Goal: Task Accomplishment & Management: Manage account settings

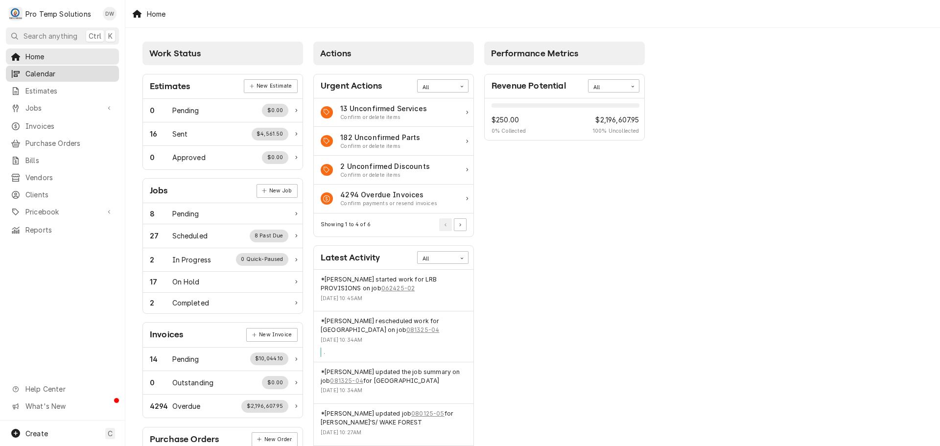
click at [42, 73] on span "Calendar" at bounding box center [69, 74] width 89 height 10
click at [39, 105] on span "Jobs" at bounding box center [62, 108] width 74 height 10
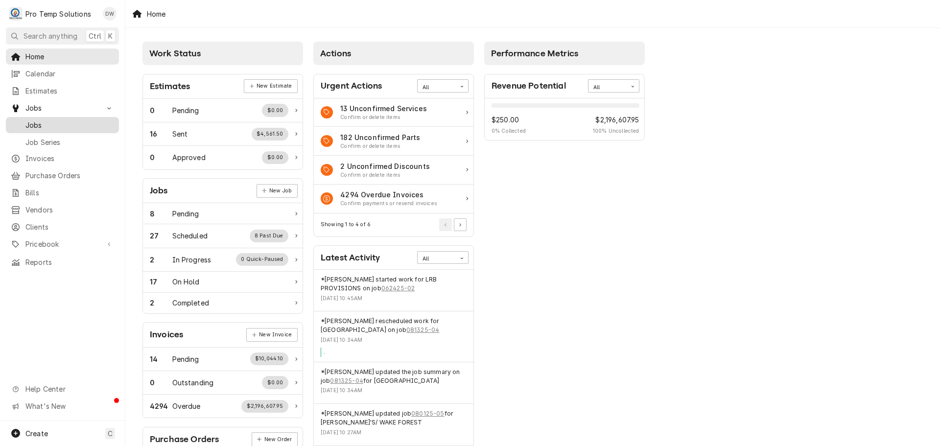
click at [38, 122] on span "Jobs" at bounding box center [69, 125] width 89 height 10
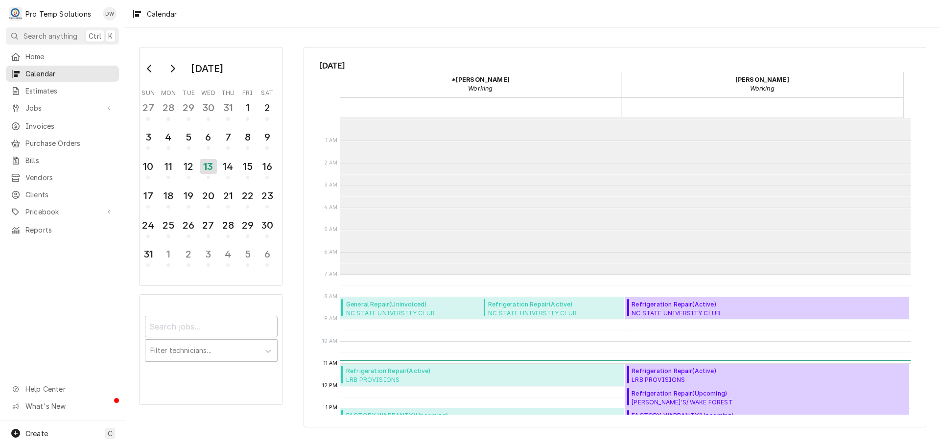
scroll to position [156, 0]
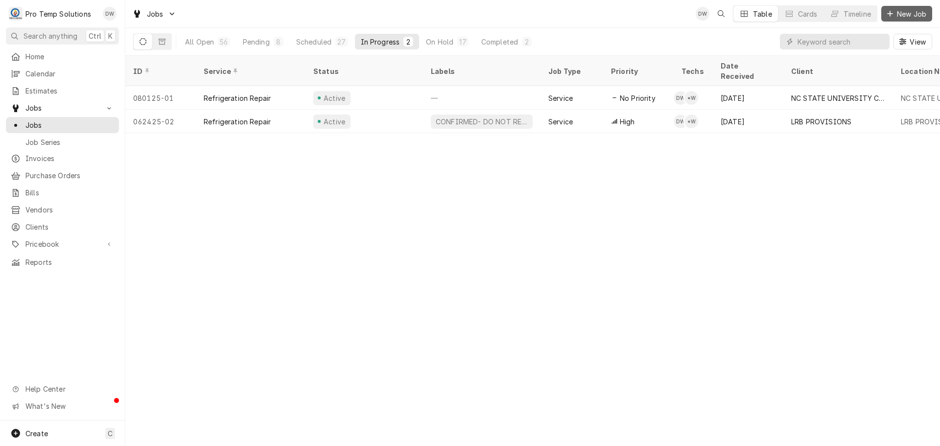
click at [908, 12] on span "New Job" at bounding box center [911, 14] width 33 height 10
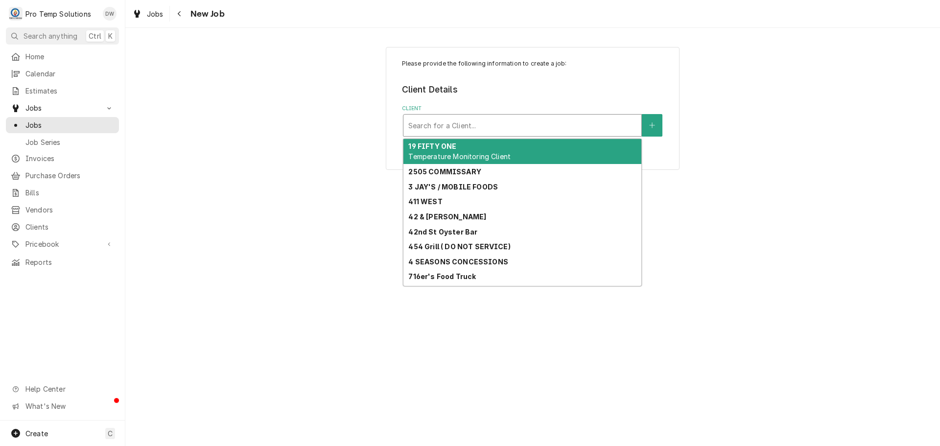
click at [509, 126] on div "Client" at bounding box center [522, 125] width 228 height 18
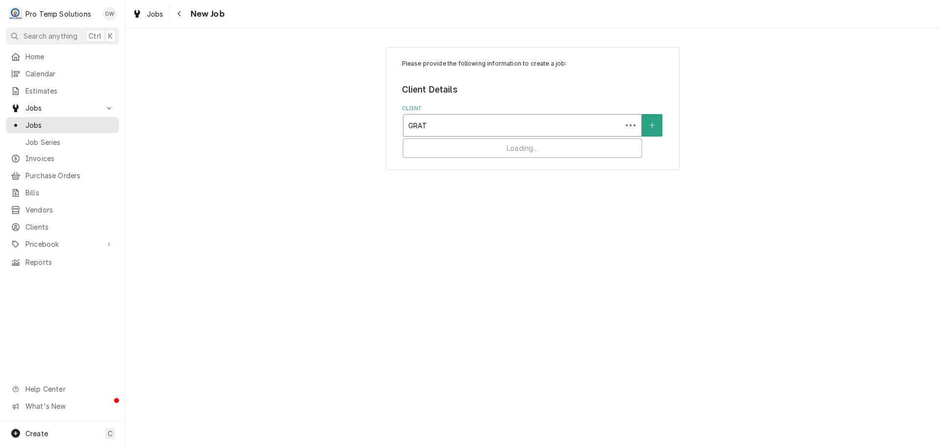
type input "GRATA"
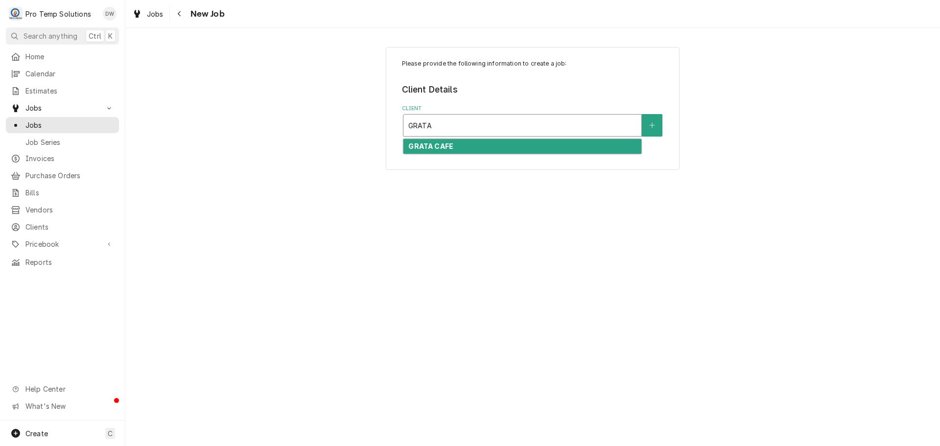
click at [445, 144] on strong "GRATA CAFE" at bounding box center [430, 146] width 45 height 8
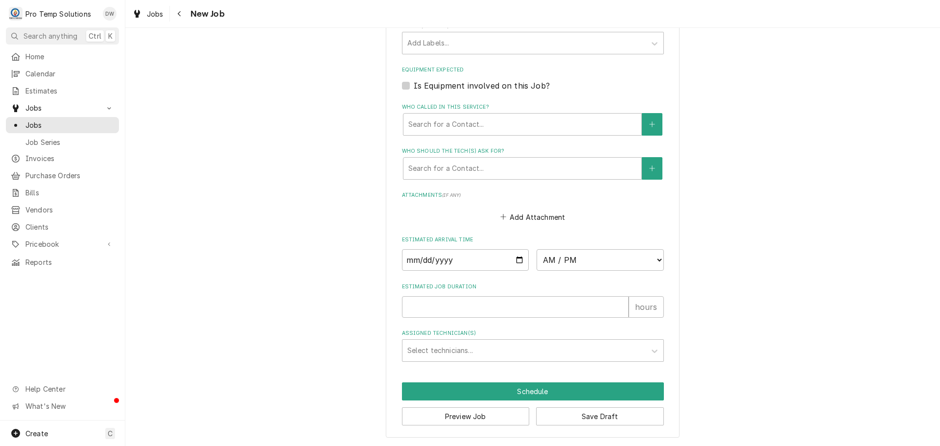
scroll to position [669, 0]
click at [516, 258] on input "Date" at bounding box center [465, 260] width 127 height 22
type textarea "x"
type input "[DATE]"
type textarea "x"
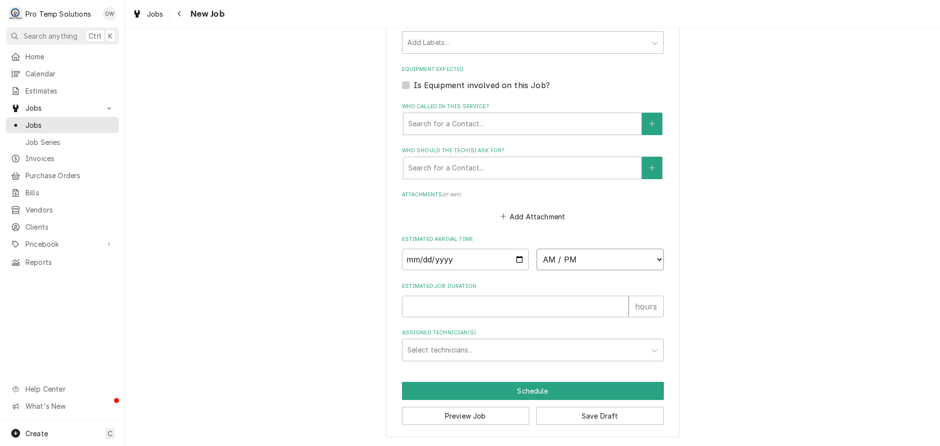
click at [652, 255] on select "AM / PM 6:00 AM 6:15 AM 6:30 AM 6:45 AM 7:00 AM 7:15 AM 7:30 AM 7:45 AM 8:00 AM…" at bounding box center [599, 260] width 127 height 22
select select "10:00:00"
click at [536, 249] on select "AM / PM 6:00 AM 6:15 AM 6:30 AM 6:45 AM 7:00 AM 7:15 AM 7:30 AM 7:45 AM 8:00 AM…" at bounding box center [599, 260] width 127 height 22
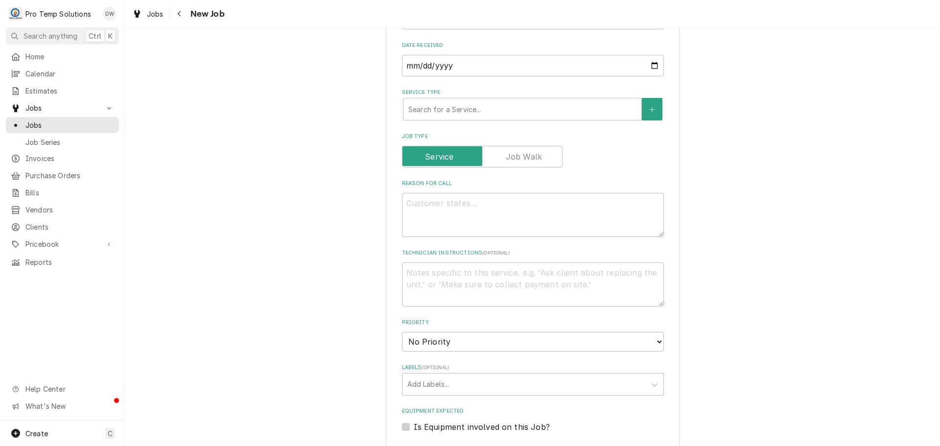
scroll to position [277, 0]
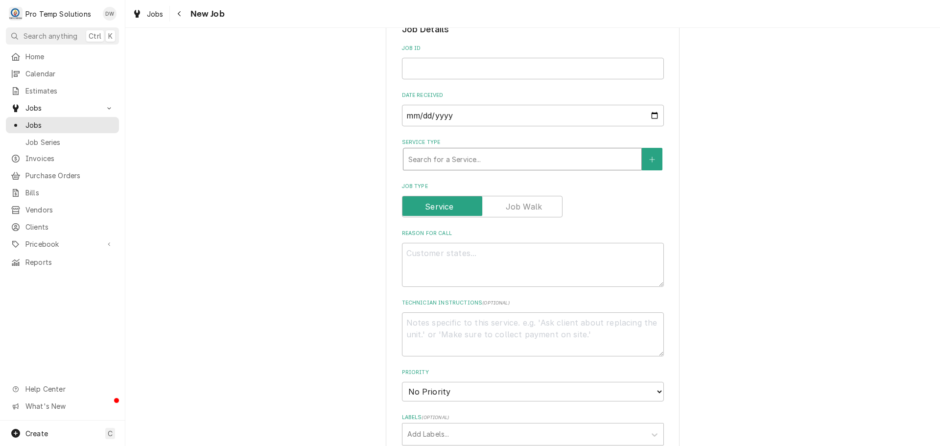
click at [451, 152] on div "Service Type" at bounding box center [522, 159] width 228 height 18
click at [455, 67] on input "Job ID" at bounding box center [533, 69] width 262 height 22
type textarea "x"
type input "0"
type textarea "x"
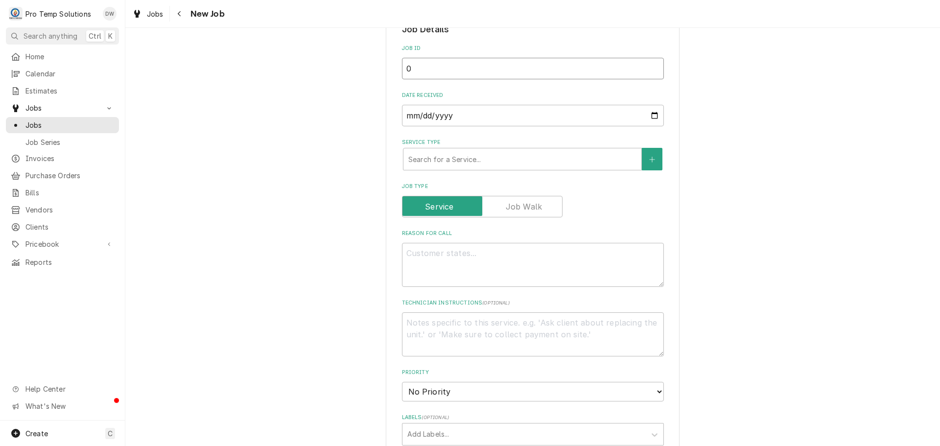
type input "08"
type textarea "x"
type input "081"
type textarea "x"
type input "0815"
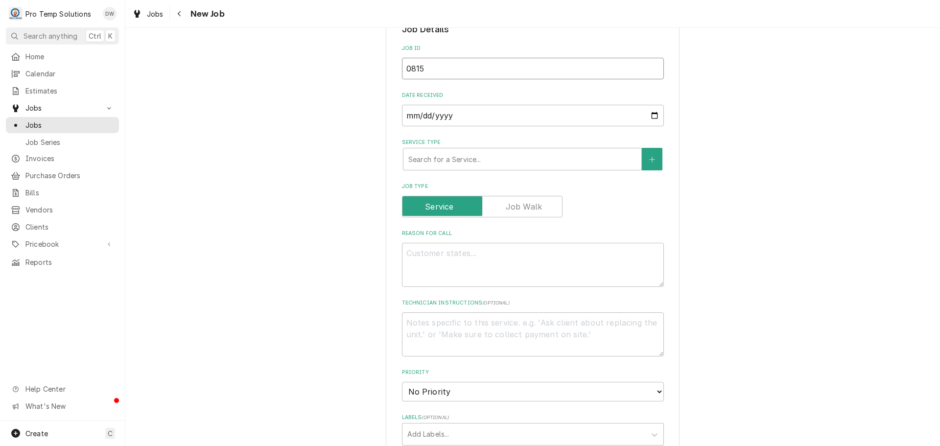
type textarea "x"
type input "08152"
type textarea "x"
type input "081525"
type textarea "x"
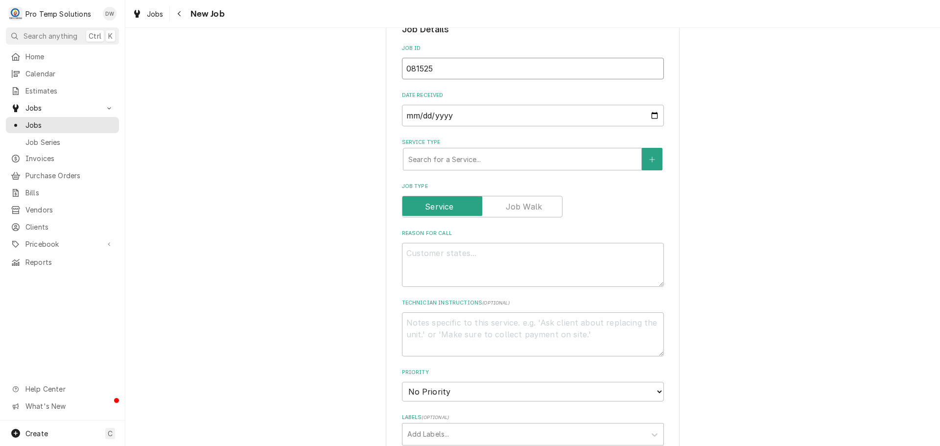
type input "081525-"
type textarea "x"
type input "081525-0"
type textarea "x"
type input "081525-01"
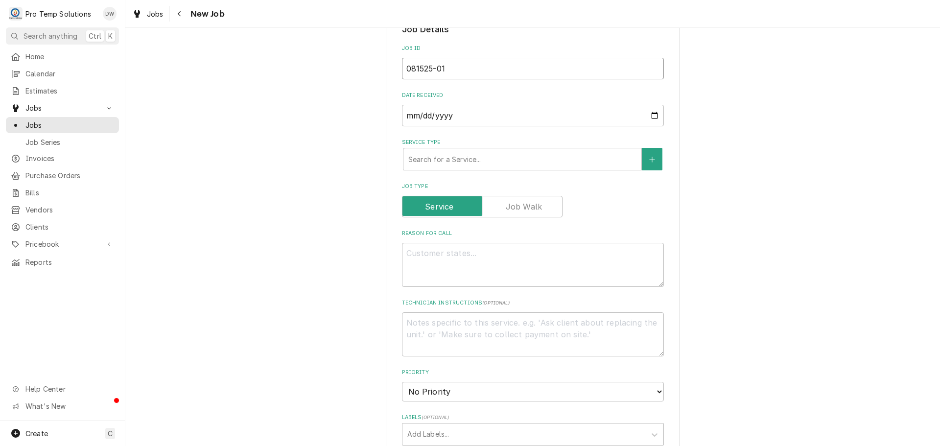
type textarea "x"
type input "081525-01"
click at [481, 157] on div "Service Type" at bounding box center [522, 159] width 228 height 18
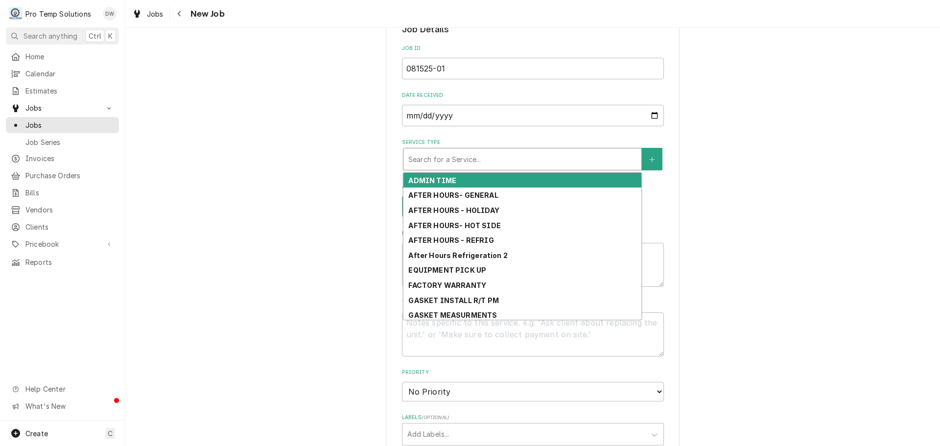
type textarea "x"
type input "R"
type textarea "x"
type input "RE"
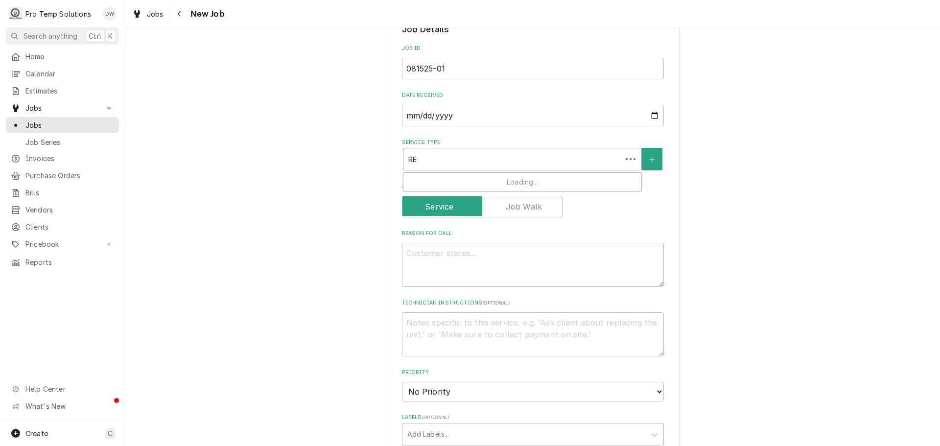
type textarea "x"
type input "REF"
type textarea "x"
type input "REFR"
type textarea "x"
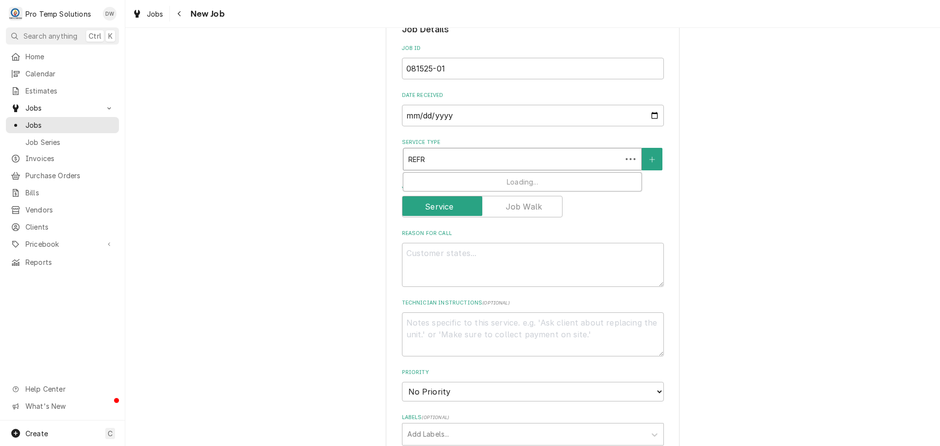
type input "REFRI"
type textarea "x"
type input "REFRIG"
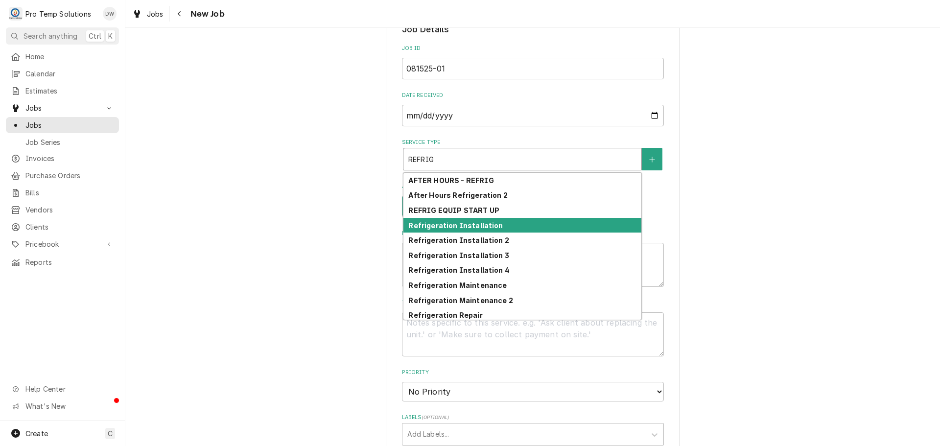
scroll to position [48, 0]
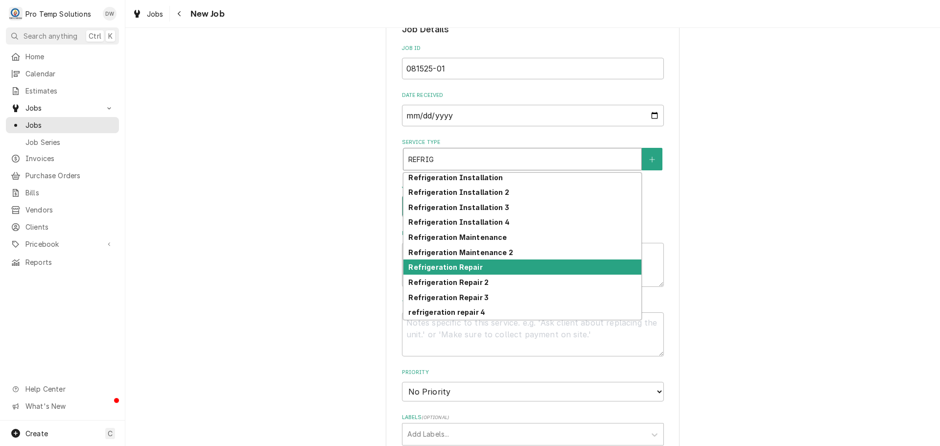
click at [475, 269] on div "Refrigeration Repair" at bounding box center [522, 266] width 238 height 15
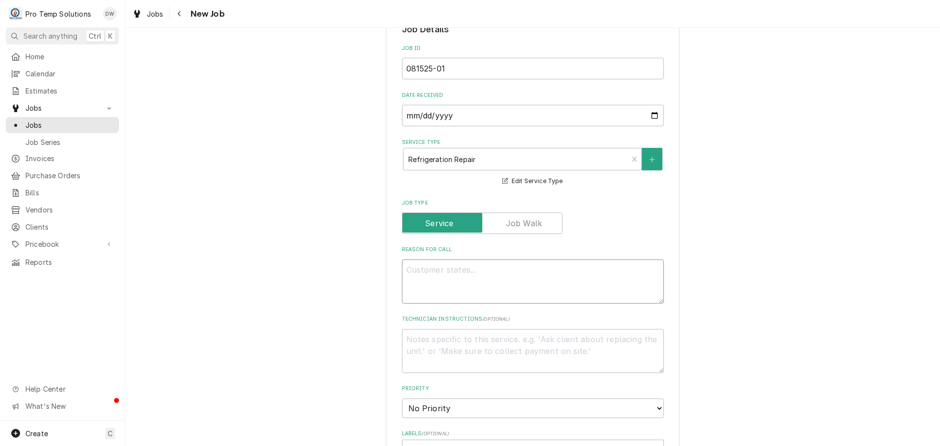
click at [475, 269] on textarea "Reason For Call" at bounding box center [533, 281] width 262 height 44
type textarea "x"
type textarea "S"
type textarea "x"
type textarea "SA"
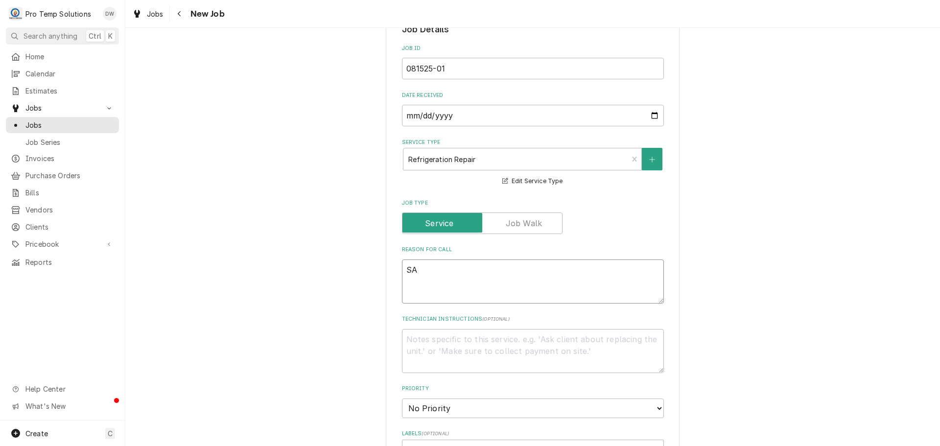
type textarea "x"
type textarea "SAN"
type textarea "x"
type textarea "SAND"
type textarea "x"
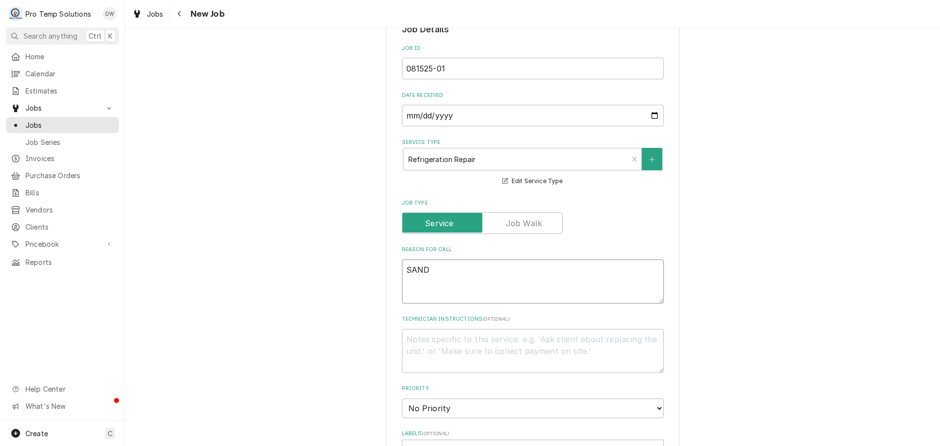
type textarea "SAND"
type textarea "x"
type textarea "SAND P"
type textarea "x"
type textarea "SAND PR"
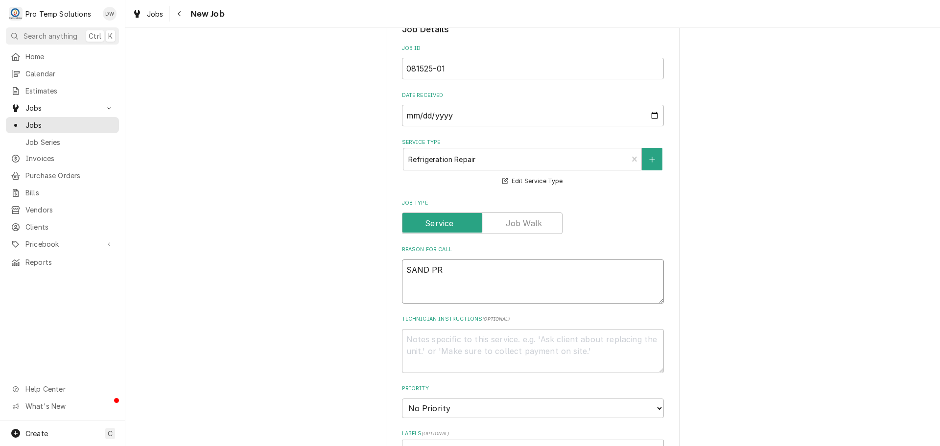
type textarea "x"
type textarea "SAND PRE"
type textarea "x"
type textarea "SAND PREP"
type textarea "x"
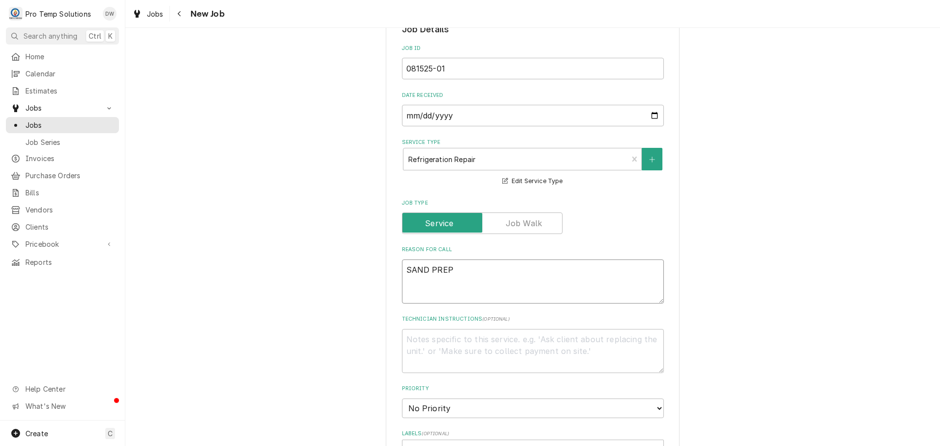
type textarea "SAND PREP"
type textarea "x"
type textarea "SAND PREP R"
type textarea "x"
type textarea "SAND PREP RI"
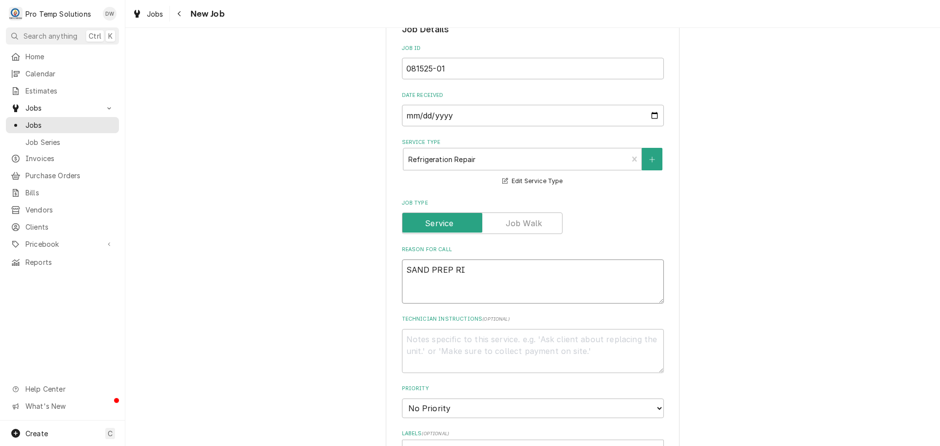
type textarea "x"
type textarea "SAND PREP RIC"
type textarea "x"
type textarea "SAND PREP RIC"
type textarea "x"
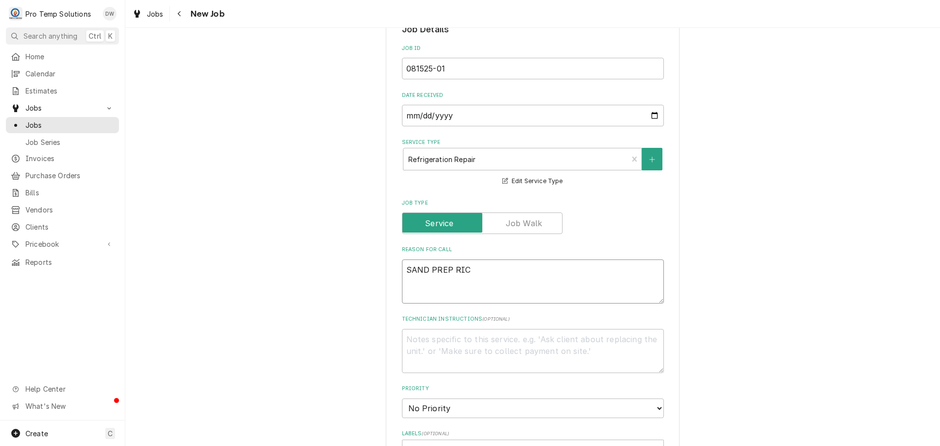
type textarea "SAND PREP RIC W"
type textarea "x"
type textarea "SAND PREP RIC WA"
type textarea "x"
type textarea "SAND PREP RIC WAR"
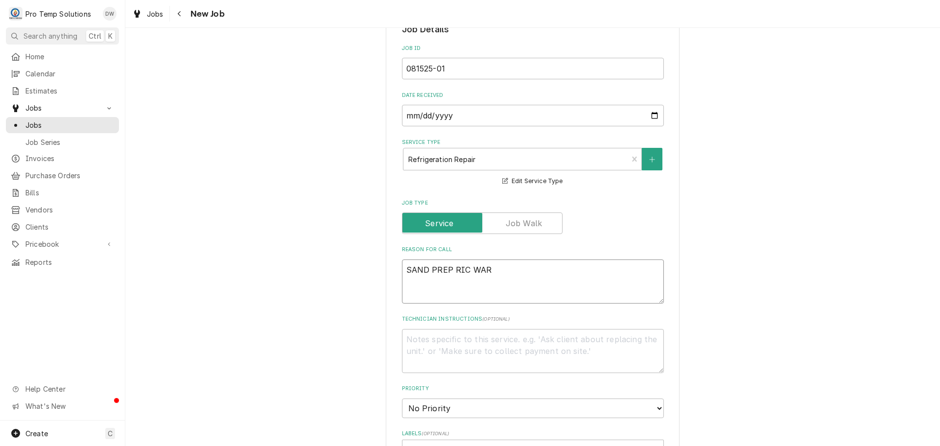
type textarea "x"
type textarea "SAND PREP RIC WARM"
type textarea "x"
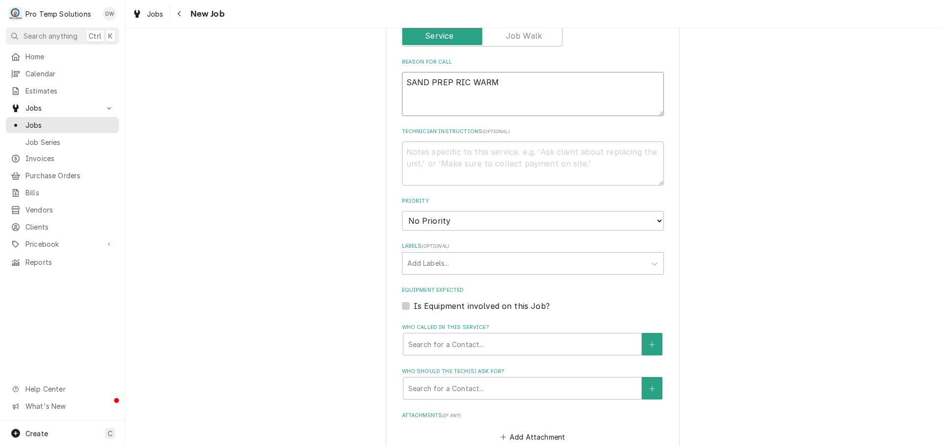
scroll to position [473, 0]
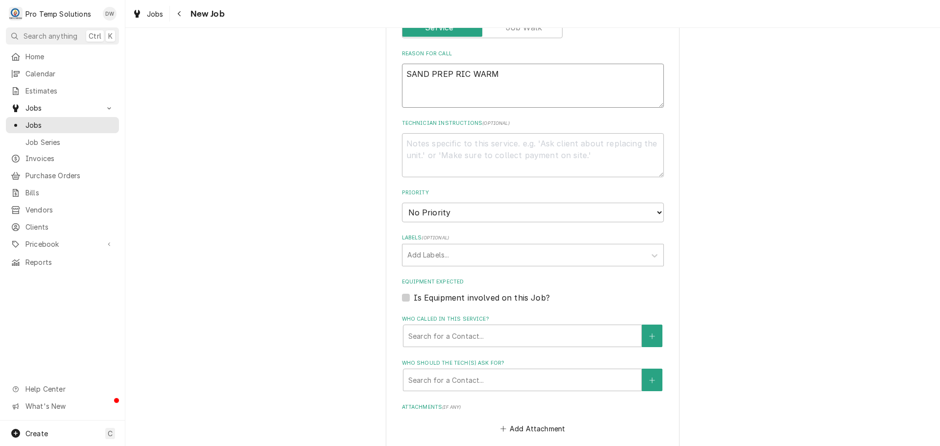
type textarea "SAND PREP RIC WARM"
click at [414, 297] on label "Is Equipment involved on this Job?" at bounding box center [482, 298] width 136 height 12
click at [414, 297] on input "Equipment Expected" at bounding box center [545, 303] width 262 height 22
checkbox input "true"
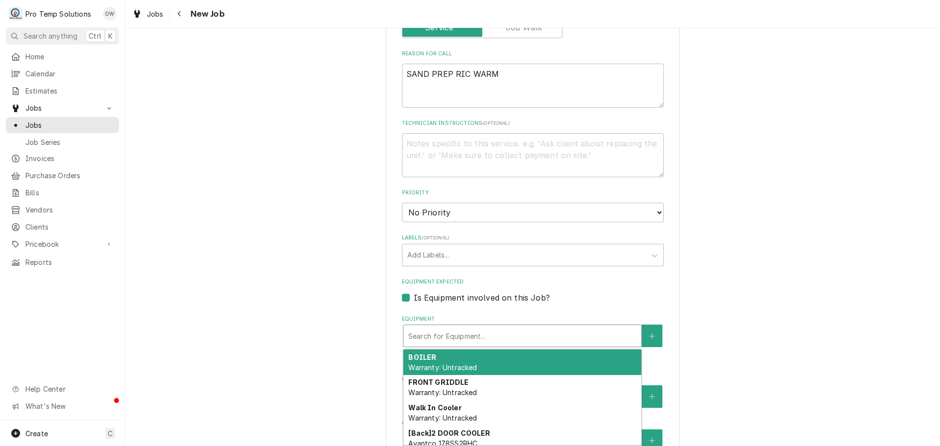
click at [518, 334] on div "Equipment" at bounding box center [522, 336] width 228 height 18
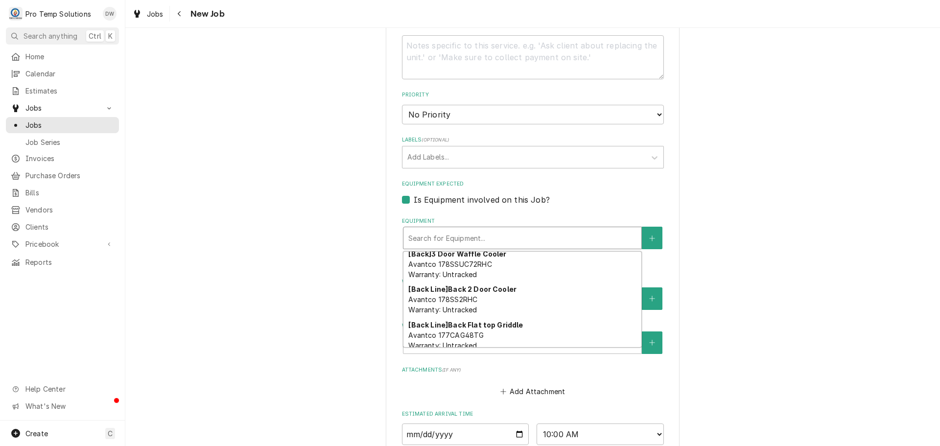
scroll to position [140, 0]
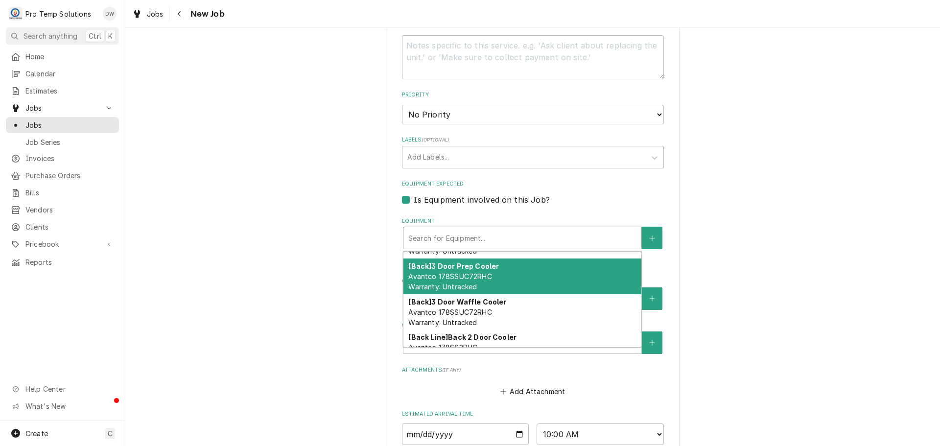
click at [547, 270] on div "[Back] 3 Door Prep Cooler Avantco 178SSUC72RHC Warranty: Untracked" at bounding box center [522, 276] width 238 height 36
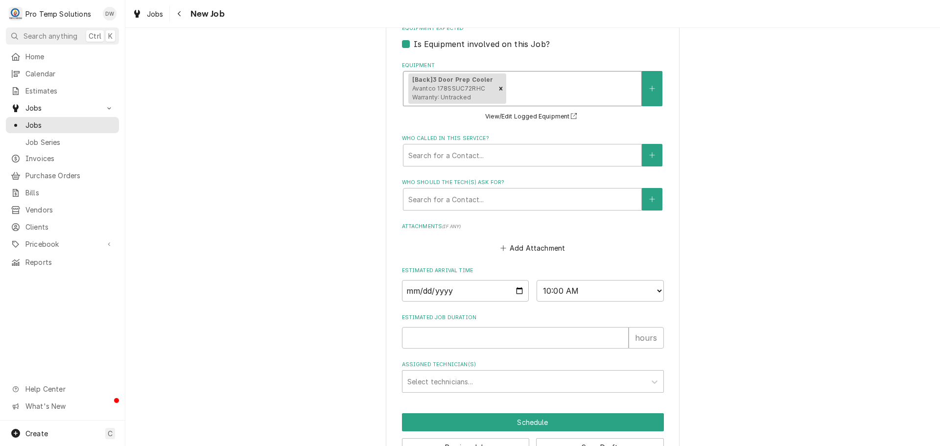
scroll to position [758, 0]
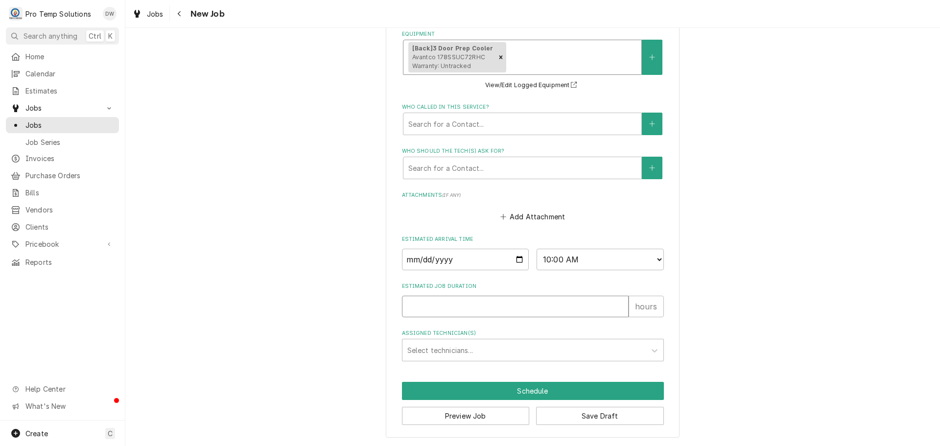
click at [464, 304] on input "Estimated Job Duration" at bounding box center [515, 307] width 227 height 22
type textarea "x"
type input "1"
type textarea "x"
type input "1.5"
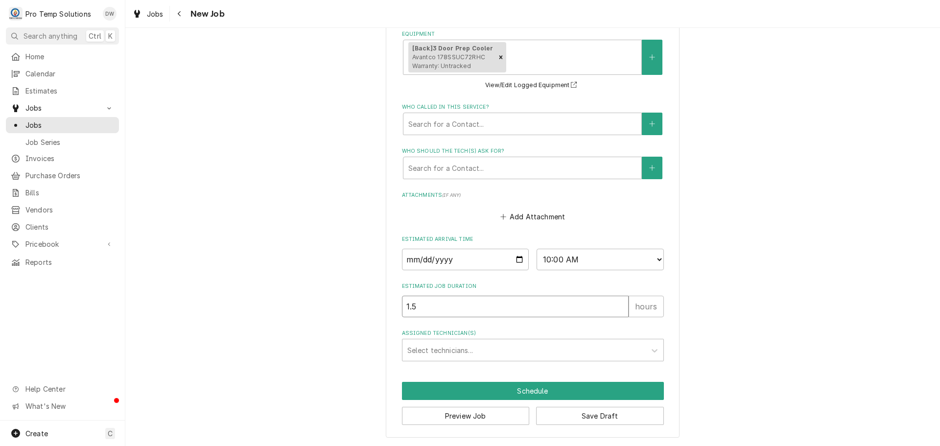
type textarea "x"
type input "1.5"
click at [441, 349] on div "Assigned Technician(s)" at bounding box center [523, 350] width 233 height 18
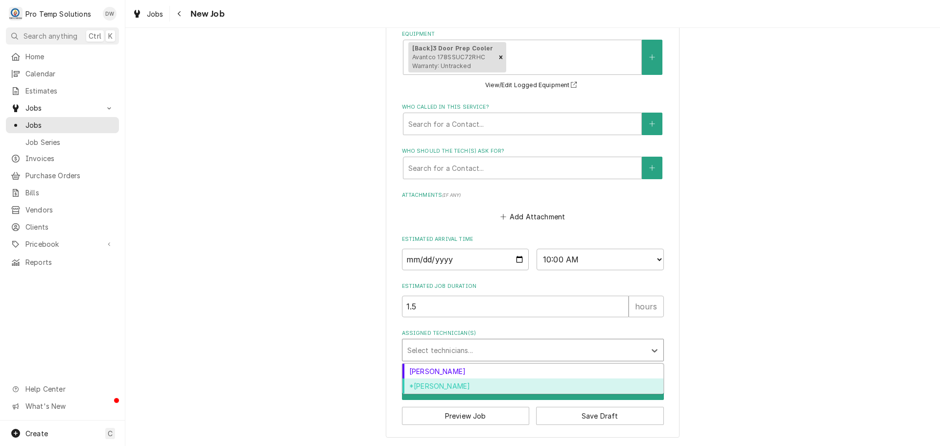
click at [438, 385] on div "*[PERSON_NAME]" at bounding box center [532, 385] width 261 height 15
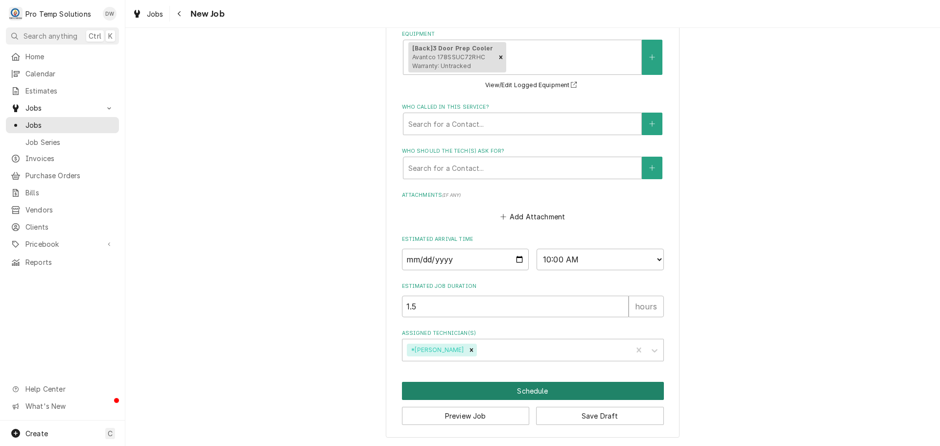
click at [525, 393] on button "Schedule" at bounding box center [533, 391] width 262 height 18
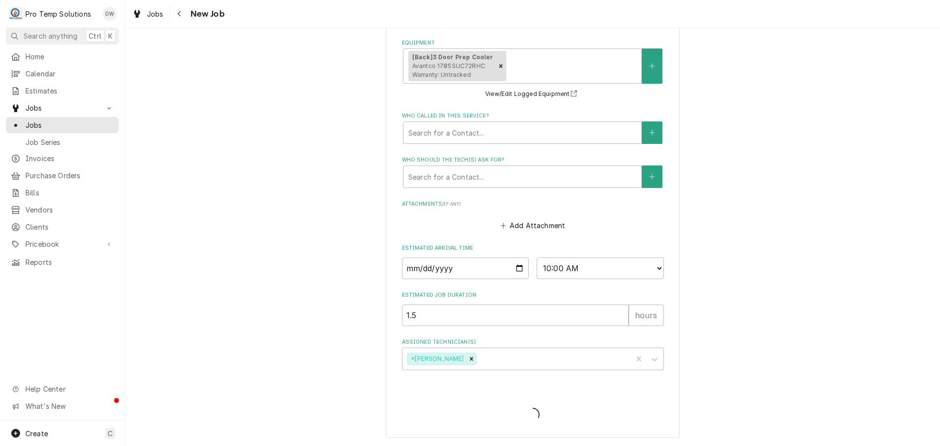
type textarea "x"
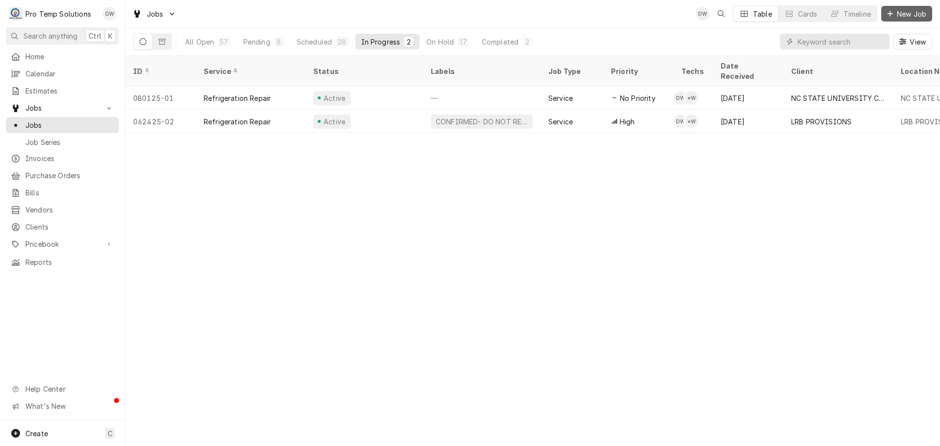
click at [902, 10] on span "New Job" at bounding box center [911, 14] width 33 height 10
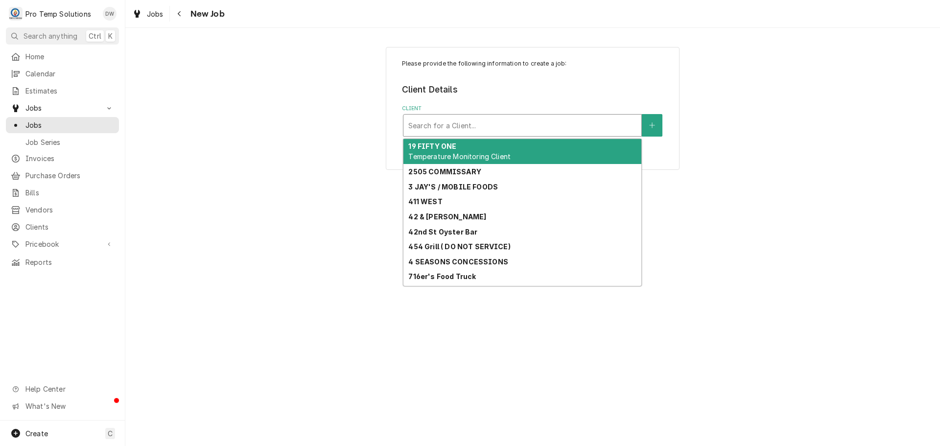
click at [468, 119] on div "Client" at bounding box center [522, 125] width 228 height 18
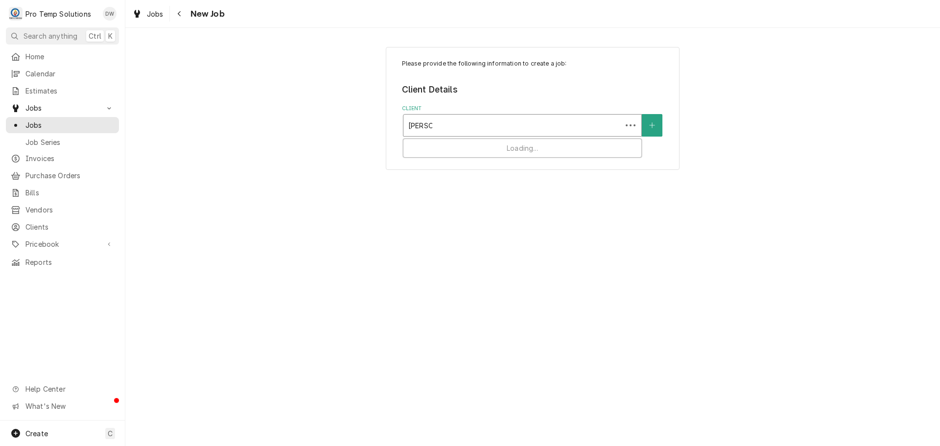
type input "EVERST"
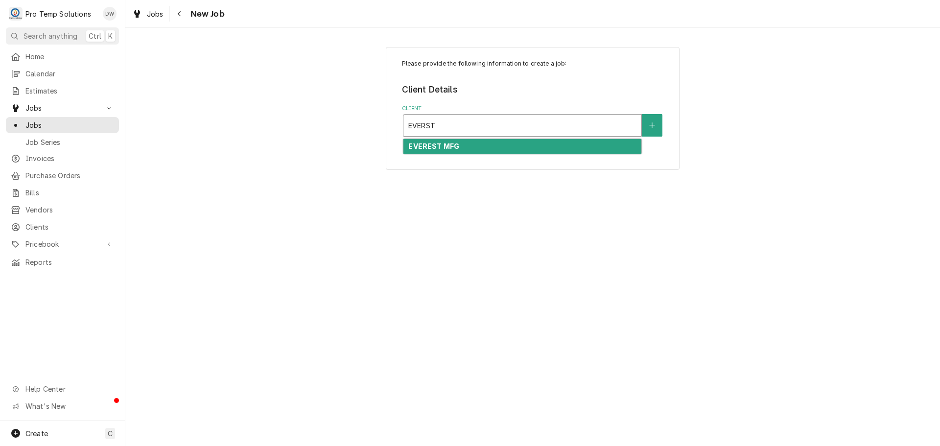
click at [449, 145] on strong "EVEREST MFG" at bounding box center [433, 146] width 51 height 8
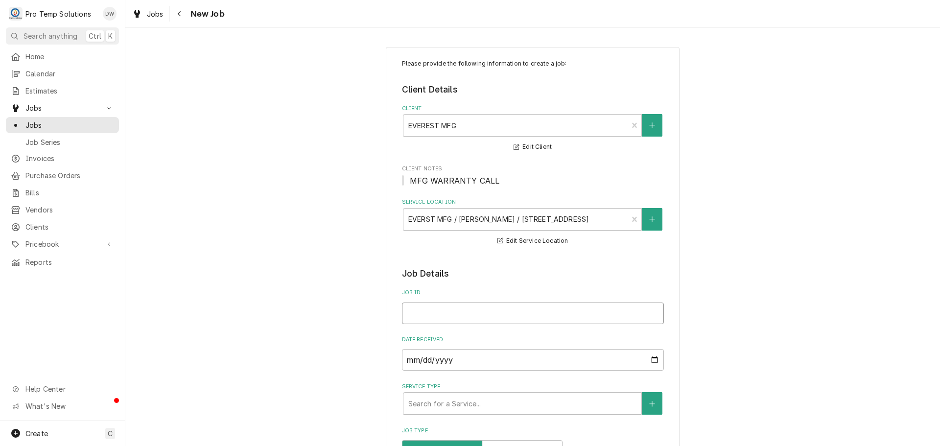
click at [449, 310] on input "Job ID" at bounding box center [533, 313] width 262 height 22
type textarea "x"
type input "0"
type textarea "x"
type input "08"
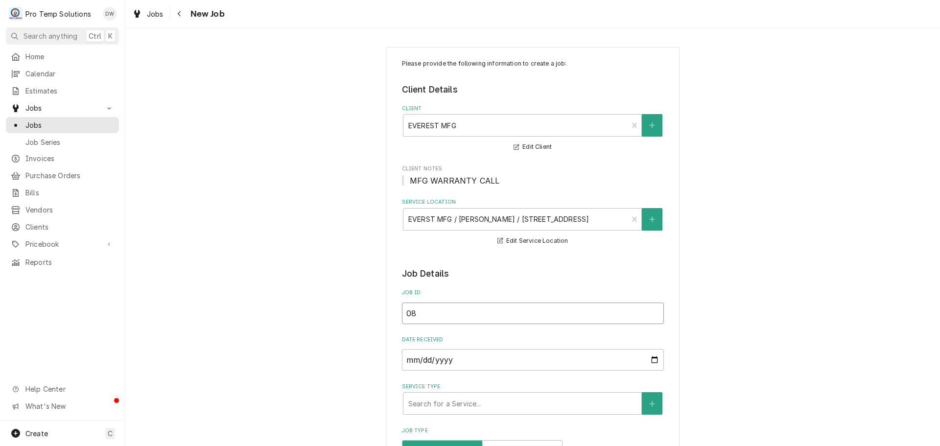
type textarea "x"
type input "081"
type textarea "x"
type input "0815"
type textarea "x"
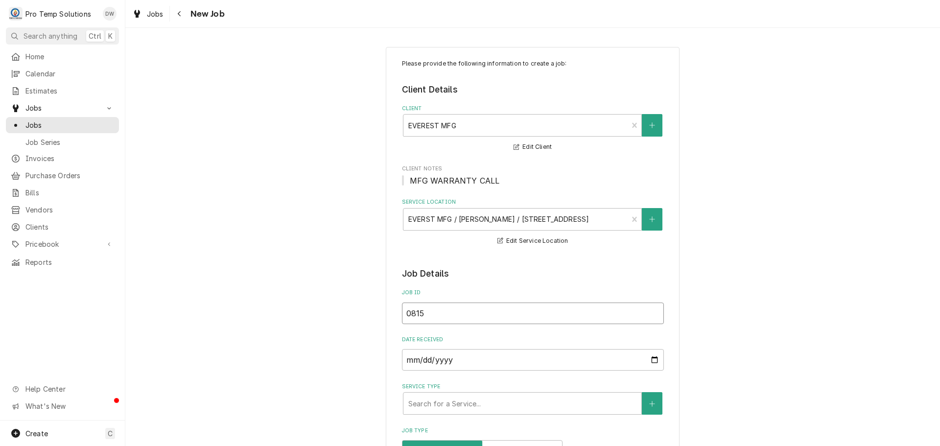
type input "08152"
type textarea "x"
type input "081525"
type textarea "x"
type input "0815250"
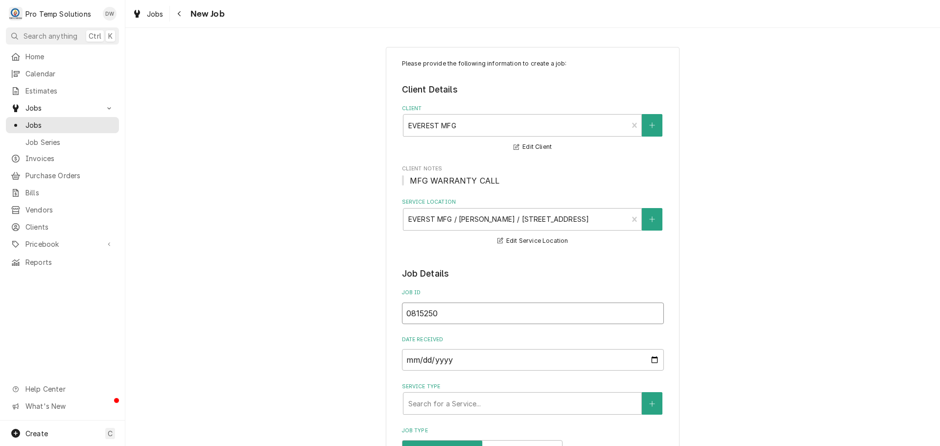
type textarea "x"
type input "08152501"
type textarea "x"
type input "08152501-"
type textarea "x"
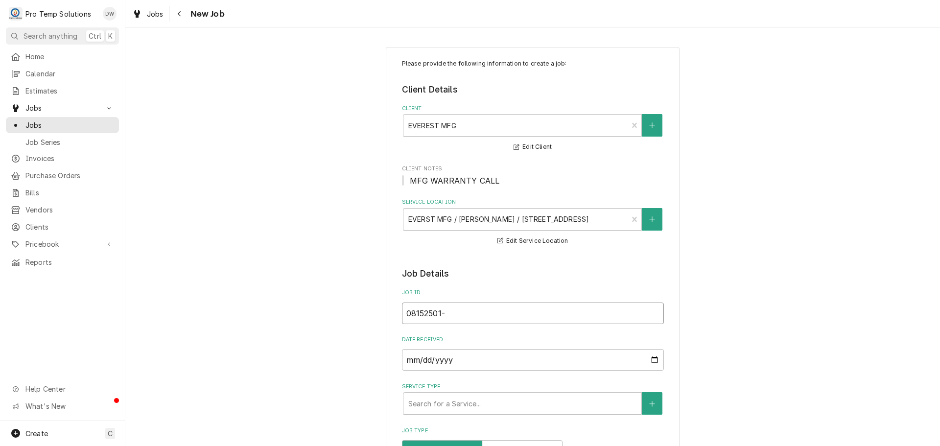
type input "08152501--"
type textarea "x"
type input "08152501-"
type textarea "x"
type input "08152501"
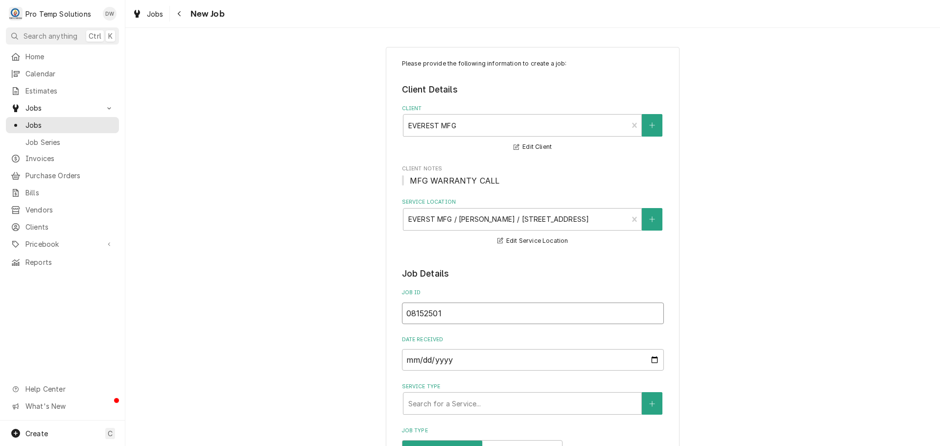
type textarea "x"
type input "0815250"
type textarea "x"
type input "081525"
type textarea "x"
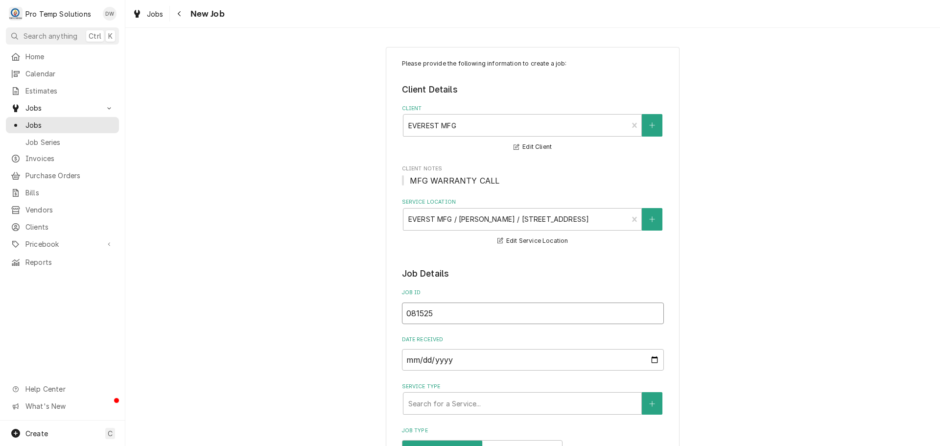
type input "0815250"
type textarea "x"
type input "081525"
type textarea "x"
type input "081525-"
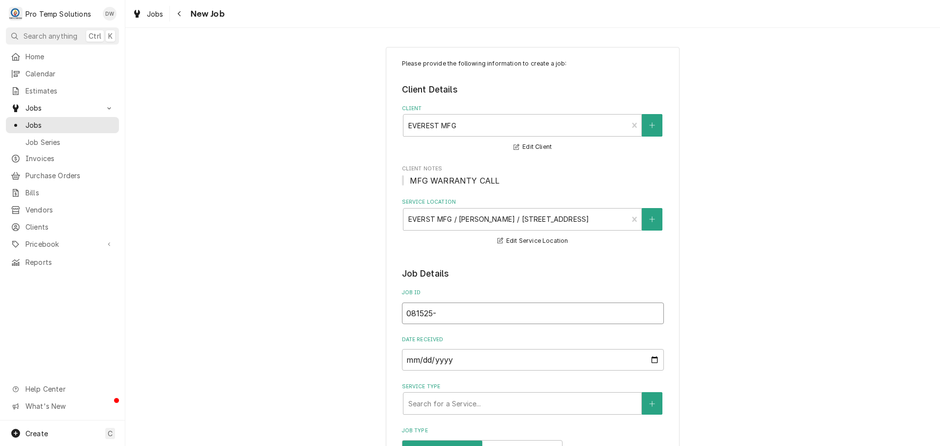
type textarea "x"
type input "081525-0"
type textarea "x"
type input "081525-03"
type textarea "x"
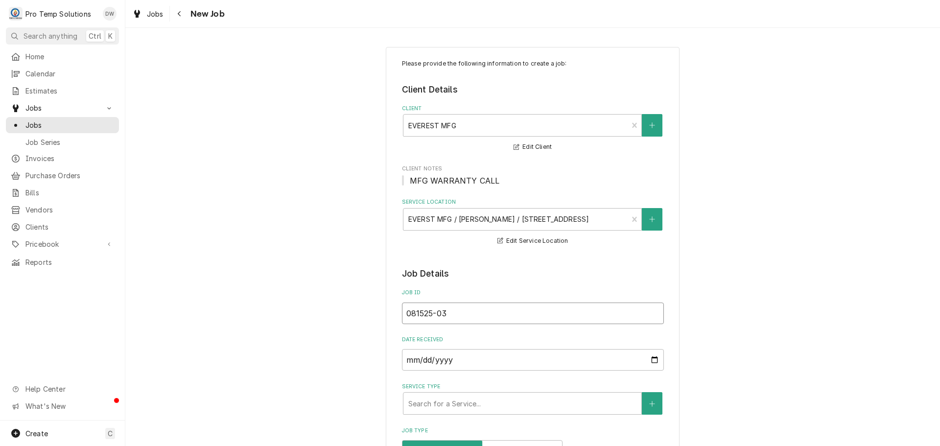
type input "081525-03E"
type textarea "x"
type input "081525-03ER"
type textarea "x"
type input "081525-03ERW"
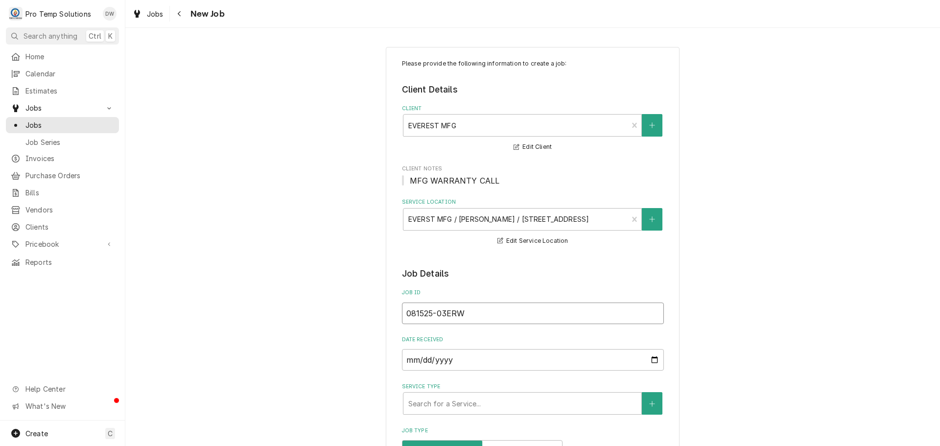
type textarea "x"
type input "081525-03ERW1"
type textarea "x"
type input "081525-03ERW14"
type textarea "x"
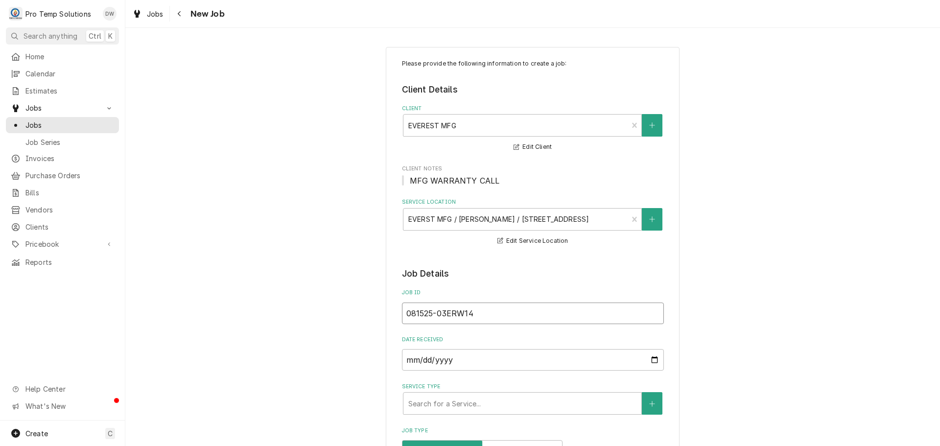
type input "081525-03ERW147"
click at [443, 313] on input "081525-03ERW147" at bounding box center [533, 313] width 262 height 22
type textarea "x"
type input "081525-0ERW147"
type textarea "x"
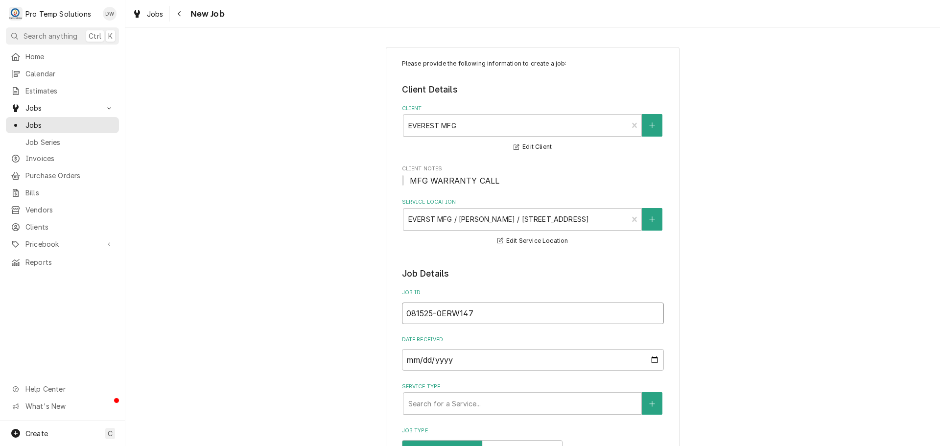
type input "081525-ERW147"
type textarea "x"
type input "081525ERW147"
type textarea "x"
type input "08152ERW147"
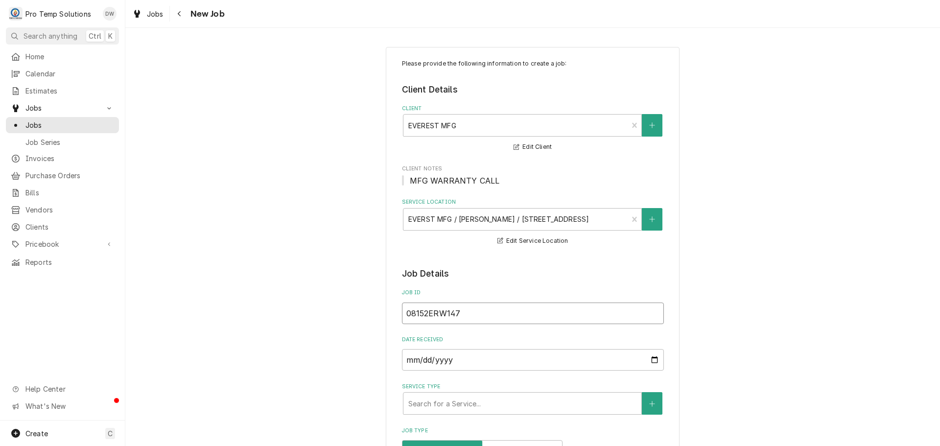
type textarea "x"
type input "0815ERW147"
type textarea "x"
type input "081ERW147"
type textarea "x"
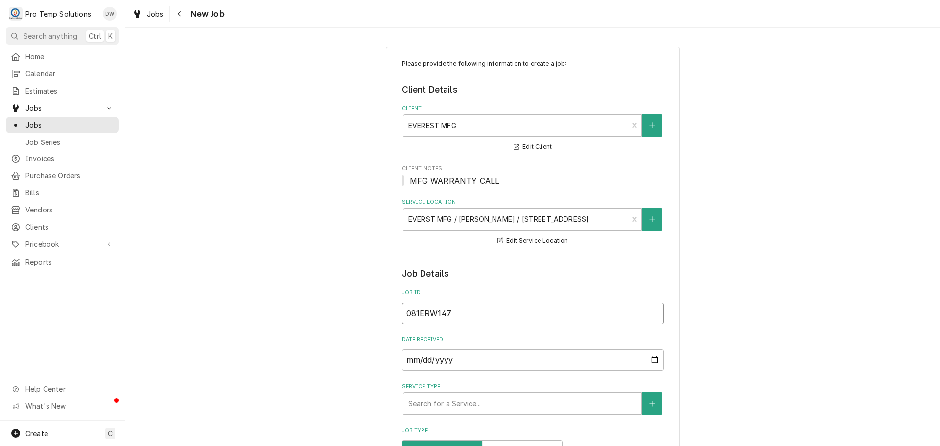
type input "08ERW147"
type textarea "x"
type input "0ERW147"
type textarea "x"
type input "ERW147"
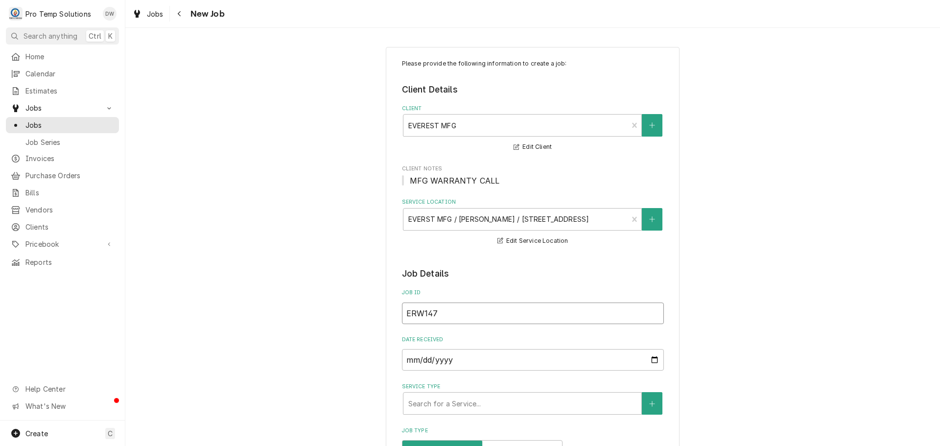
type textarea "x"
type input "WERW147"
type textarea "x"
type input "WOERW147"
type textarea "x"
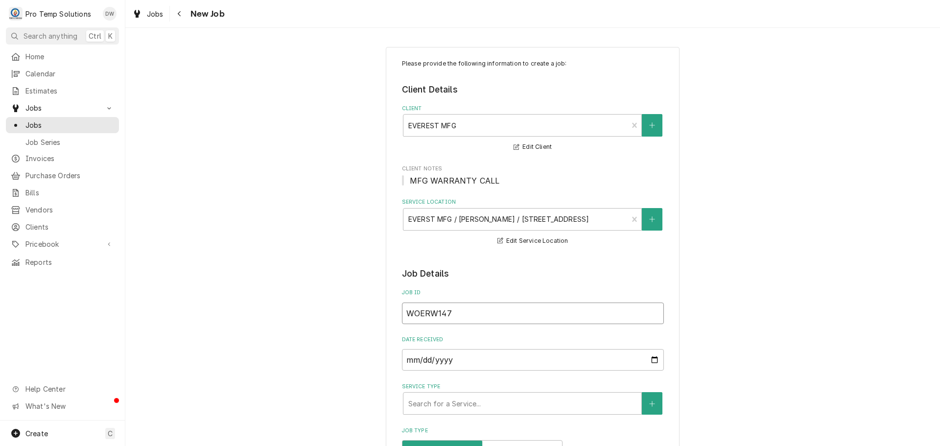
type input "WO#ERW147"
click at [456, 312] on input "WO#ERW147" at bounding box center [533, 313] width 262 height 22
type textarea "x"
type input "WO#ERW1473"
type textarea "x"
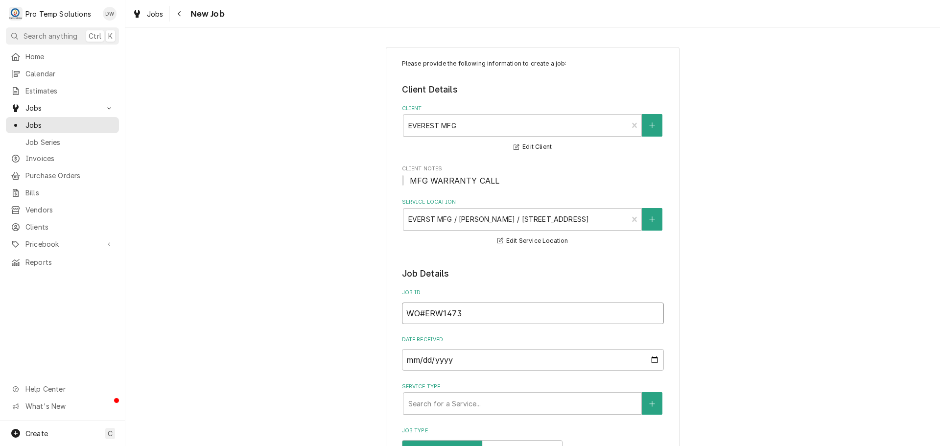
type input "WO#ERW14737"
type textarea "x"
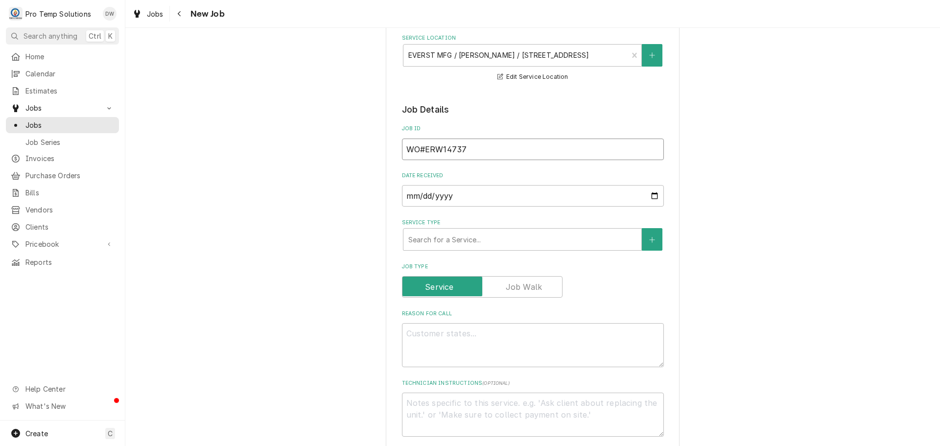
scroll to position [196, 0]
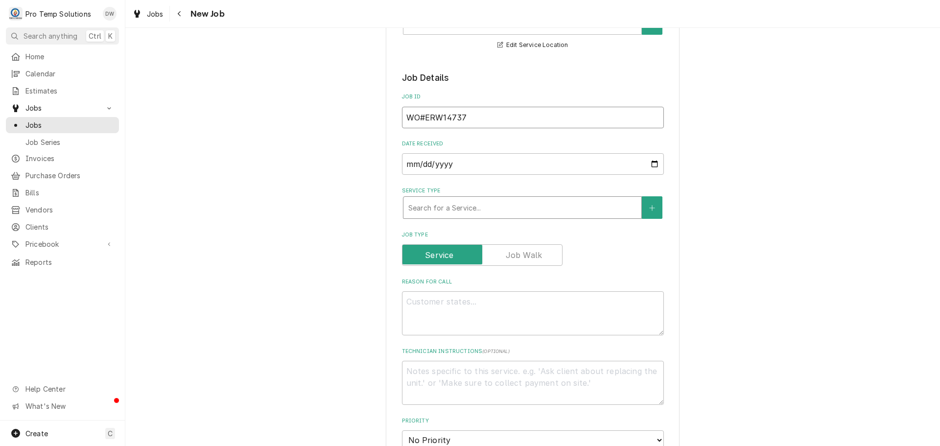
type input "WO#ERW14737"
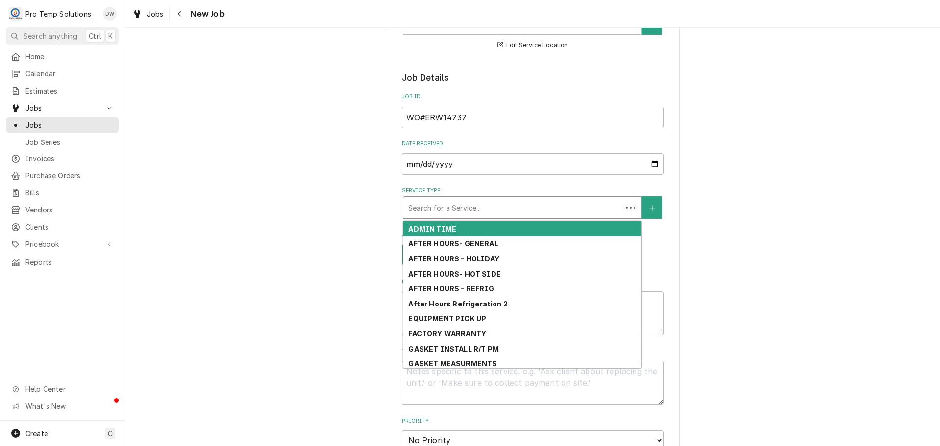
click at [480, 204] on div "Service Type" at bounding box center [512, 208] width 208 height 18
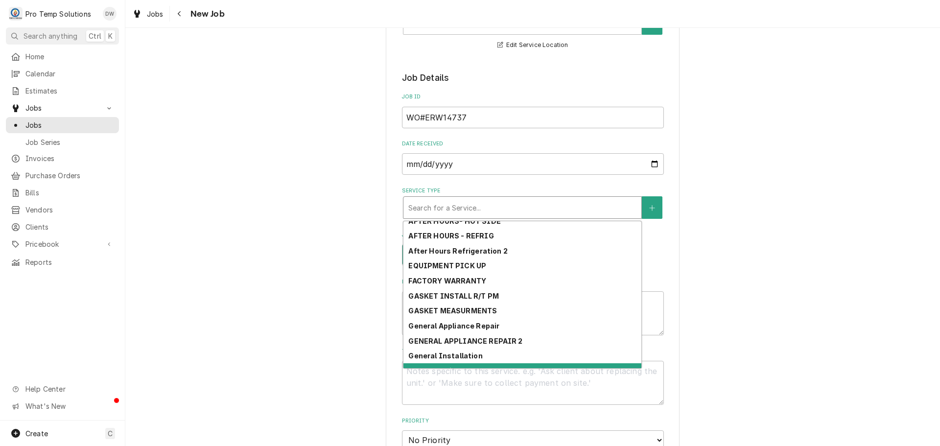
scroll to position [38, 0]
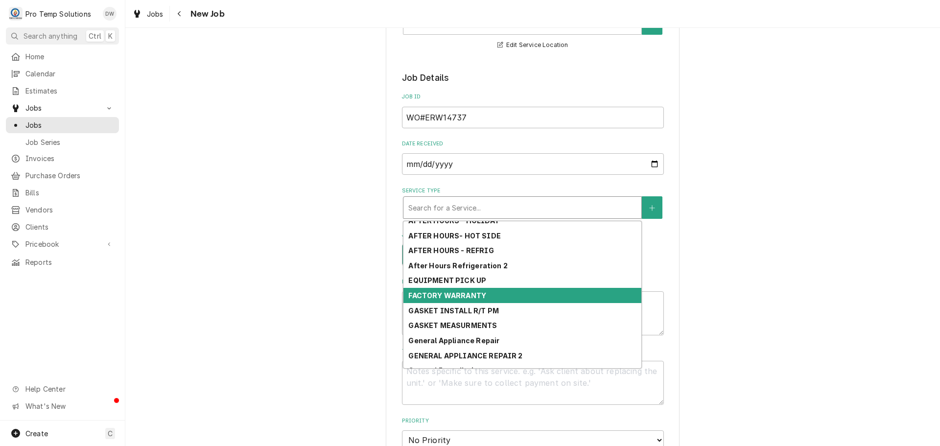
click at [461, 293] on strong "FACTORY WARRANTY" at bounding box center [447, 295] width 78 height 8
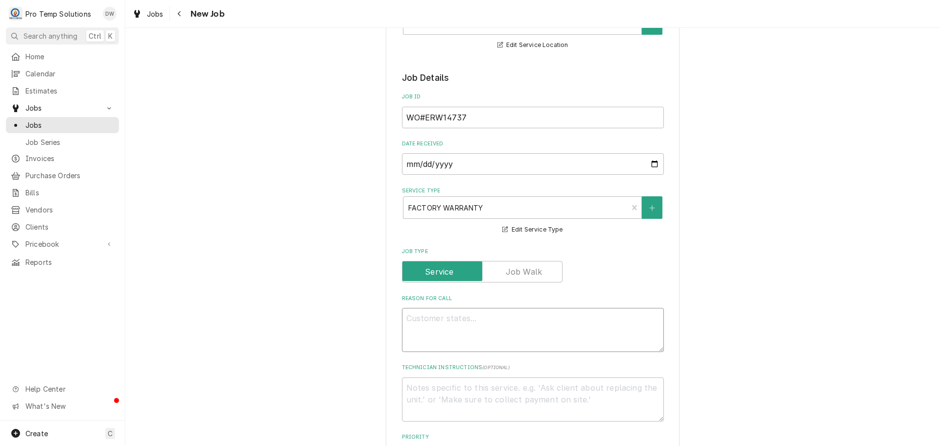
click at [457, 317] on textarea "Reason For Call" at bounding box center [533, 330] width 262 height 44
type textarea "x"
type textarea "R"
type textarea "x"
type textarea "RI"
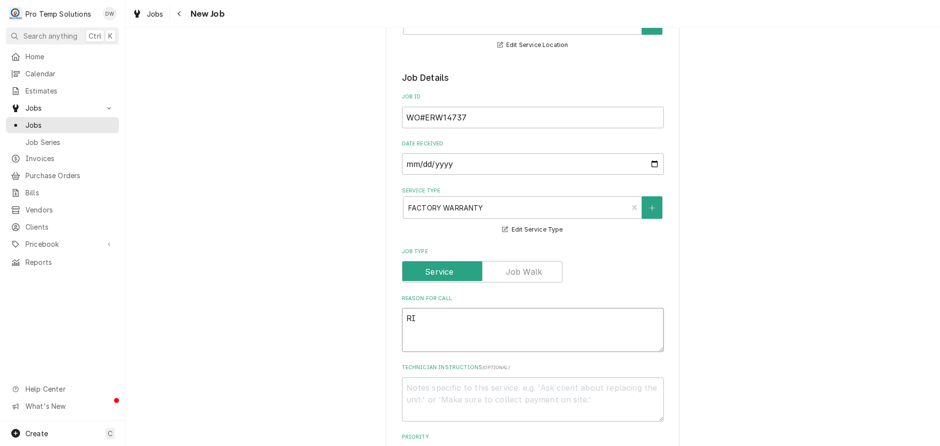
type textarea "x"
type textarea "RIC"
type textarea "x"
type textarea "RIC"
type textarea "x"
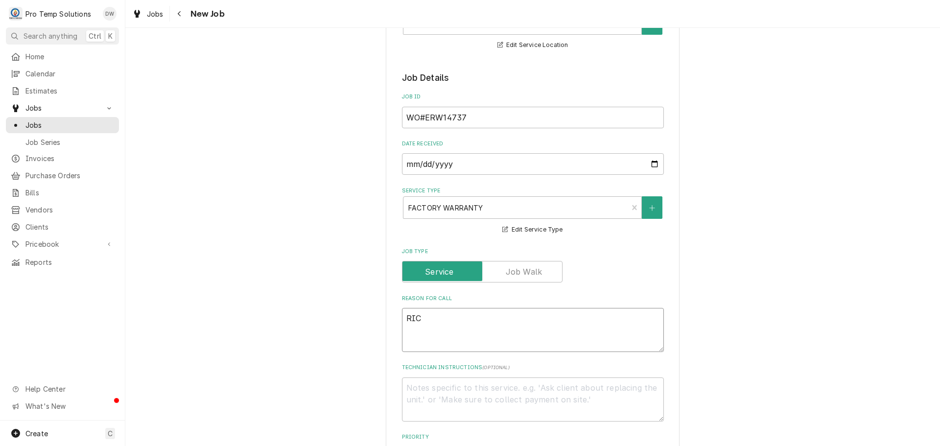
type textarea "RIC N"
type textarea "x"
type textarea "RIC NO"
type textarea "x"
type textarea "RIC NOT"
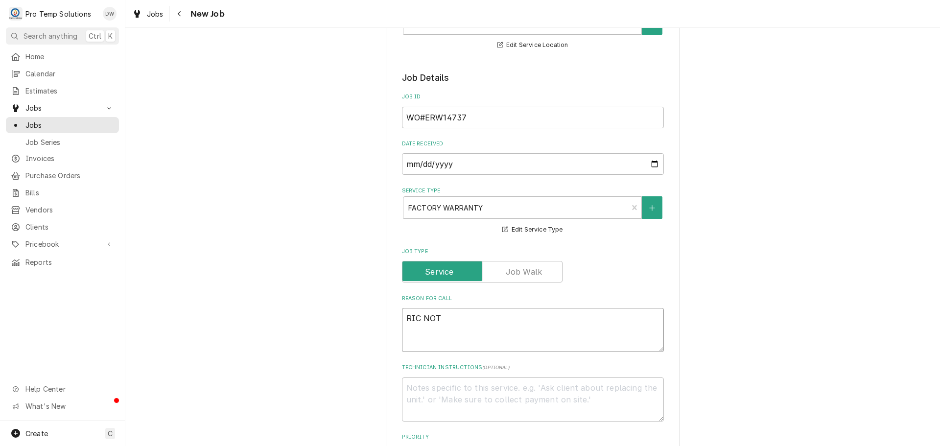
type textarea "x"
type textarea "RIC NOT"
type textarea "x"
type textarea "RIC NOT C"
type textarea "x"
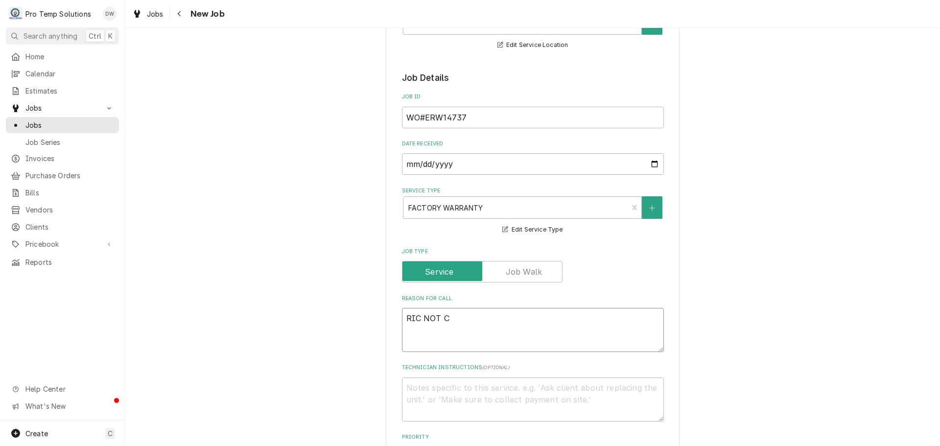
type textarea "RIC NOT CO"
type textarea "x"
type textarea "RIC NOT COO"
type textarea "x"
type textarea "RIC NOT COOL"
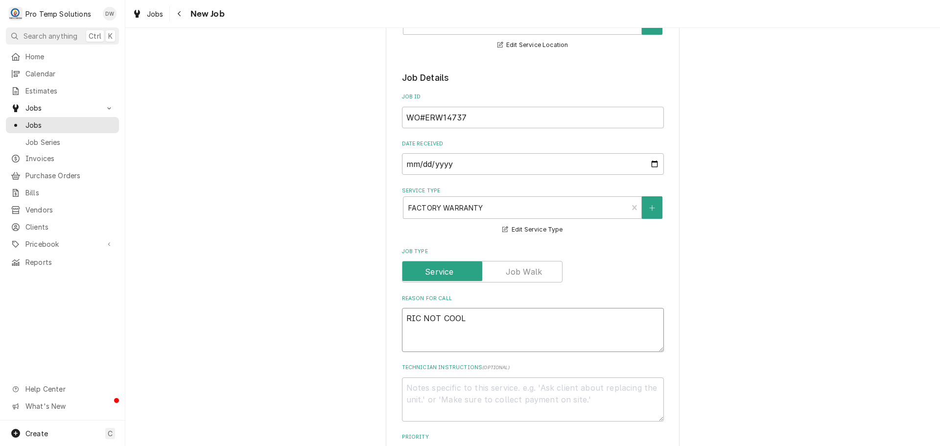
type textarea "x"
type textarea "RIC NOT COOLI"
type textarea "x"
type textarea "RIC NOT COOLIN"
type textarea "x"
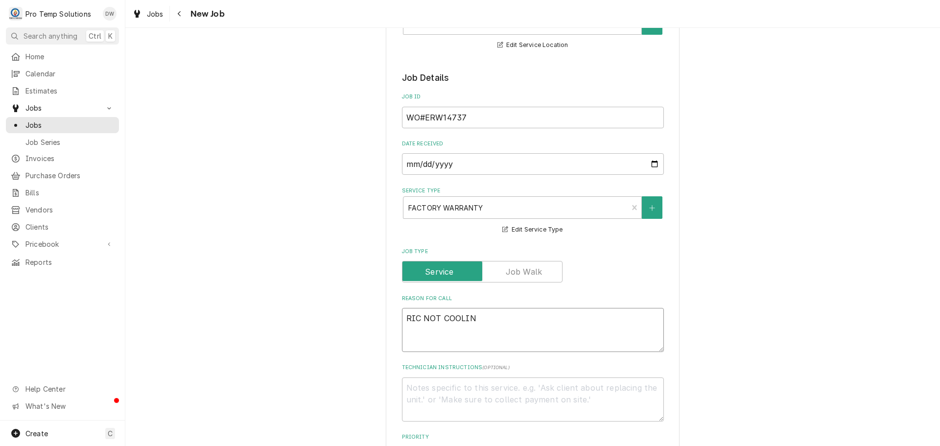
type textarea "RIC NOT COOLING"
type textarea "x"
type textarea "RIC NOT COOLING"
type textarea "x"
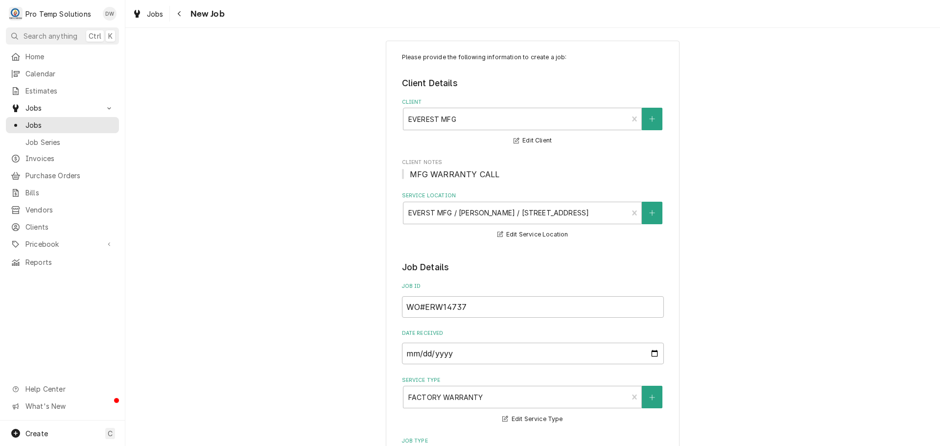
scroll to position [0, 0]
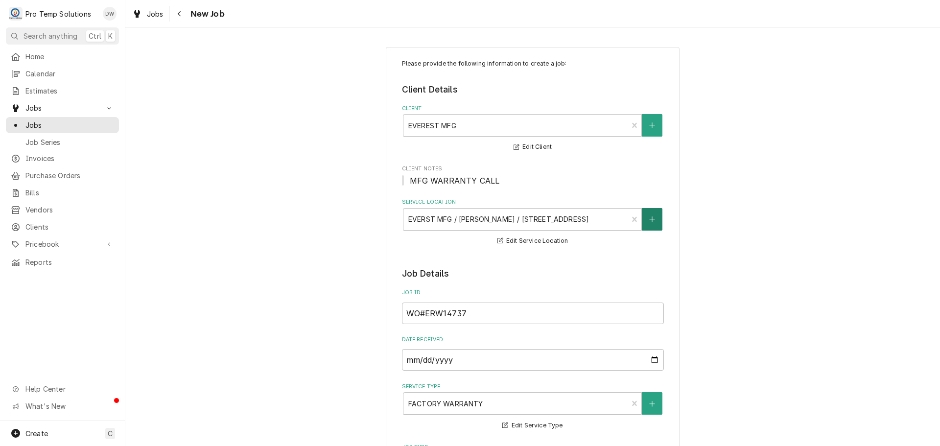
type textarea "RIC NOT COOLING"
click at [649, 218] on icon "Create New Location" at bounding box center [652, 219] width 6 height 7
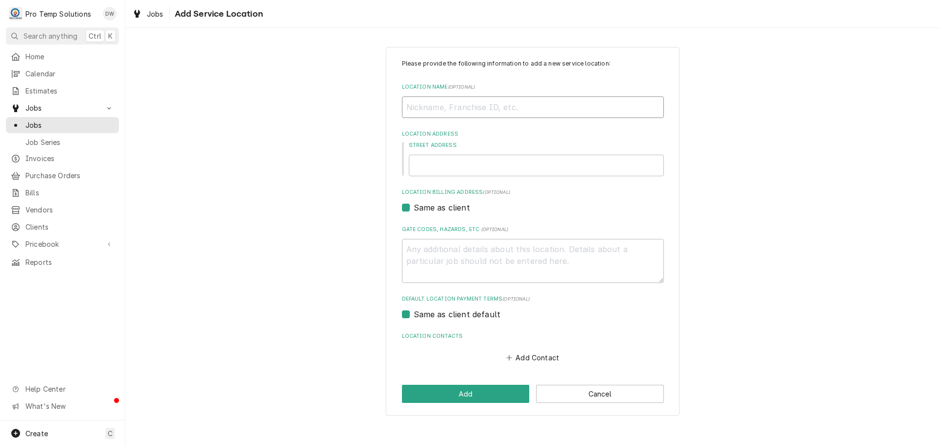
click at [467, 108] on input "Location Name ( optional )" at bounding box center [533, 107] width 262 height 22
type textarea "x"
type input "T"
type textarea "x"
type input "TA"
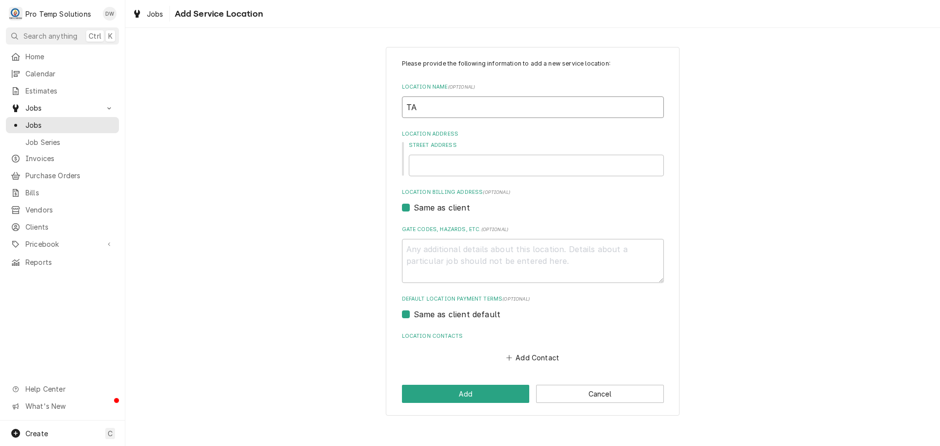
type textarea "x"
type input "TAZ"
type textarea "x"
type input "TAZA"
type textarea "x"
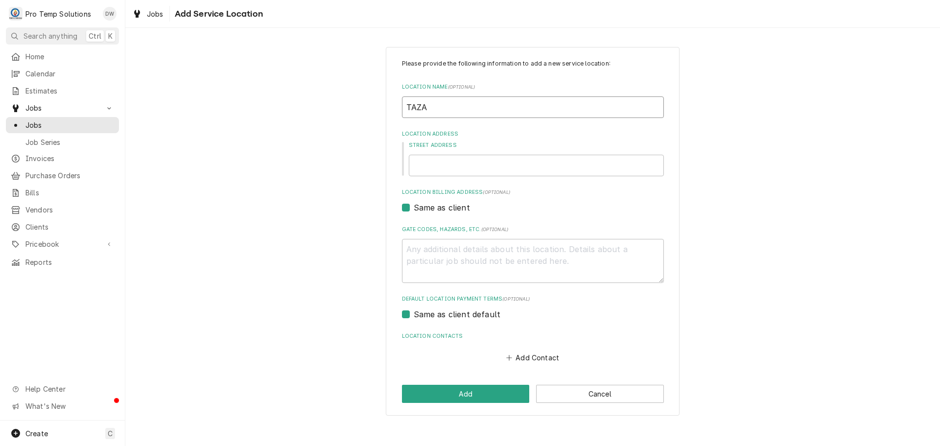
type input "TAZA"
type textarea "x"
type input "TAZA G"
type textarea "x"
type input "TAZA GR"
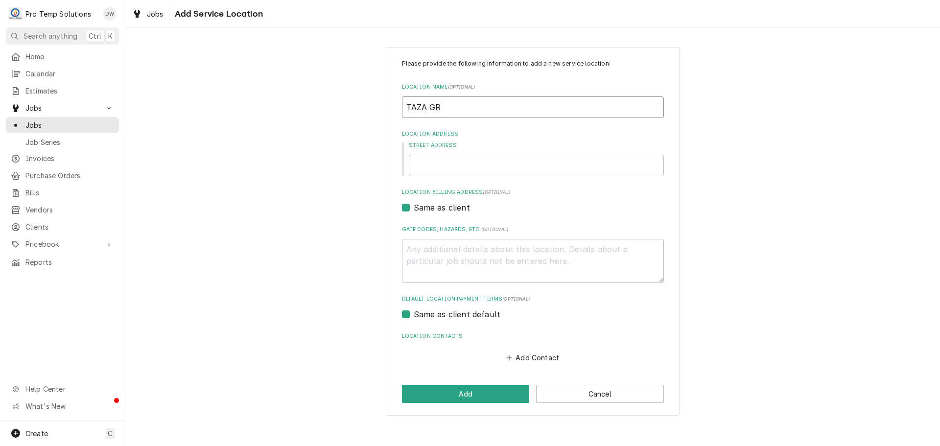
type textarea "x"
type input "TAZA GRI"
type textarea "x"
type input "TAZA GRIL"
type textarea "x"
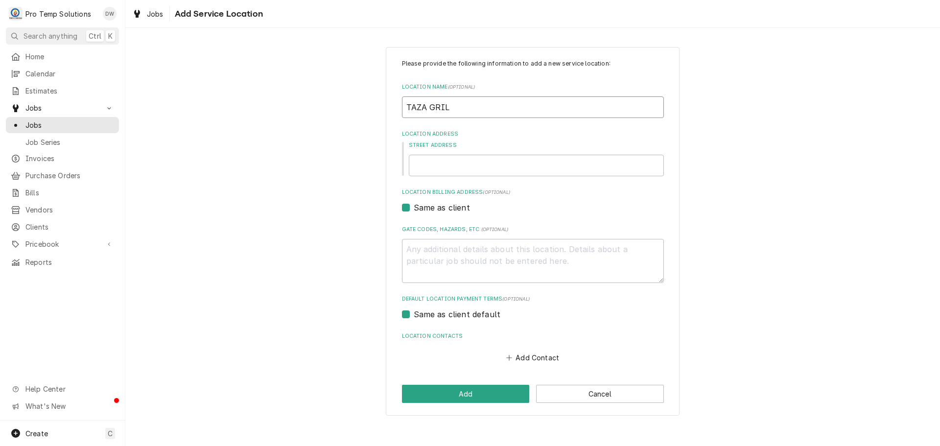
type input "TAZA GRILL"
type textarea "x"
type input "TAZA GRILL"
type textarea "x"
type input "TAZA GRILL /"
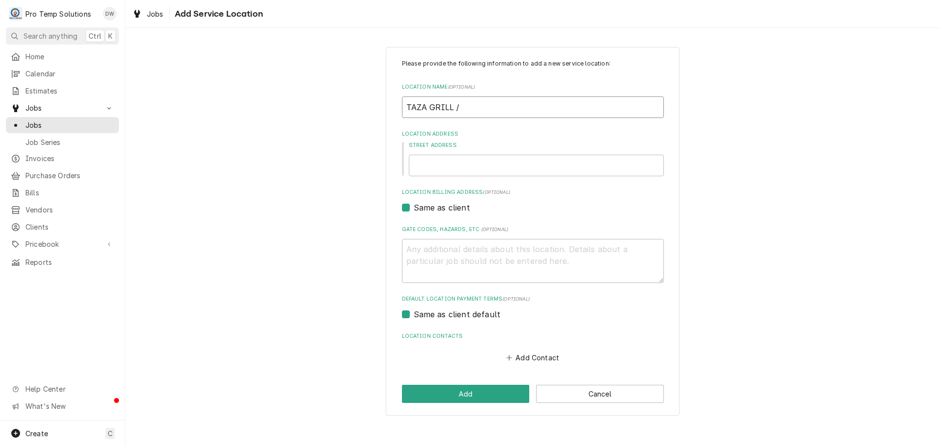
type textarea "x"
type input "TAZA GRILL /"
type textarea "x"
type input "TAZA GRILL / W"
type textarea "x"
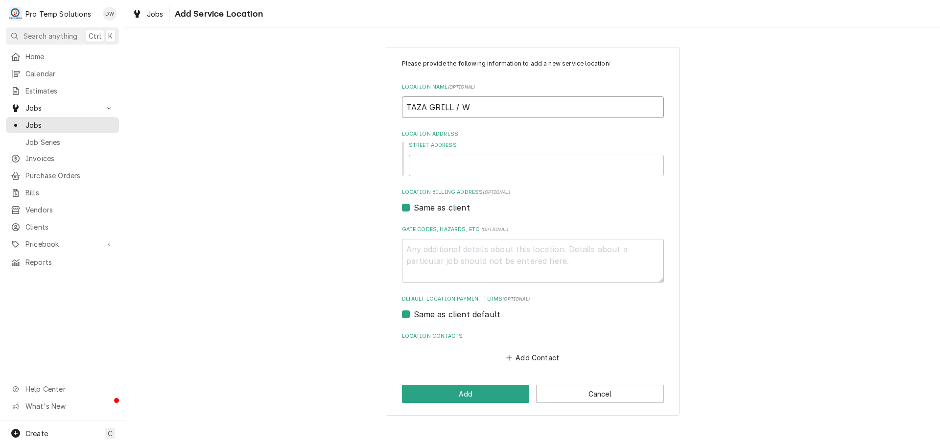
type input "TAZA GRILL / WF"
type textarea "x"
type input "TAZA GRILL / WF"
click at [452, 165] on input "Street Address" at bounding box center [536, 166] width 255 height 22
type textarea "x"
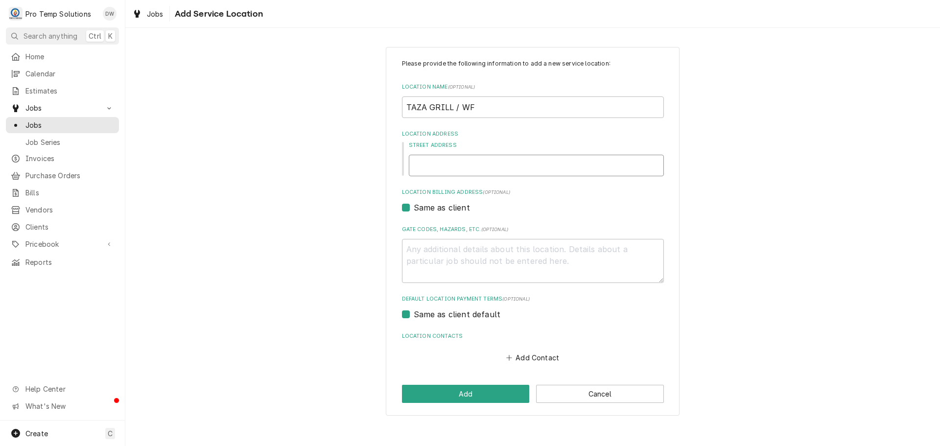
type input "1"
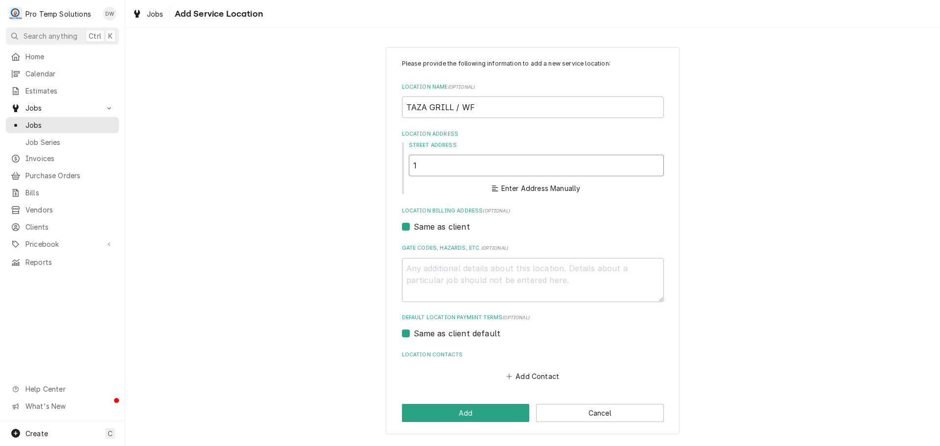
type textarea "x"
type input "18"
type textarea "x"
type input "189"
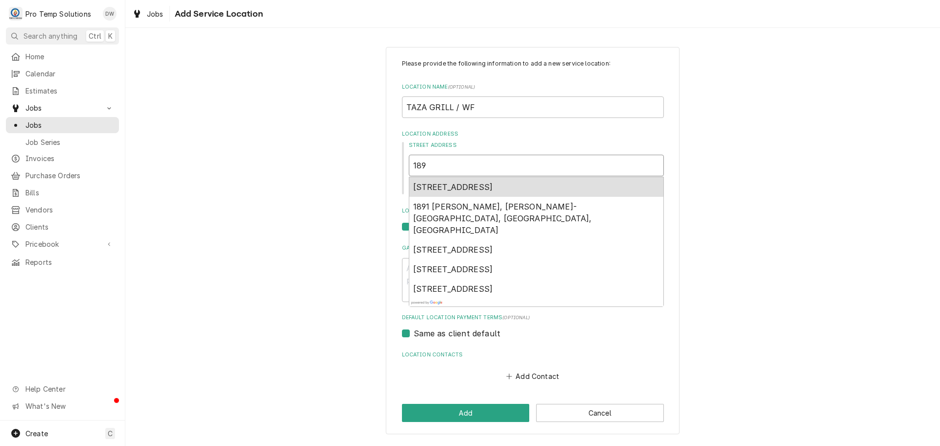
type textarea "x"
type input "1898"
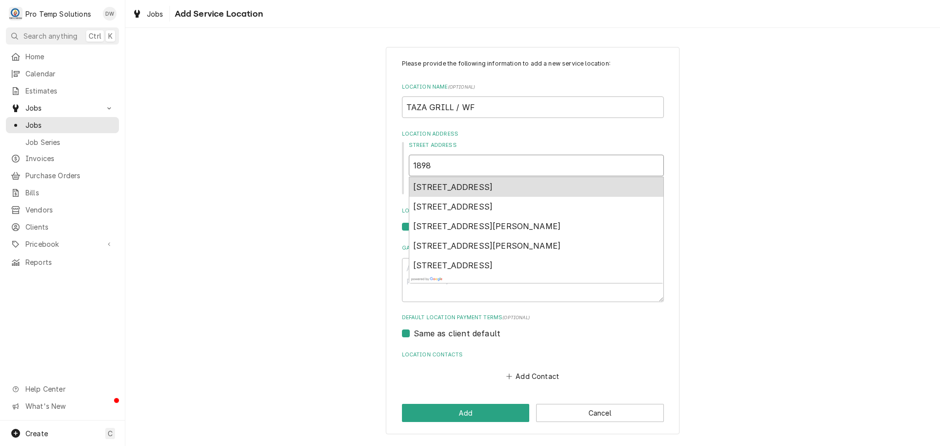
type textarea "x"
type input "1898"
type textarea "x"
type input "1898 S"
type textarea "x"
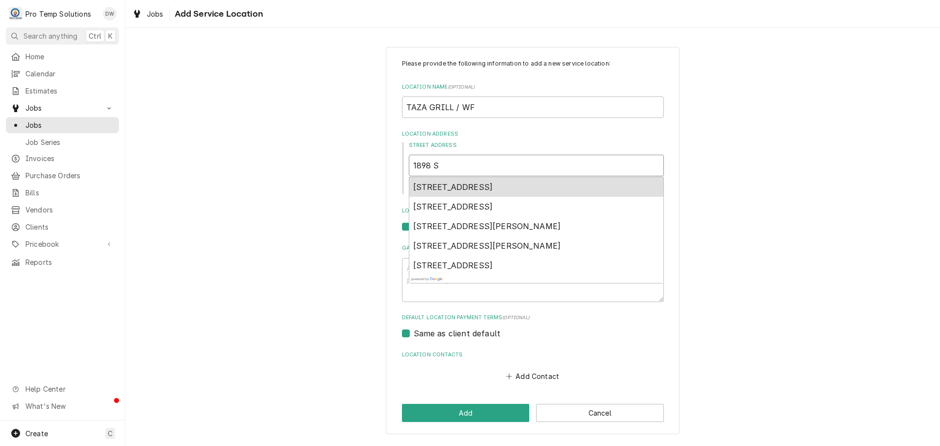
type input "1898 S"
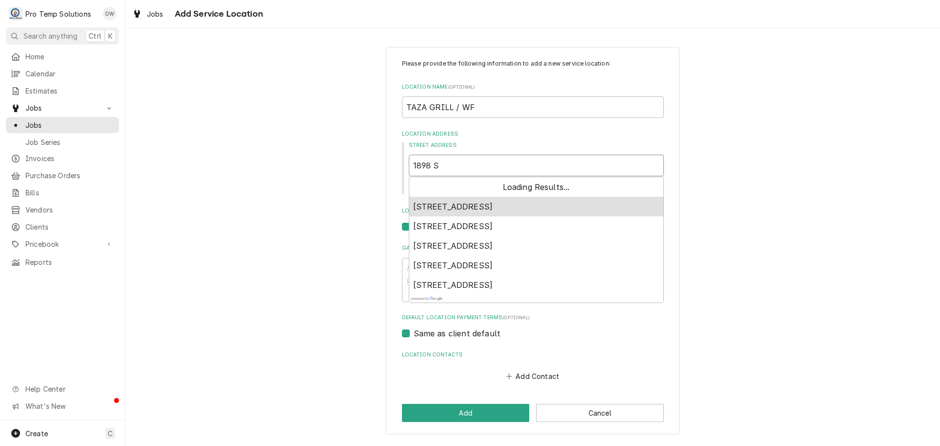
type textarea "x"
type input "1898 S F"
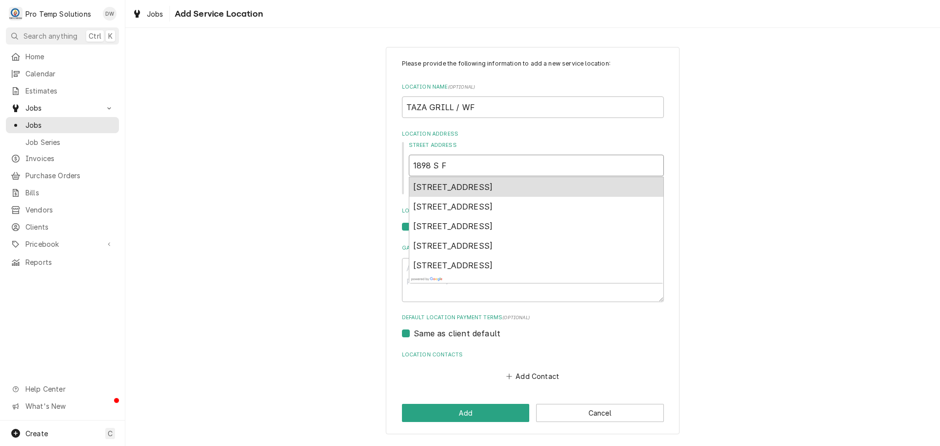
type textarea "x"
type input "1898 S FR"
type textarea "x"
type input "1898 S FRA"
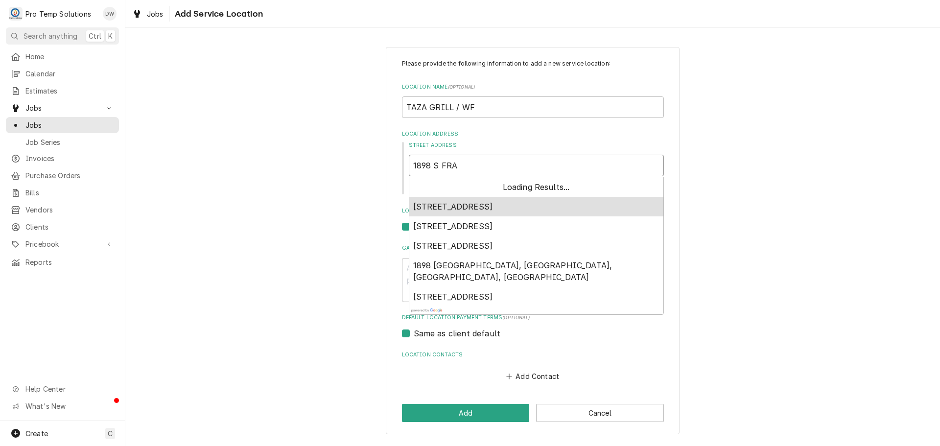
type textarea "x"
type input "1898 S FRAN"
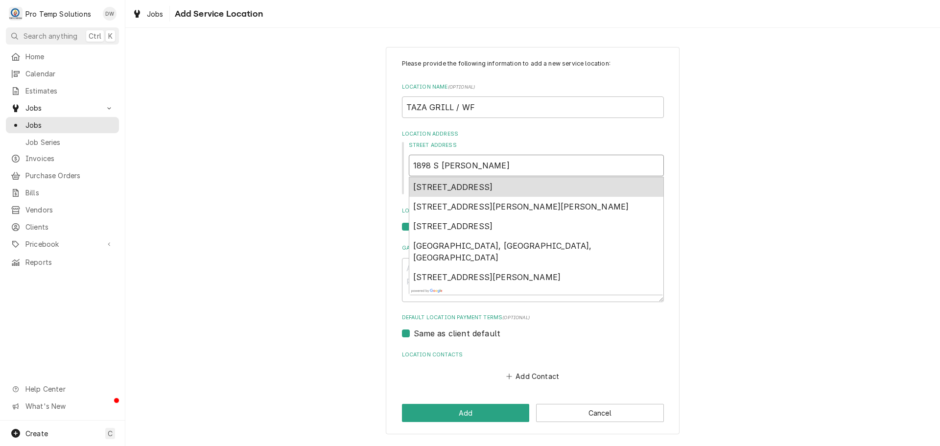
type textarea "x"
type input "1898 S FRANK"
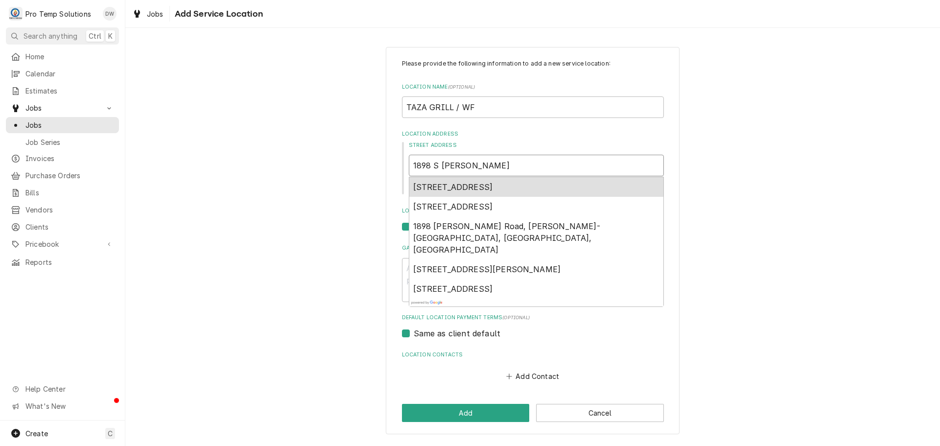
type textarea "x"
type input "1898 S FRANKL"
type textarea "x"
type input "1898 S FRANKLI"
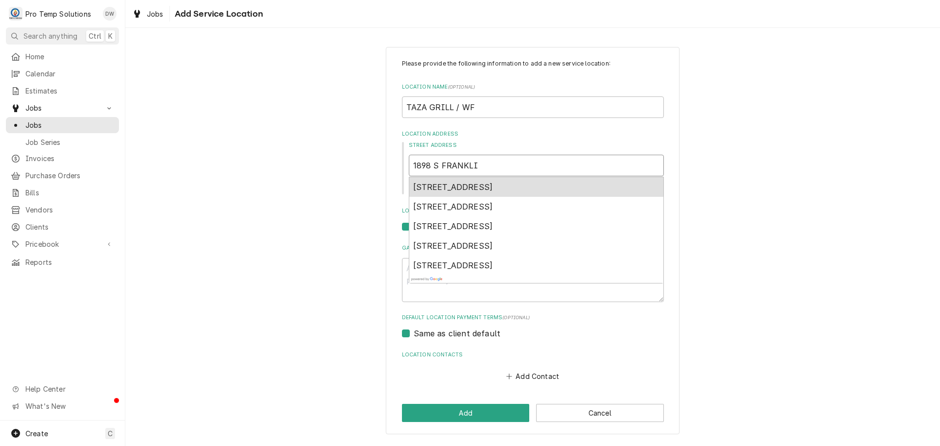
type textarea "x"
type input "1898 S FRANKLIN"
type textarea "x"
type input "1898 S FRANKLIN"
type textarea "x"
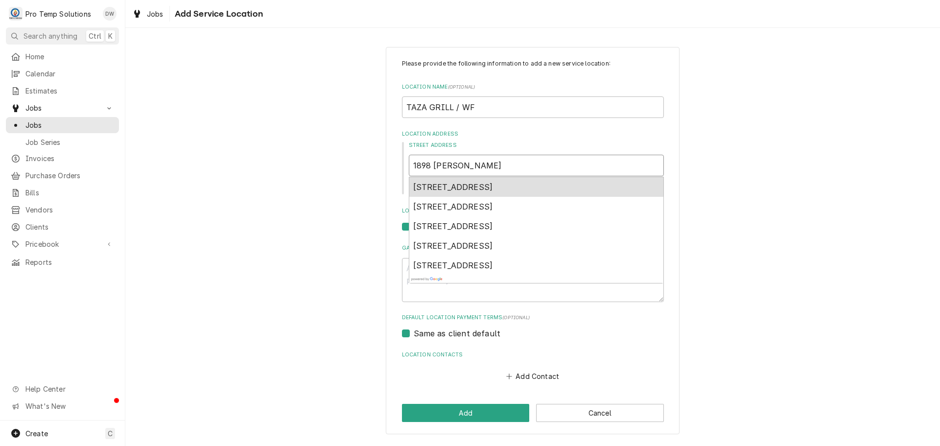
type input "1898 S FRANKLIN S"
type textarea "x"
type input "1898 S FRANKLIN ST"
type textarea "x"
type input "1898 S FRANKLIN ST"
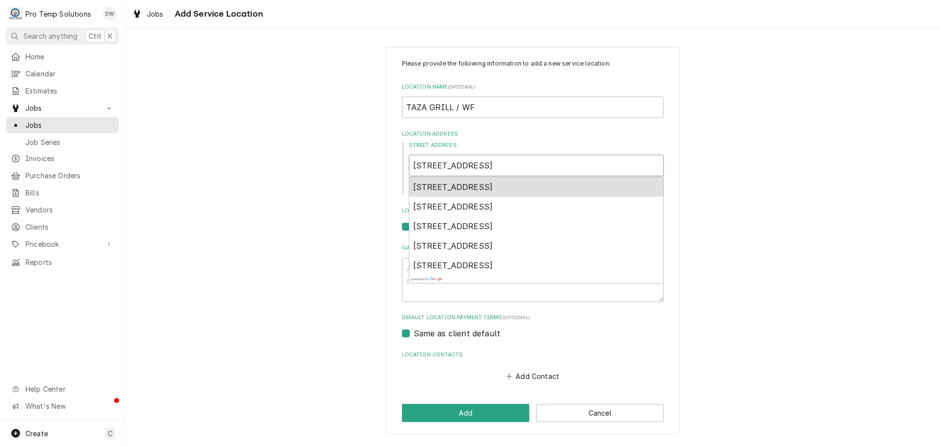
type textarea "x"
type input "1898 S FRANKLIN ST #"
type textarea "x"
type input "1898 S FRANKLIN ST #1"
type textarea "x"
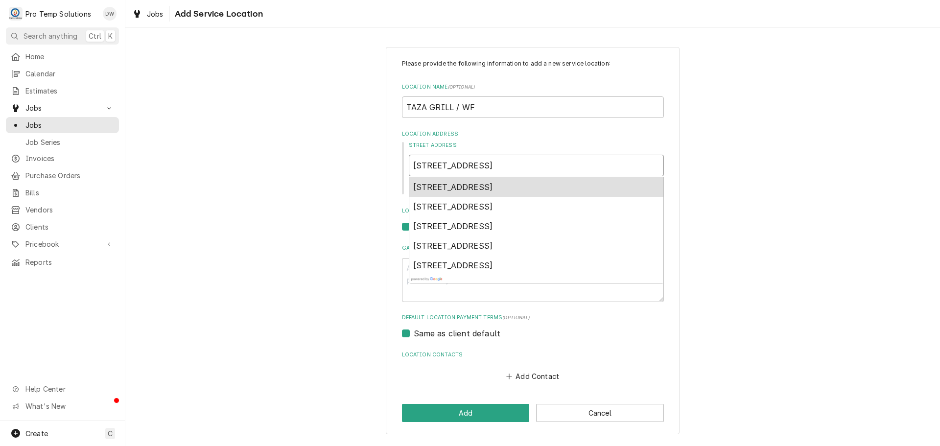
type input "1898 S FRANKLIN ST #10"
type textarea "x"
type input "1898 S FRANKLIN ST #1"
type textarea "x"
type input "1898 S FRANKLIN ST #11"
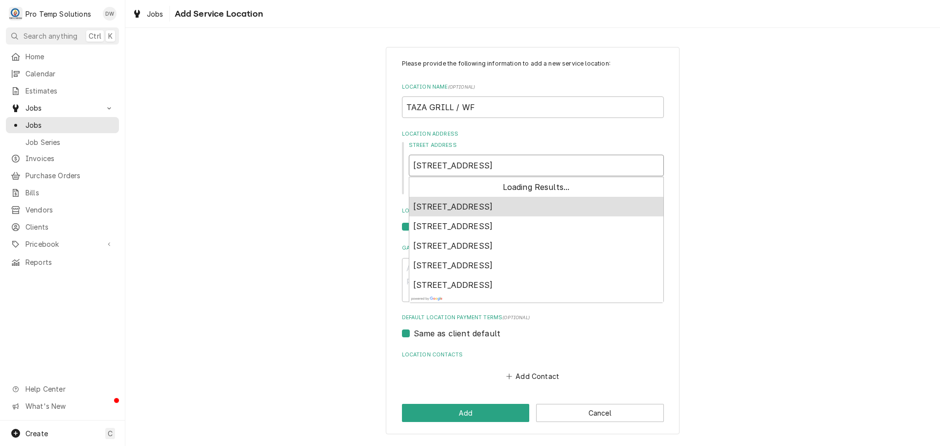
type textarea "x"
type input "1898 S FRANKLIN ST #110"
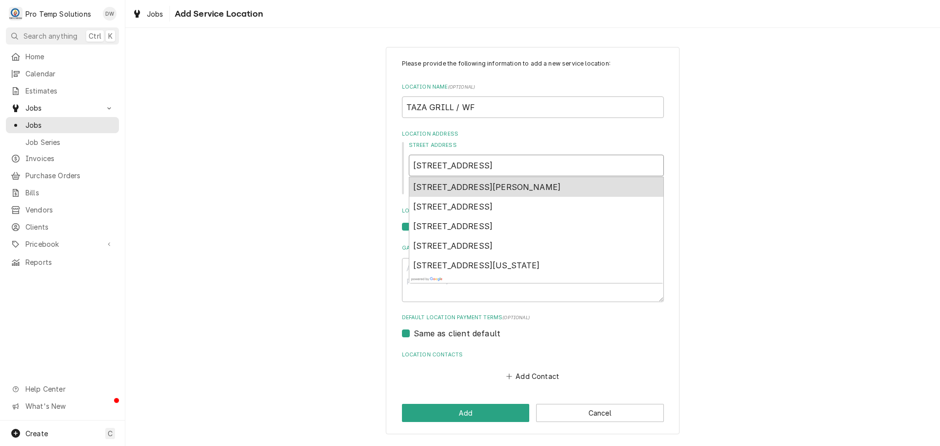
type textarea "x"
type input "1898 S FRANKLIN ST #110"
click at [765, 170] on div "Please provide the following information to add a new service location: Locatio…" at bounding box center [532, 240] width 814 height 405
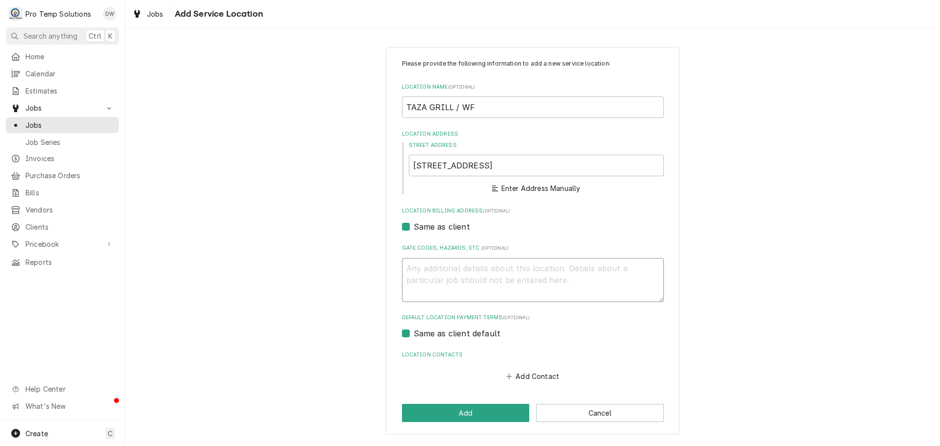
click at [489, 272] on textarea "Gate Codes, Hazards, etc. ( optional )" at bounding box center [533, 280] width 262 height 44
click at [540, 373] on button "Add Contact" at bounding box center [532, 377] width 56 height 14
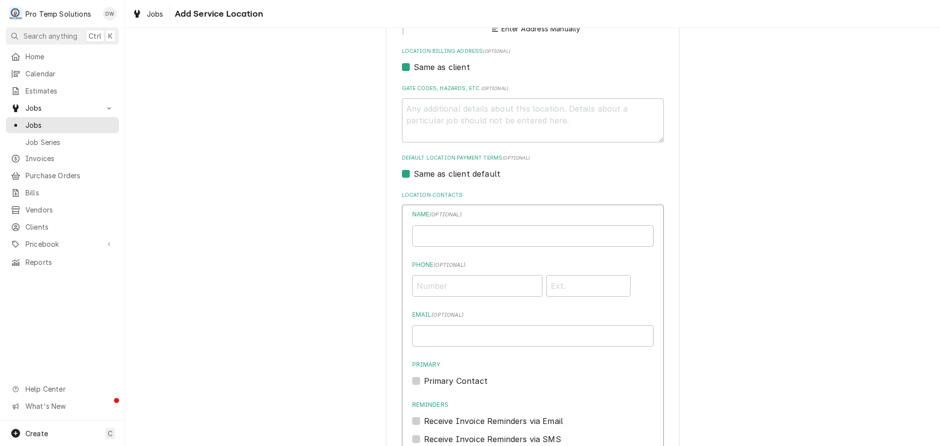
scroll to position [196, 0]
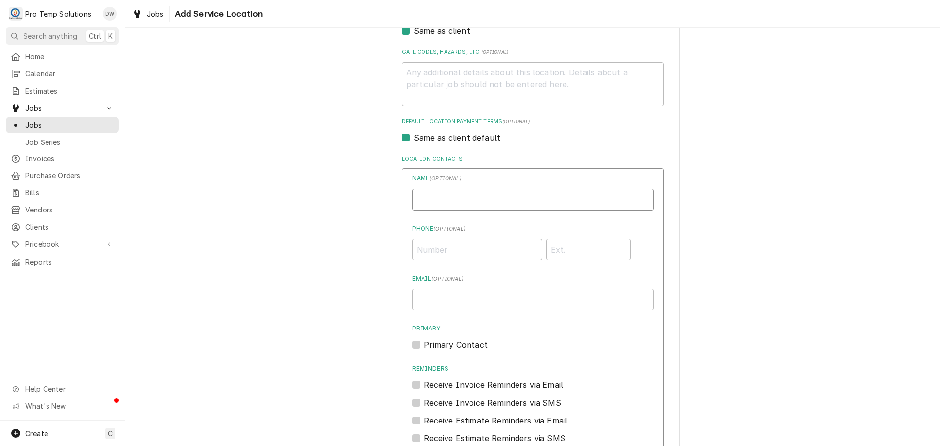
click at [478, 197] on input "Location Name ( optional )" at bounding box center [532, 200] width 241 height 22
click at [494, 254] on input "Phone ( optional )" at bounding box center [477, 250] width 130 height 22
click at [474, 301] on input "Email ( optional )" at bounding box center [532, 300] width 241 height 22
click at [424, 345] on label "Primary Contact" at bounding box center [456, 345] width 64 height 12
click at [424, 345] on input "Primary" at bounding box center [544, 350] width 241 height 22
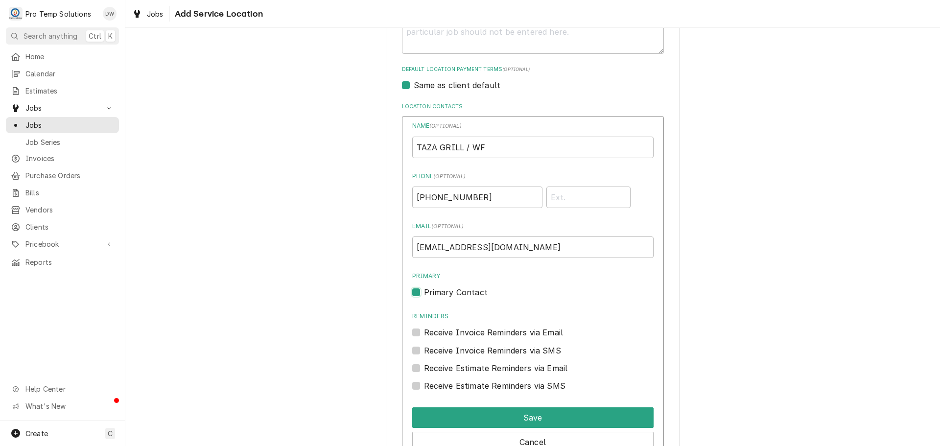
scroll to position [324, 0]
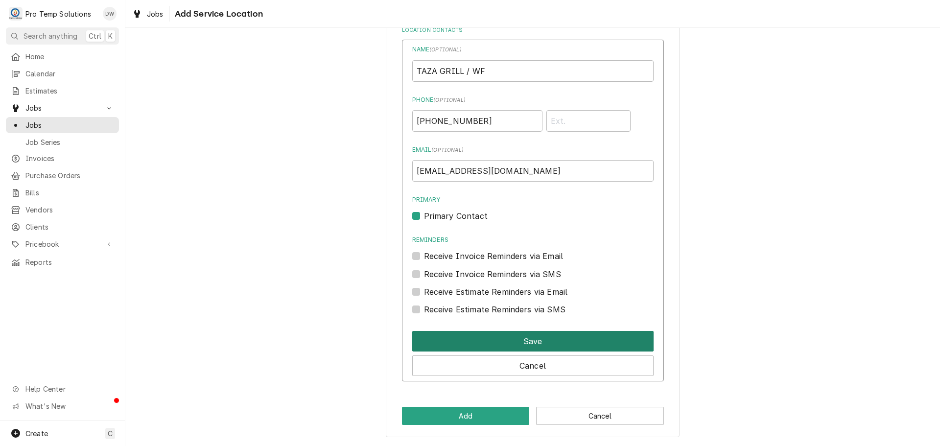
click at [527, 341] on button "Save" at bounding box center [532, 341] width 241 height 21
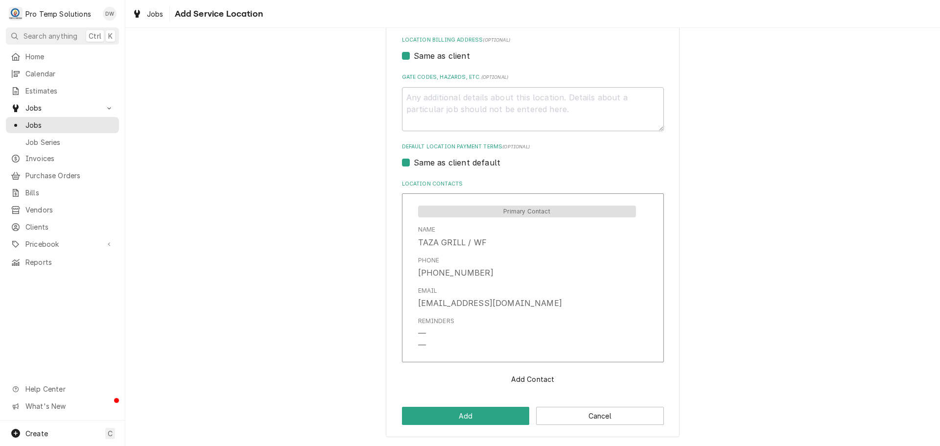
scroll to position [171, 0]
click at [470, 415] on button "Add" at bounding box center [466, 416] width 128 height 18
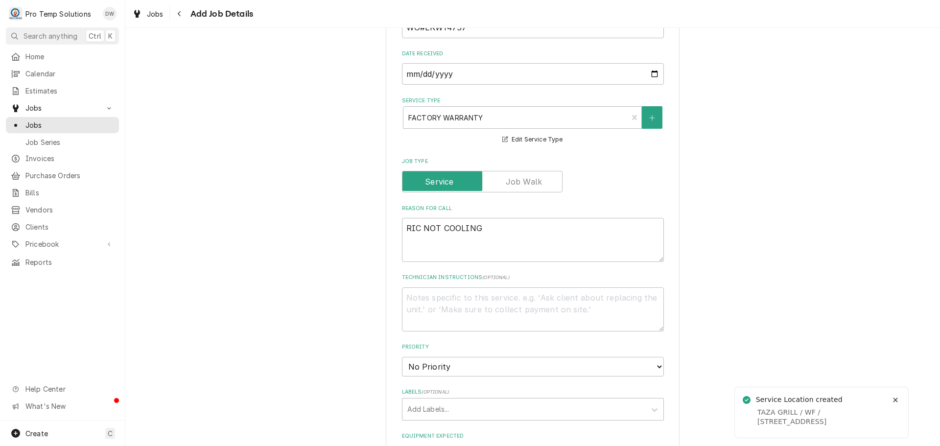
scroll to position [294, 0]
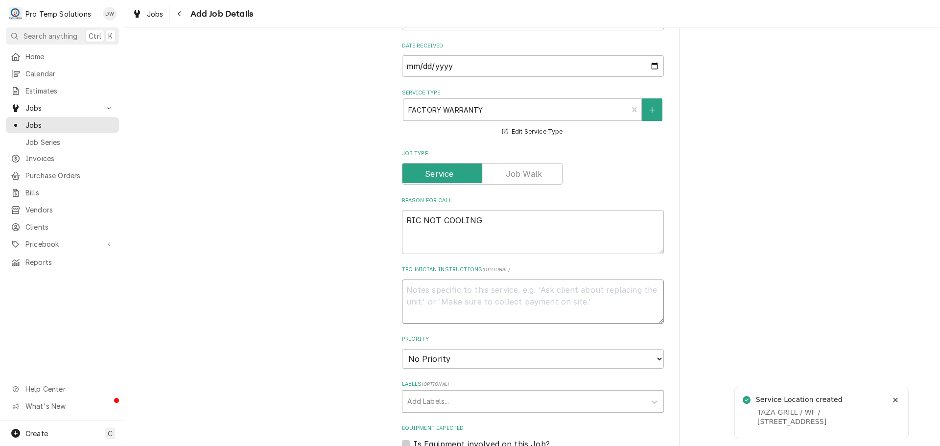
click at [459, 299] on textarea "Technician Instructions ( optional )" at bounding box center [533, 301] width 262 height 44
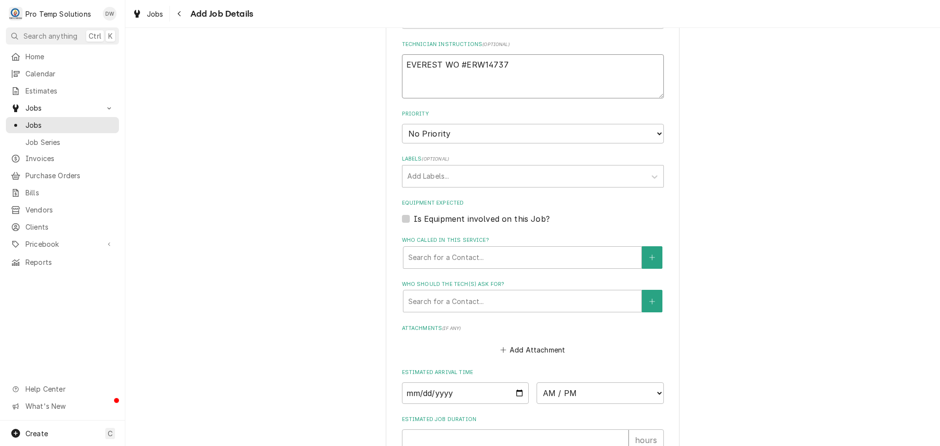
scroll to position [538, 0]
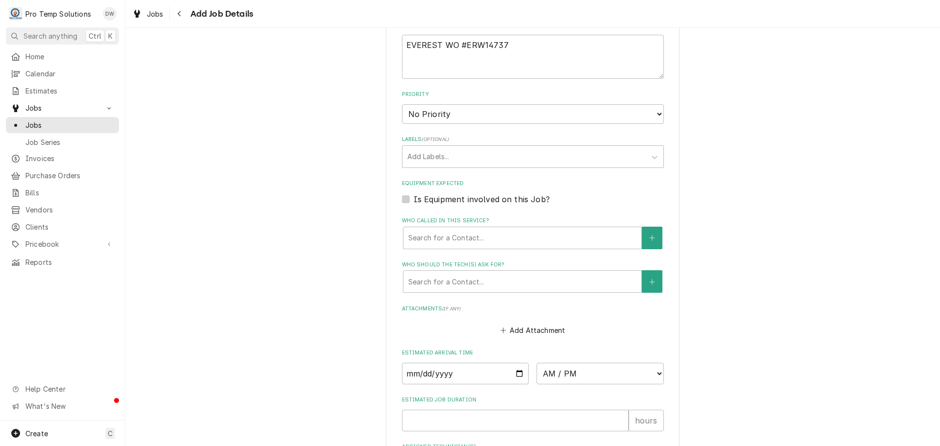
click at [414, 198] on label "Is Equipment involved on this Job?" at bounding box center [482, 199] width 136 height 12
click at [414, 198] on input "Equipment Expected" at bounding box center [545, 204] width 262 height 22
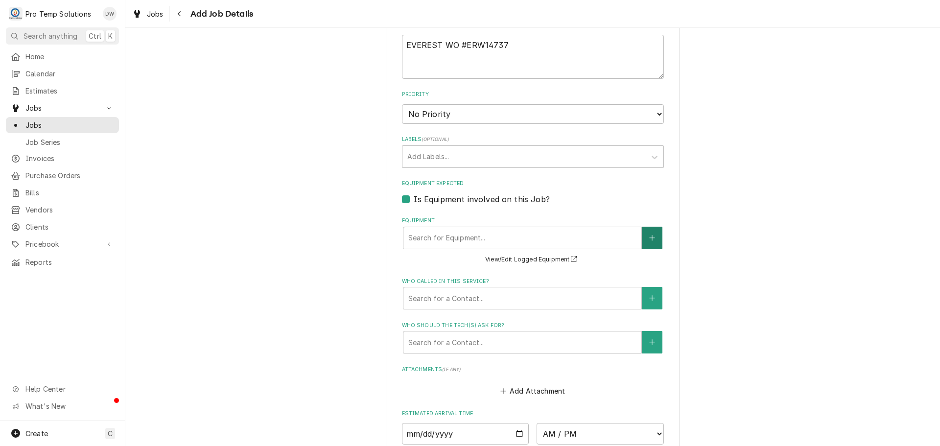
click at [644, 237] on button "Equipment" at bounding box center [652, 238] width 21 height 23
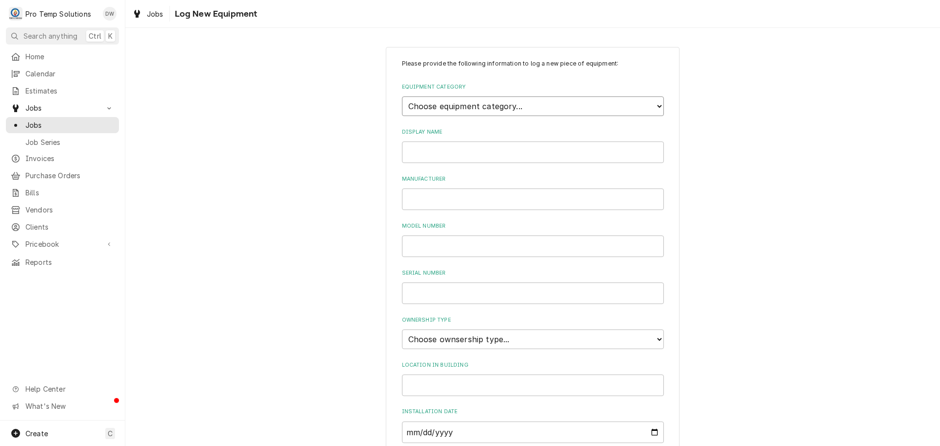
click at [645, 105] on select "Choose equipment category... Cooking Equipment Fryers Ice Machines Ovens and Ra…" at bounding box center [533, 106] width 262 height 20
click at [402, 96] on select "Choose equipment category... Cooking Equipment Fryers Ice Machines Ovens and Ra…" at bounding box center [533, 106] width 262 height 20
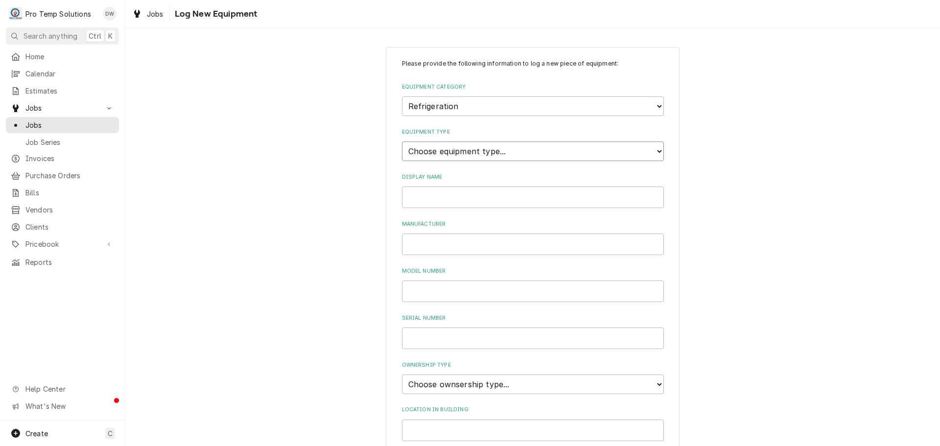
click at [654, 148] on select "Choose equipment type... Bar Refrigeration Blast Chiller Chef Base Freezer Chef…" at bounding box center [533, 151] width 262 height 20
click at [402, 141] on select "Choose equipment type... Bar Refrigeration Blast Chiller Chef Base Freezer Chef…" at bounding box center [533, 151] width 262 height 20
click at [521, 198] on input "Display Name" at bounding box center [533, 197] width 262 height 22
click at [482, 251] on input "Manufacturer" at bounding box center [533, 244] width 262 height 22
click at [425, 337] on input "Serial Number" at bounding box center [533, 338] width 262 height 22
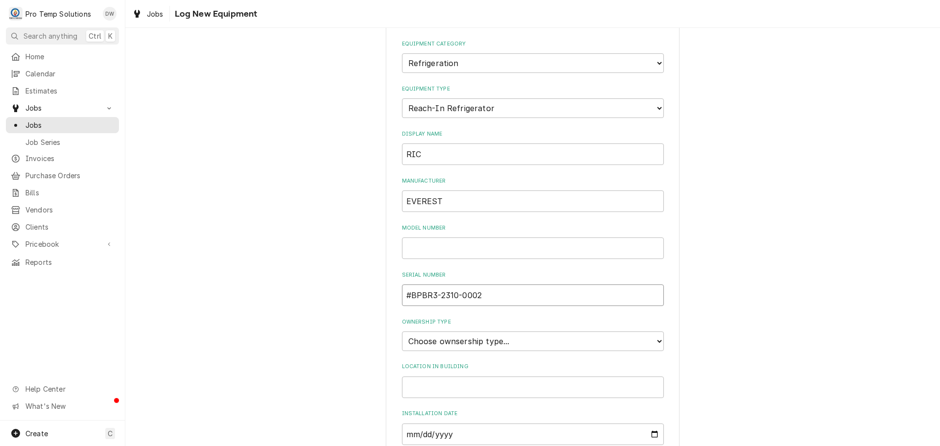
scroll to position [215, 0]
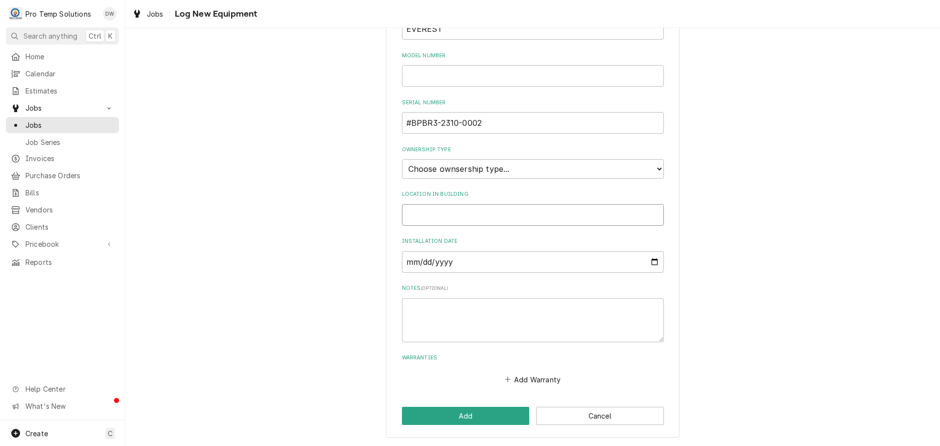
click at [458, 219] on input "Location in Building" at bounding box center [533, 215] width 262 height 22
click at [465, 412] on button "Add" at bounding box center [466, 416] width 128 height 18
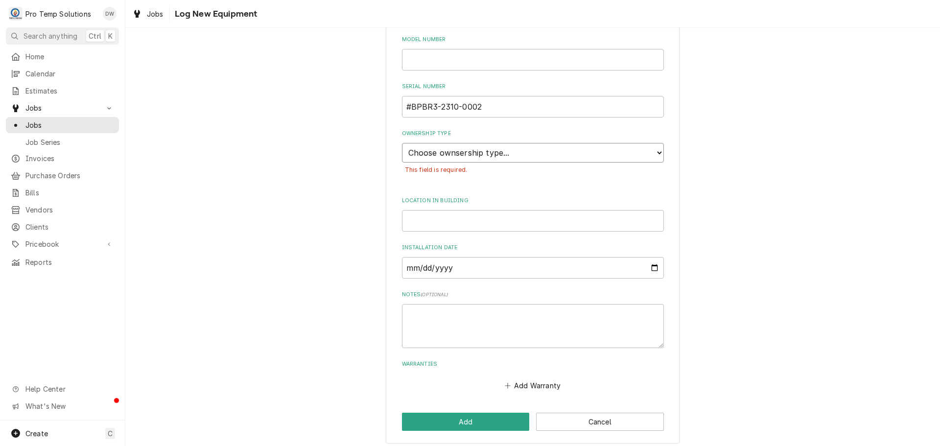
click at [544, 150] on select "Choose ownsership type... Unknown Owned Leased Rented" at bounding box center [533, 153] width 262 height 20
click at [402, 143] on select "Choose ownsership type... Unknown Owned Leased Rented" at bounding box center [533, 153] width 262 height 20
click at [655, 147] on select "Choose ownsership type... Unknown Owned Leased Rented" at bounding box center [533, 153] width 262 height 20
click at [402, 143] on select "Choose ownsership type... Unknown Owned Leased Rented" at bounding box center [533, 153] width 262 height 20
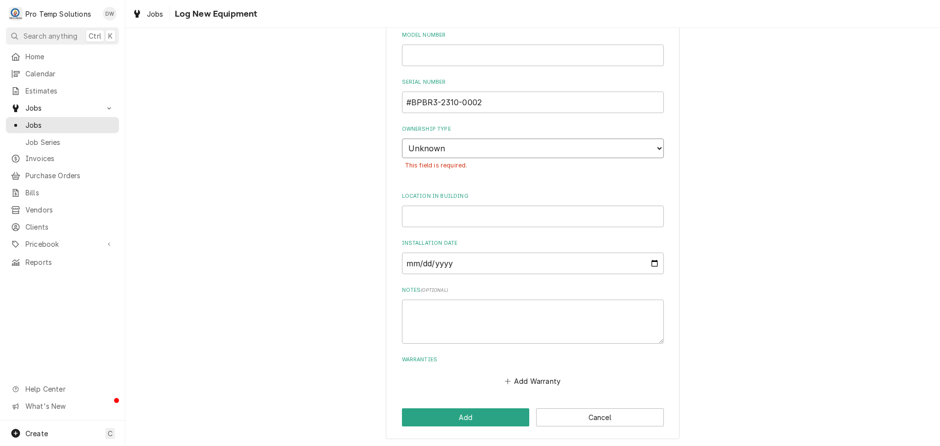
scroll to position [237, 0]
click at [463, 412] on button "Add" at bounding box center [466, 416] width 128 height 18
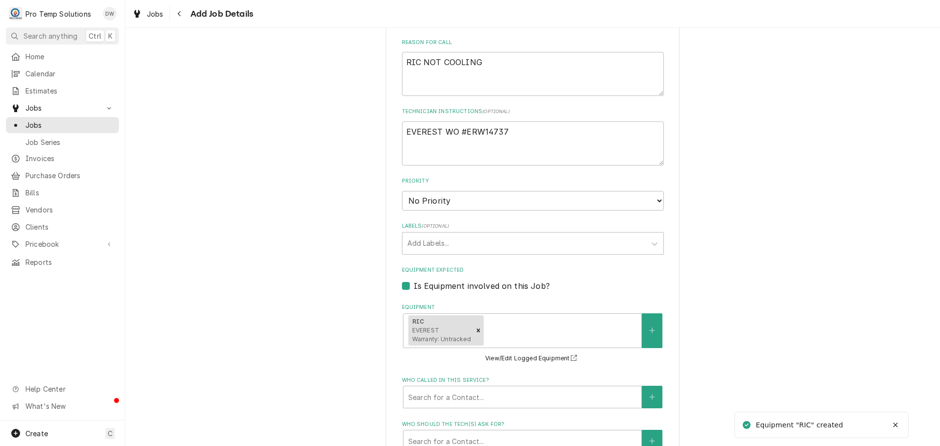
scroll to position [440, 0]
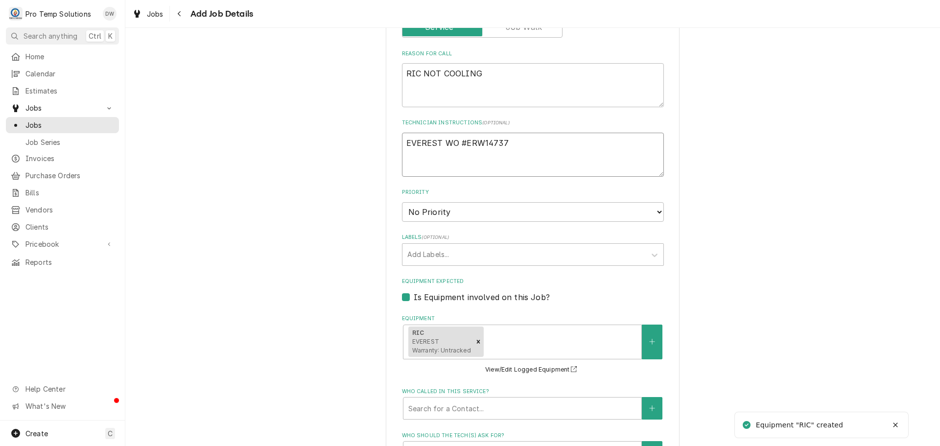
click at [531, 141] on textarea "EVEREST WO #ERW14737" at bounding box center [533, 155] width 262 height 44
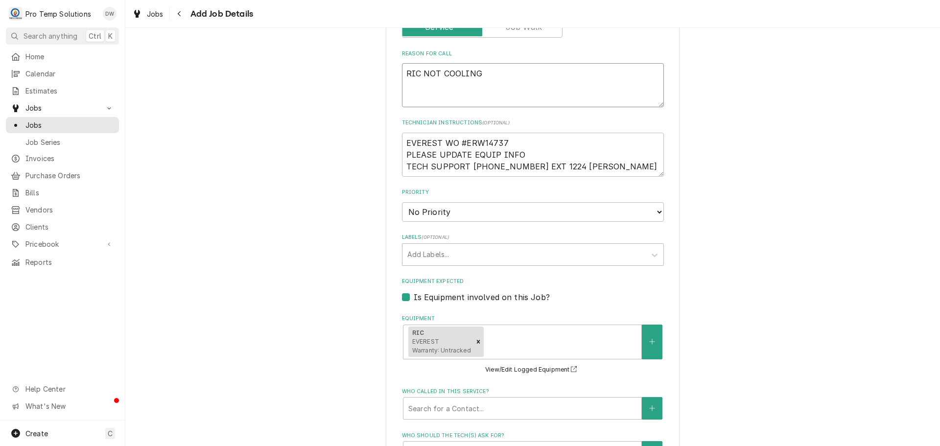
click at [498, 71] on textarea "RIC NOT COOLING" at bounding box center [533, 85] width 262 height 44
click at [521, 153] on textarea "EVEREST WO #ERW14737 PLEASE UPDATE EQUIP INFO TECH SUPPORT (323)455-5048 EXT 12…" at bounding box center [533, 155] width 262 height 44
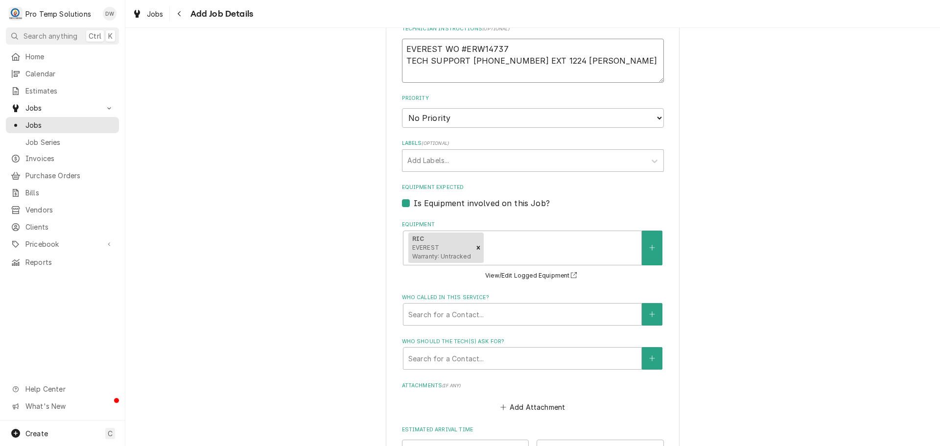
scroll to position [538, 0]
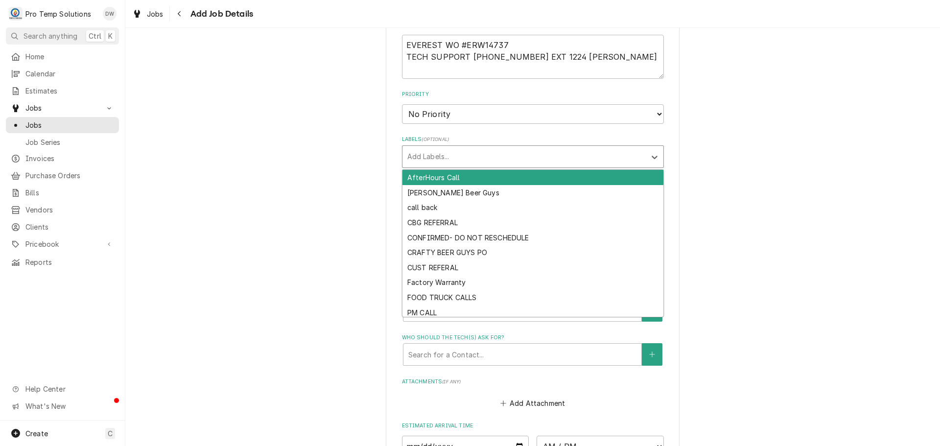
click at [489, 157] on div "Labels" at bounding box center [523, 157] width 233 height 18
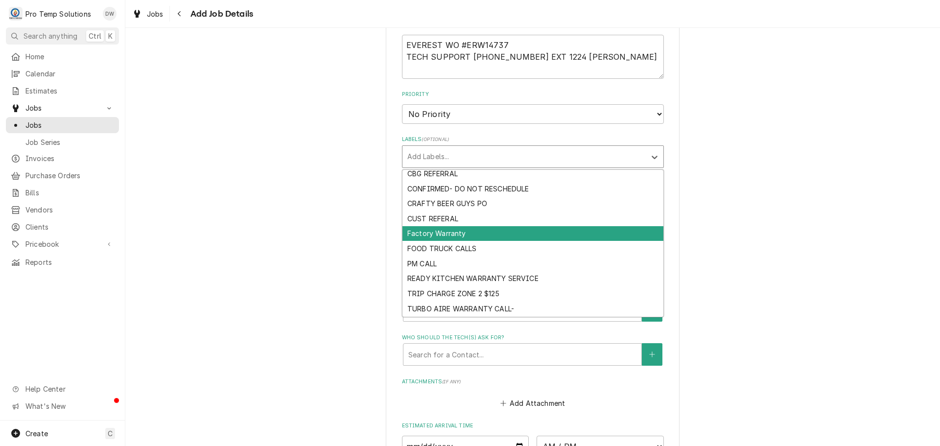
scroll to position [63, 0]
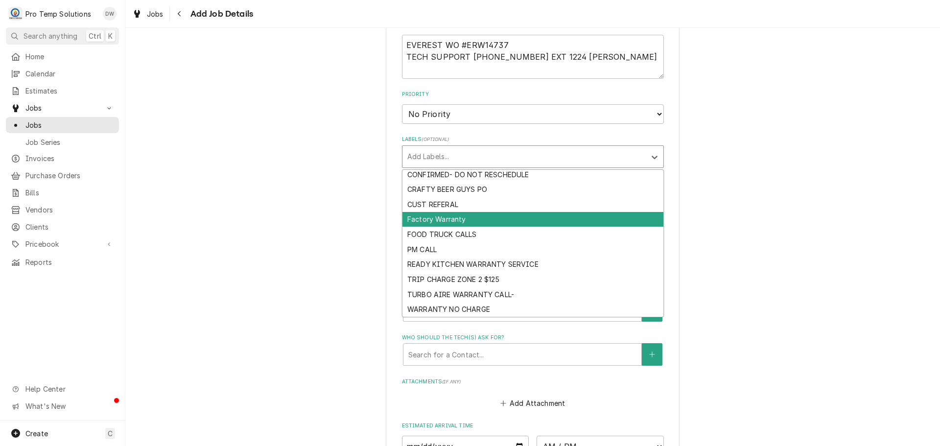
click at [451, 220] on div "Factory Warranty" at bounding box center [532, 219] width 261 height 15
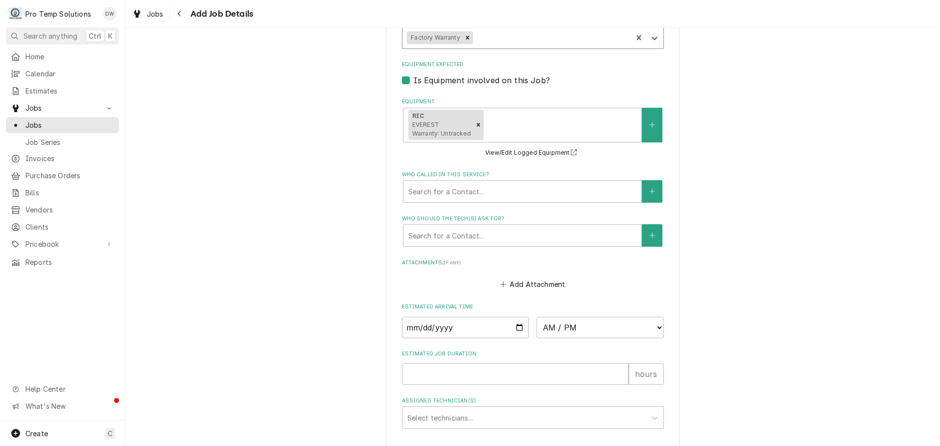
scroll to position [725, 0]
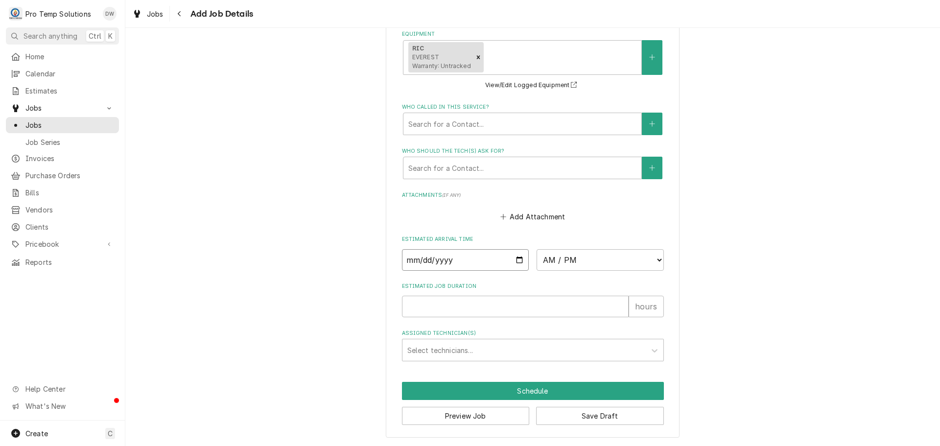
click at [518, 259] on input "Date" at bounding box center [465, 260] width 127 height 22
click at [653, 259] on select "AM / PM 6:00 AM 6:15 AM 6:30 AM 6:45 AM 7:00 AM 7:15 AM 7:30 AM 7:45 AM 8:00 AM…" at bounding box center [599, 260] width 127 height 22
click at [536, 249] on select "AM / PM 6:00 AM 6:15 AM 6:30 AM 6:45 AM 7:00 AM 7:15 AM 7:30 AM 7:45 AM 8:00 AM…" at bounding box center [599, 260] width 127 height 22
click at [568, 304] on input "Estimated Job Duration" at bounding box center [515, 307] width 227 height 22
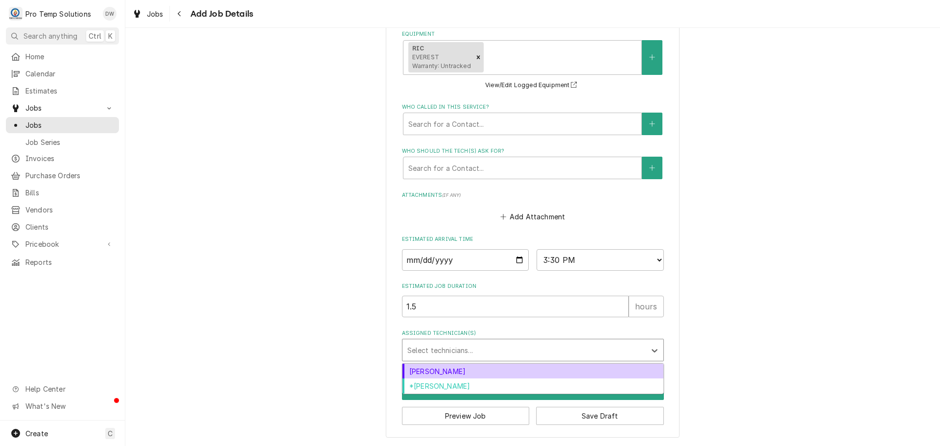
click at [457, 351] on div "Assigned Technician(s)" at bounding box center [523, 350] width 233 height 18
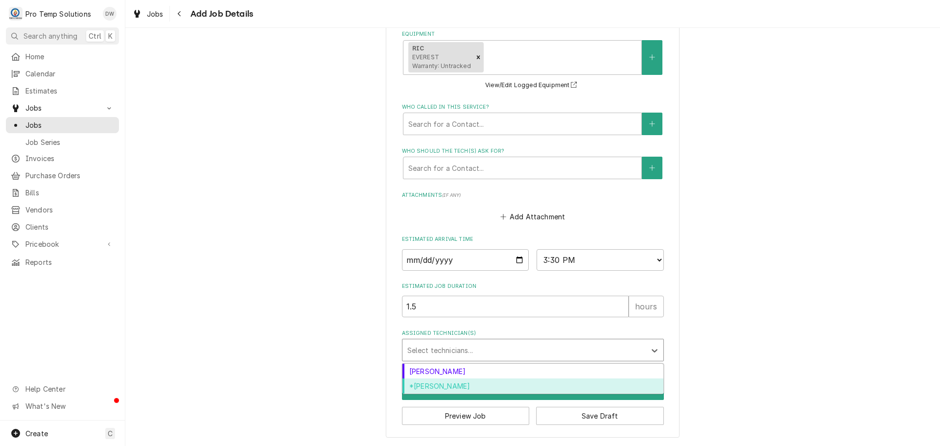
click at [443, 389] on div "*Kevin Williams" at bounding box center [532, 385] width 261 height 15
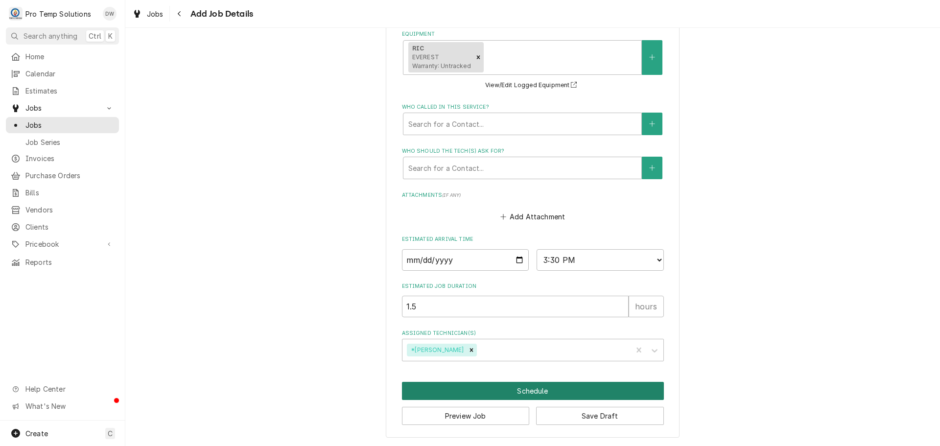
click at [532, 388] on button "Schedule" at bounding box center [533, 391] width 262 height 18
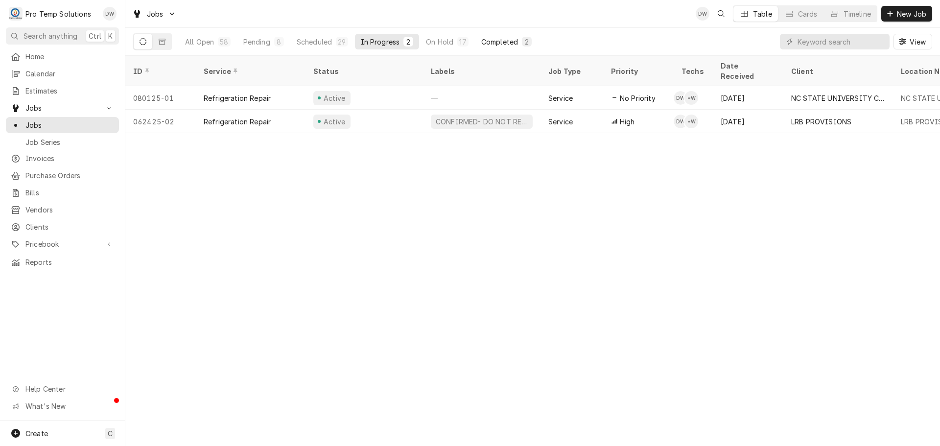
click at [510, 41] on div "Completed" at bounding box center [499, 42] width 37 height 10
click at [433, 40] on div "On Hold" at bounding box center [439, 42] width 27 height 10
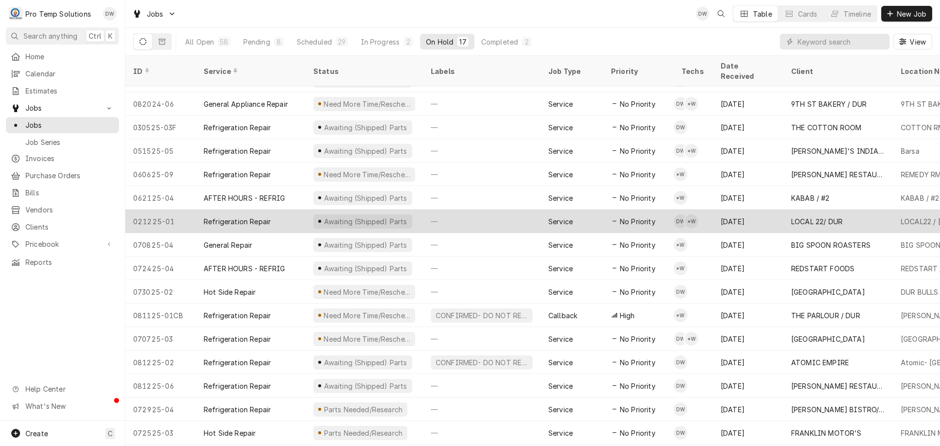
scroll to position [35, 0]
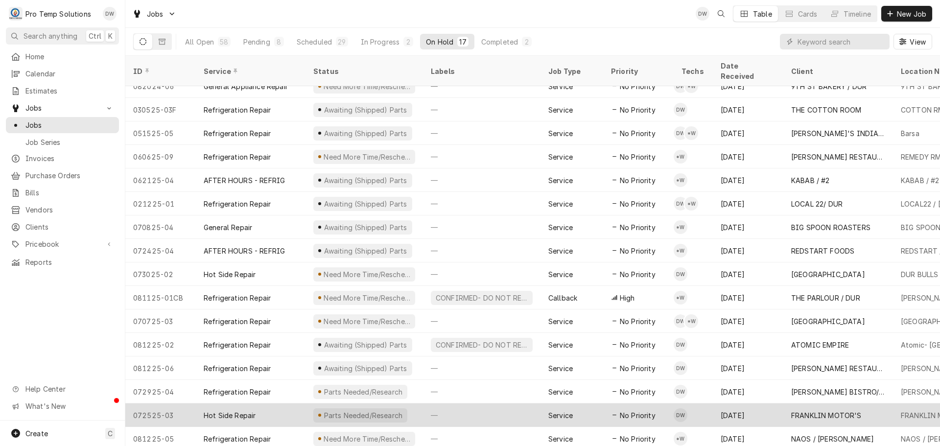
click at [465, 403] on div "—" at bounding box center [481, 414] width 117 height 23
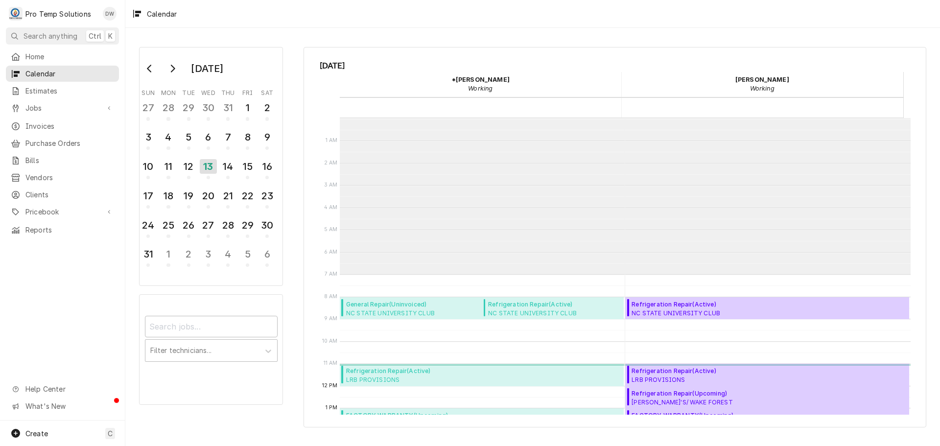
scroll to position [156, 0]
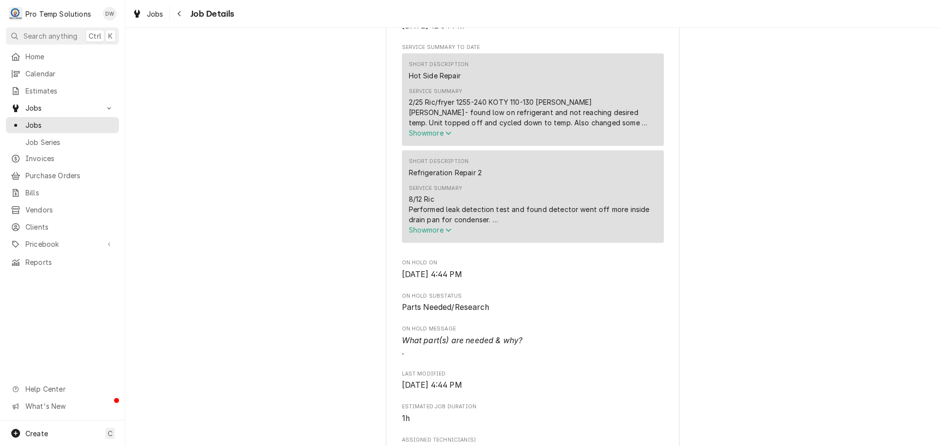
scroll to position [392, 0]
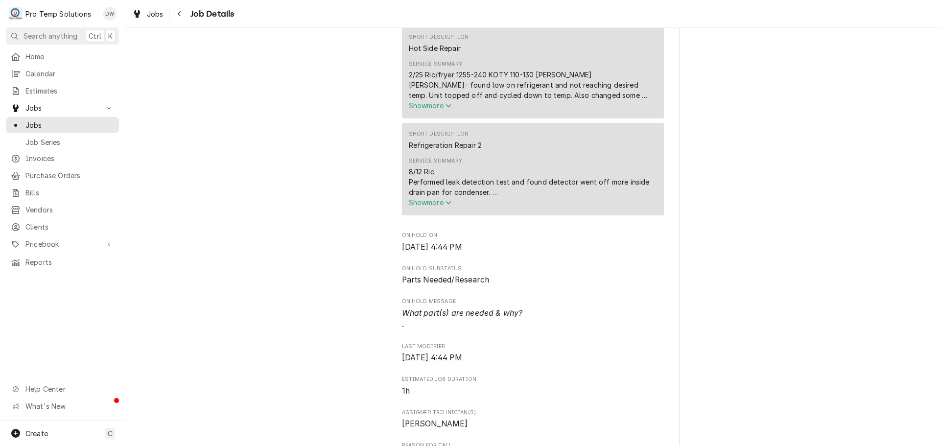
click at [422, 207] on span "Show more" at bounding box center [430, 202] width 43 height 8
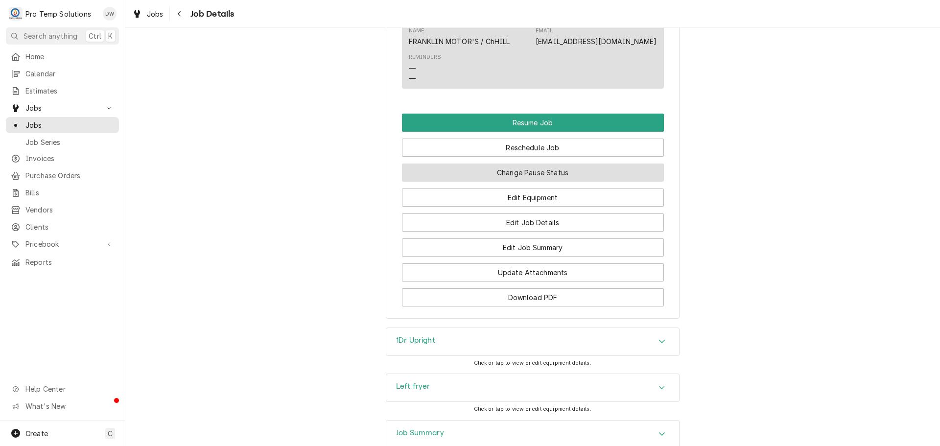
scroll to position [930, 0]
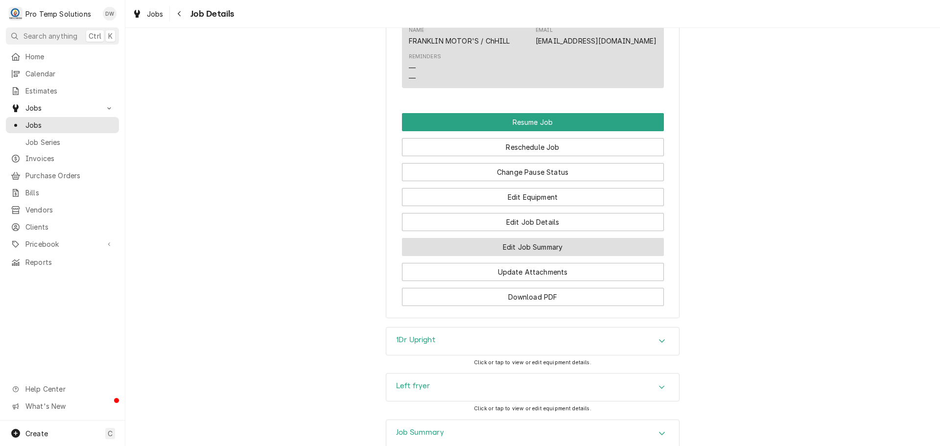
click at [508, 256] on button "Edit Job Summary" at bounding box center [533, 247] width 262 height 18
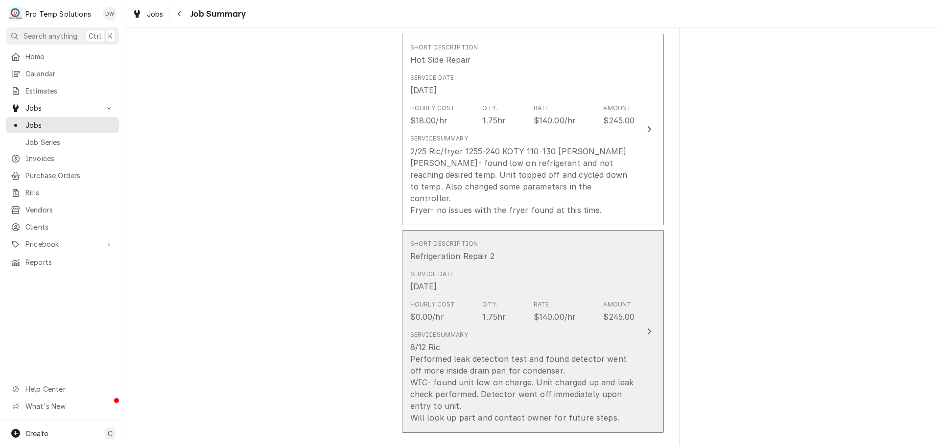
scroll to position [294, 0]
click at [647, 327] on icon "Update Line Item" at bounding box center [649, 331] width 5 height 8
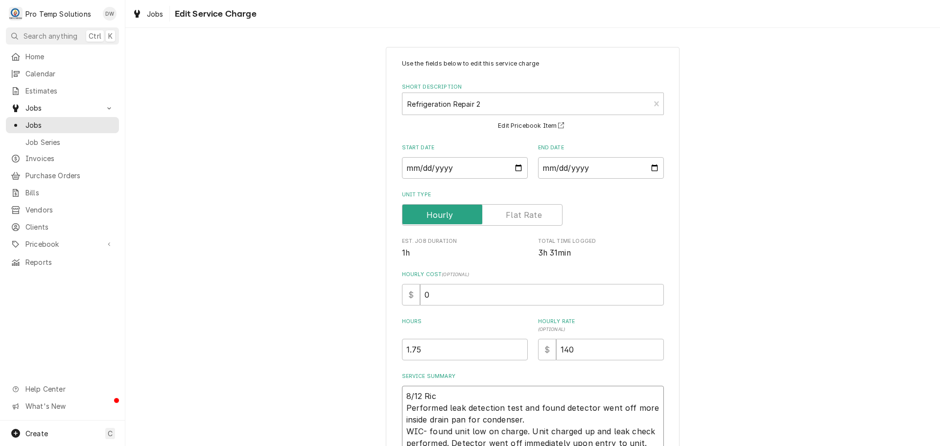
click at [449, 393] on textarea "8/12 Ric Performed leak detection test and found detector went off more inside …" at bounding box center [533, 425] width 262 height 79
type textarea "x"
type textarea "8/12 Ric 3 Performed leak detection test and found detector went off more insid…"
type textarea "x"
type textarea "8/12 Ric 30 Performed leak detection test and found detector went off more insi…"
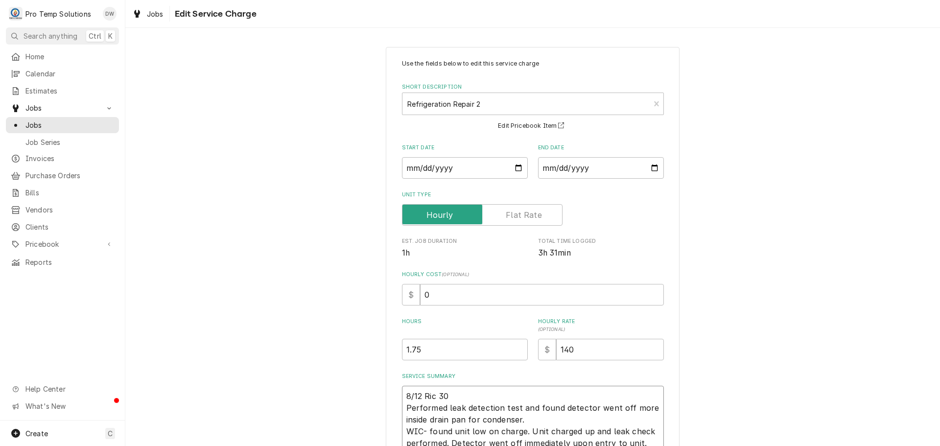
type textarea "x"
type textarea "8/12 Ric 300 Performed leak detection test and found detector went off more ins…"
type textarea "x"
type textarea "8/12 Ric 300- Performed leak detection test and found detector went off more in…"
type textarea "x"
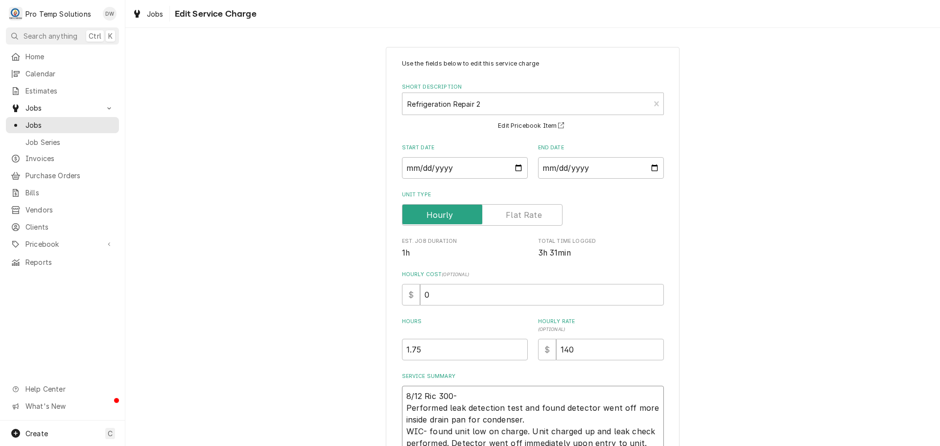
type textarea "8/12 Ric 300-4 Performed leak detection test and found detector went off more i…"
type textarea "x"
type textarea "8/12 Ric 300-44 Performed leak detection test and found detector went off more …"
type textarea "x"
type textarea "8/12 Ric 300-445 Performed leak detection test and found detector went off more…"
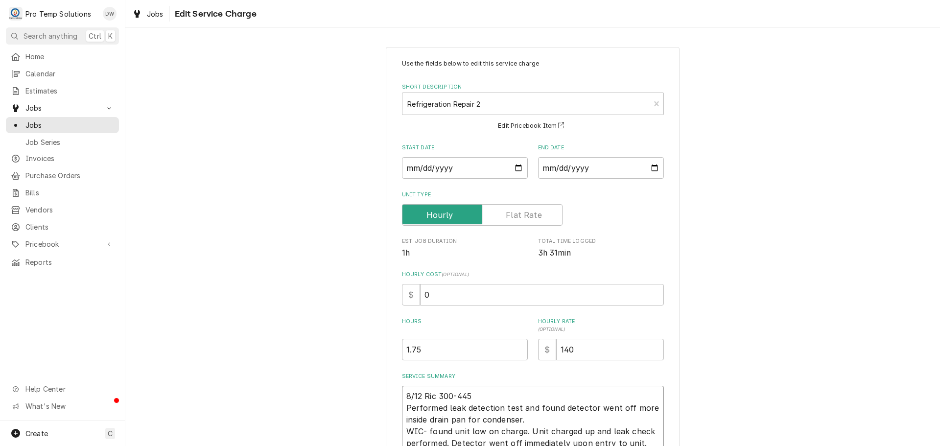
type textarea "x"
type textarea "8/12 Ric 300-445 Performed leak detection test and found detector went off more…"
type textarea "x"
type textarea "8/12 Ric 300-445 k Performed leak detection test and found detector went off mo…"
type textarea "x"
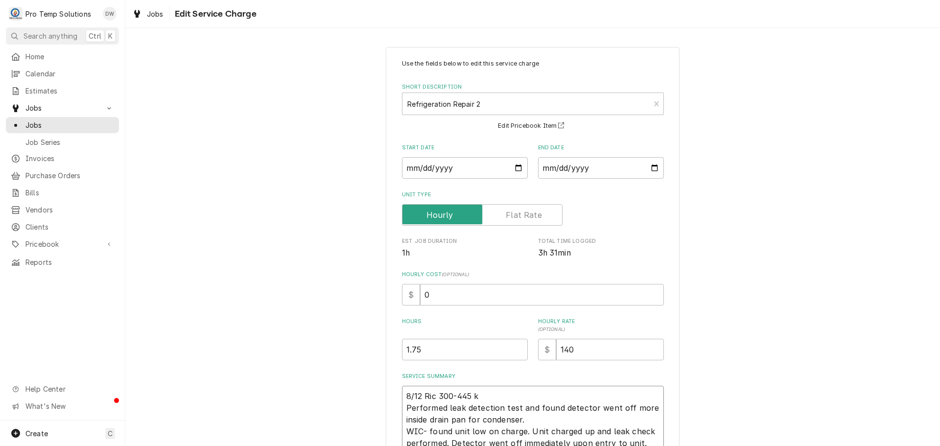
type textarea "8/12 Ric 300-445 ko Performed leak detection test and found detector went off m…"
type textarea "x"
type textarea "8/12 Ric 300-445 k Performed leak detection test and found detector went off mo…"
type textarea "x"
type textarea "8/12 Ric 300-445 Performed leak detection test and found detector went off more…"
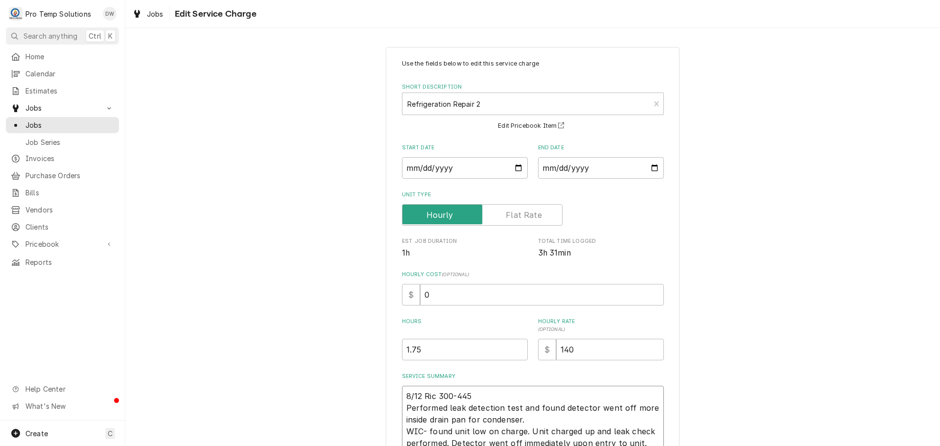
type textarea "x"
type textarea "8/12 Ric 300-445 K Performed leak detection test and found detector went off mo…"
type textarea "x"
type textarea "8/12 Ric 300-445 KO Performed leak detection test and found detector went off m…"
type textarea "x"
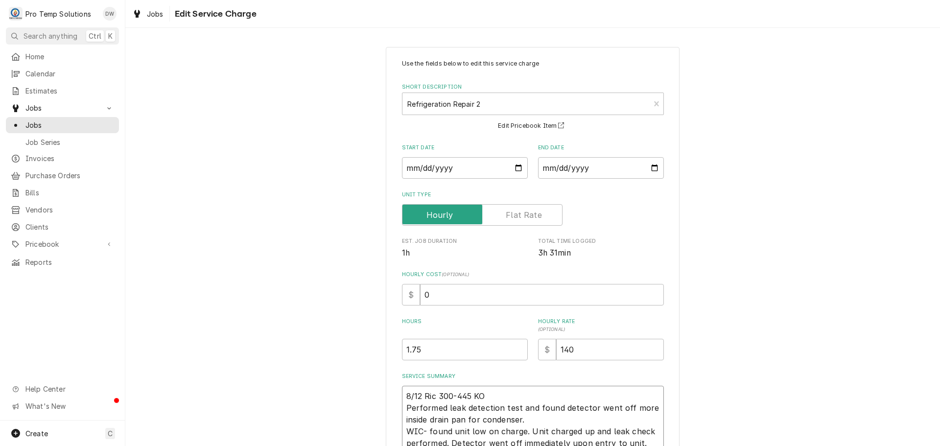
type textarea "8/12 Ric 300-445 KOT Performed leak detection test and found detector went off …"
type textarea "x"
type textarea "8/12 Ric 300-445 KOTY Performed leak detection test and found detector went off…"
type textarea "x"
type textarea "8/12 Ric 300-445 KOTY Performed leak detection test and found detector went off…"
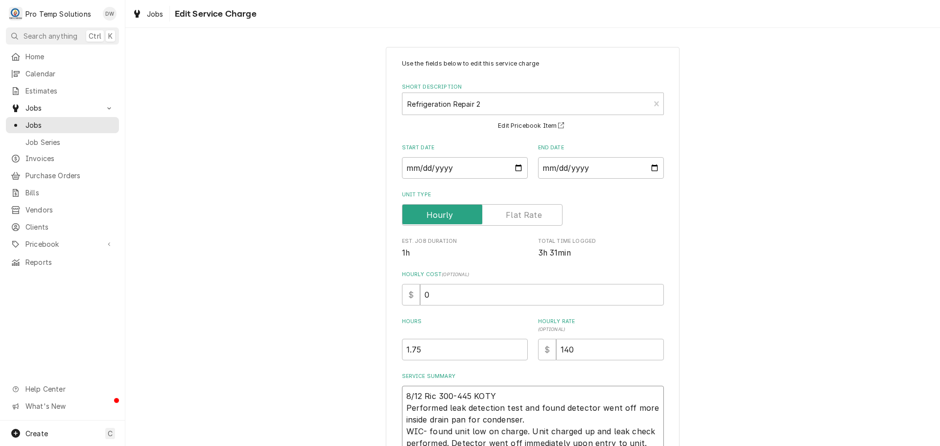
type textarea "x"
type textarea "8/12 Ric 300-445 KOTY 3 Performed leak detection test and found detector went o…"
type textarea "x"
type textarea "8/12 Ric 300-445 KOTY 33 Performed leak detection test and found detector went …"
type textarea "x"
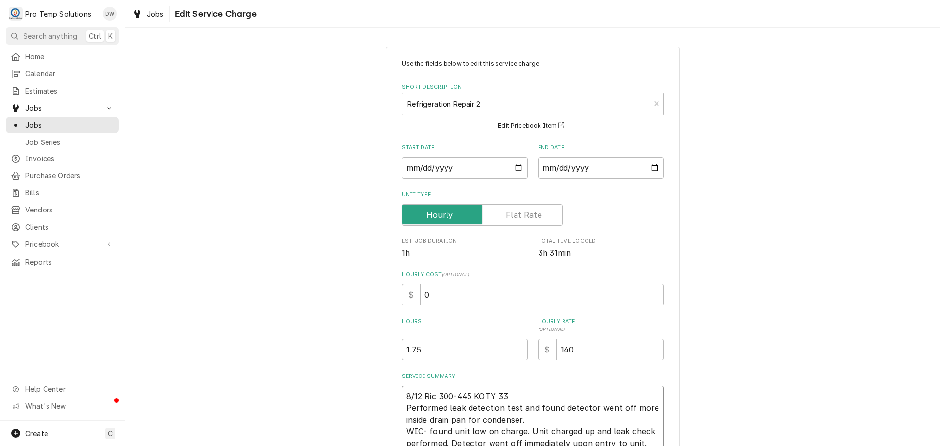
type textarea "8/12 Ric 300-445 KOTY 335 Performed leak detection test and found detector went…"
type textarea "x"
type textarea "8/12 Ric 300-445 KOTY 335- Performed leak detection test and found detector wen…"
type textarea "x"
type textarea "8/12 Ric 300-445 KOTY 335-3 Performed leak detection test and found detector we…"
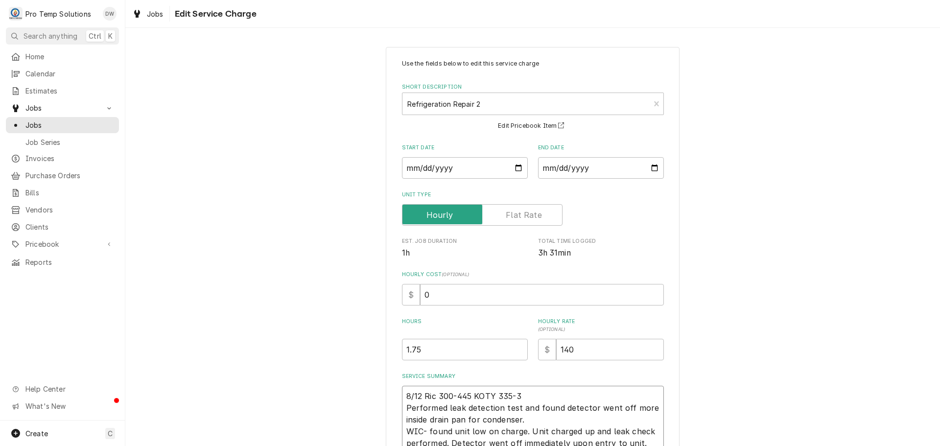
type textarea "x"
type textarea "8/12 Ric 300-445 KOTY 335-34 Performed leak detection test and found detector w…"
type textarea "x"
type textarea "8/12 Ric 300-445 KOTY 335-345 Performed leak detection test and found detector …"
type textarea "x"
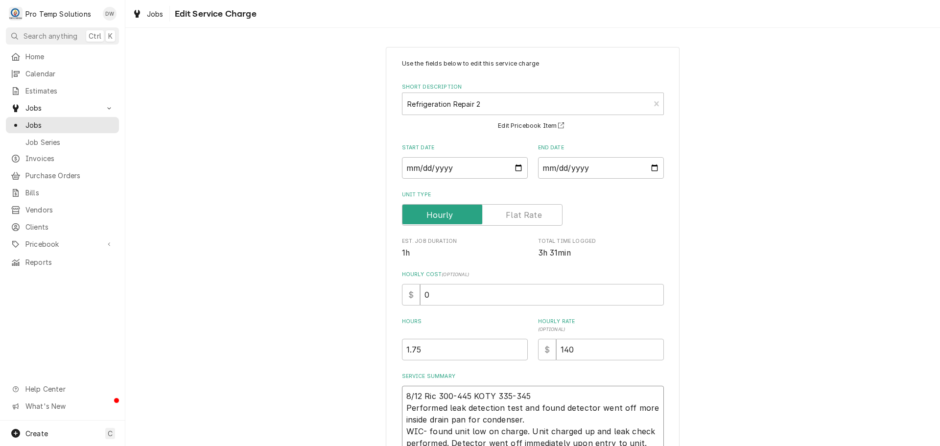
type textarea "8/12 Ric 300-445 KOTY 335-345 Performed leak detection test and found detector …"
type textarea "x"
type textarea "8/12 Ric 300-445 KOTY 335-345 K Performed leak detection test and found detecto…"
type textarea "x"
type textarea "8/12 Ric 300-445 KOTY 335-345 KE Performed leak detection test and found detect…"
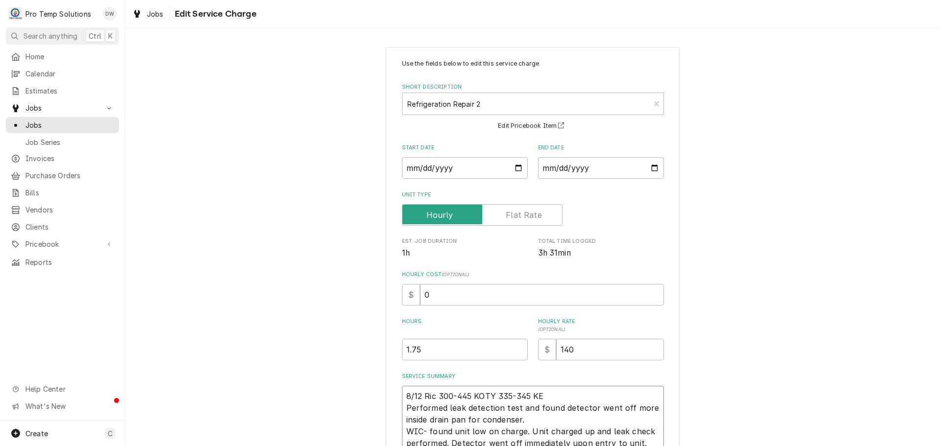
type textarea "x"
type textarea "8/12 Ric 300-445 KOTY 335-345 KEV Performed leak detection test and found detec…"
type textarea "x"
type textarea "8/12 Ric 300-445 KOTY 335-345 KEVI Performed leak detection test and found dete…"
type textarea "x"
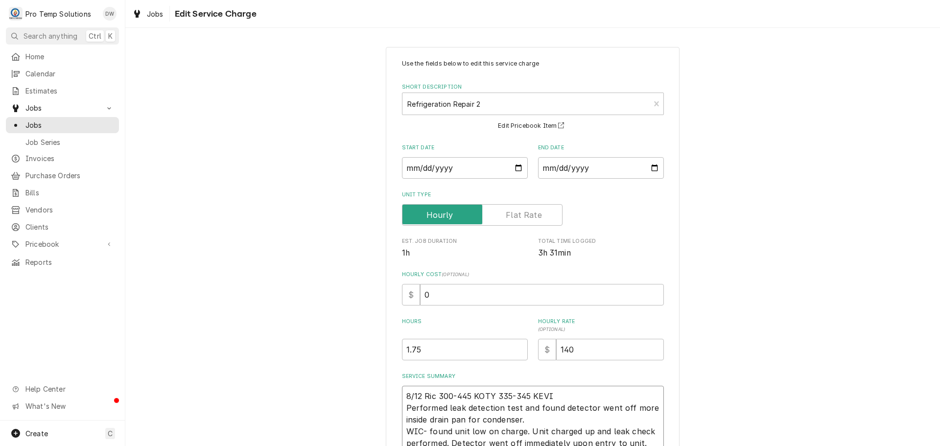
type textarea "8/12 Ric 300-445 KOTY 335-345 KEVIN Performed leak detection test and found det…"
type textarea "x"
type textarea "8/12 Ric 300-445 KOTY 335-345 [PERSON_NAME] leak detection test and found detec…"
click at [437, 297] on input "0" at bounding box center [542, 295] width 244 height 22
type textarea "x"
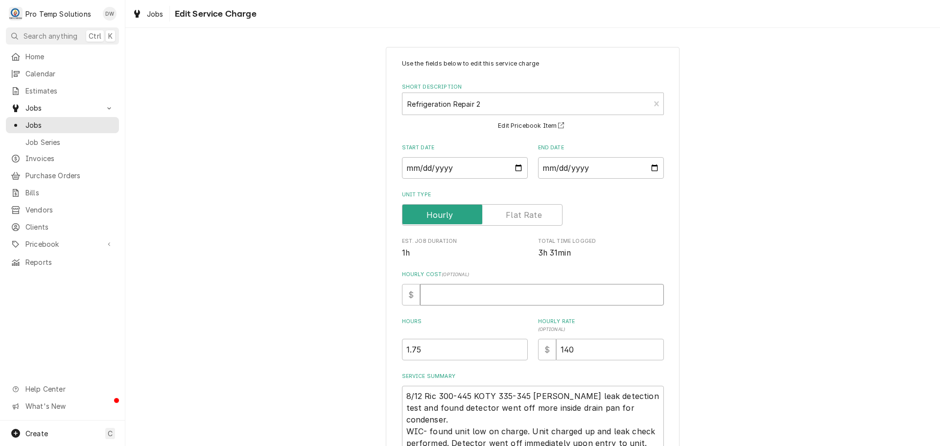
type textarea "x"
type input "1"
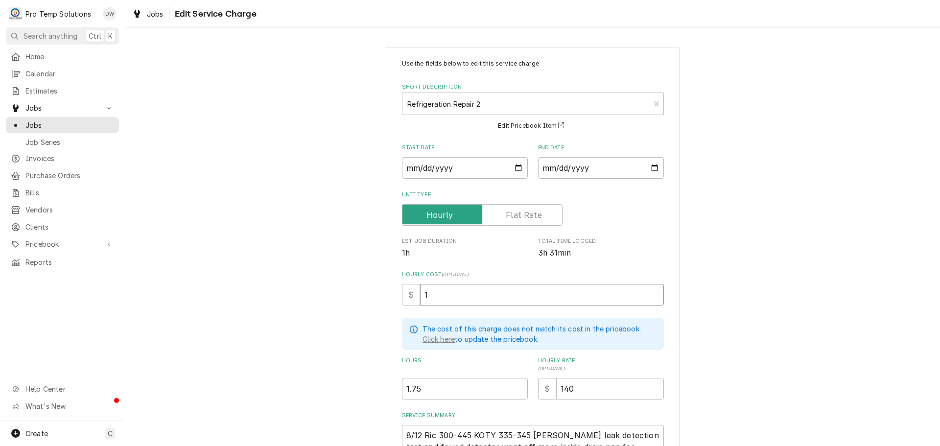
type textarea "x"
type input "18"
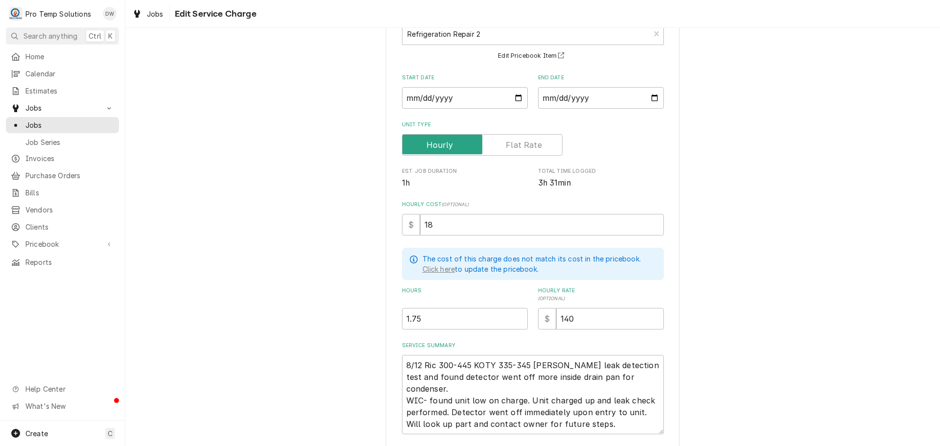
scroll to position [142, 0]
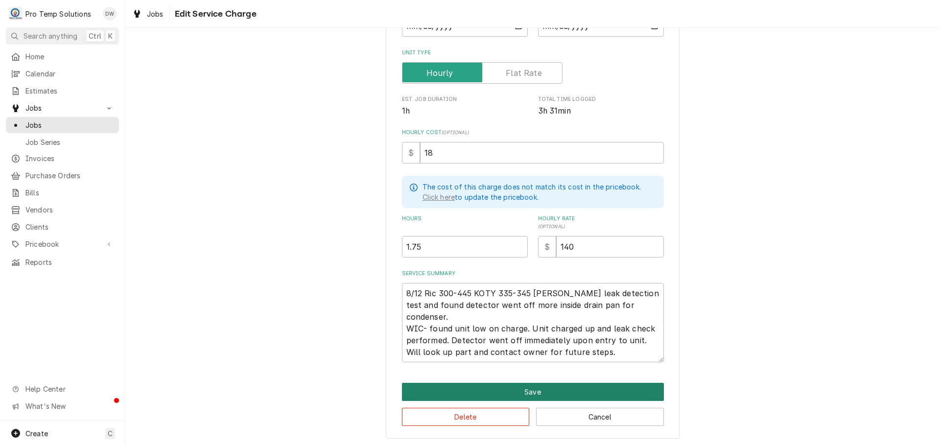
click at [519, 390] on button "Save" at bounding box center [533, 392] width 262 height 18
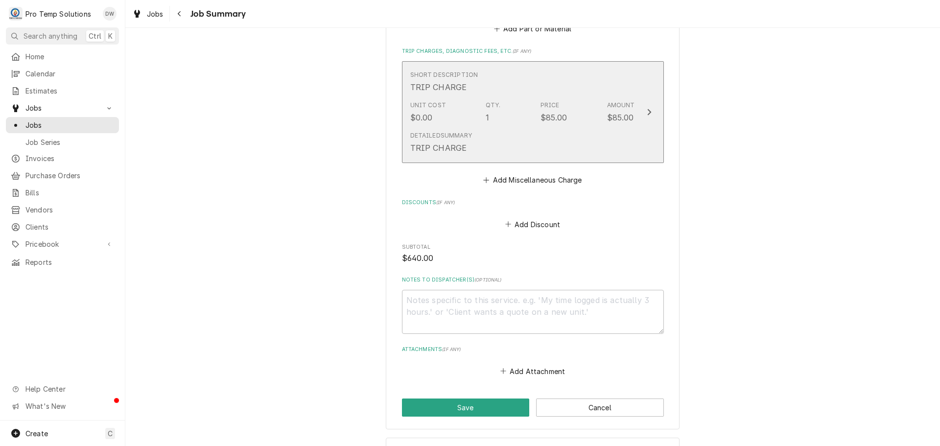
scroll to position [1077, 0]
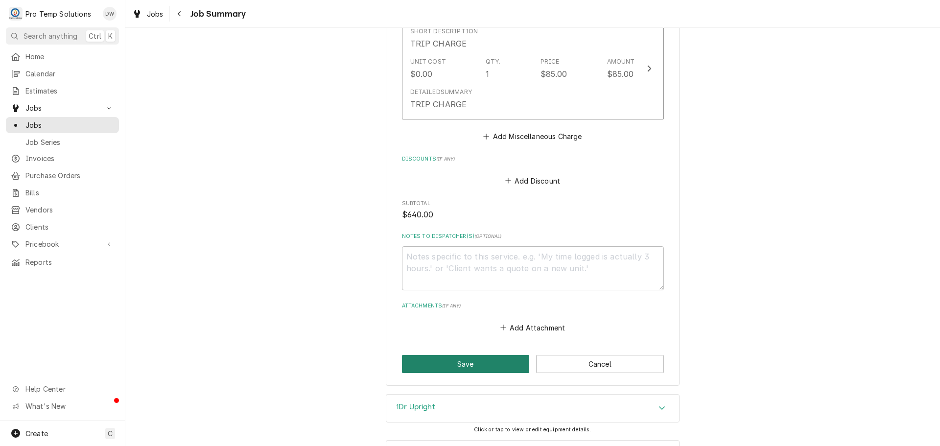
click at [459, 355] on button "Save" at bounding box center [466, 364] width 128 height 18
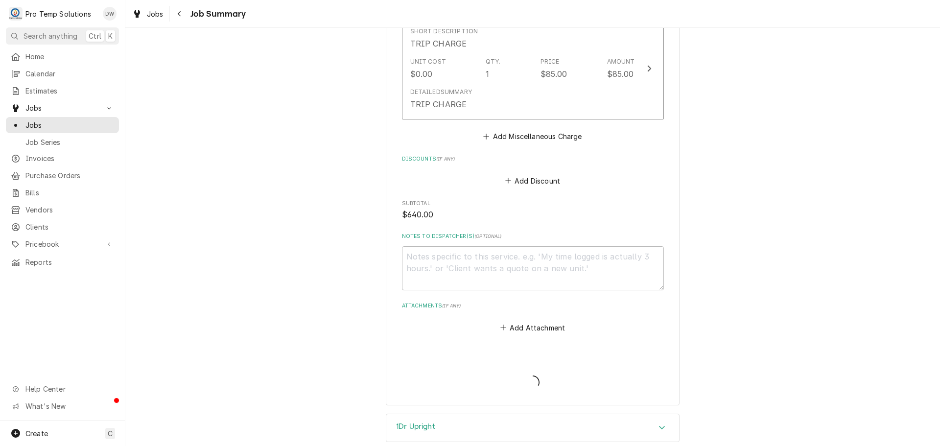
type textarea "x"
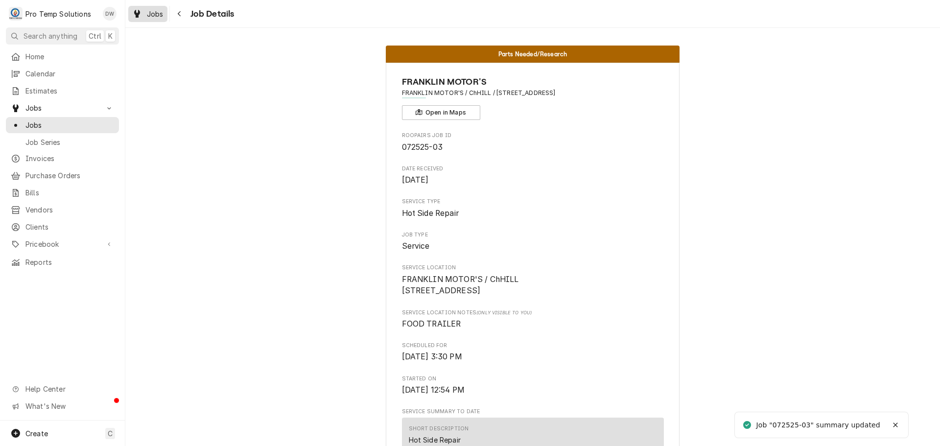
click at [152, 11] on span "Jobs" at bounding box center [155, 14] width 17 height 10
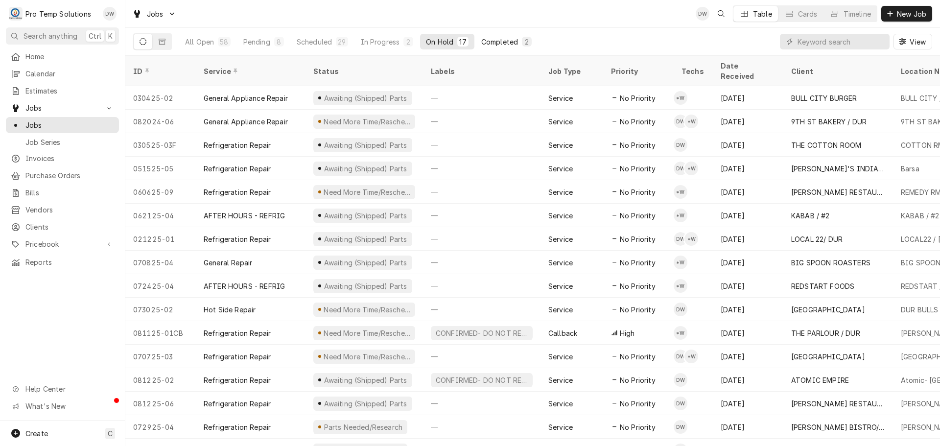
click at [502, 41] on div "Completed" at bounding box center [499, 42] width 37 height 10
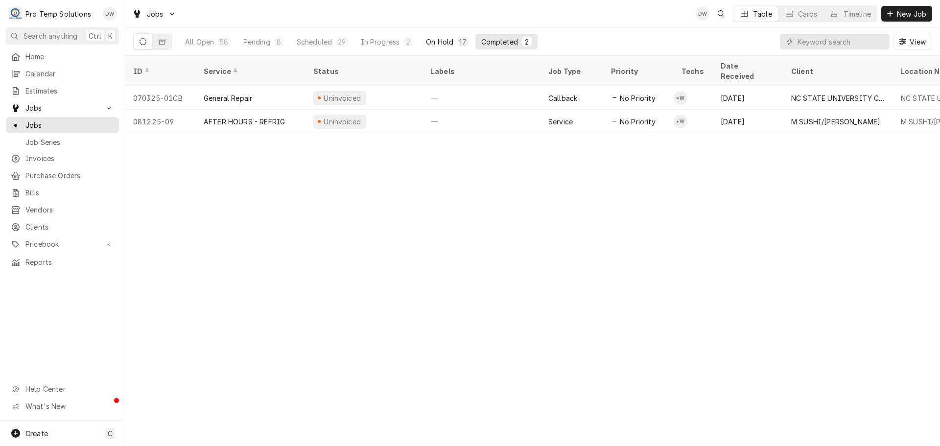
click at [441, 38] on div "On Hold" at bounding box center [439, 42] width 27 height 10
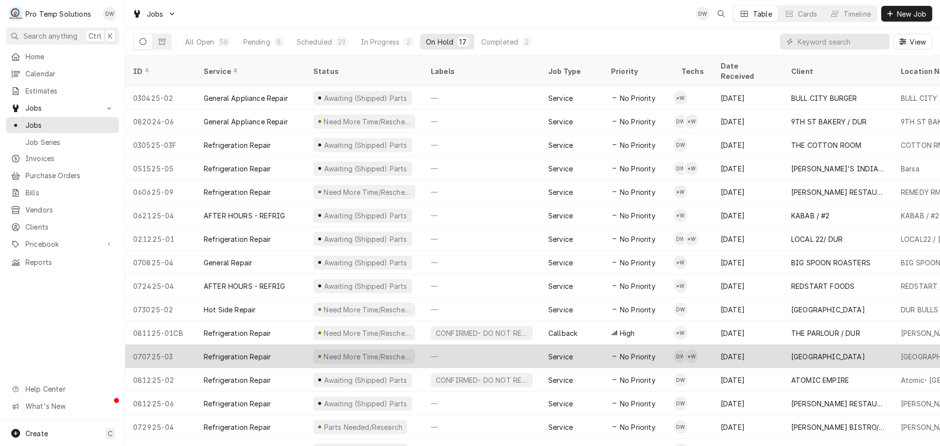
scroll to position [35, 0]
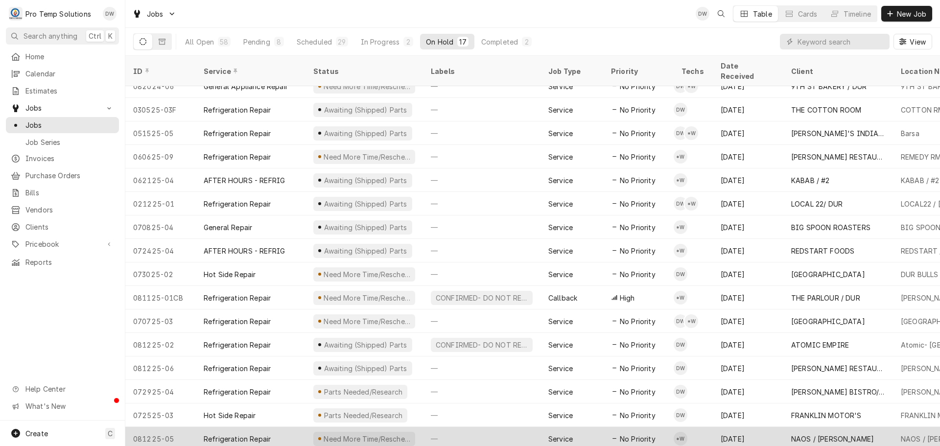
click at [492, 427] on div "—" at bounding box center [481, 438] width 117 height 23
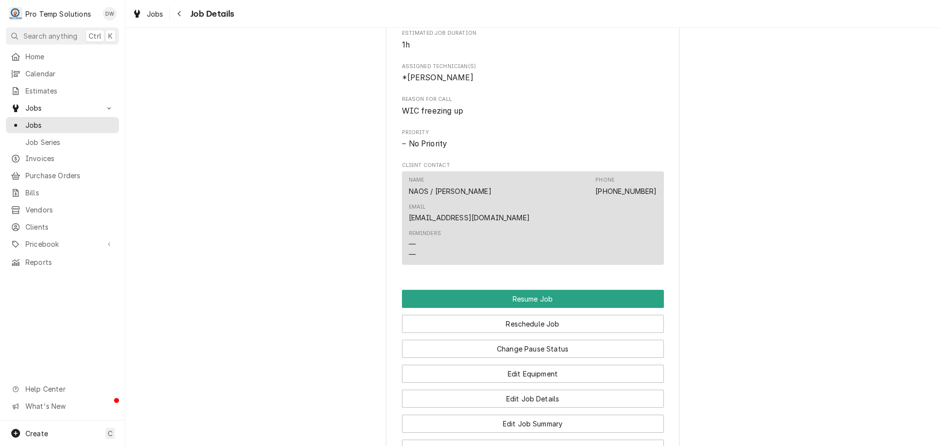
scroll to position [832, 0]
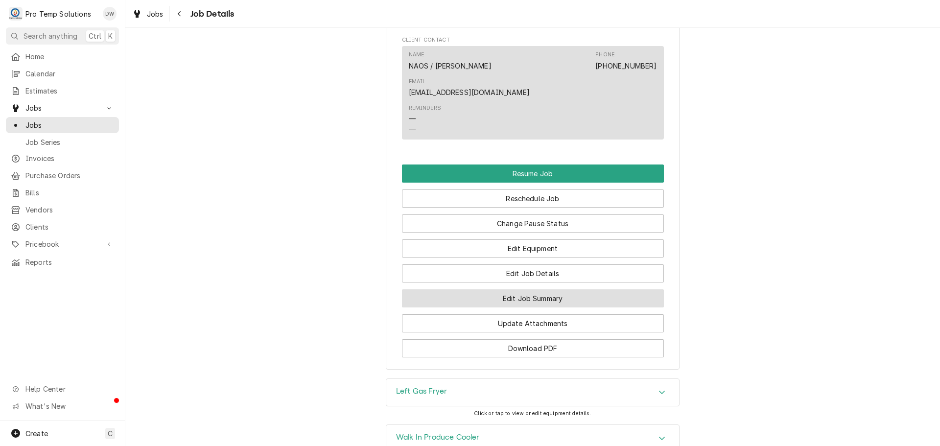
click at [517, 289] on button "Edit Job Summary" at bounding box center [533, 298] width 262 height 18
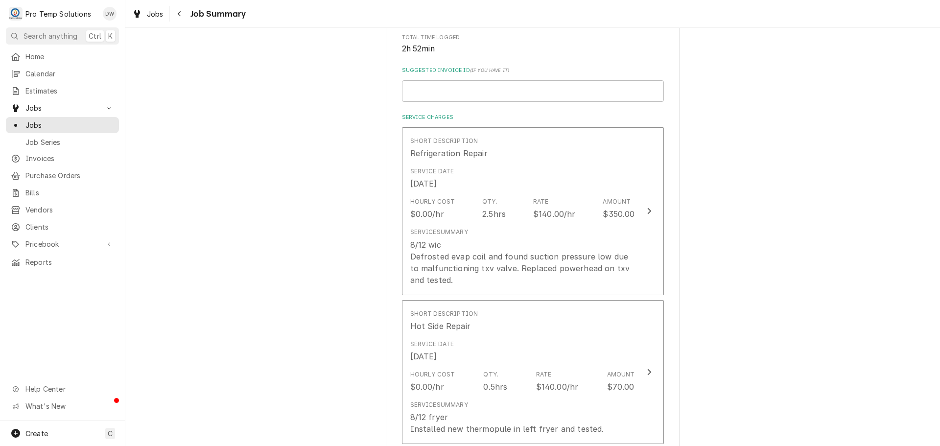
scroll to position [245, 0]
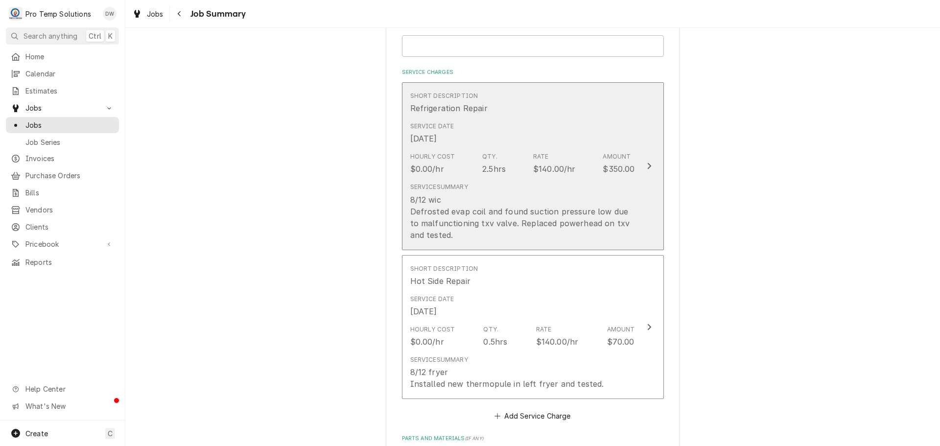
click at [647, 164] on icon "Update Line Item" at bounding box center [649, 166] width 4 height 6
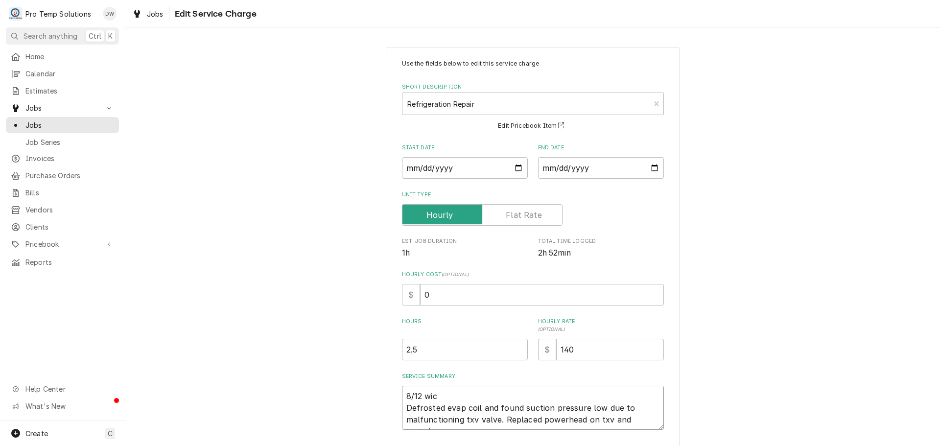
click at [437, 393] on textarea "8/12 wic Defrosted evap coil and found suction pressure low due to malfunctioni…" at bounding box center [533, 408] width 262 height 44
type textarea "x"
type textarea "8/12 wi Defrosted evap coil and found suction pressure low due to malfunctionin…"
type textarea "x"
type textarea "8/12 w Defrosted evap coil and found suction pressure low due to malfunctioning…"
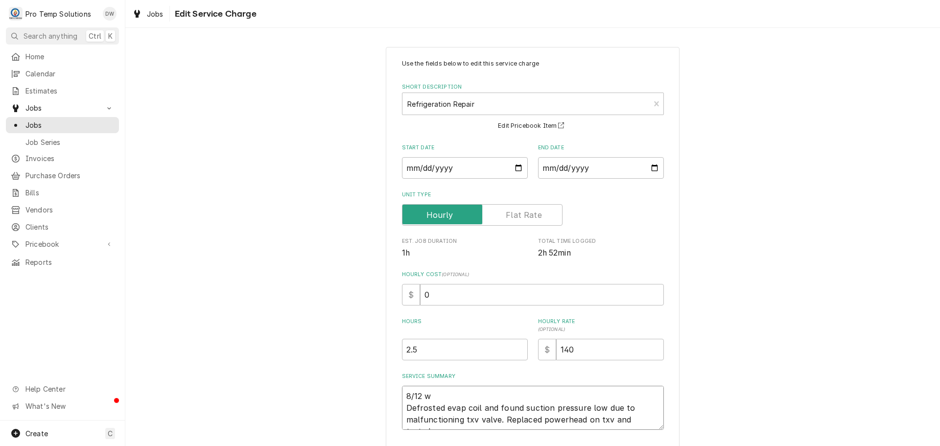
type textarea "x"
type textarea "8/12 Defrosted evap coil and found suction pressure low due to malfunctioning t…"
type textarea "x"
type textarea "8/12 W Defrosted evap coil and found suction pressure low due to malfunctioning…"
type textarea "x"
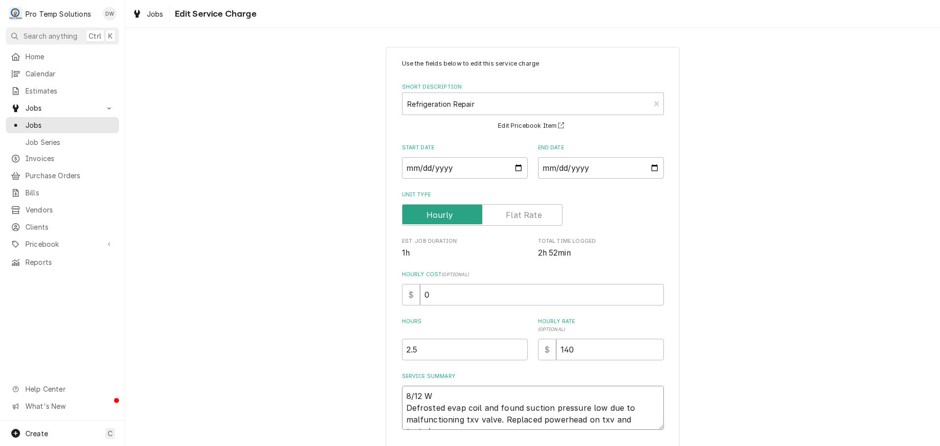
type textarea "8/12 WI Defrosted evap coil and found suction pressure low due to malfunctionin…"
type textarea "x"
type textarea "8/12 WIC Defrosted evap coil and found suction pressure low due to malfunctioni…"
type textarea "x"
type textarea "8/12 WIC Defrosted evap coil and found suction pressure low due to malfunctioni…"
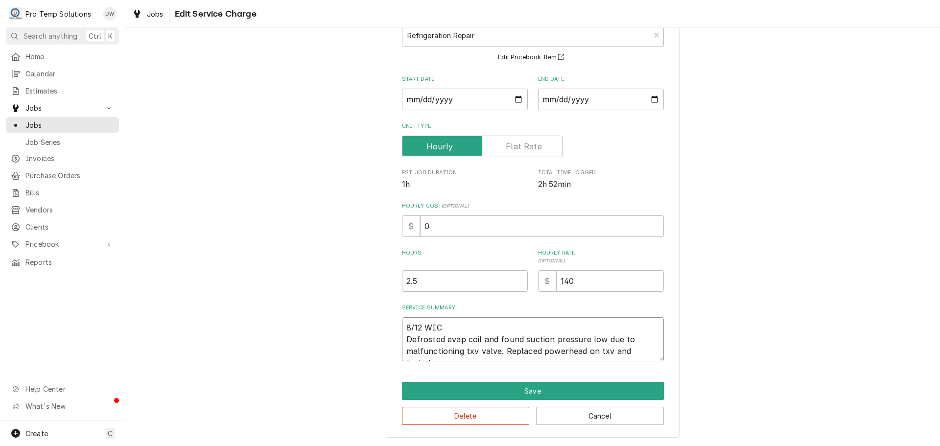
type textarea "x"
type textarea "8/12 WIC 4 Defrosted evap coil and found suction pressure low due to malfunctio…"
type textarea "x"
type textarea "8/12 WIC 42 Defrosted evap coil and found suction pressure low due to malfuncti…"
type textarea "x"
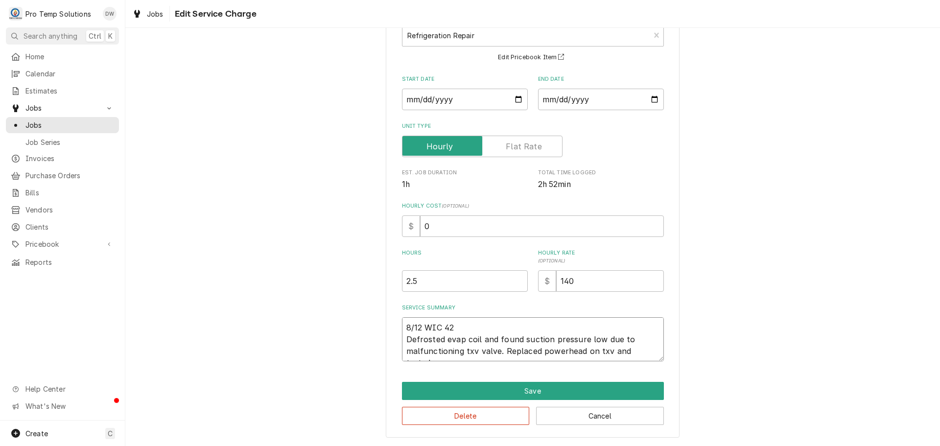
type textarea "8/12 WIC 420 Defrosted evap coil and found suction pressure low due to malfunct…"
type textarea "x"
type textarea "8/12 WIC 420- Defrosted evap coil and found suction pressure low due to malfunc…"
type textarea "x"
type textarea "8/12 WIC 420-7 Defrosted evap coil and found suction pressure low due to malfun…"
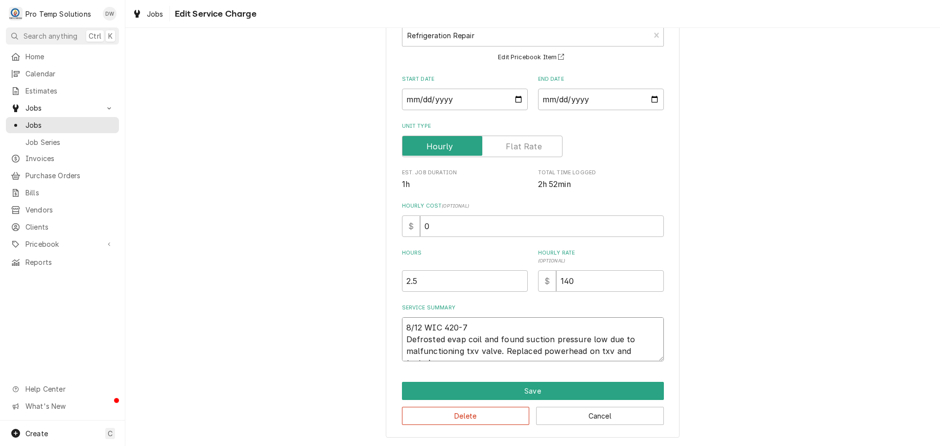
type textarea "x"
type textarea "8/12 WIC 420-71 Defrosted evap coil and found suction pressure low due to malfu…"
type textarea "x"
type textarea "8/12 WIC 420-715 Defrosted evap coil and found suction pressure low due to malf…"
type textarea "x"
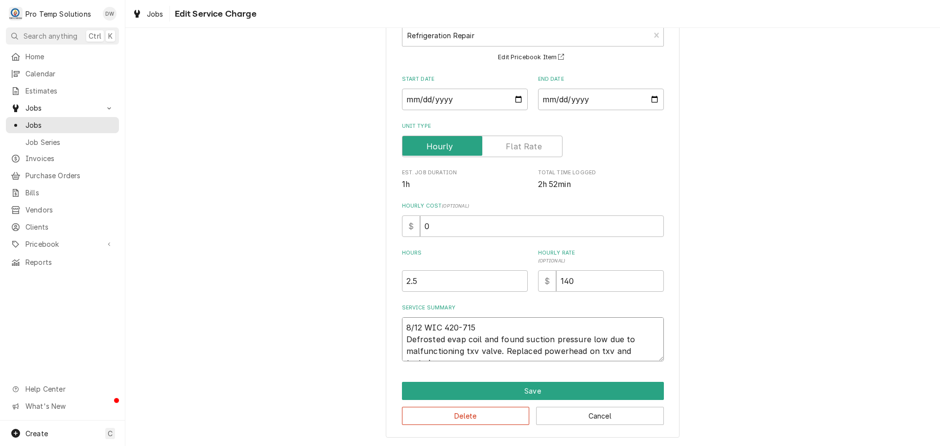
type textarea "8/12 WIC 420-715 Defrosted evap coil and found suction pressure low due to malf…"
type textarea "x"
type textarea "8/12 WIC 420-715 K Defrosted evap coil and found suction pressure low due to ma…"
type textarea "x"
type textarea "8/12 WIC 420-715 KE Defrosted evap coil and found suction pressure low due to m…"
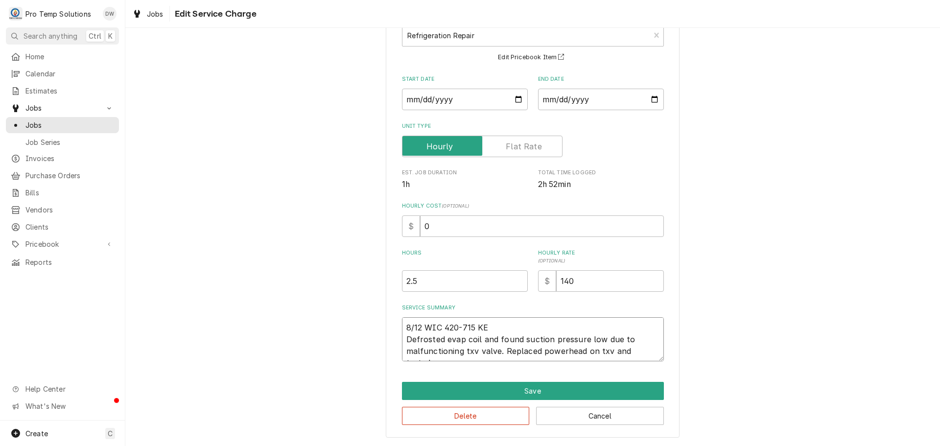
type textarea "x"
type textarea "8/12 WIC 420-715 KEV Defrosted evap coil and found suction pressure low due to …"
type textarea "x"
type textarea "8/12 WIC 420-715 KEVI Defrosted evap coil and found suction pressure low due to…"
type textarea "x"
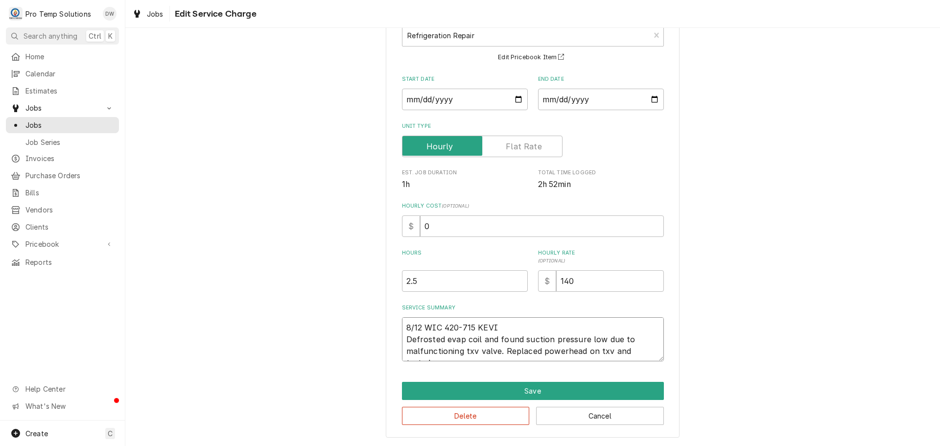
type textarea "8/12 WIC 420-715 KEVIN Defrosted evap coil and found suction pressure low due t…"
type textarea "x"
type textarea "8/12 WIC 420-715 KEVIN Defrosted evap coil and found suction pressure low due t…"
click at [474, 325] on textarea "8/12 WIC 420-715 KEVIN Defrosted evap coil and found suction pressure low due t…" at bounding box center [533, 339] width 262 height 44
type textarea "x"
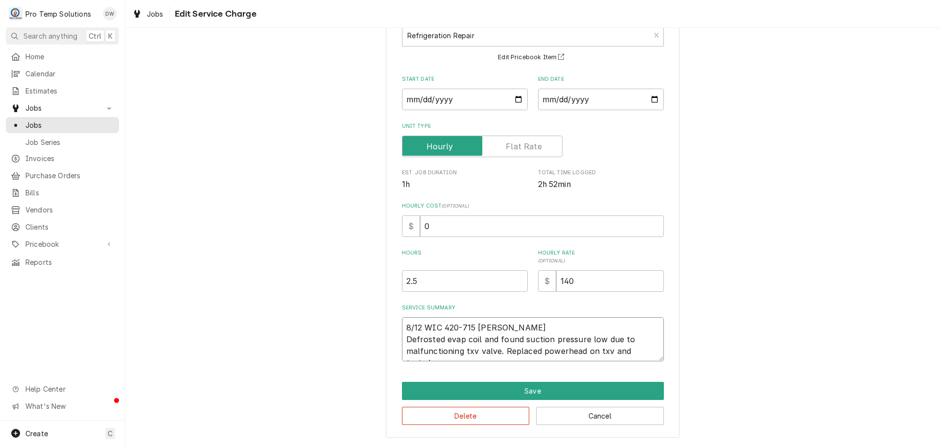
type textarea "8/12 WIC 420-715KEVIN Defrosted evap coil and found suction pressure low due to…"
type textarea "x"
type textarea "8/12 WIC 420-71KEVIN Defrosted evap coil and found suction pressure low due to …"
type textarea "x"
type textarea "8/12 WIC 420-7KEVIN Defrosted evap coil and found suction pressure low due to m…"
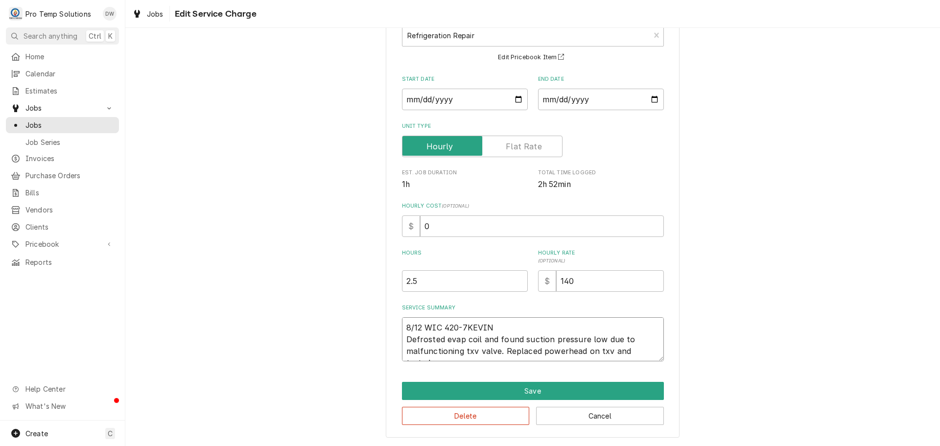
type textarea "x"
type textarea "8/12 WIC 420-KEVIN Defrosted evap coil and found suction pressure low due to ma…"
type textarea "x"
type textarea "8/12 WIC 420-6KEVIN Defrosted evap coil and found suction pressure low due to m…"
type textarea "x"
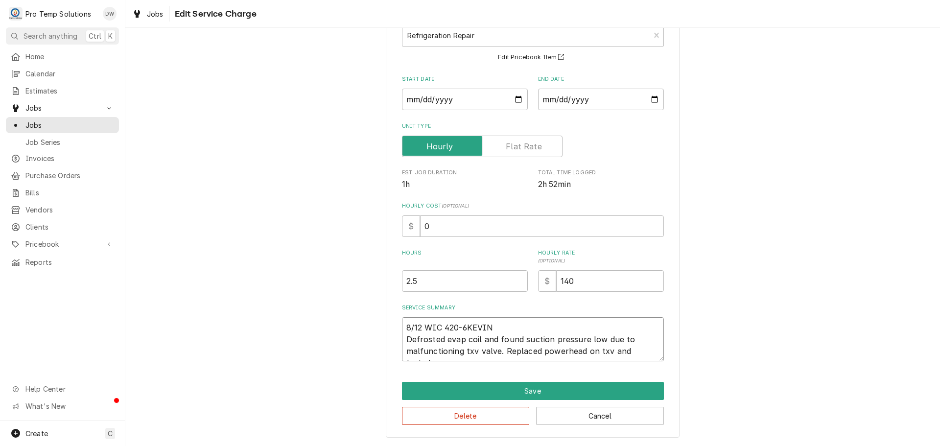
type textarea "8/12 WIC 420-64KEVIN Defrosted evap coil and found suction pressure low due to …"
type textarea "x"
type textarea "8/12 WIC 420-645KEVIN Defrosted evap coil and found suction pressure low due to…"
type textarea "x"
type textarea "8/12 WIC 420-645 KEVIN Defrosted evap coil and found suction pressure low due t…"
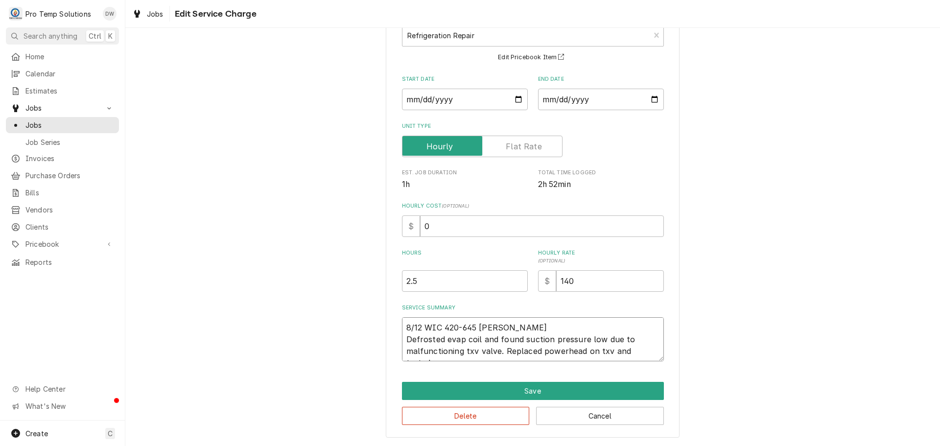
click at [521, 321] on textarea "8/12 WIC 420-645 KEVIN Defrosted evap coil and found suction pressure low due t…" at bounding box center [533, 339] width 262 height 44
type textarea "x"
type textarea "8/12 WIC 420-645 KEVIN ( Defrosted evap coil and found suction pressure low due…"
type textarea "x"
type textarea "8/12 WIC 420-645 KEVIN ( Defrosted evap coil and found suction pressure low due…"
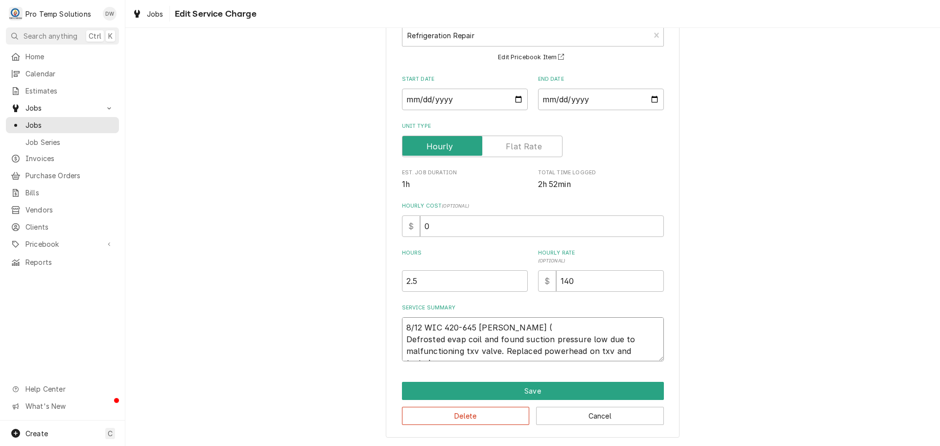
type textarea "x"
type textarea "8/12 WIC 420-645 KEVIN ( O Defrosted evap coil and found suction pressure low d…"
type textarea "x"
type textarea "8/12 WIC 420-645 KEVIN ( ON Defrosted evap coil and found suction pressure low …"
type textarea "x"
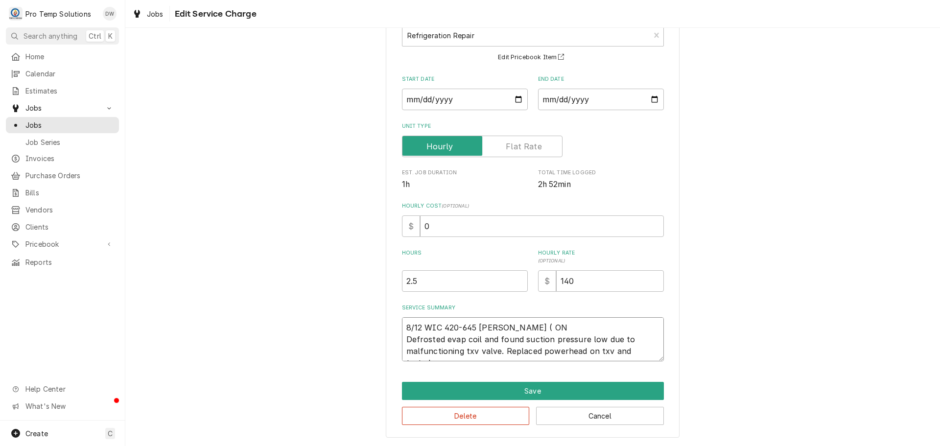
type textarea "8/12 WIC 420-645 KEVIN ( ON Defrosted evap coil and found suction pressure low …"
type textarea "x"
type textarea "8/12 WIC 420-645 KEVIN ( ON S Defrosted evap coil and found suction pressure lo…"
type textarea "x"
type textarea "8/12 WIC 420-645 KEVIN ( ON SI Defrosted evap coil and found suction pressure l…"
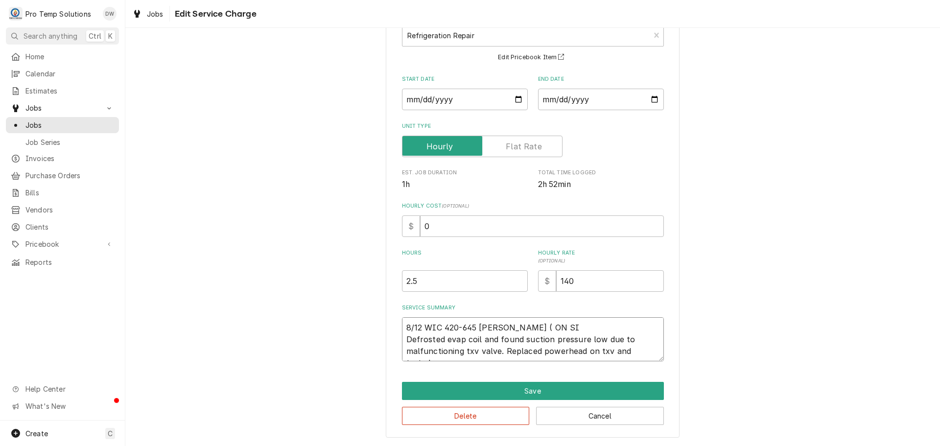
type textarea "x"
type textarea "8/12 WIC 420-645 KEVIN ( ON SIT Defrosted evap coil and found suction pressure …"
type textarea "x"
type textarea "8/12 WIC 420-645 KEVIN ( ON SITE Defrosted evap coil and found suction pressure…"
type textarea "x"
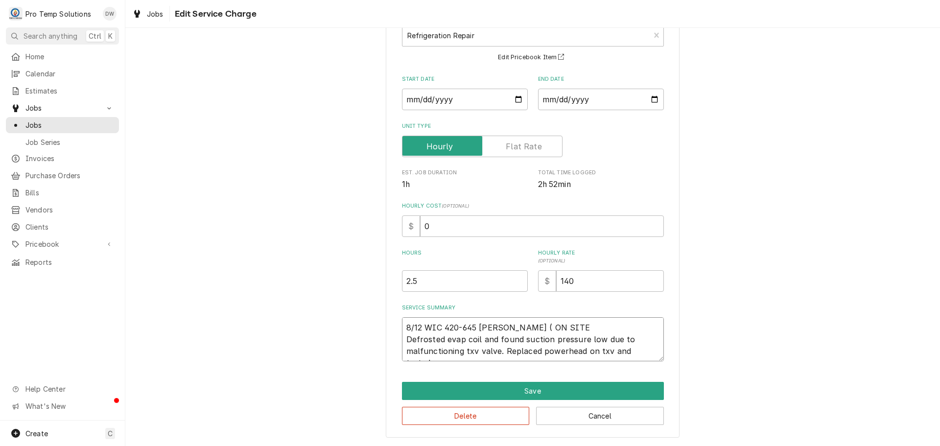
type textarea "8/12 WIC 420-645 KEVIN ( ON SITE Defrosted evap coil and found suction pressure…"
type textarea "x"
type textarea "8/12 WIC 420-645 KEVIN ( ON SITE 4 Defrosted evap coil and found suction pressu…"
type textarea "x"
type textarea "8/12 WIC 420-645 KEVIN ( ON SITE 42 Defrosted evap coil and found suction press…"
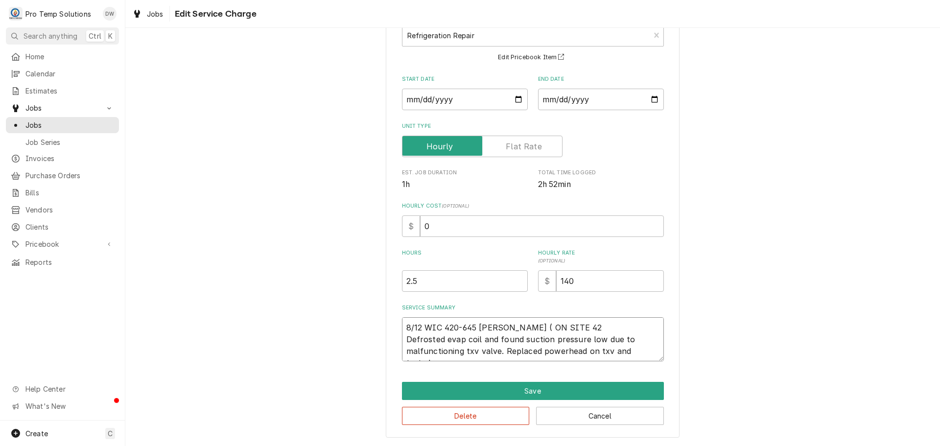
type textarea "x"
type textarea "8/12 WIC 420-645 KEVIN ( ON SITE 420 Defrosted evap coil and found suction pres…"
type textarea "x"
type textarea "8/12 WIC 420-645 KEVIN ( ON SITE 420- Defrosted evap coil and found suction pre…"
type textarea "x"
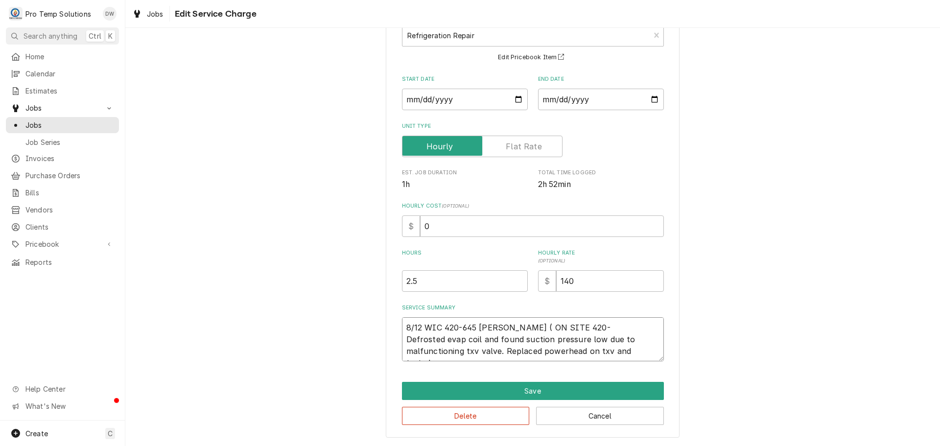
type textarea "8/12 WIC 420-645 KEVIN ( ON SITE 420-7 Defrosted evap coil and found suction pr…"
type textarea "x"
type textarea "8/12 WIC 420-645 KEVIN ( ON SITE 420-71 Defrosted evap coil and found suction p…"
type textarea "x"
type textarea "8/12 WIC 420-645 KEVIN ( ON SITE 420-715 Defrosted evap coil and found suction …"
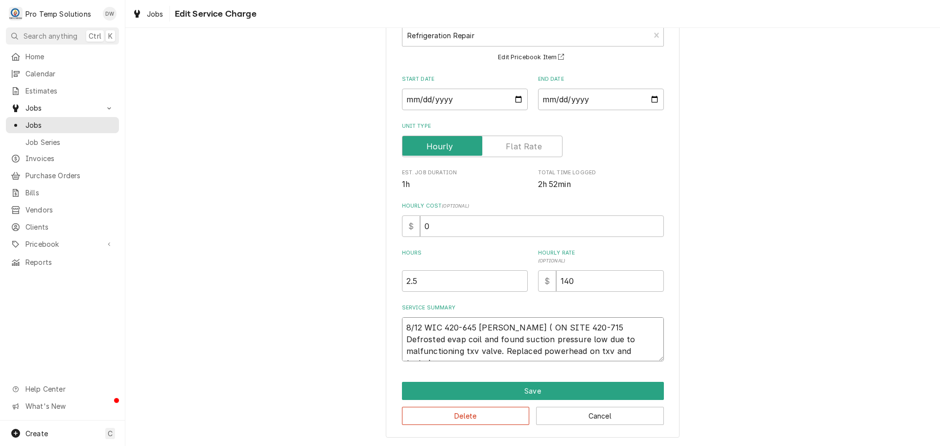
type textarea "x"
type textarea "8/12 WIC 420-645 KEVIN ( ON SITE 420-715 Defrosted evap coil and found suction …"
type textarea "x"
type textarea "8/12 WIC 420-645 KEVIN ( ON SITE 420-715 W Defrosted evap coil and found suctio…"
type textarea "x"
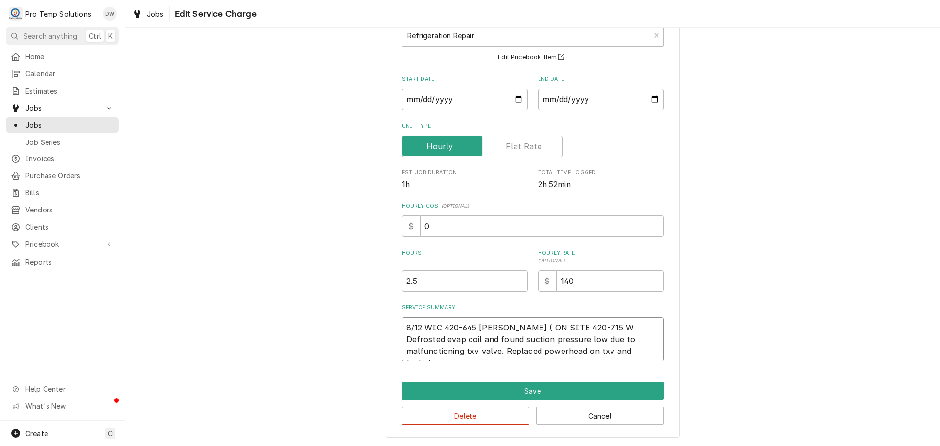
type textarea "8/12 WIC 420-645 KEVIN ( ON SITE 420-715 W/ Defrosted evap coil and found sucti…"
type textarea "x"
type textarea "8/12 WIC 420-645 KEVIN ( ON SITE 420-715 W/ Defrosted evap coil and found sucti…"
type textarea "x"
type textarea "8/12 WIC 420-645 KEVIN ( ON SITE 420-715 W/ F Defrosted evap coil and found suc…"
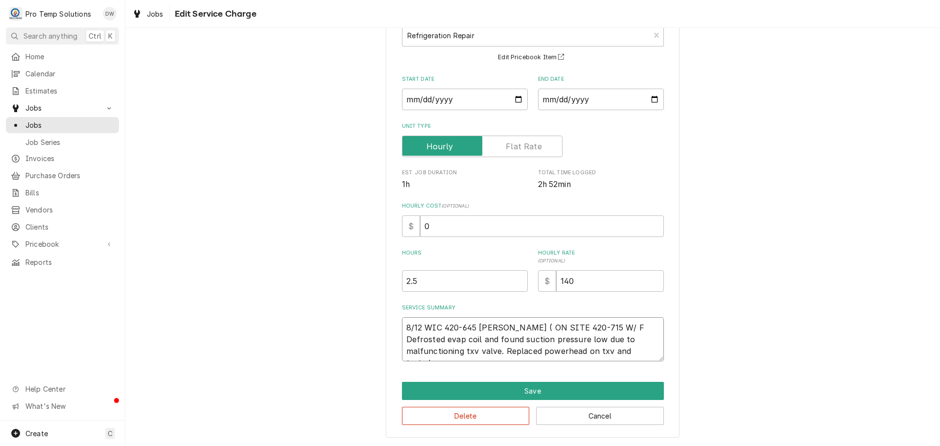
type textarea "x"
type textarea "8/12 WIC 420-645 KEVIN ( ON SITE 420-715 W/ FR Defrosted evap coil and found su…"
type textarea "x"
type textarea "8/12 WIC 420-645 KEVIN ( ON SITE 420-715 W/ FRY Defrosted evap coil and found s…"
type textarea "x"
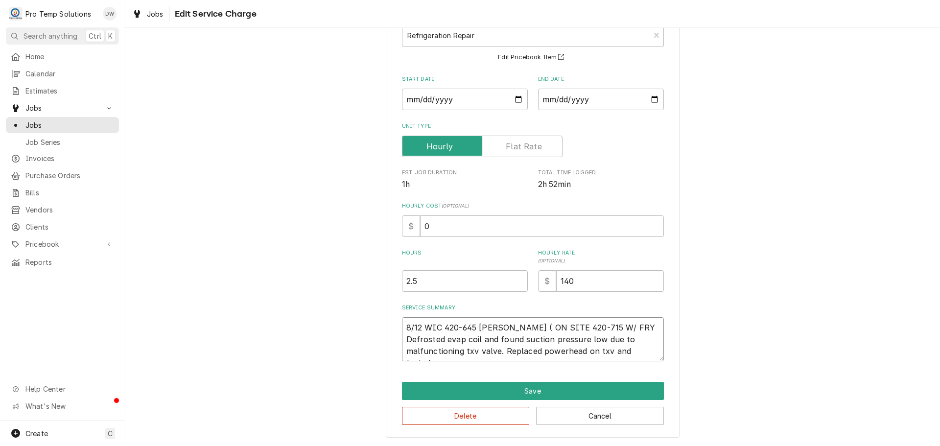
type textarea "8/12 WIC 420-645 KEVIN ( ON SITE 420-715 W/ FRYE Defrosted evap coil and found …"
type textarea "x"
type textarea "8/12 WIC 420-645 KEVIN ( ON SITE 420-715 W/ FRYER Defrosted evap coil and found…"
type textarea "x"
type textarea "8/12 WIC 420-645 KEVIN ( ON SITE 420-715 W/ FRYER Defrosted evap coil and found…"
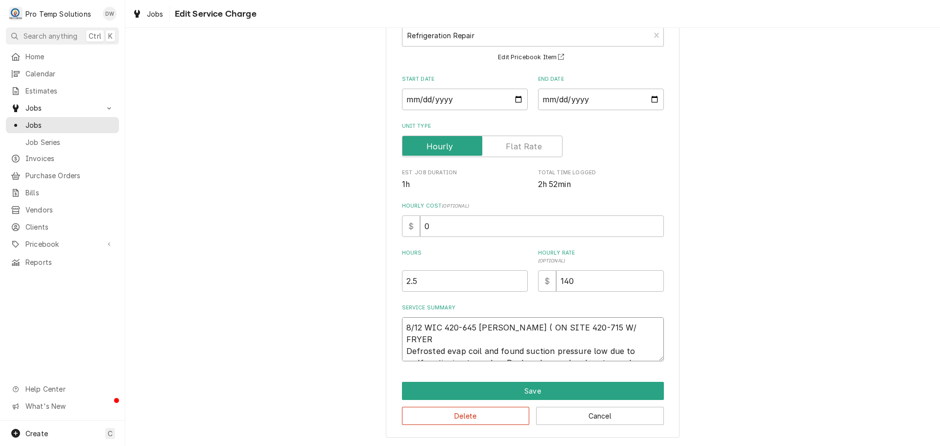
type textarea "x"
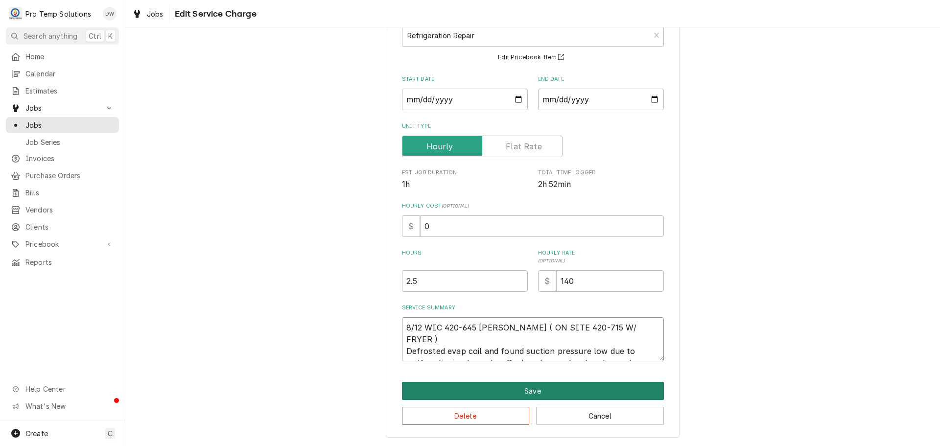
type textarea "8/12 WIC 420-645 KEVIN ( ON SITE 420-715 W/ FRYER ) Defrosted evap coil and fou…"
click at [529, 392] on button "Save" at bounding box center [533, 391] width 262 height 18
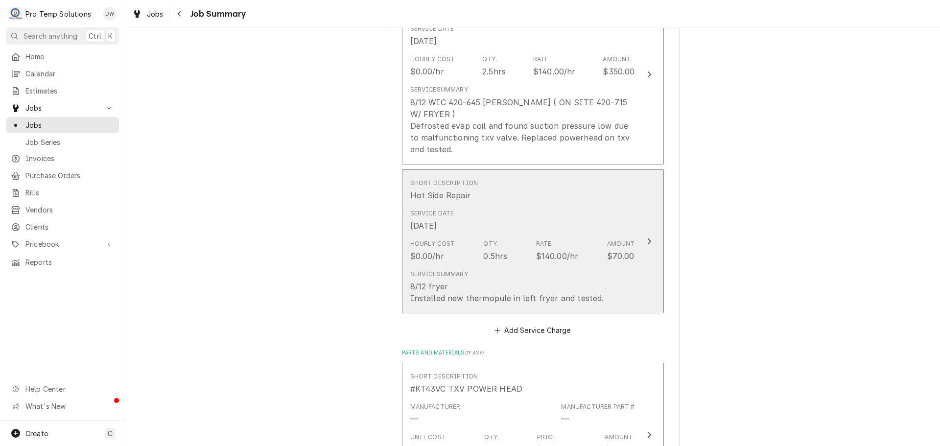
scroll to position [343, 0]
click at [647, 237] on icon "Update Line Item" at bounding box center [649, 241] width 5 height 8
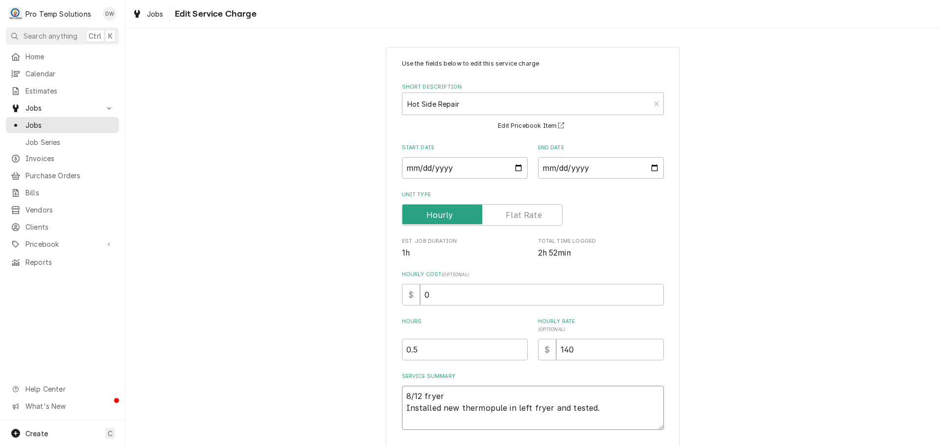
click at [448, 394] on textarea "8/12 fryer Installed new thermopule in left fryer and tested." at bounding box center [533, 408] width 262 height 44
type textarea "x"
type textarea "8/12 frye Installed new thermopule in left fryer and tested."
type textarea "x"
type textarea "8/12 fry Installed new thermopule in left fryer and tested."
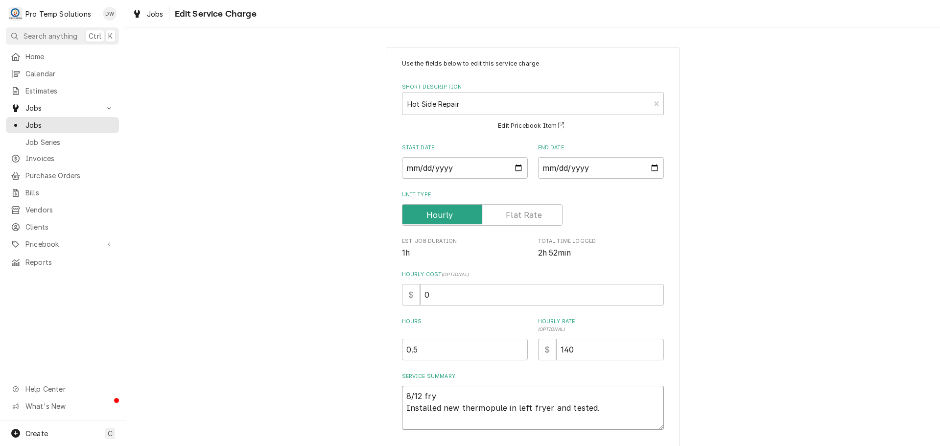
type textarea "x"
type textarea "8/12 fr Installed new thermopule in left fryer and tested."
type textarea "x"
type textarea "8/12 f Installed new thermopule in left fryer and tested."
type textarea "x"
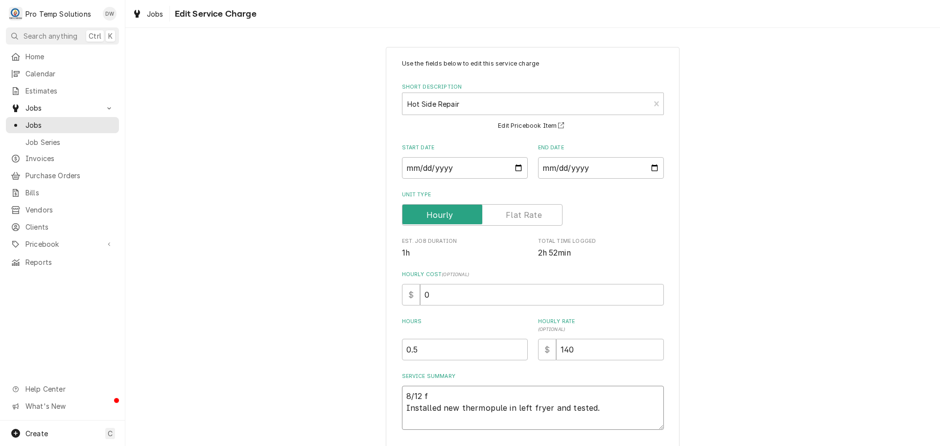
type textarea "8/12 Installed new thermopule in left fryer and tested."
type textarea "x"
type textarea "8/12 F Installed new thermopule in left fryer and tested."
type textarea "x"
type textarea "8/12 FR Installed new thermopule in left fryer and tested."
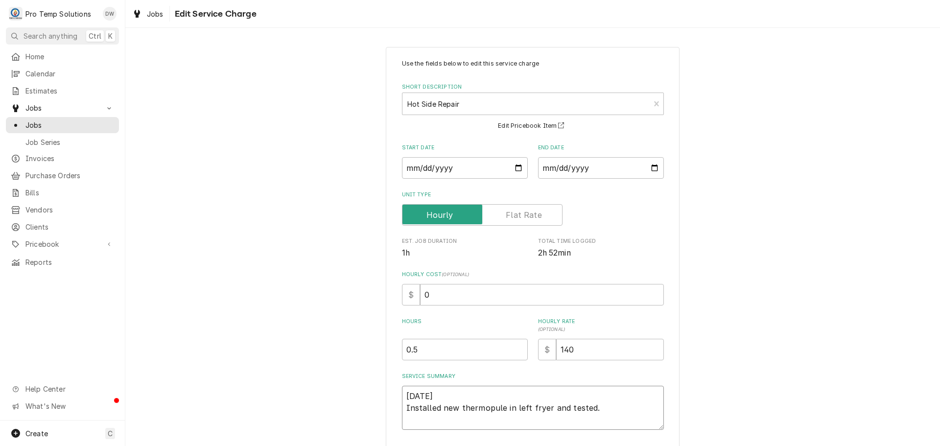
type textarea "x"
type textarea "8/12 FRY Installed new thermopule in left fryer and tested."
type textarea "x"
type textarea "8/12 FRYE Installed new thermopule in left fryer and tested."
type textarea "x"
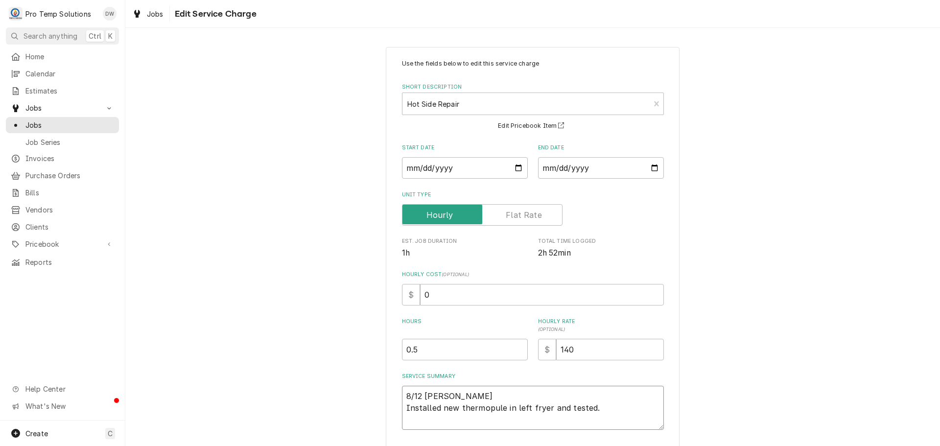
type textarea "8/12 FRYER Installed new thermopule in left fryer and tested."
type textarea "x"
type textarea "8/12 FRYER Installed new thermopule in left fryer and tested."
type textarea "x"
type textarea "8/12 FRYER 6 Installed new thermopule in left fryer and tested."
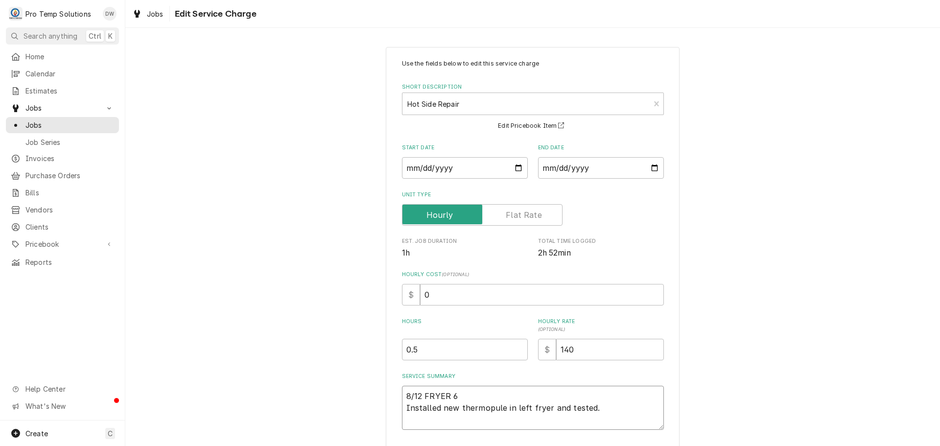
type textarea "x"
type textarea "8/12 FRYER 64 Installed new thermopule in left fryer and tested."
type textarea "x"
type textarea "8/12 FRYER 645 Installed new thermopule in left fryer and tested."
type textarea "x"
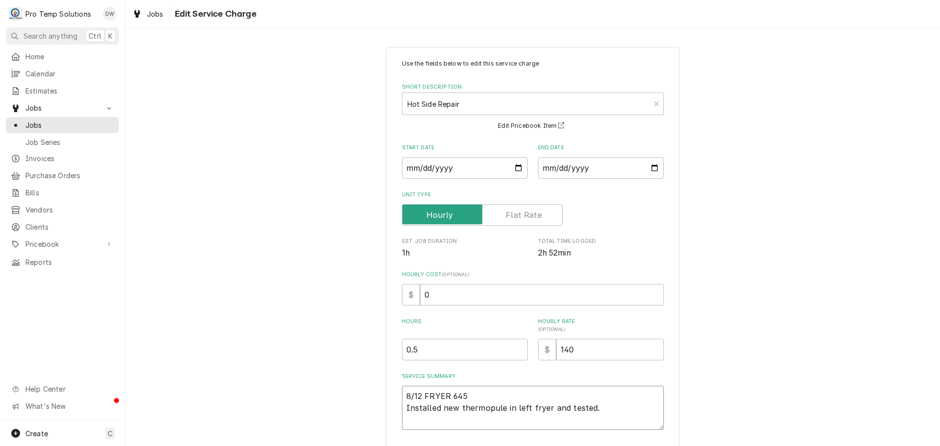
type textarea "8/12 FRYER 645- Installed new thermopule in left fryer and tested."
type textarea "x"
type textarea "8/12 FRYER 645-7 Installed new thermopule in left fryer and tested."
type textarea "x"
type textarea "8/12 FRYER 645-71 Installed new thermopule in left fryer and tested."
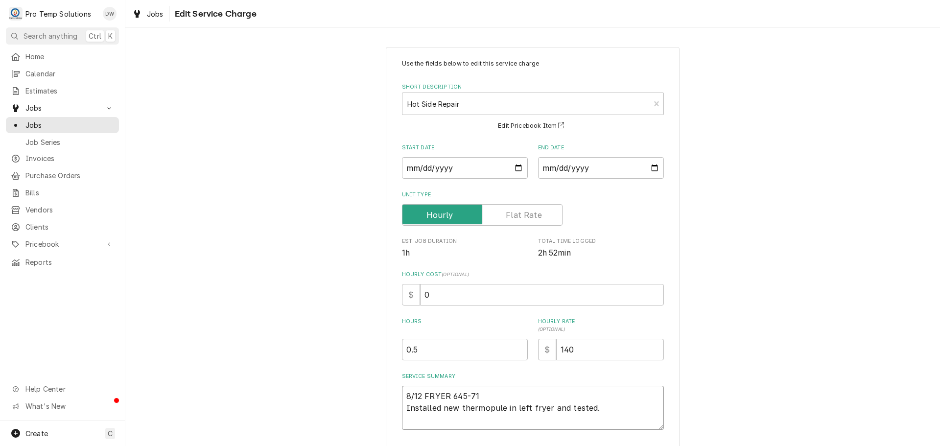
type textarea "x"
type textarea "8/12 FRYER 645-715 Installed new thermopule in left fryer and tested."
type textarea "x"
type textarea "8/12 FRYER 645-715 Installed new thermopule in left fryer and tested."
type textarea "x"
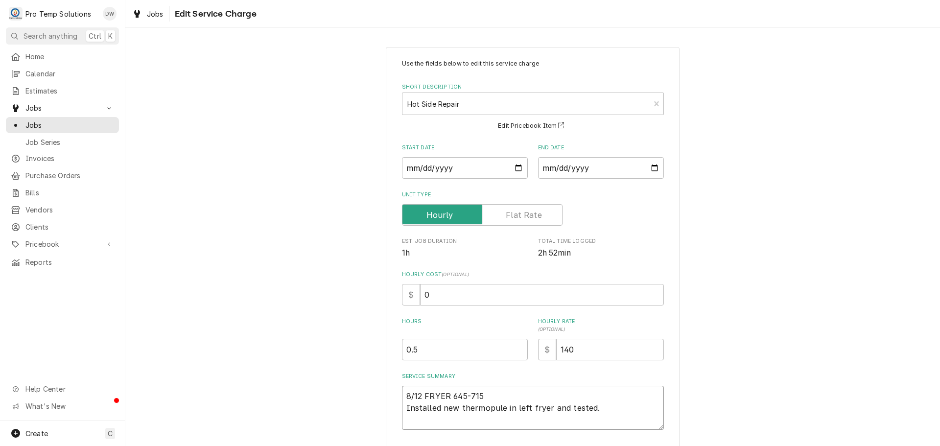
type textarea "8/12 FRYER 645-715 K Installed new thermopule in left fryer and tested."
type textarea "x"
type textarea "8/12 FRYER 645-715 KE Installed new thermopule in left fryer and tested."
type textarea "x"
type textarea "8/12 FRYER 645-715 KEV Installed new thermopule in left fryer and tested."
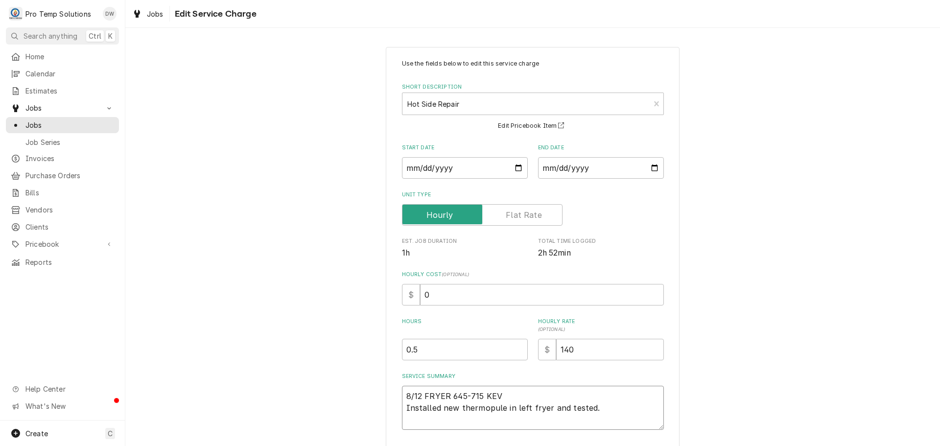
type textarea "x"
type textarea "8/12 FRYER 645-715 KEVI Installed new thermopule in left fryer and tested."
type textarea "x"
type textarea "8/12 FRYER 645-715 KEVIN Installed new thermopule in left fryer and tested."
type textarea "x"
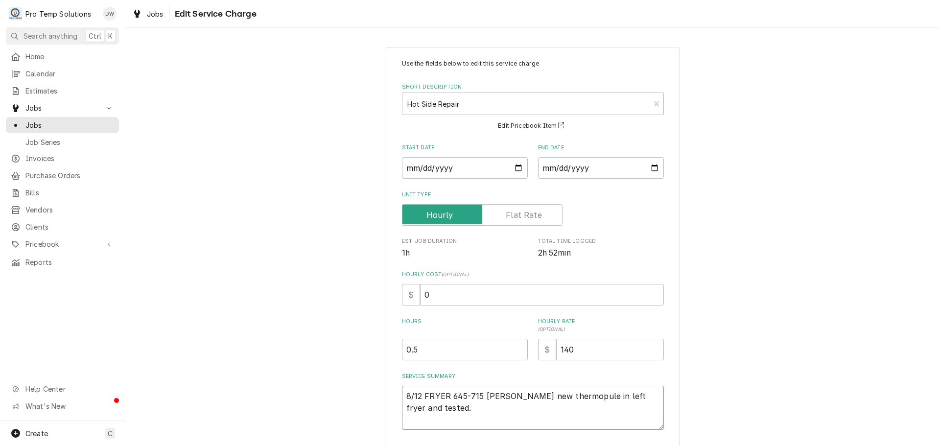
type textarea "8/12 FRYER 645-715 KEVIN Installed new thermopule in left fryer and tested."
type textarea "x"
type textarea "8/12 FRYER 645-715 KEVIN ( Installed new thermopule in left fryer and tested."
type textarea "x"
type textarea "8/12 FRYER 645-715 KEVIN ( Installed new thermopule in left fryer and tested."
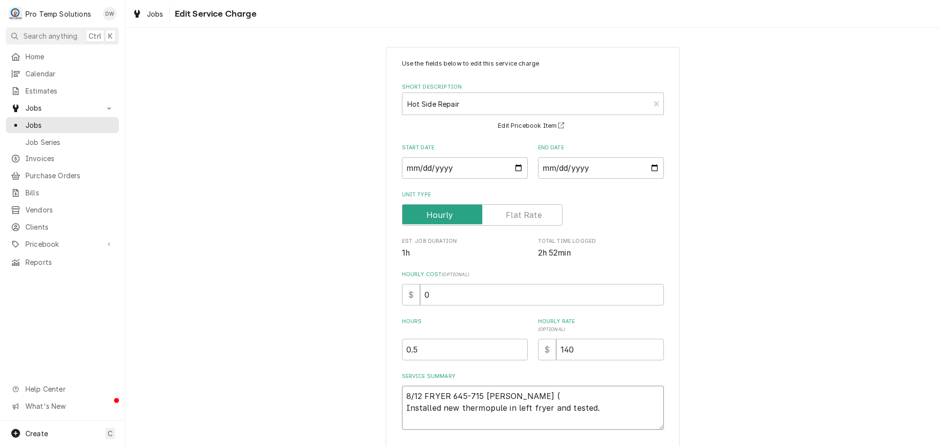
type textarea "x"
type textarea "8/12 FRYER 645-715 KEVIN ( O Installed new thermopule in left fryer and tested."
type textarea "x"
type textarea "8/12 FRYER 645-715 KEVIN ( ON Installed new thermopule in left fryer and tested."
type textarea "x"
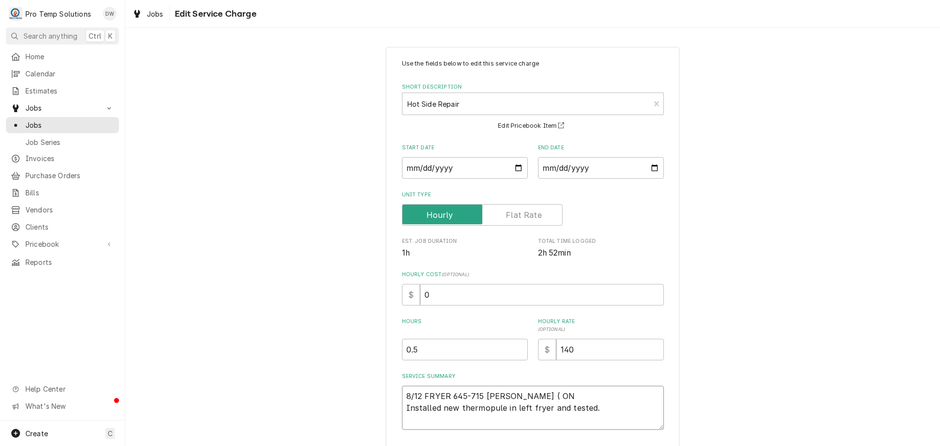
type textarea "8/12 FRYER 645-715 KEVIN ( ON Installed new thermopule in left fryer and tested."
type textarea "x"
type textarea "8/12 FRYER 645-715 KEVIN ( ON S Installed new thermopule in left fryer and test…"
type textarea "x"
type textarea "8/12 FRYER 645-715 KEVIN ( ON SI Installed new thermopule in left fryer and tes…"
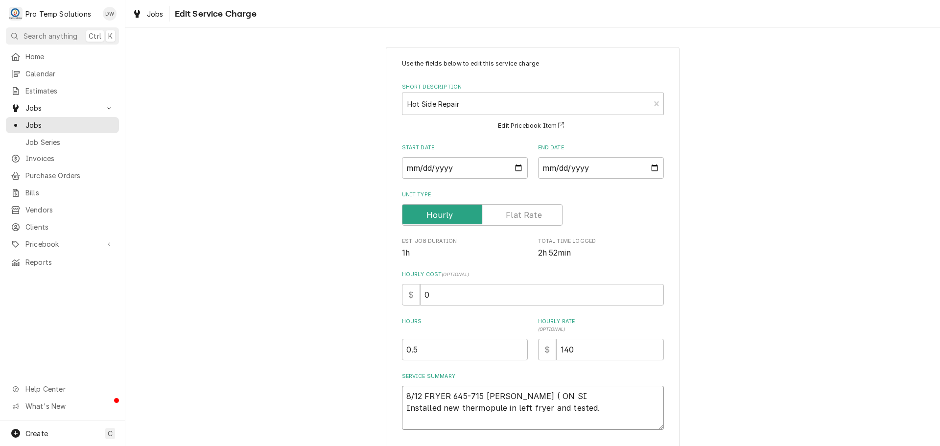
type textarea "x"
type textarea "8/12 FRYER 645-715 KEVIN ( ON SIT Installed new thermopule in left fryer and te…"
type textarea "x"
type textarea "8/12 FRYER 645-715 KEVIN ( ON SITE Installed new thermopule in left fryer and t…"
type textarea "x"
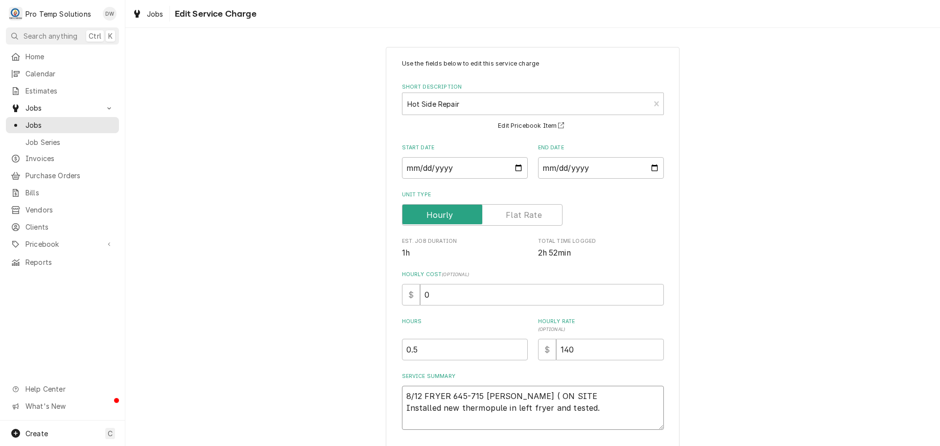
type textarea "8/12 FRYER 645-715 KEVIN ( ON SITE Installed new thermopule in left fryer and t…"
type textarea "x"
type textarea "8/12 FRYER 645-715 KEVIN ( ON SITE 4 Installed new thermopule in left fryer and…"
type textarea "x"
type textarea "8/12 FRYER 645-715 KEVIN ( ON SITE 42 Installed new thermopule in left fryer an…"
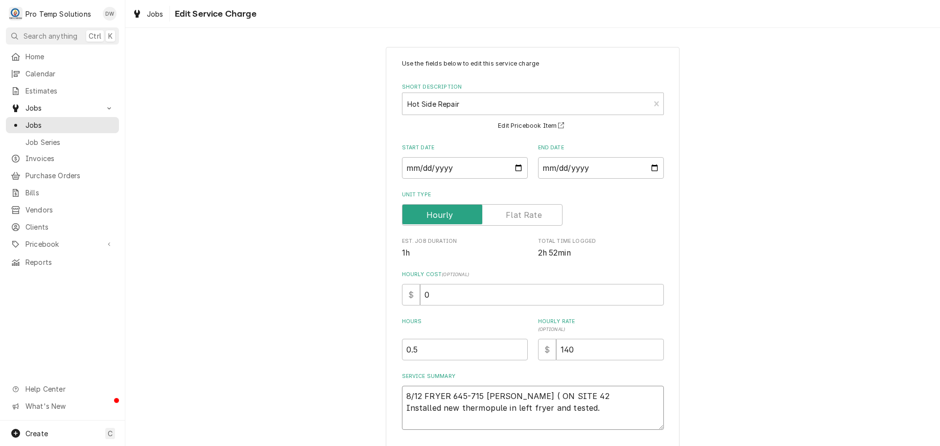
type textarea "x"
type textarea "8/12 FRYER 645-715 KEVIN ( ON SITE 420 Installed new thermopule in left fryer a…"
type textarea "x"
type textarea "8/12 FRYER 645-715 KEVIN ( ON SITE 420- Installed new thermopule in left fryer …"
type textarea "x"
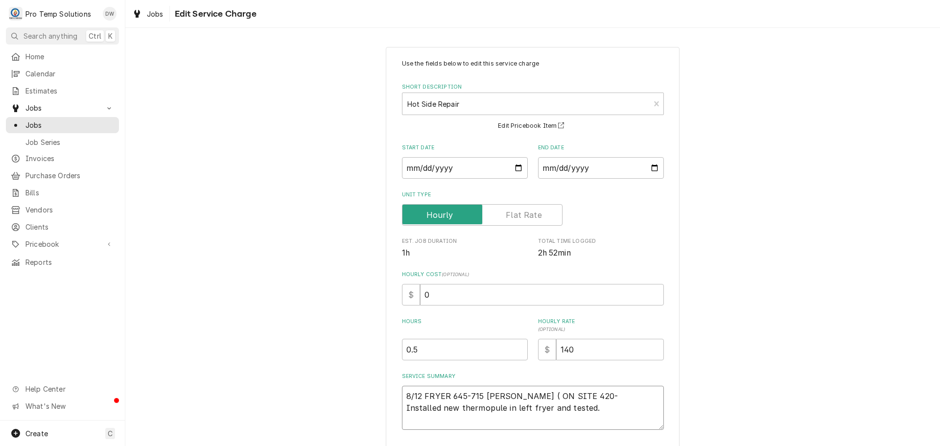
type textarea "8/12 FRYER 645-715 KEVIN ( ON SITE 420-7 Installed new thermopule in left fryer…"
type textarea "x"
type textarea "8/12 FRYER 645-715 KEVIN ( ON SITE 420-71 Installed new thermopule in left frye…"
type textarea "x"
type textarea "8/12 FRYER 645-715 KEVIN ( ON SITE 420-715 Installed new thermopule in left fry…"
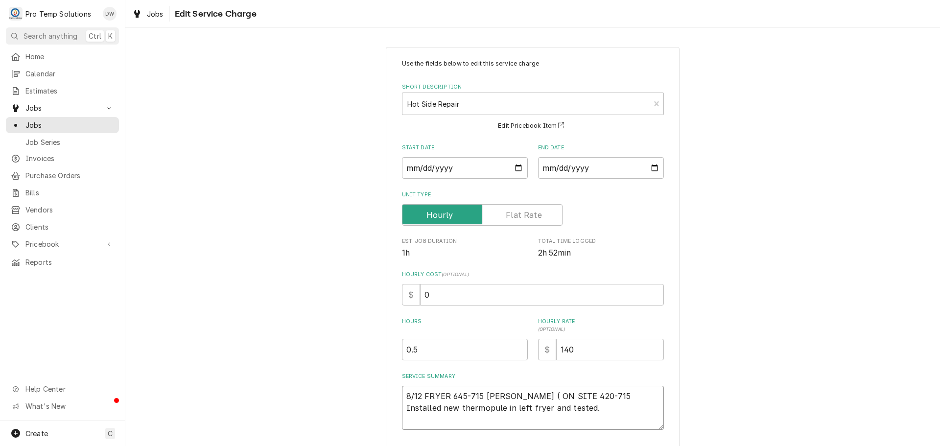
type textarea "x"
type textarea "8/12 FRYER 645-715 KEVIN ( ON SITE 420-715 Installed new thermopule in left fry…"
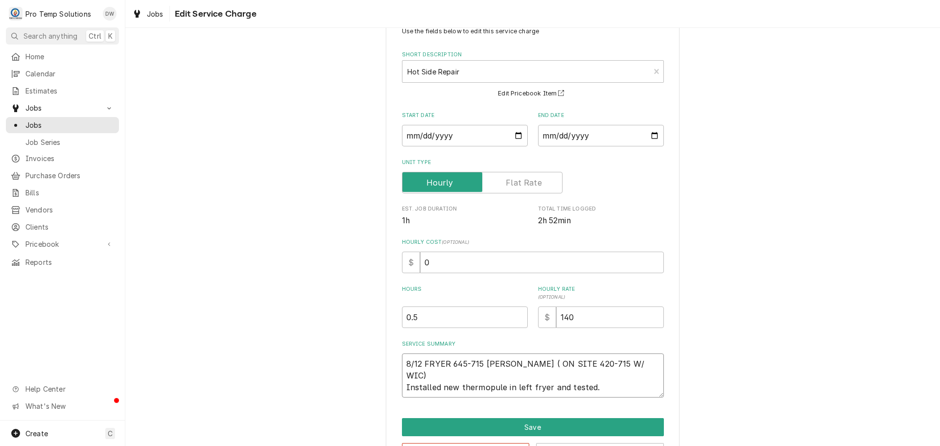
scroll to position [49, 0]
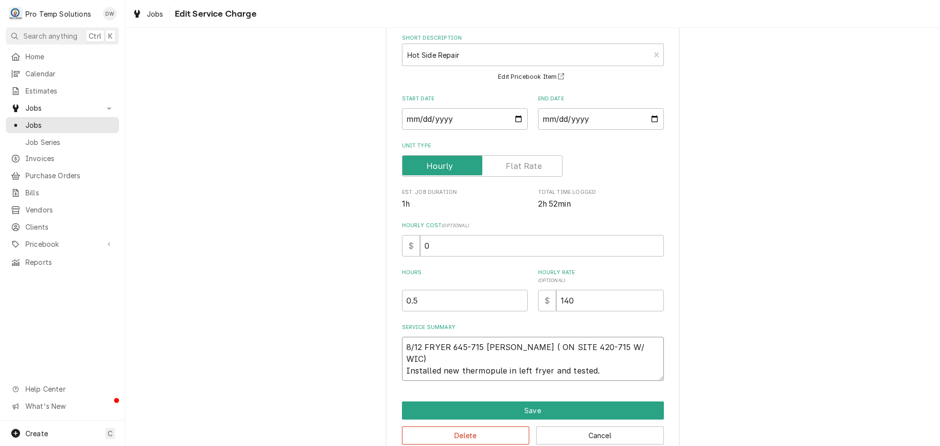
click at [492, 359] on textarea "8/12 FRYER 645-715 KEVIN ( ON SITE 420-715 W/ WIC) Installed new thermopule in …" at bounding box center [533, 359] width 262 height 44
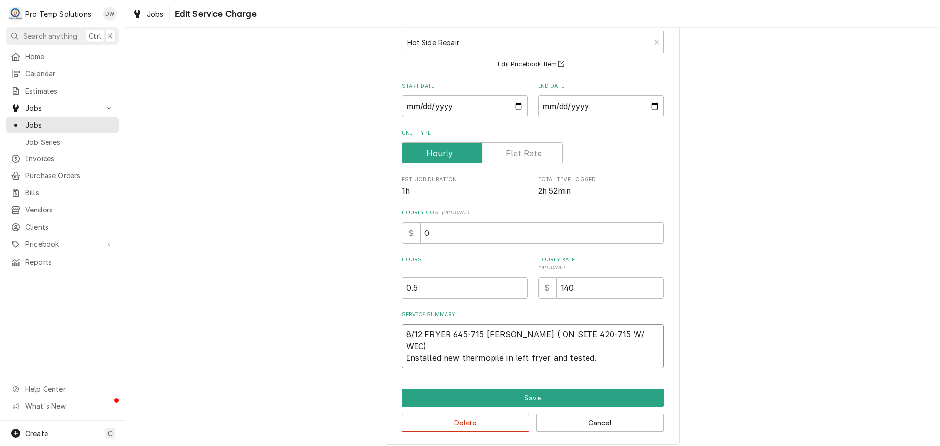
scroll to position [69, 0]
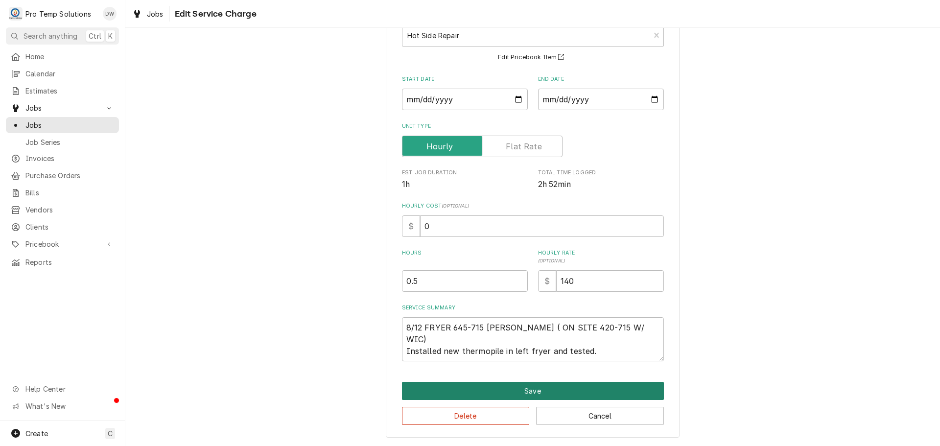
click at [535, 392] on button "Save" at bounding box center [533, 391] width 262 height 18
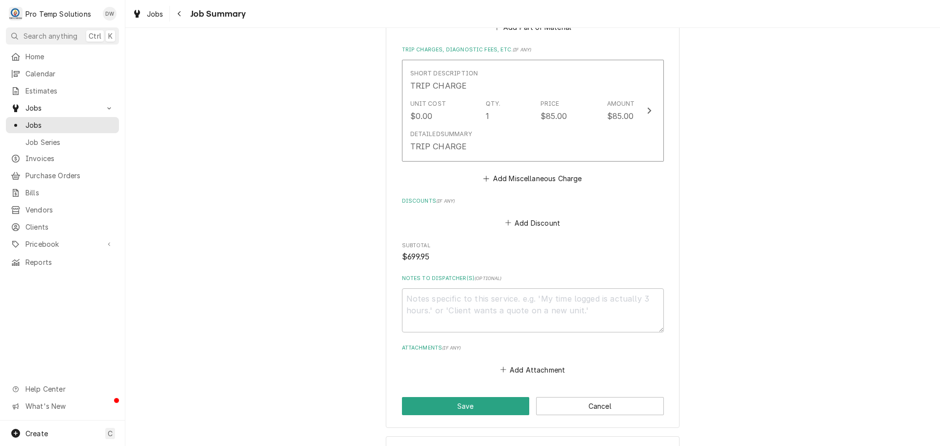
scroll to position [1077, 0]
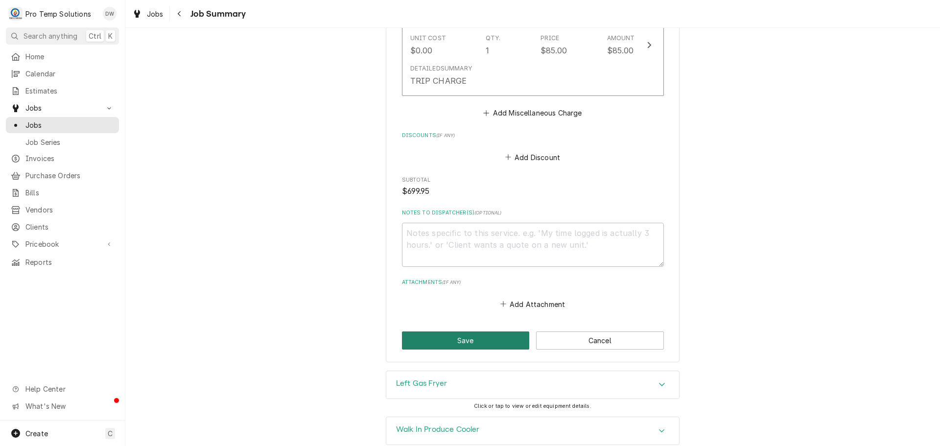
click at [462, 331] on button "Save" at bounding box center [466, 340] width 128 height 18
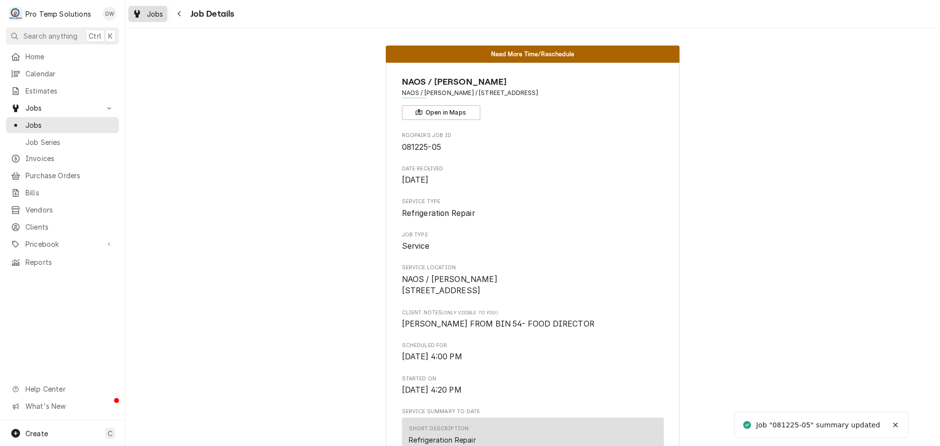
click at [150, 9] on span "Jobs" at bounding box center [155, 14] width 17 height 10
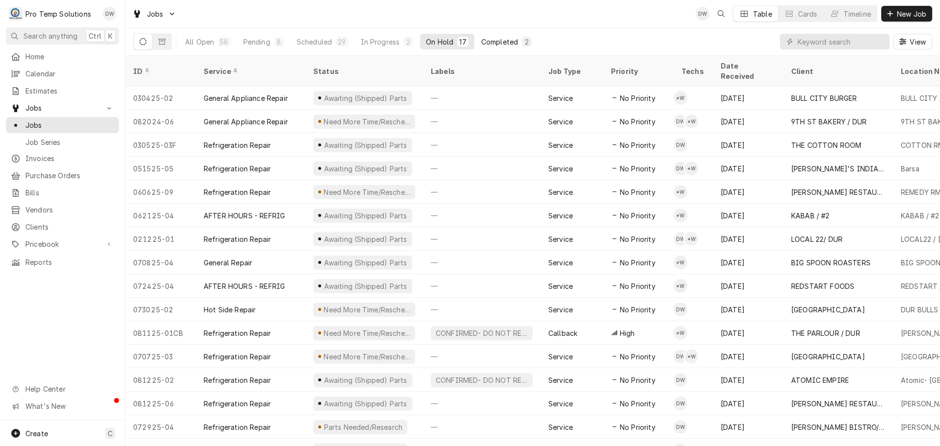
click at [502, 42] on div "Completed" at bounding box center [499, 42] width 37 height 10
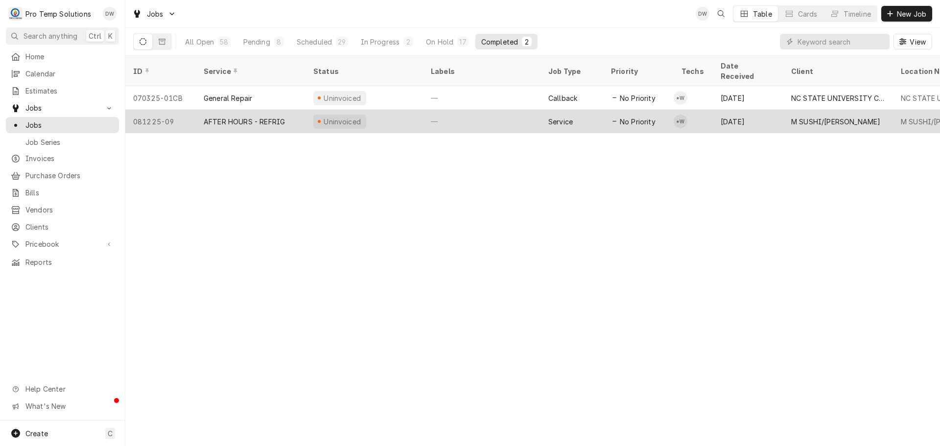
click at [476, 110] on div "—" at bounding box center [481, 121] width 117 height 23
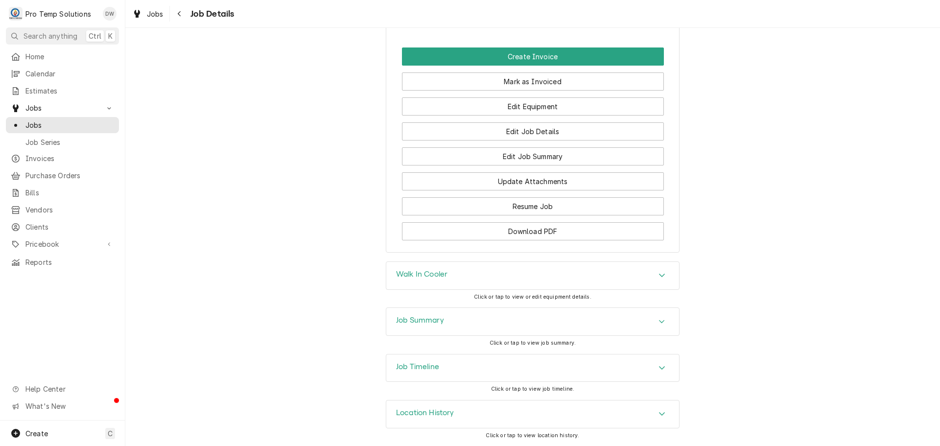
scroll to position [639, 0]
click at [523, 159] on button "Edit Job Summary" at bounding box center [533, 156] width 262 height 18
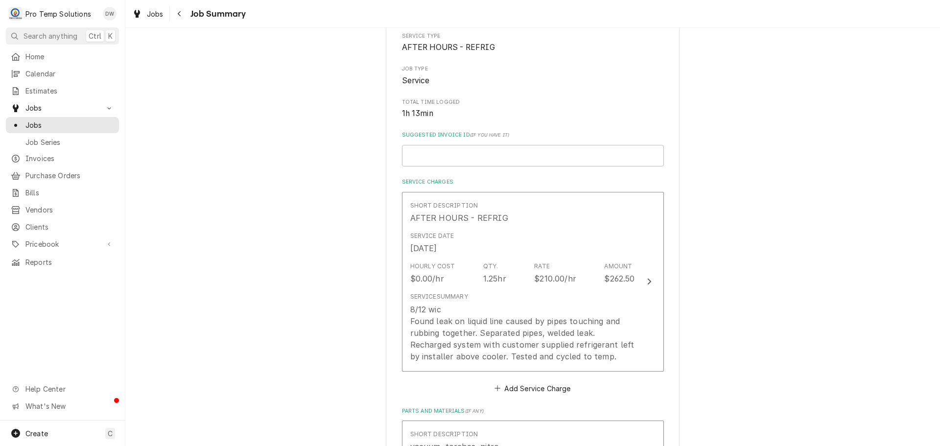
scroll to position [147, 0]
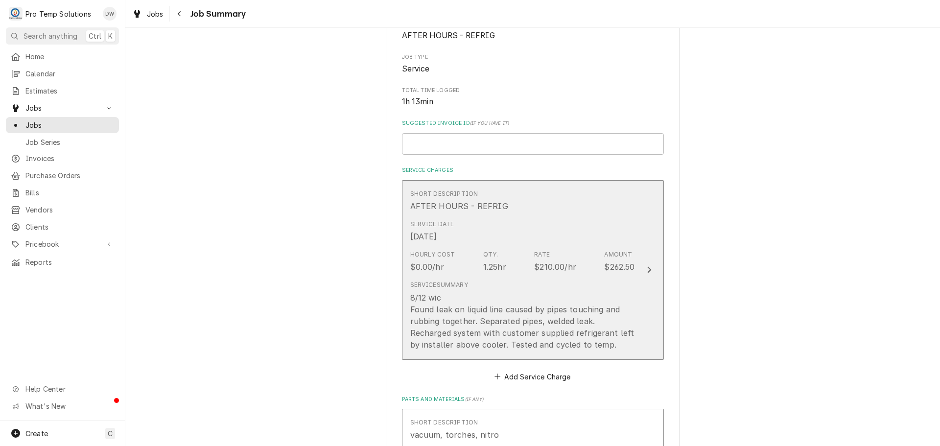
click at [647, 270] on icon "Update Line Item" at bounding box center [649, 270] width 5 height 8
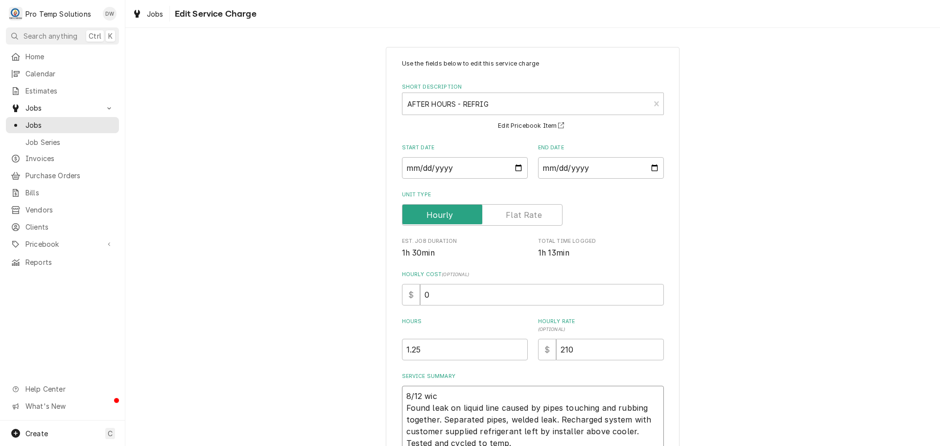
click at [438, 391] on textarea "8/12 wic Found leak on liquid line caused by pipes touching and rubbing togethe…" at bounding box center [533, 420] width 262 height 68
type textarea "x"
type textarea "8/12 wi Found leak on liquid line caused by pipes touching and rubbing together…"
type textarea "x"
type textarea "8/12 w Found leak on liquid line caused by pipes touching and rubbing together.…"
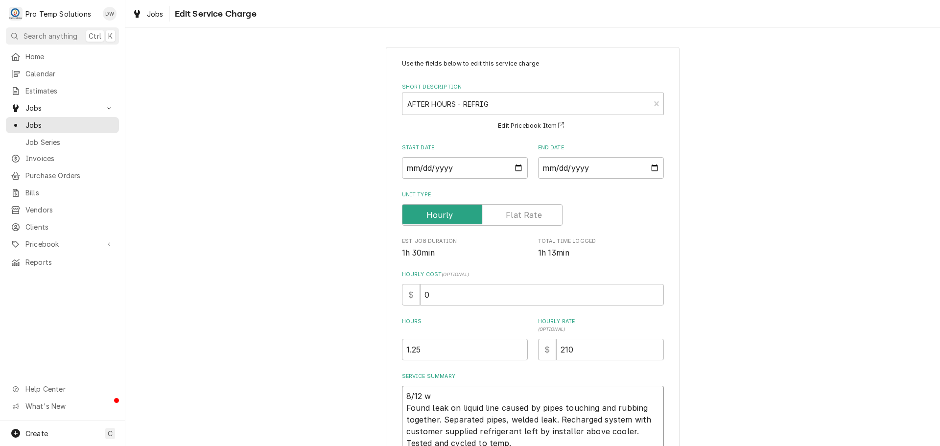
type textarea "x"
type textarea "8/12 Found leak on liquid line caused by pipes touching and rubbing together. S…"
type textarea "x"
type textarea "8/12 W Found leak on liquid line caused by pipes touching and rubbing together.…"
type textarea "x"
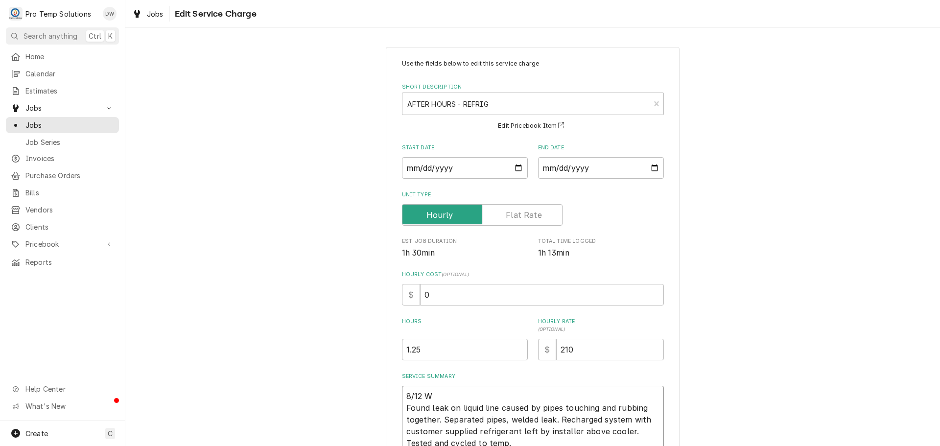
type textarea "8/12 WI Found leak on liquid line caused by pipes touching and rubbing together…"
type textarea "x"
type textarea "8/12 WIC Found leak on liquid line caused by pipes touching and rubbing togethe…"
type textarea "x"
type textarea "8/12 WIC Found leak on liquid line caused by pipes touching and rubbing togethe…"
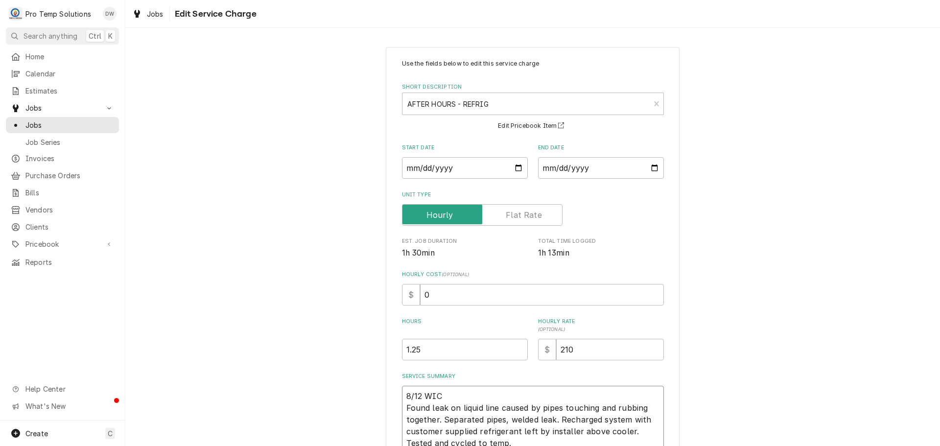
type textarea "x"
type textarea "8/12 WIC 7 Found leak on liquid line caused by pipes touching and rubbing toget…"
type textarea "x"
type textarea "8/12 WIC 72 Found leak on liquid line caused by pipes touching and rubbing toge…"
type textarea "x"
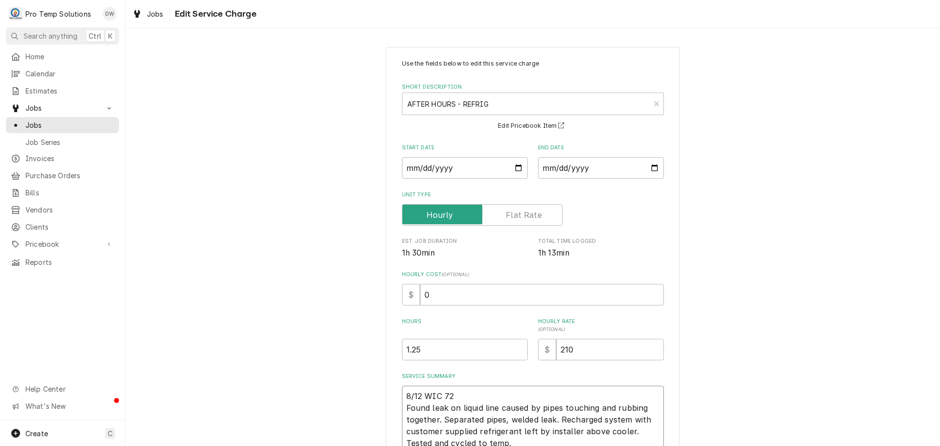
type textarea "8/12 WIC 725 Found leak on liquid line caused by pipes touching and rubbing tog…"
type textarea "x"
type textarea "8/12 WIC 725- Found leak on liquid line caused by pipes touching and rubbing to…"
type textarea "x"
type textarea "8/12 WIC 725-8 Found leak on liquid line caused by pipes touching and rubbing t…"
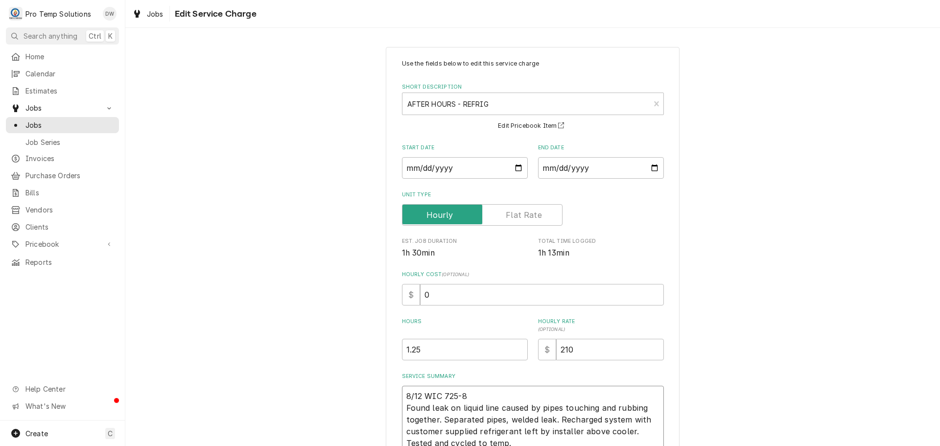
type textarea "x"
type textarea "8/12 WIC 725-84 Found leak on liquid line caused by pipes touching and rubbing …"
type textarea "x"
type textarea "8/12 WIC 725-840 Found leak on liquid line caused by pipes touching and rubbing…"
type textarea "x"
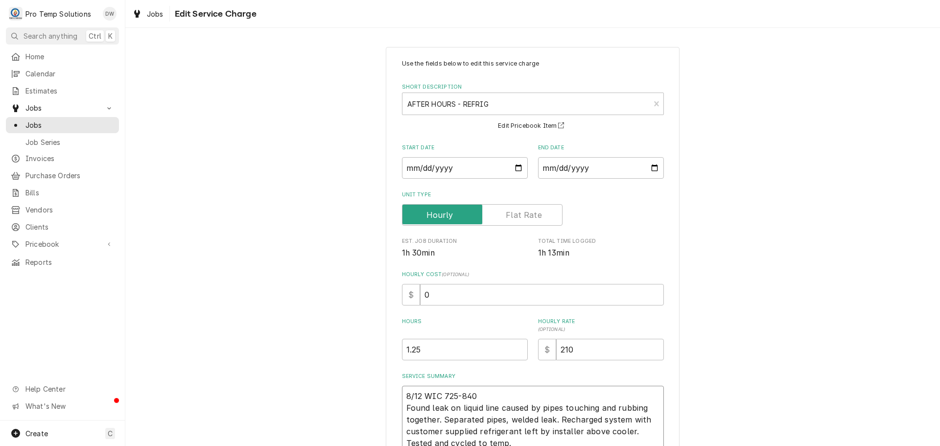
type textarea "8/12 WIC 725-840 Found leak on liquid line caused by pipes touching and rubbing…"
type textarea "x"
type textarea "8/12 WIC 725-840 K Found leak on liquid line caused by pipes touching and rubbi…"
type textarea "x"
type textarea "8/12 WIC 725-840 KE Found leak on liquid line caused by pipes touching and rubb…"
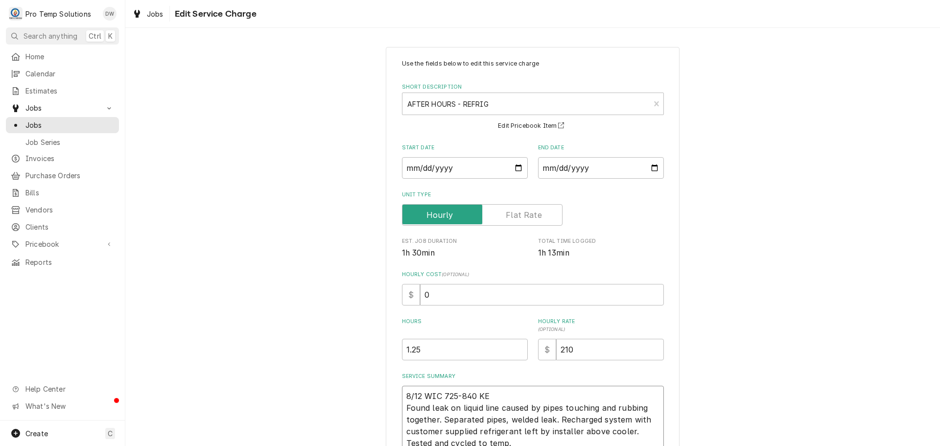
type textarea "x"
type textarea "8/12 WIC 725-840 KEV Found leak on liquid line caused by pipes touching and rub…"
type textarea "x"
type textarea "8/12 WIC 725-840 KEVI Found leak on liquid line caused by pipes touching and ru…"
type textarea "x"
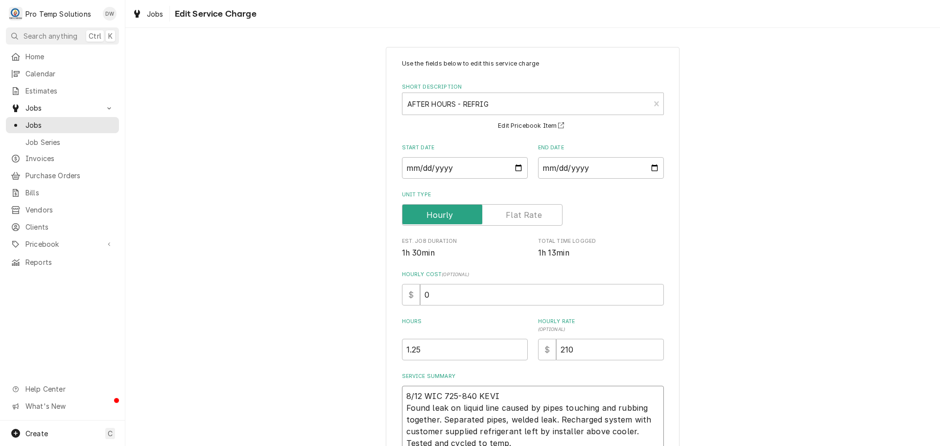
type textarea "8/12 WIC 725-840 KEVIN Found leak on liquid line caused by pipes touching and r…"
type textarea "x"
type textarea "8/12 WIC 725-840 KEVIN Found leak on liquid line caused by pipes touching and r…"
type textarea "x"
type textarea "8/12 WIC 725-840 KEVIN ( Found leak on liquid line caused by pipes touching and…"
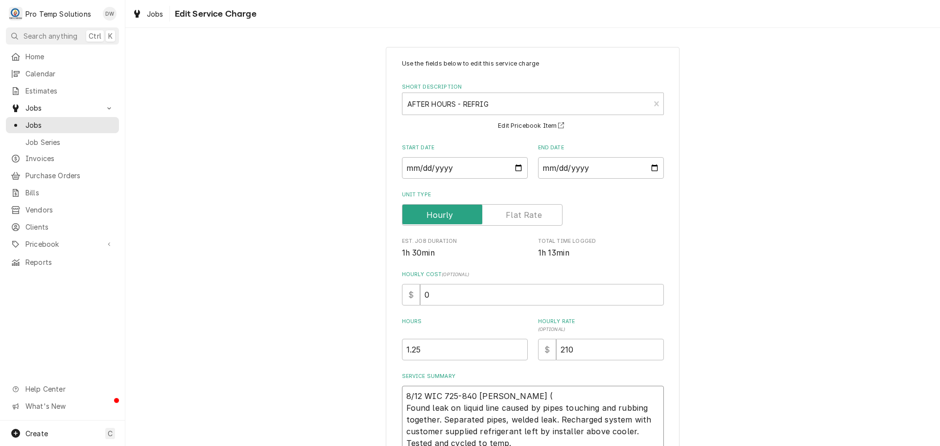
type textarea "x"
type textarea "8/12 WIC 725-840 KEVIN ( Found leak on liquid line caused by pipes touching and…"
type textarea "x"
type textarea "8/12 WIC 725-840 KEVIN ( T Found leak on liquid line caused by pipes touching a…"
type textarea "x"
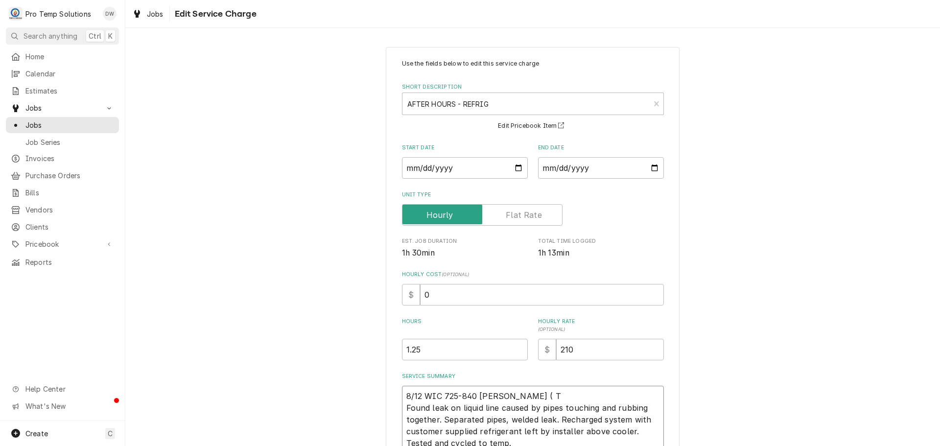
type textarea "8/12 WIC 725-840 KEVIN ( TU Found leak on liquid line caused by pipes touching …"
type textarea "x"
type textarea "8/12 WIC 725-840 KEVIN ( TUE Found leak on liquid line caused by pipes touching…"
type textarea "x"
type textarea "8/12 WIC 725-840 KEVIN ( TUES Found leak on liquid line caused by pipes touchin…"
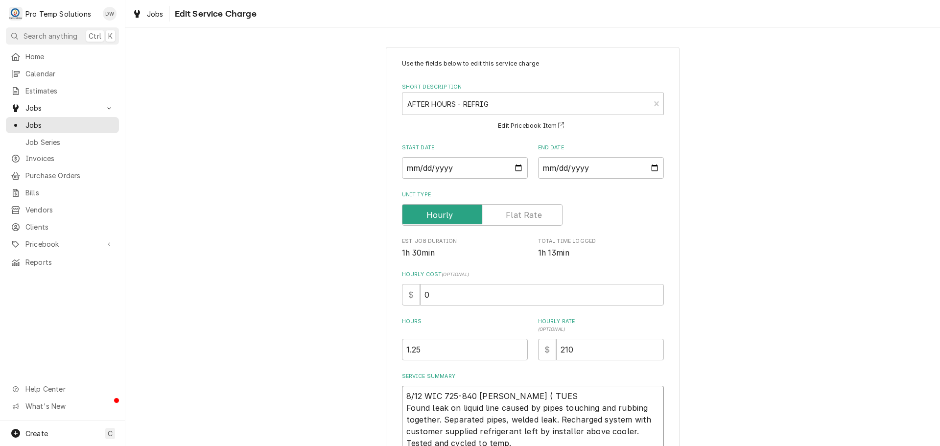
type textarea "x"
type textarea "8/12 WIC 725-840 KEVIN ( TUES Found leak on liquid line caused by pipes touchin…"
type textarea "x"
type textarea "8/12 WIC 725-840 KEVIN ( TUES A Found leak on liquid line caused by pipes touch…"
type textarea "x"
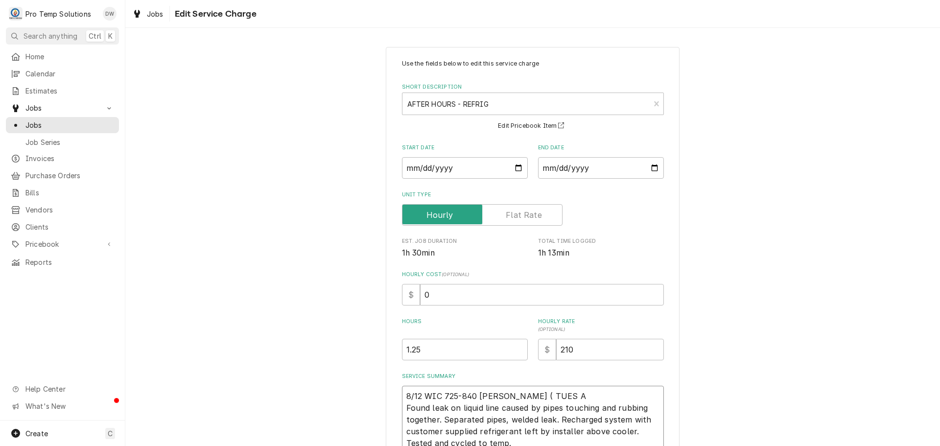
type textarea "8/12 WIC 725-840 KEVIN ( TUES A/ Found leak on liquid line caused by pipes touc…"
type textarea "x"
type textarea "8/12 WIC 725-840 KEVIN ( TUES A/H Found leak on liquid line caused by pipes tou…"
type textarea "x"
type textarea "8/12 WIC 725-840 KEVIN ( TUES A/H) Found leak on liquid line caused by pipes to…"
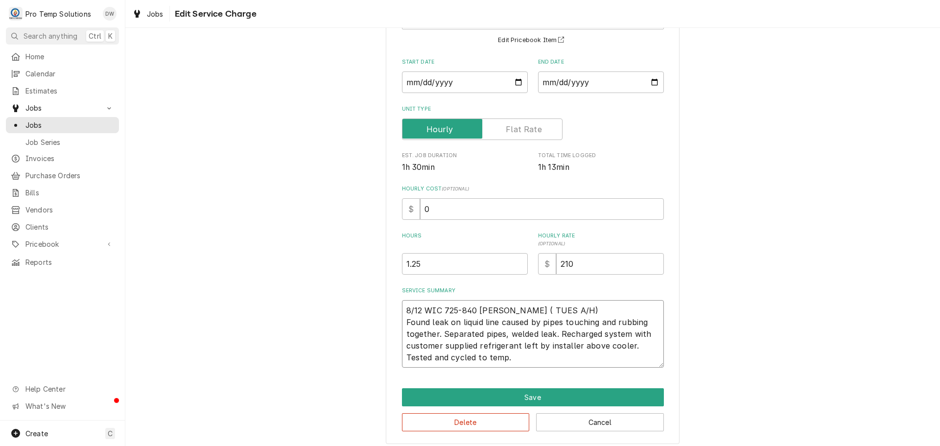
scroll to position [92, 0]
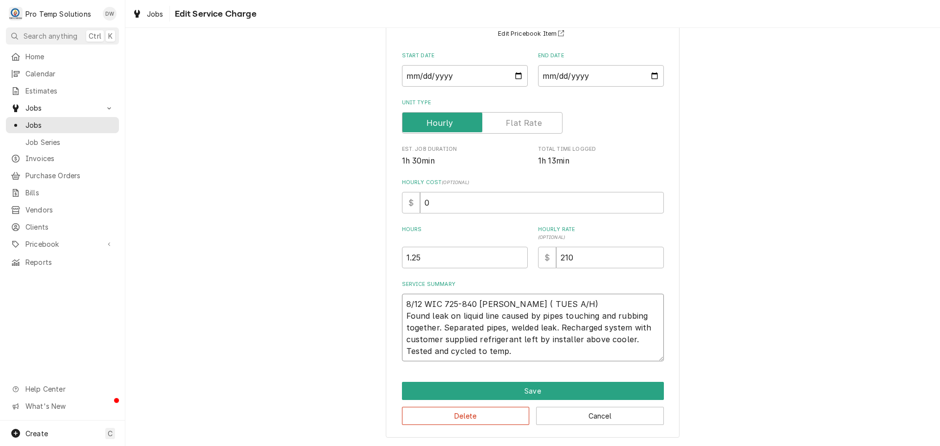
click at [438, 340] on textarea "8/12 WIC 725-840 KEVIN ( TUES A/H) Found leak on liquid line caused by pipes to…" at bounding box center [533, 328] width 262 height 68
type textarea "x"
type textarea "8/12 WIC 725-840 KEVIN ( TUES A/H) Found leak on liquid line caused by pipes to…"
type textarea "x"
type textarea "8/12 WIC 725-840 KEVIN ( TUES A/H) Found leak on liquid line caused by pipes to…"
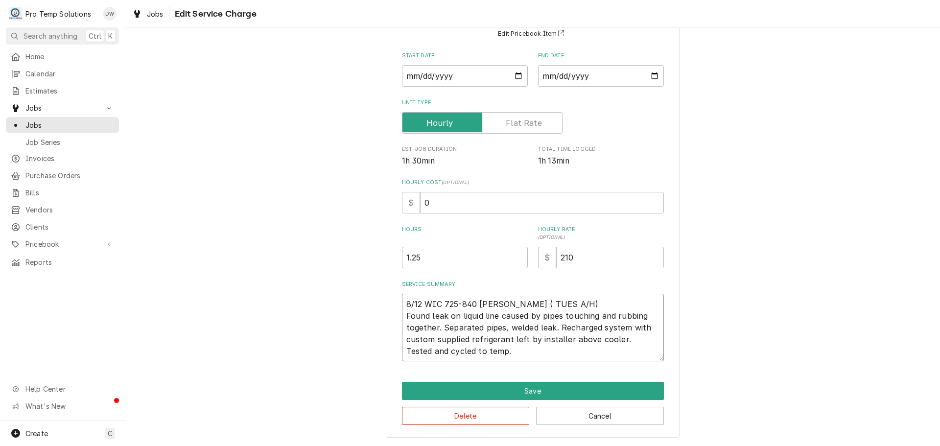
type textarea "x"
type textarea "8/12 WIC 725-840 KEVIN ( TUES A/H) Found leak on liquid line caused by pipes to…"
type textarea "x"
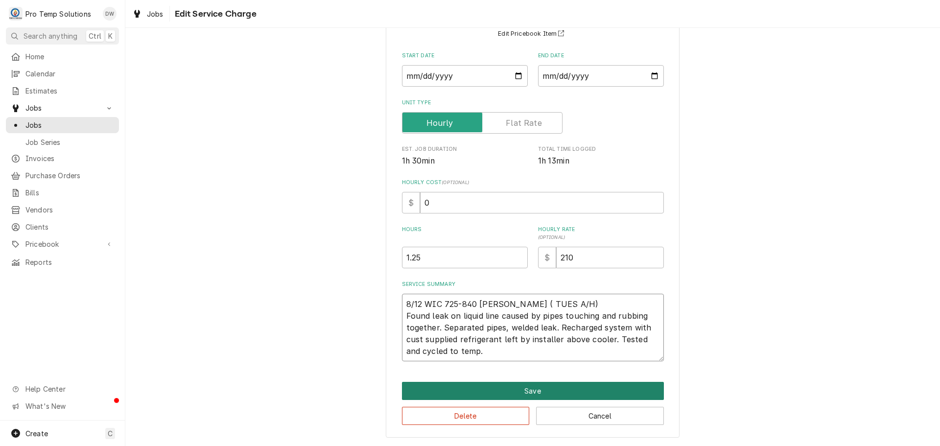
type textarea "8/12 WIC 725-840 KEVIN ( TUES A/H) Found leak on liquid line caused by pipes to…"
click at [520, 390] on button "Save" at bounding box center [533, 391] width 262 height 18
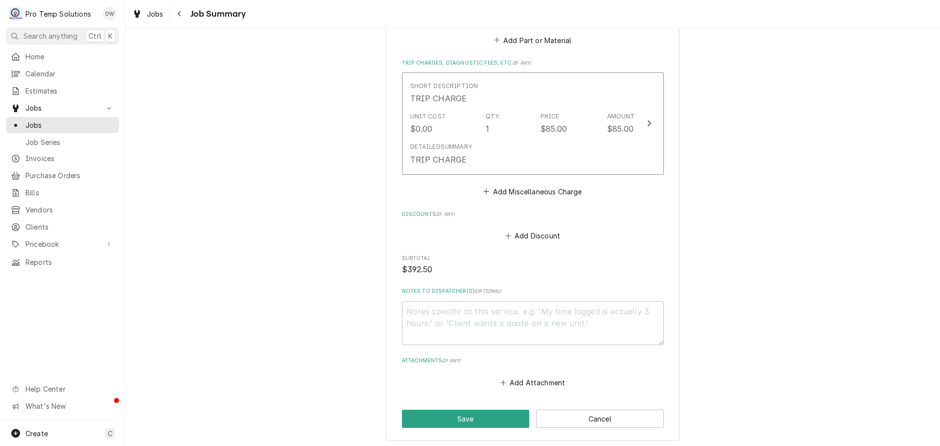
scroll to position [636, 0]
click at [452, 307] on textarea "Notes to Dispatcher(s) ( optional )" at bounding box center [533, 321] width 262 height 44
type textarea "x"
type textarea "#"
type textarea "x"
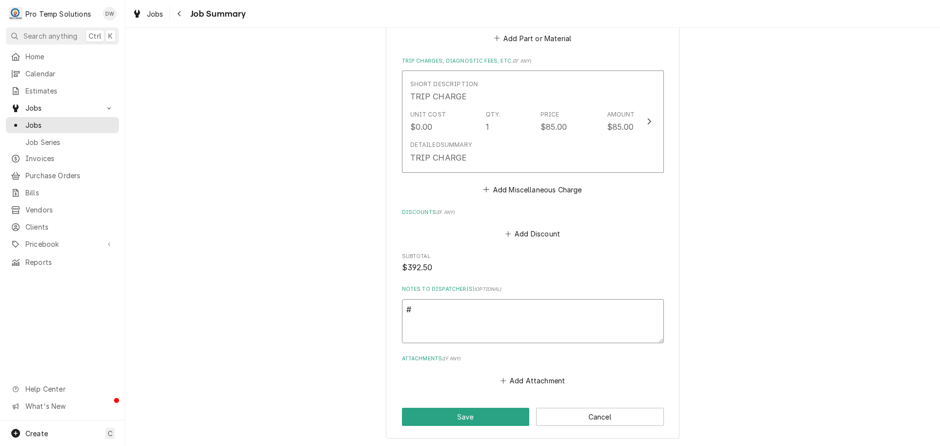
type textarea "#0"
type textarea "x"
type textarea "#08"
type textarea "x"
type textarea "#081"
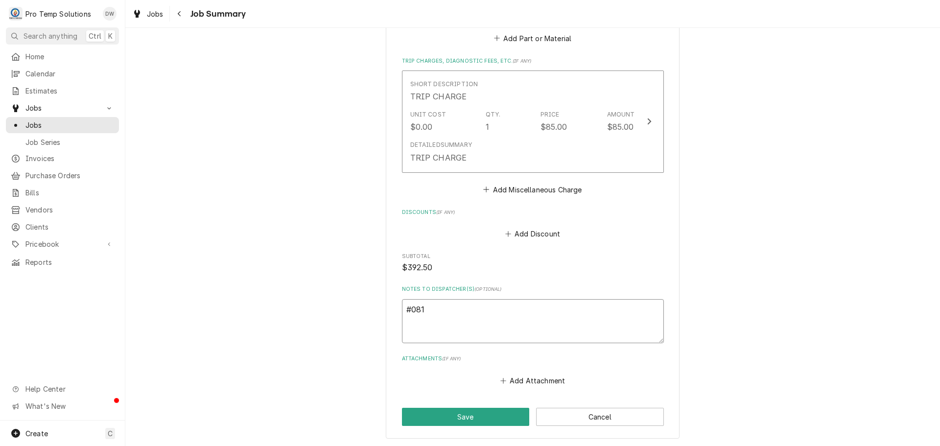
type textarea "x"
type textarea "#0812"
type textarea "x"
type textarea "#08122"
type textarea "x"
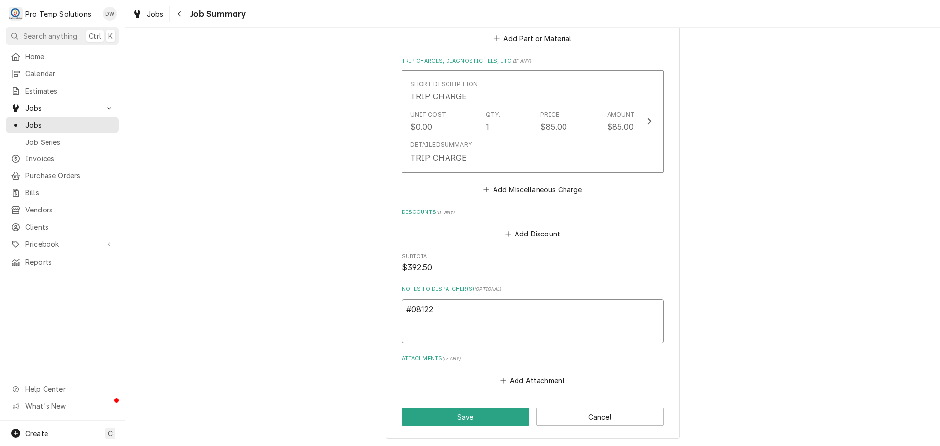
type textarea "#081225"
type textarea "x"
type textarea "#0812250"
type textarea "x"
type textarea "#08122500"
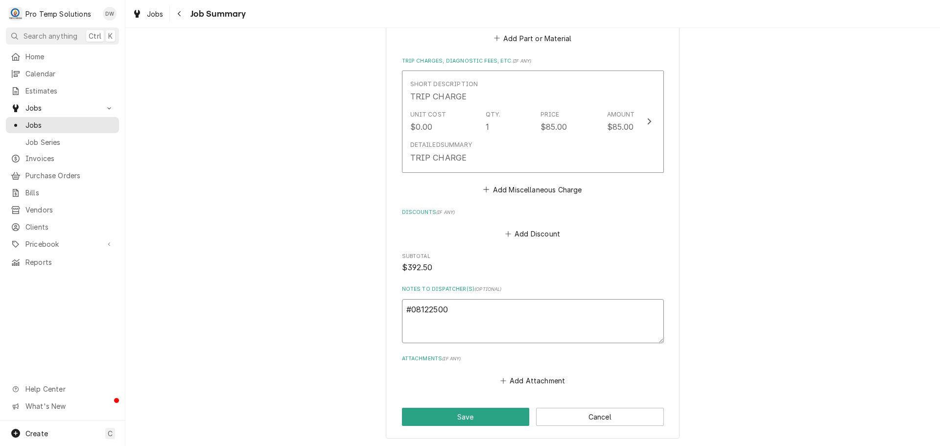
type textarea "x"
type textarea "#081225007"
type textarea "x"
type textarea "#081225007"
type textarea "x"
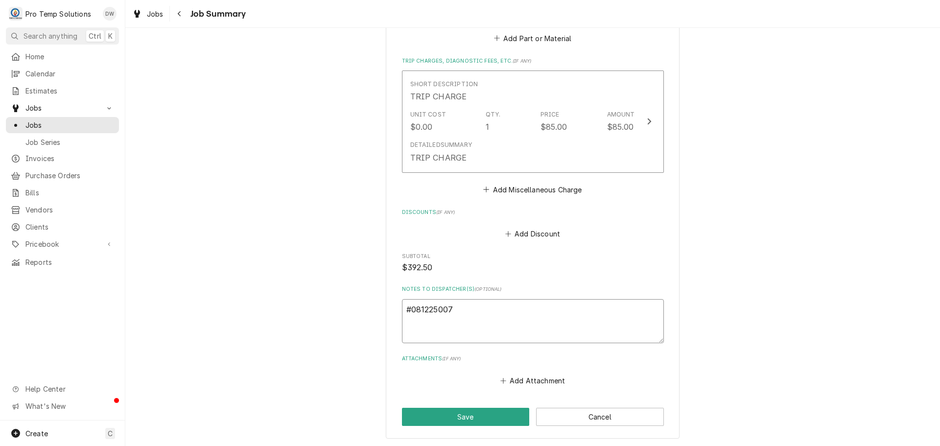
type textarea "#081225007 M"
type textarea "x"
type textarea "#081225007 M"
type textarea "x"
type textarea "#081225007 M S"
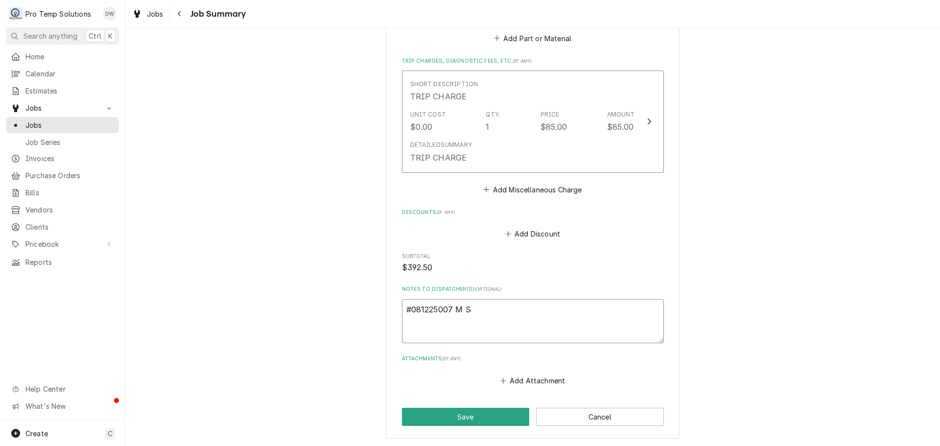
type textarea "x"
type textarea "#081225007 M SU"
type textarea "x"
type textarea "#081225007 M SUS"
type textarea "x"
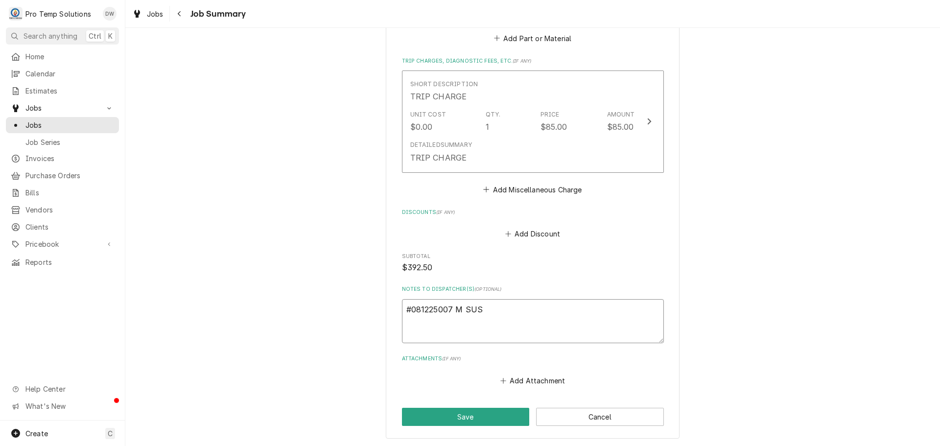
type textarea "#081225007 M SUSH"
type textarea "x"
type textarea "#081225007 M SUSHI"
type textarea "x"
type textarea "#081225007 M SUSHI"
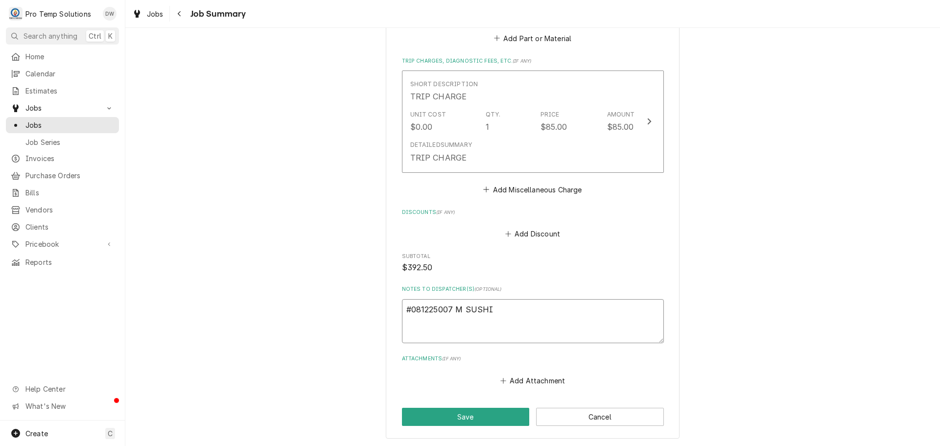
type textarea "x"
type textarea "#081225007 M SUSHI /"
type textarea "x"
type textarea "#081225007 M SUSHI /"
type textarea "x"
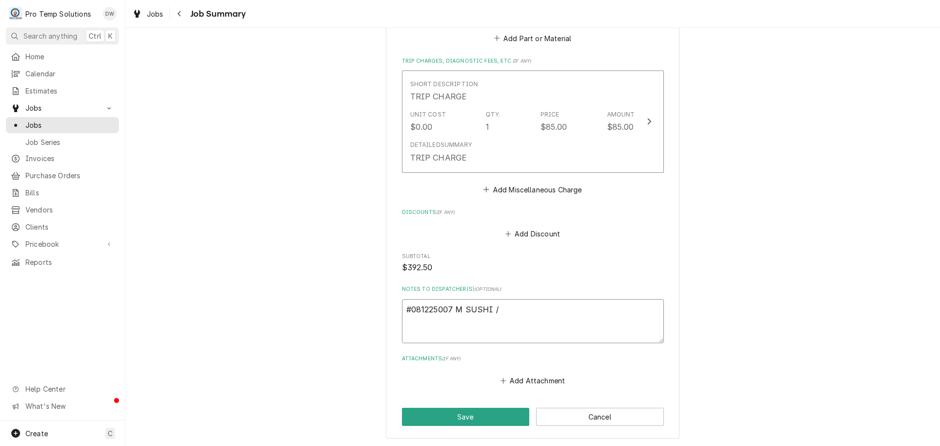
type textarea "#081225007 M SUSHI / C"
type textarea "x"
type textarea "#081225007 M SUSHI / CA"
type textarea "x"
type textarea "#081225007 M SUSHI / CAR"
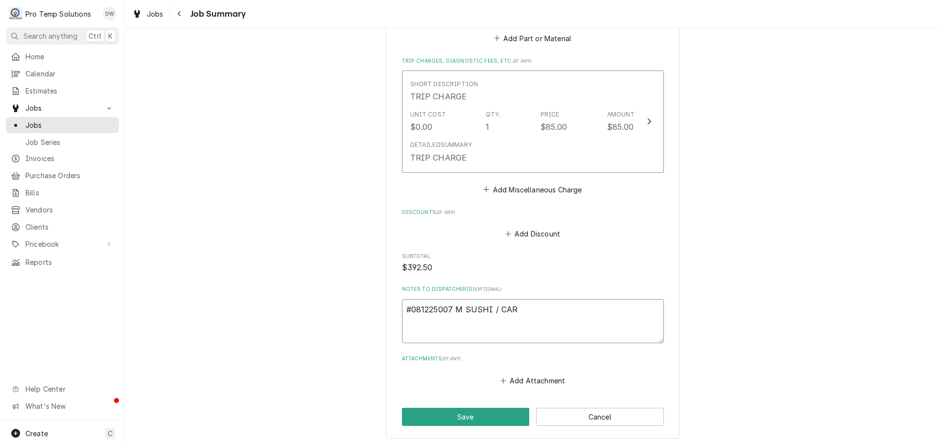
type textarea "x"
type textarea "#081225007 M SUSHI / CARY"
type textarea "x"
type textarea "#081225007 M SUSHI / CARY-"
type textarea "x"
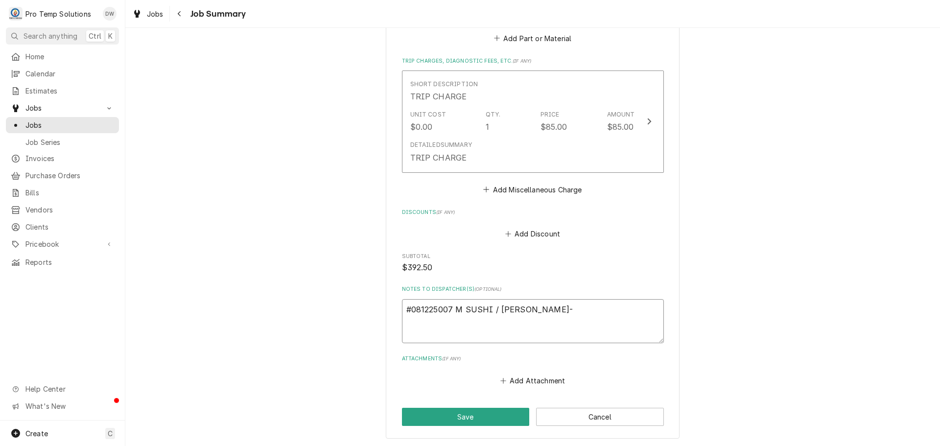
type textarea "#081225007 M SUSHI / CARY-"
type textarea "x"
type textarea "#081225007 M SUSHI / CARY- W"
type textarea "x"
type textarea "#081225007 M SUSHI / CARY- WI"
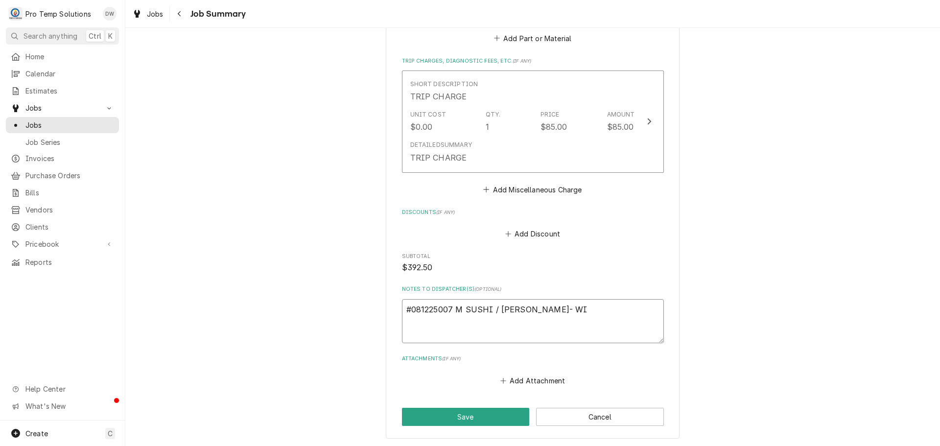
type textarea "x"
type textarea "#081225007 M SUSHI / [PERSON_NAME]- WIC"
type textarea "x"
type textarea "#081225007 M SUSHI / [PERSON_NAME]- WIC"
click at [459, 416] on button "Save" at bounding box center [466, 417] width 128 height 18
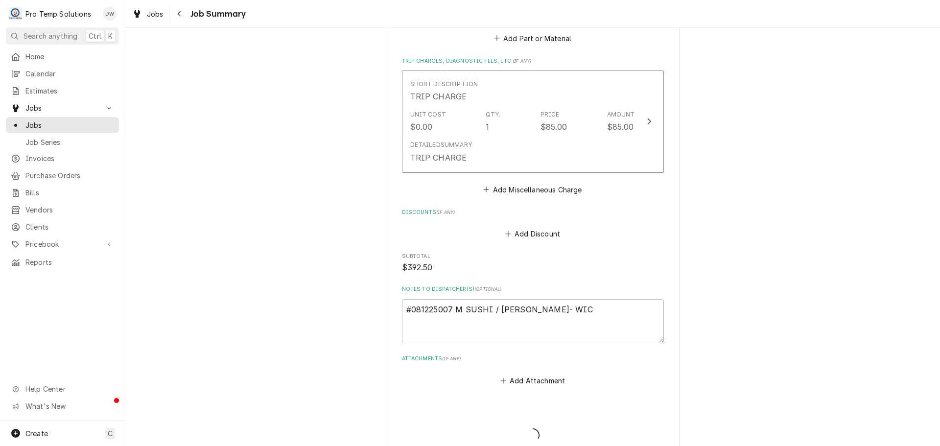
type textarea "x"
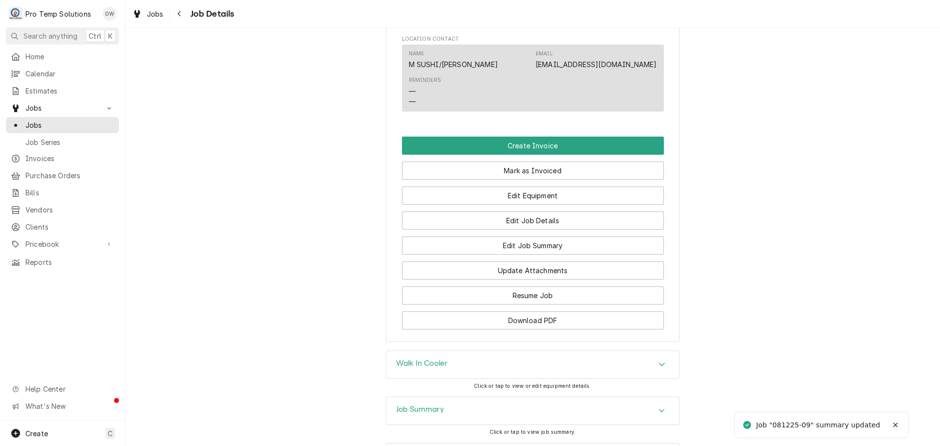
scroll to position [538, 0]
click at [514, 151] on button "Create Invoice" at bounding box center [533, 145] width 262 height 18
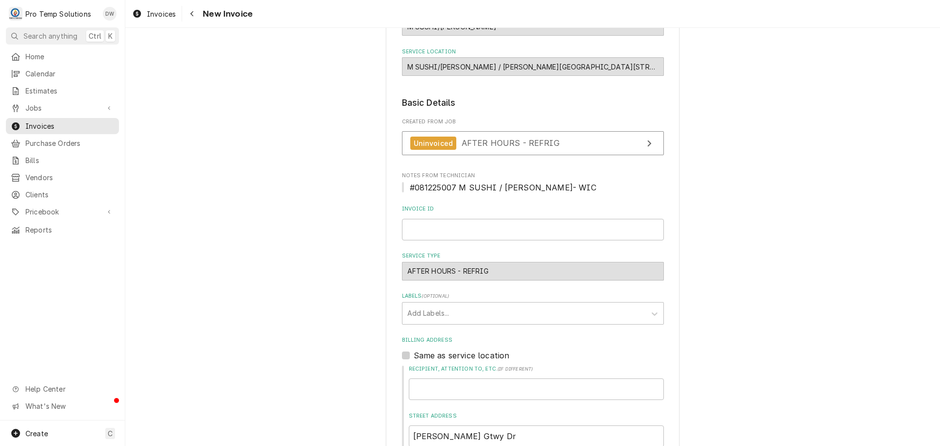
scroll to position [98, 0]
click at [438, 231] on input "Invoice ID" at bounding box center [533, 229] width 262 height 22
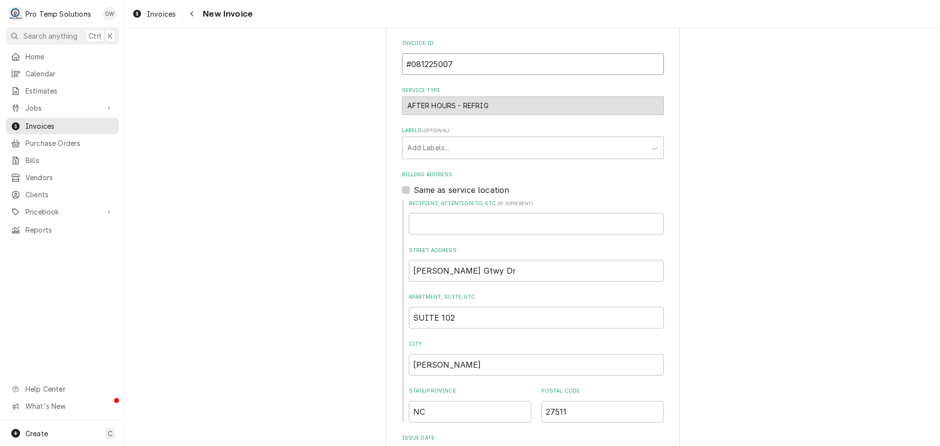
scroll to position [294, 0]
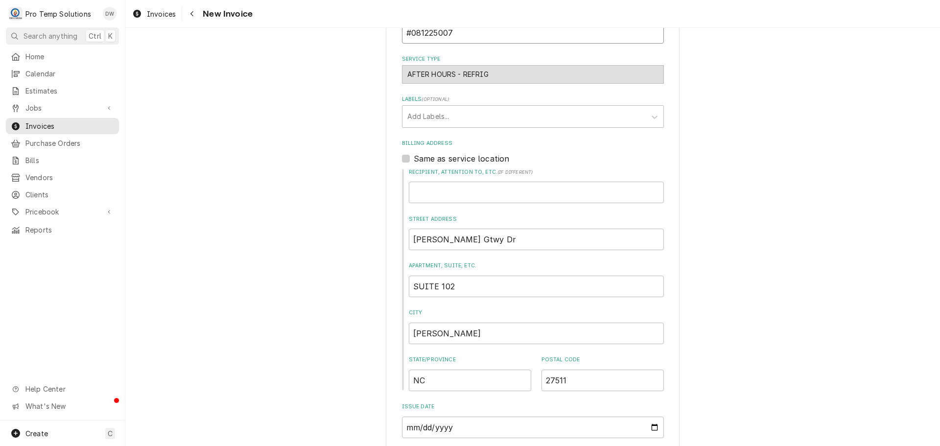
type input "#081225007"
click at [414, 157] on label "Same as service location" at bounding box center [462, 159] width 96 height 12
click at [414, 157] on input "Same as service location" at bounding box center [545, 164] width 262 height 22
checkbox input "true"
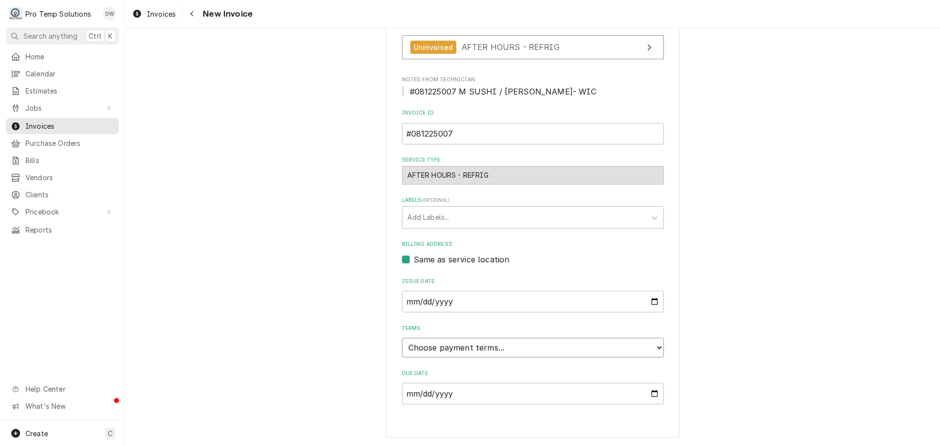
click at [421, 347] on select "Choose payment terms... Same Day Net 7 Net 14 Net 21 Net 30 Net 45 Net 60 Net 90" at bounding box center [533, 348] width 262 height 20
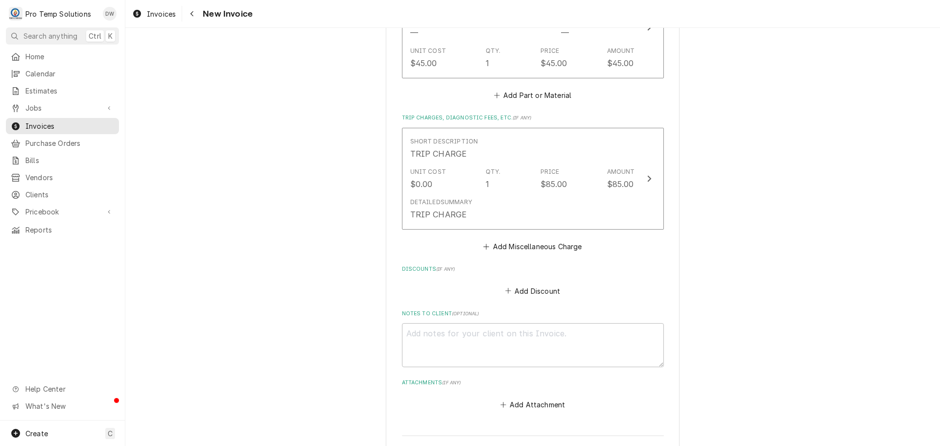
scroll to position [1056, 0]
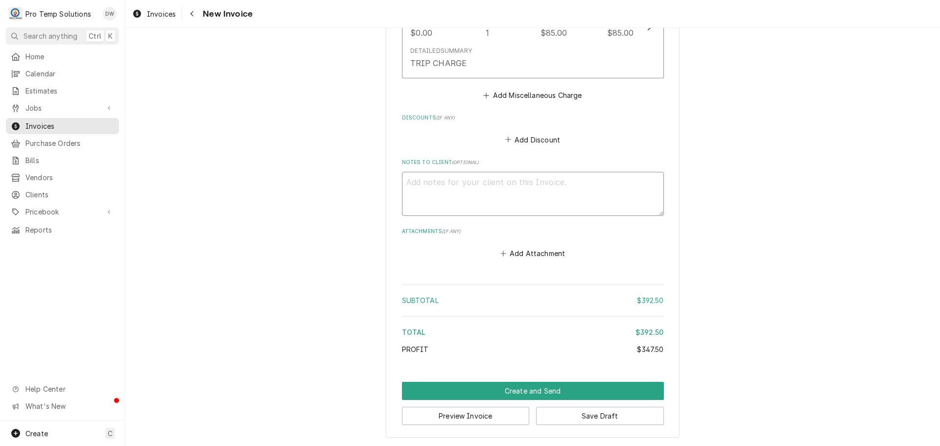
click at [416, 187] on textarea "Notes to Client ( optional )" at bounding box center [533, 194] width 262 height 44
type textarea "x"
type textarea "#"
type textarea "x"
type textarea "#0"
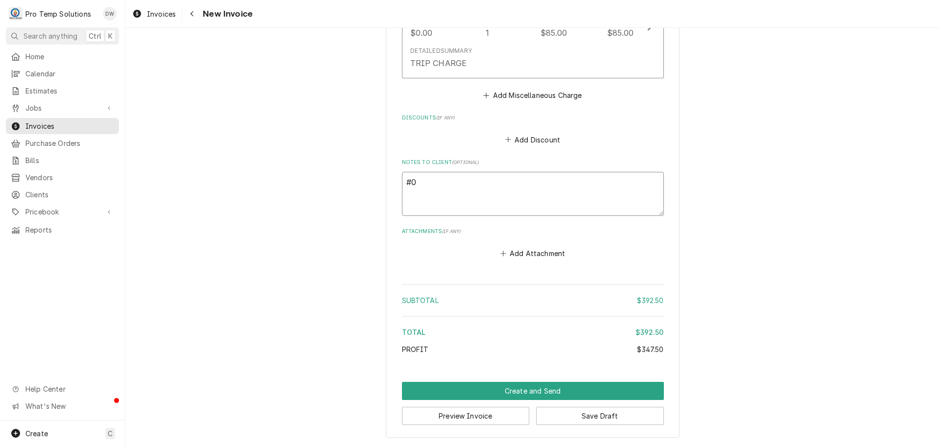
type textarea "x"
type textarea "#08"
type textarea "x"
type textarea "#081"
type textarea "x"
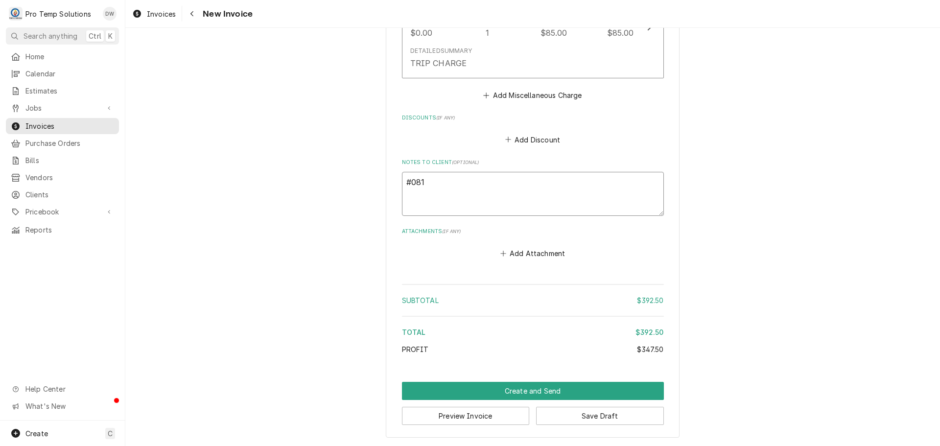
type textarea "#0812"
type textarea "x"
type textarea "#08122"
type textarea "x"
type textarea "#081225"
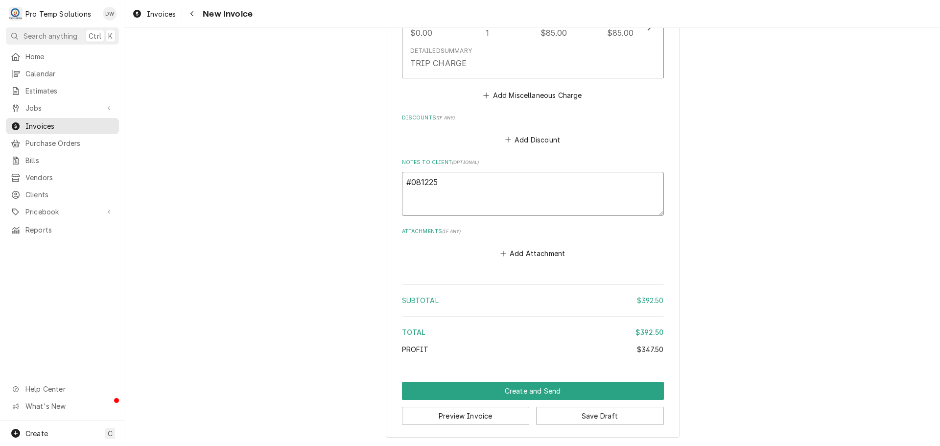
type textarea "x"
type textarea "#0812250"
type textarea "x"
type textarea "#08122500"
type textarea "x"
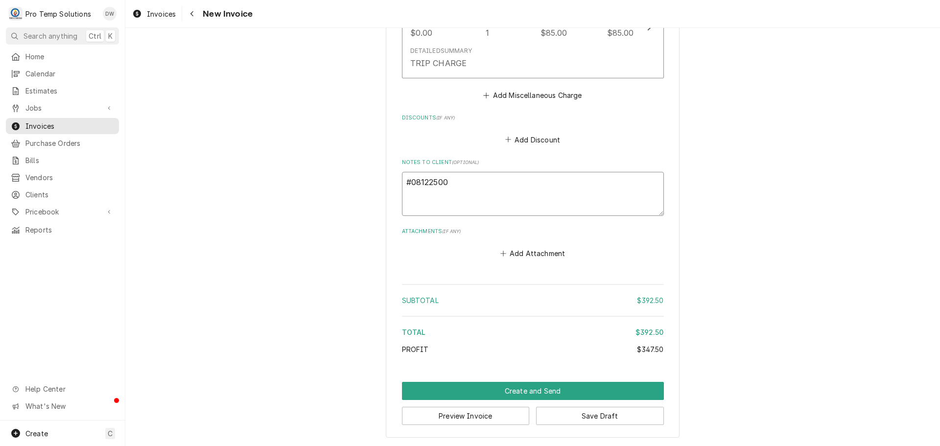
type textarea "#081225007"
type textarea "x"
type textarea "#081225007"
type textarea "x"
type textarea "#081225007 M"
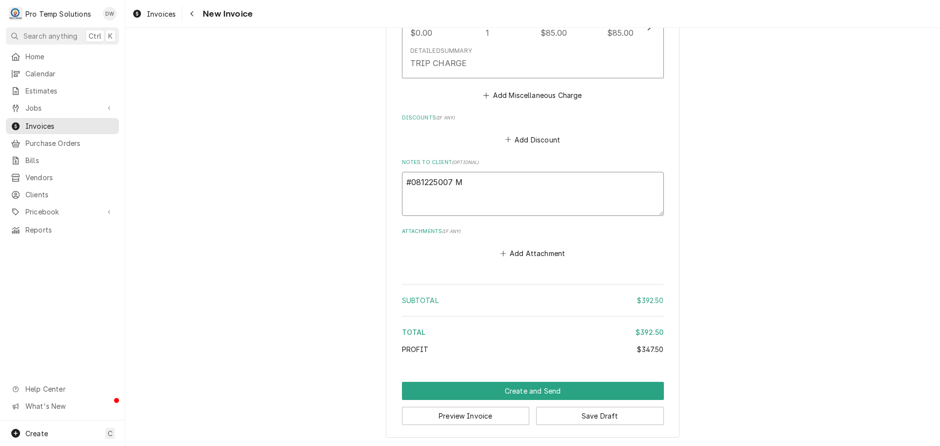
type textarea "x"
type textarea "#081225007 M"
type textarea "x"
type textarea "#081225007 M SU"
type textarea "x"
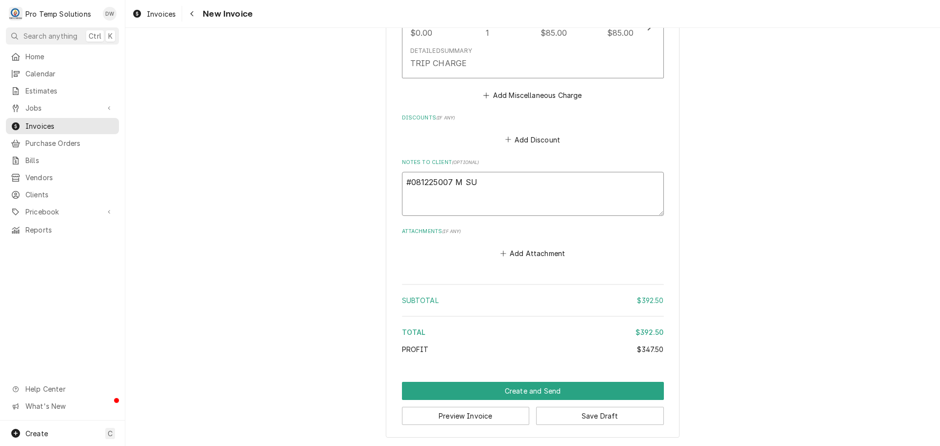
type textarea "#081225007 M SUS"
type textarea "x"
type textarea "#081225007 M SUSH"
type textarea "x"
type textarea "#081225007 M SUSHI"
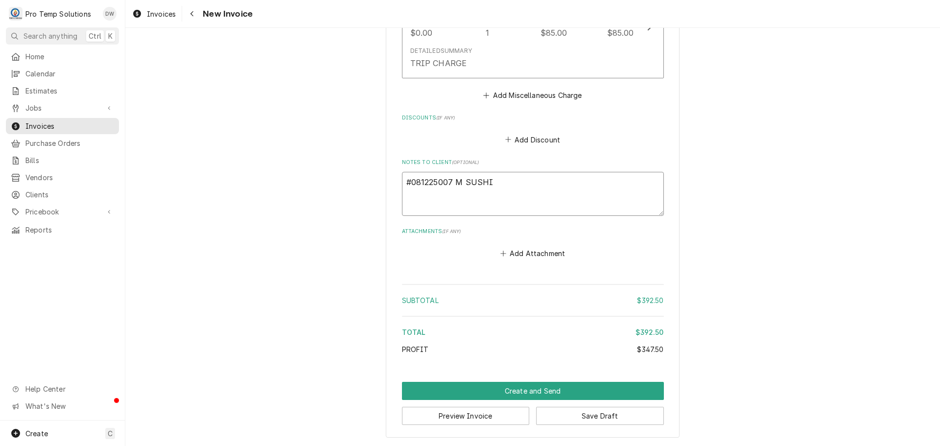
type textarea "x"
type textarea "#081225007 M SUSHI"
type textarea "x"
type textarea "#081225007 M SUSHI /"
type textarea "x"
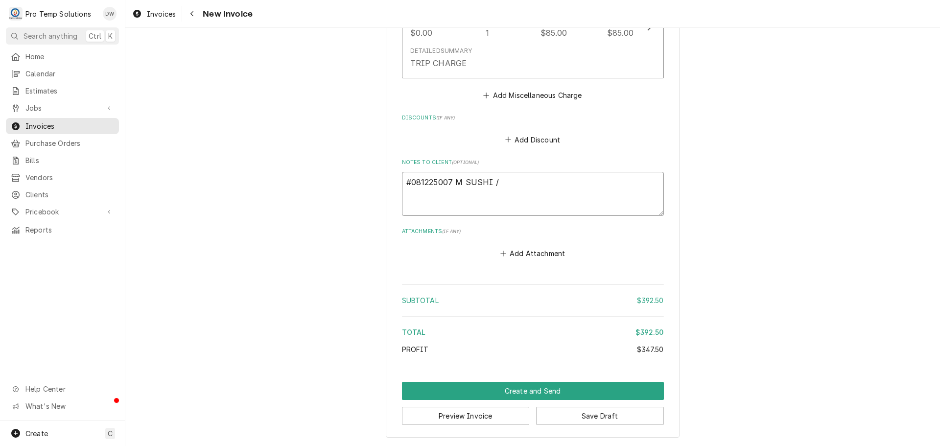
type textarea "#081225007 M SUSHI /"
type textarea "x"
type textarea "#081225007 M SUSHI / C"
type textarea "x"
type textarea "#081225007 M SUSHI / CA"
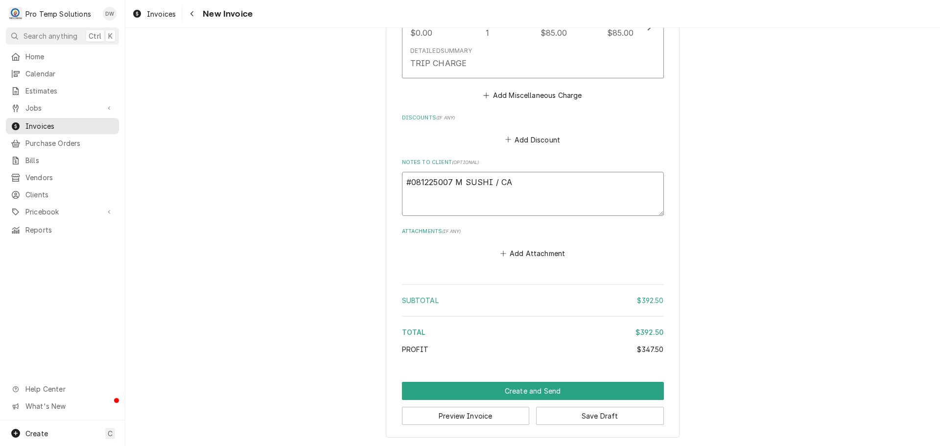
type textarea "x"
type textarea "#081225007 M SUSHI / CAR"
type textarea "x"
type textarea "#081225007 M SUSHI / [PERSON_NAME]"
type textarea "x"
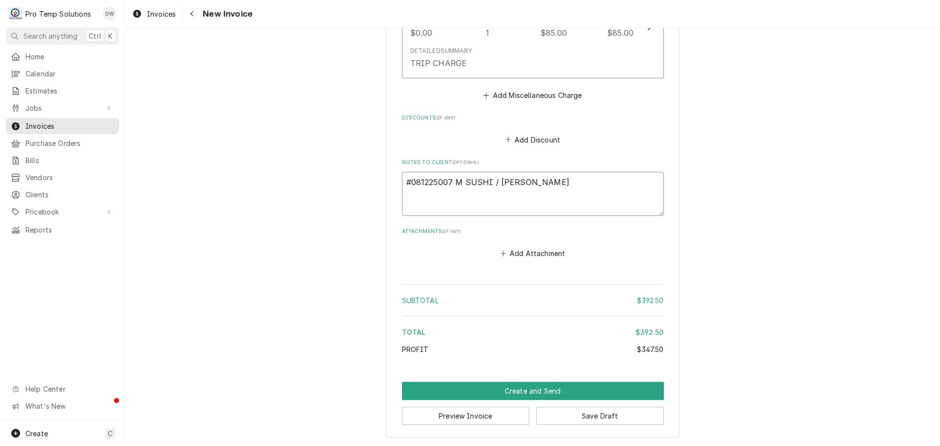
type textarea "#081225007 M SUSHI / [PERSON_NAME]-"
type textarea "x"
type textarea "#081225007 M SUSHI / [PERSON_NAME]-"
type textarea "x"
type textarea "#081225007 M SUSHI / [PERSON_NAME]"
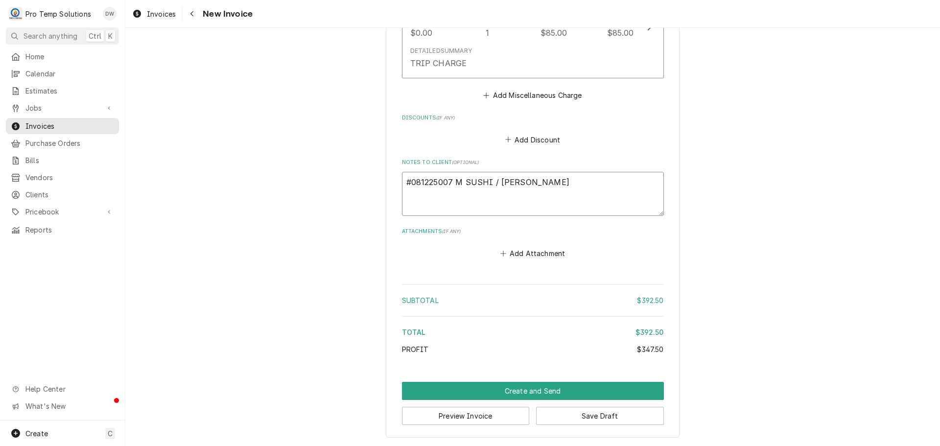
type textarea "x"
type textarea "#081225007 M SUSHI / [PERSON_NAME]- WI"
type textarea "x"
type textarea "#081225007 M SUSHI / [PERSON_NAME]- WIC"
type textarea "x"
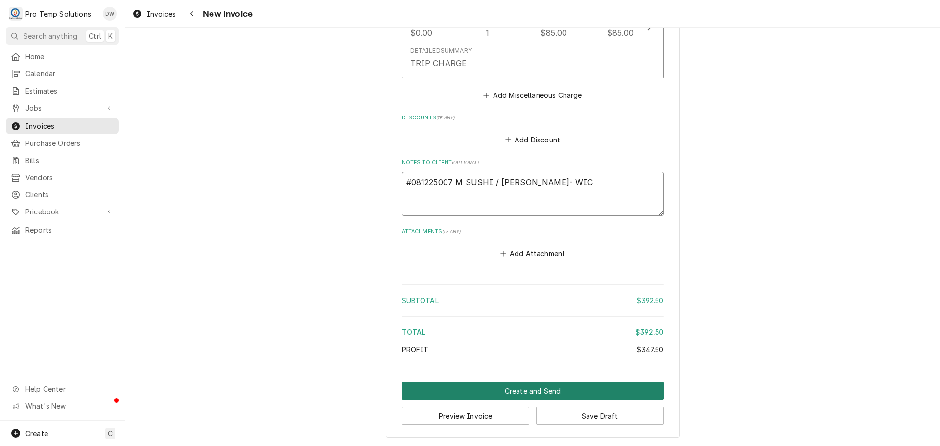
type textarea "#081225007 M SUSHI / [PERSON_NAME]- WIC"
click at [525, 391] on button "Create and Send" at bounding box center [533, 391] width 262 height 18
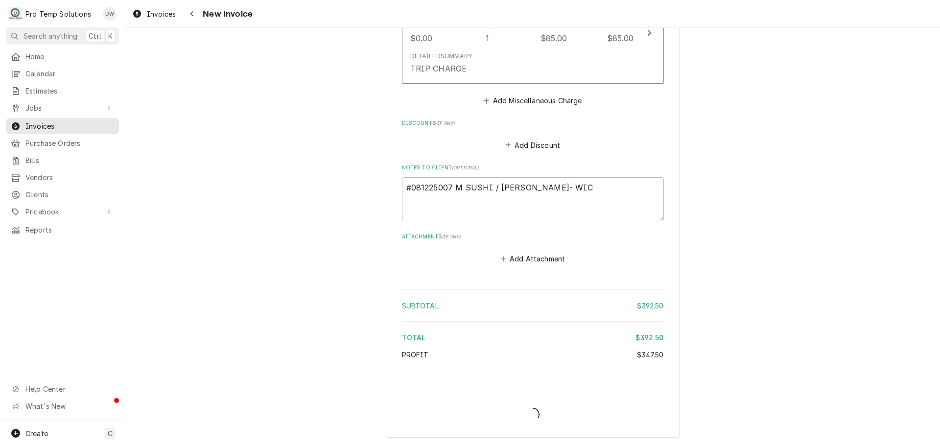
scroll to position [1051, 0]
type textarea "x"
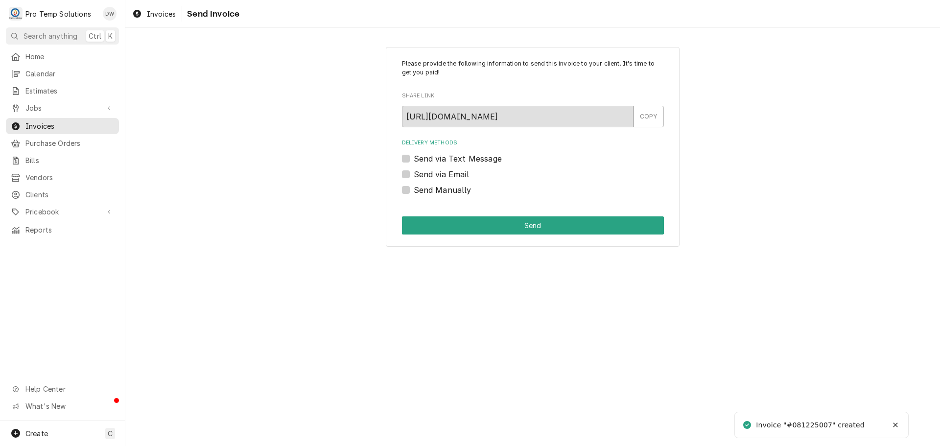
click at [414, 173] on label "Send via Email" at bounding box center [441, 174] width 55 height 12
click at [414, 173] on input "Send via Email" at bounding box center [545, 179] width 262 height 22
checkbox input "true"
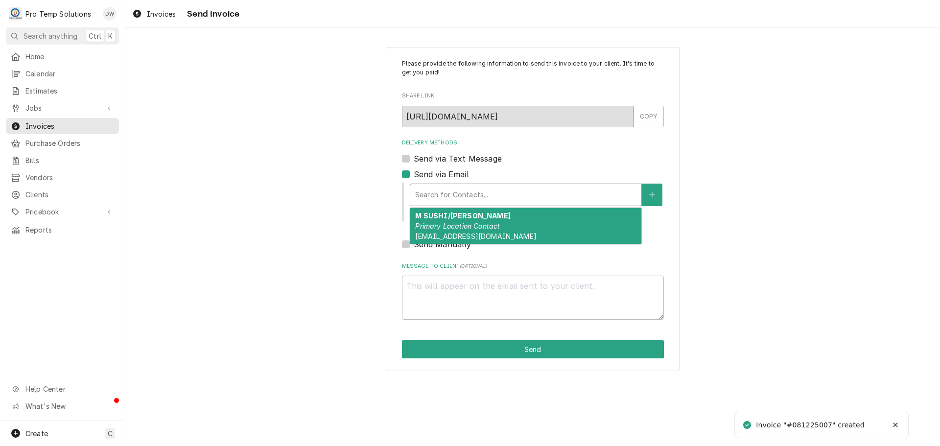
click at [486, 193] on div "Delivery Methods" at bounding box center [525, 195] width 221 height 18
click at [475, 217] on div "M SUSHI/[PERSON_NAME] Primary Location Contact [EMAIL_ADDRESS][DOMAIN_NAME]" at bounding box center [525, 226] width 231 height 36
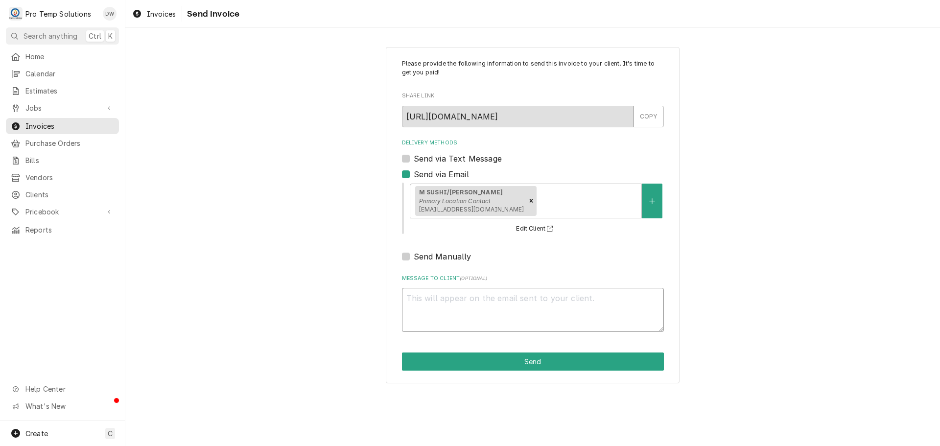
click at [431, 311] on textarea "Message to Client ( optional )" at bounding box center [533, 310] width 262 height 44
type textarea "x"
type textarea "#"
type textarea "x"
type textarea "#0"
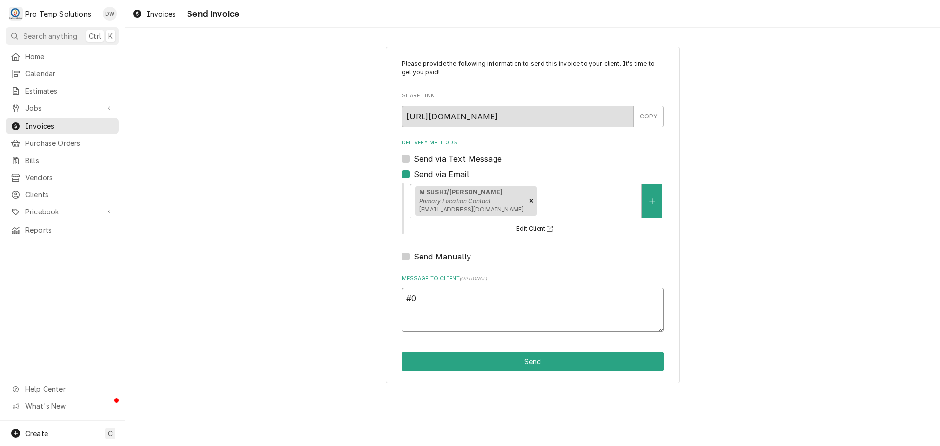
type textarea "x"
type textarea "#08"
type textarea "x"
type textarea "#081"
type textarea "x"
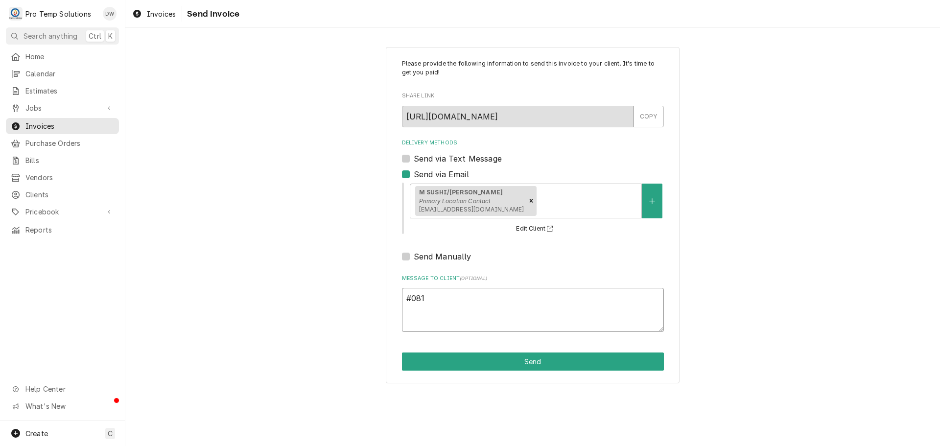
type textarea "#0812"
type textarea "x"
type textarea "#08122"
type textarea "x"
type textarea "#081225"
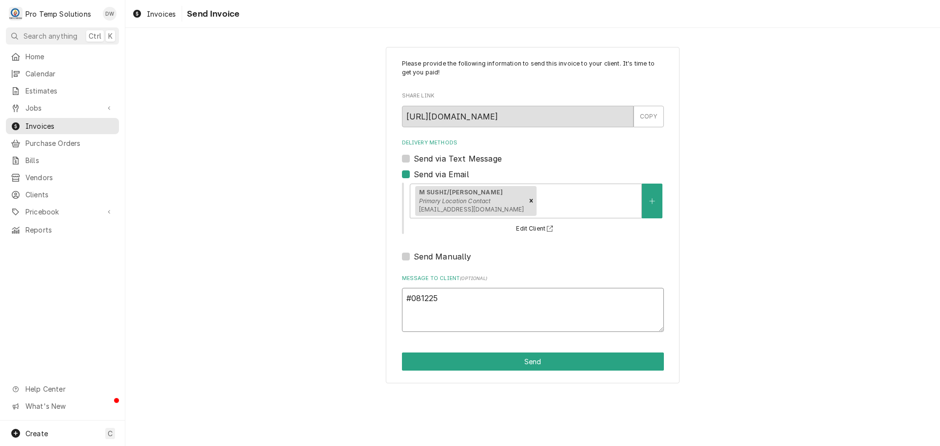
type textarea "x"
type textarea "#0812250"
type textarea "x"
type textarea "#08122500"
type textarea "x"
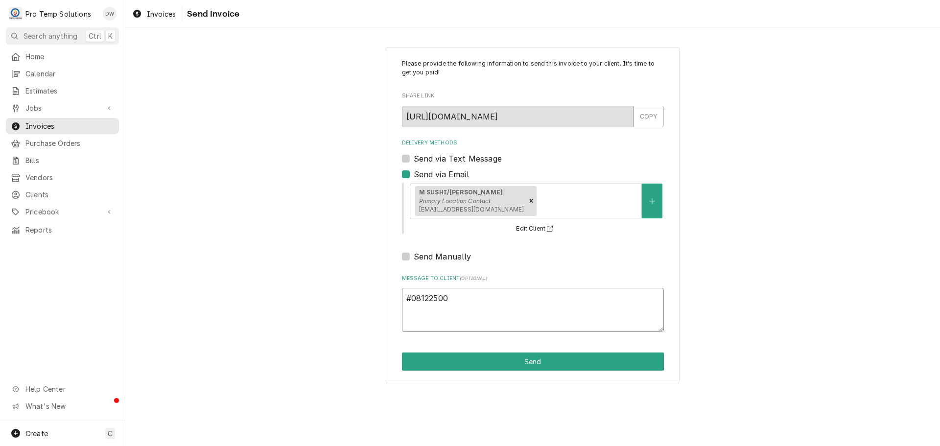
type textarea "#081225007"
type textarea "x"
type textarea "#081225007"
type textarea "x"
type textarea "#081225007 M"
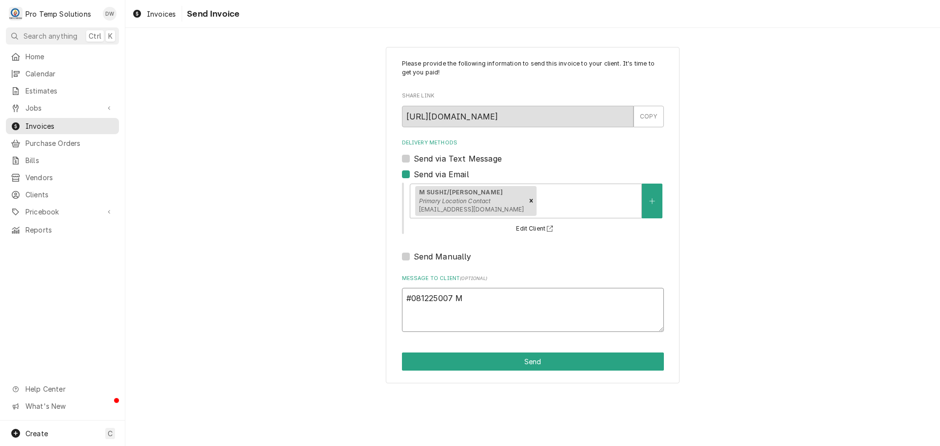
type textarea "x"
type textarea "#081225007 M"
type textarea "x"
type textarea "#081225007 M S"
type textarea "x"
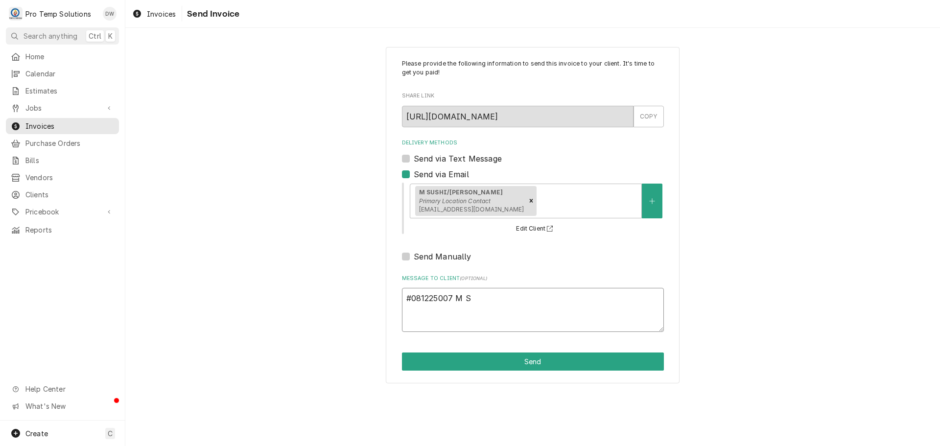
type textarea "#081225007 M SU"
type textarea "x"
type textarea "#081225007 M SUS"
type textarea "x"
type textarea "#081225007 M SUSH"
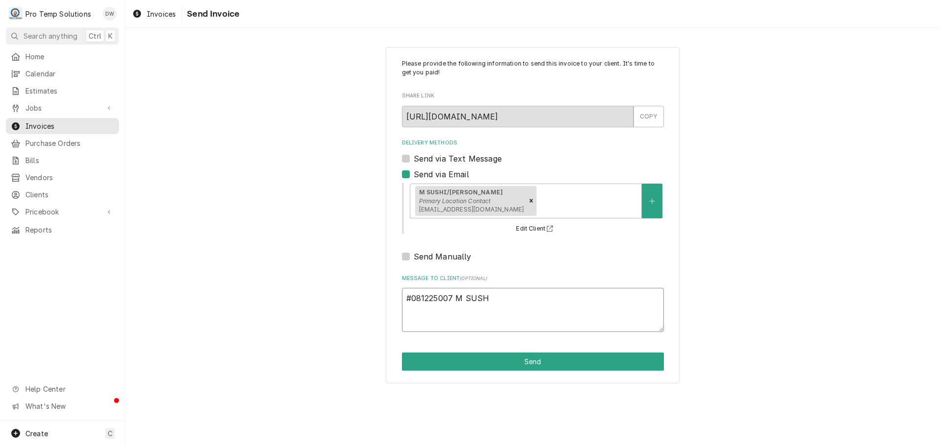
type textarea "x"
type textarea "#081225007 M SUSHI"
type textarea "x"
type textarea "#081225007 M SUSHI"
type textarea "x"
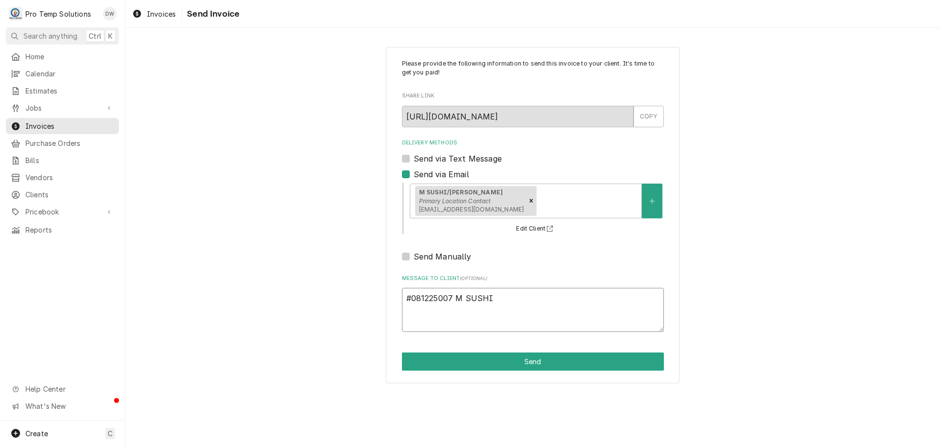
type textarea "#081225007 M SUSHI /"
type textarea "x"
type textarea "#081225007 M SUSHI /"
type textarea "x"
type textarea "#081225007 M SUSHI / C"
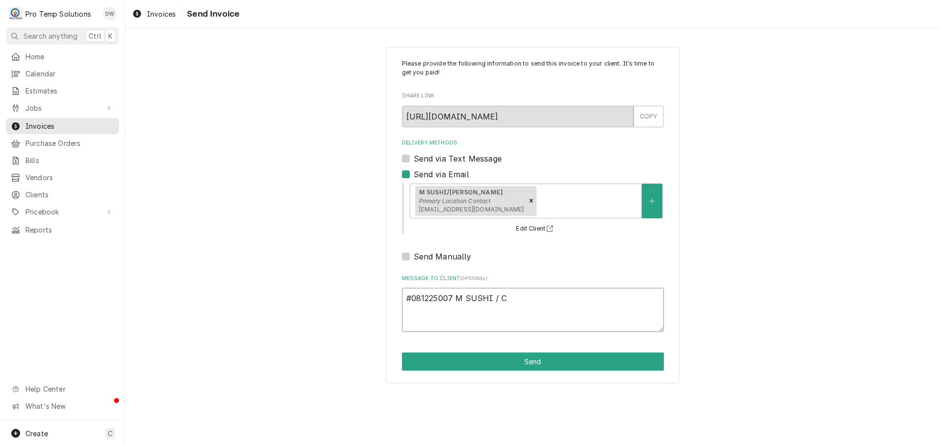
type textarea "x"
type textarea "#081225007 M SUSHI / CA"
type textarea "x"
type textarea "#081225007 M SUSHI / CAR"
type textarea "x"
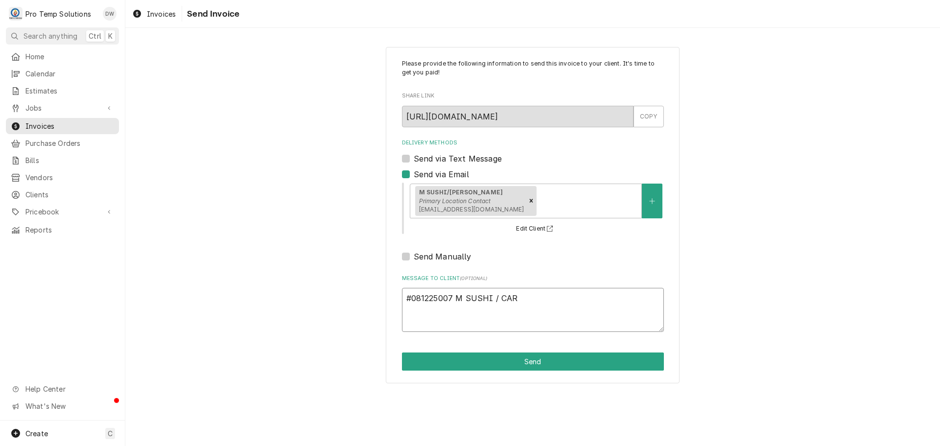
type textarea "#081225007 M SUSHI / [PERSON_NAME]"
type textarea "x"
type textarea "#081225007 M SUSHI / [PERSON_NAME]-"
type textarea "x"
type textarea "#081225007 M SUSHI / [PERSON_NAME]-"
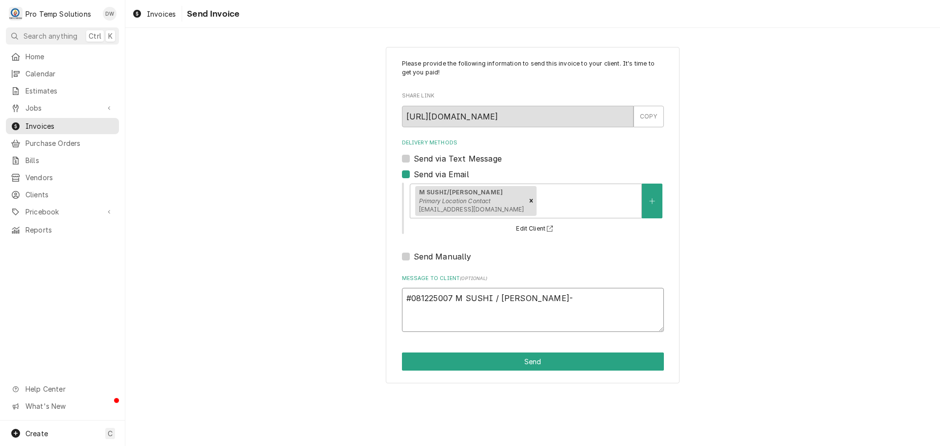
type textarea "x"
type textarea "#081225007 M SUSHI / [PERSON_NAME]"
type textarea "x"
type textarea "#081225007 M SUSHI / [PERSON_NAME]- WI"
type textarea "x"
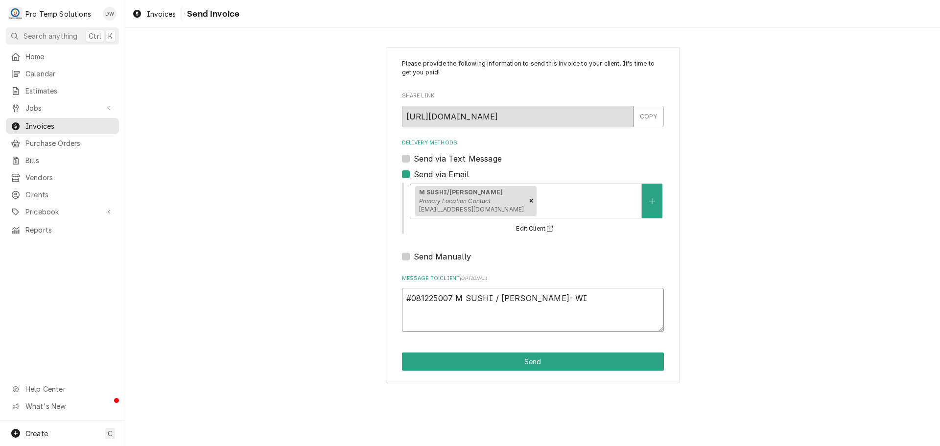
type textarea "#081225007 M SUSHI / [PERSON_NAME]- WIC"
type textarea "x"
type textarea "#081225007 M SUSHI / [PERSON_NAME]- WIC"
click at [533, 366] on button "Send" at bounding box center [533, 361] width 262 height 18
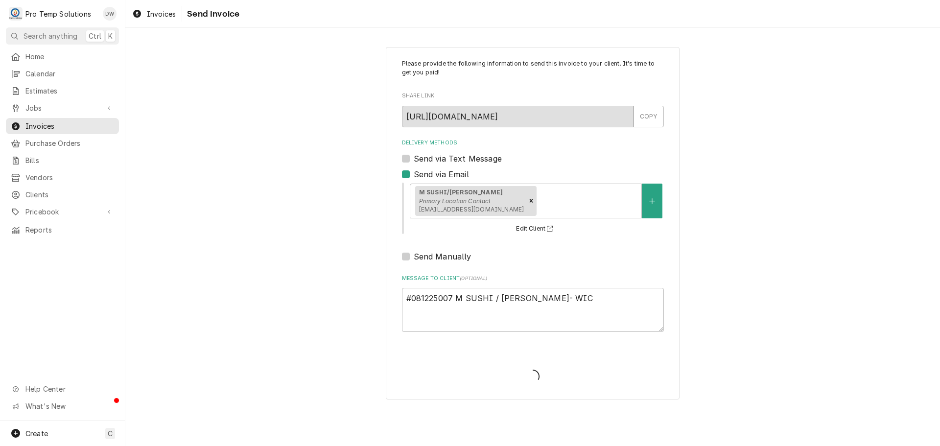
type textarea "x"
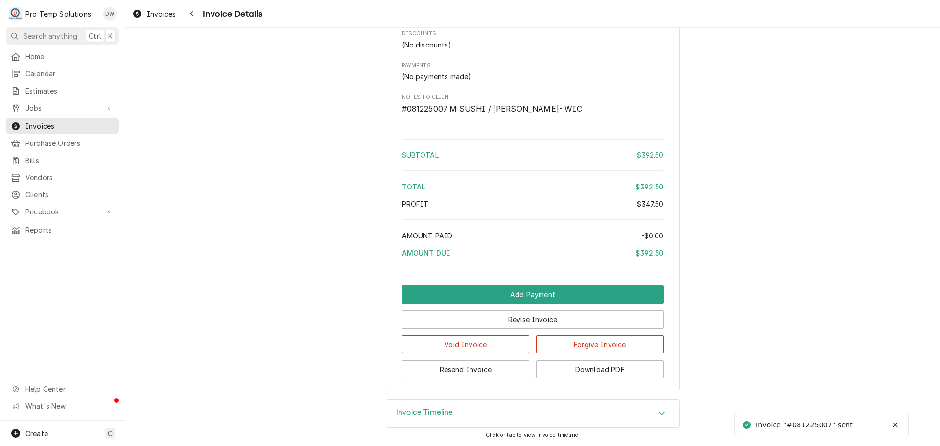
scroll to position [938, 0]
click at [586, 364] on button "Download PDF" at bounding box center [600, 369] width 128 height 18
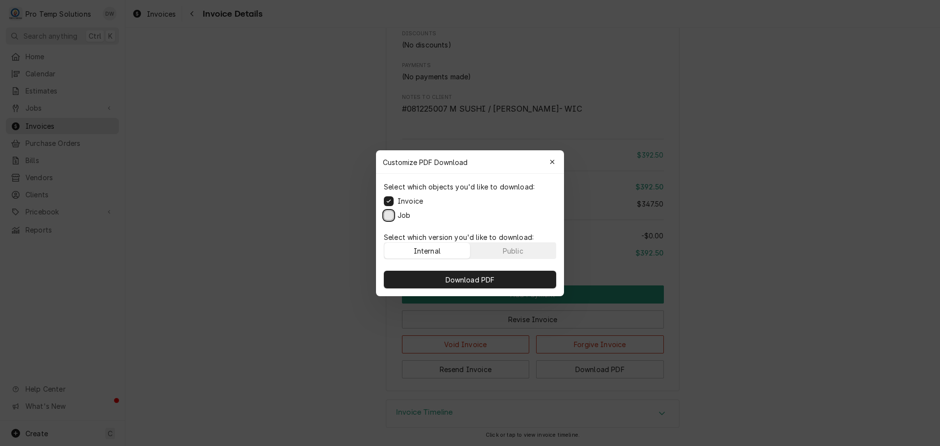
click at [386, 214] on button "Job" at bounding box center [389, 215] width 10 height 10
click at [466, 278] on span "Download PDF" at bounding box center [469, 279] width 53 height 10
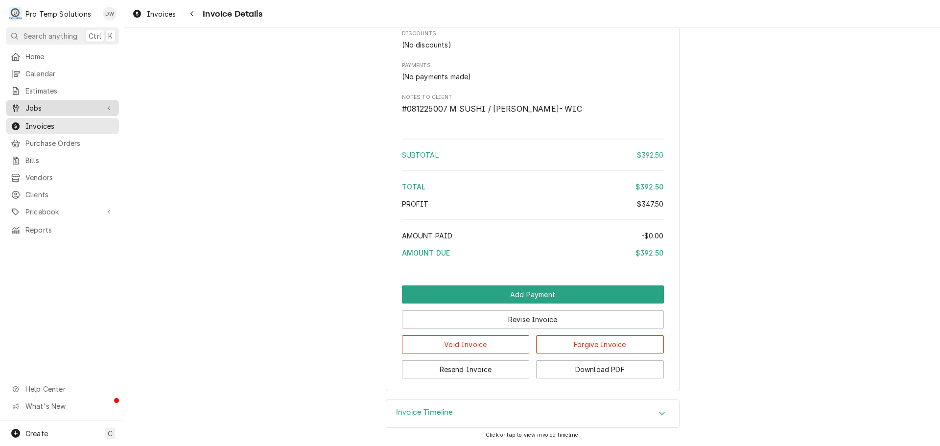
click at [36, 106] on span "Jobs" at bounding box center [62, 108] width 74 height 10
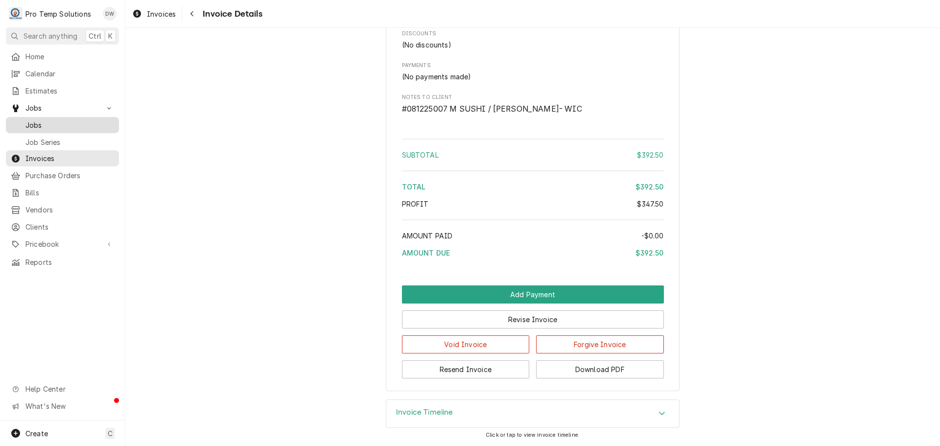
click at [28, 122] on span "Jobs" at bounding box center [69, 125] width 89 height 10
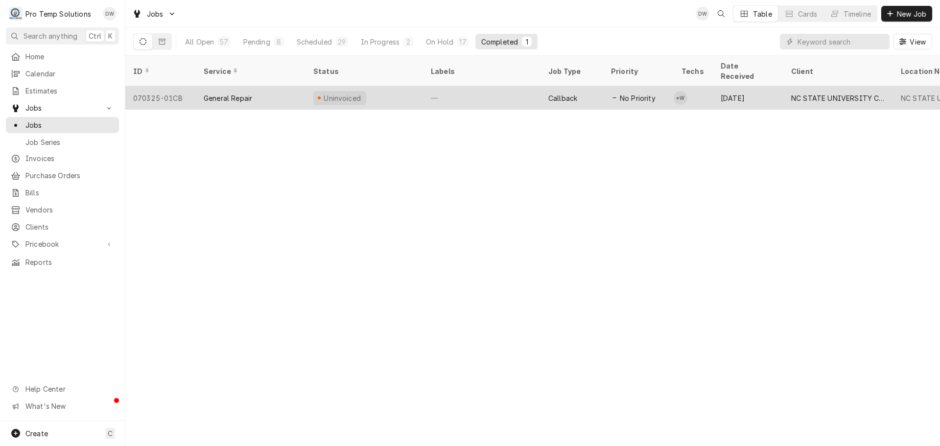
click at [492, 86] on div "—" at bounding box center [481, 97] width 117 height 23
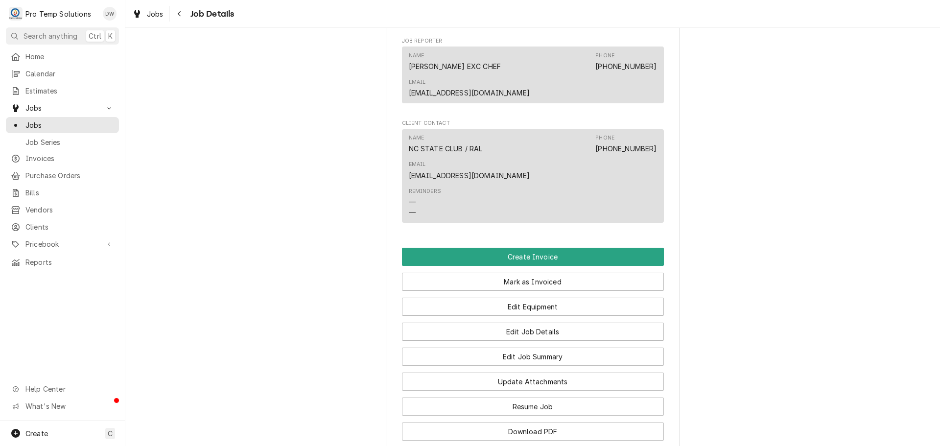
scroll to position [734, 0]
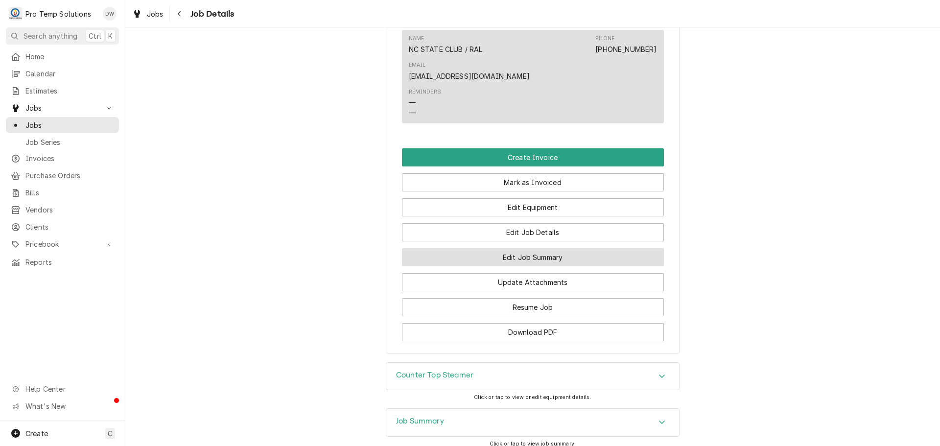
click at [517, 248] on button "Edit Job Summary" at bounding box center [533, 257] width 262 height 18
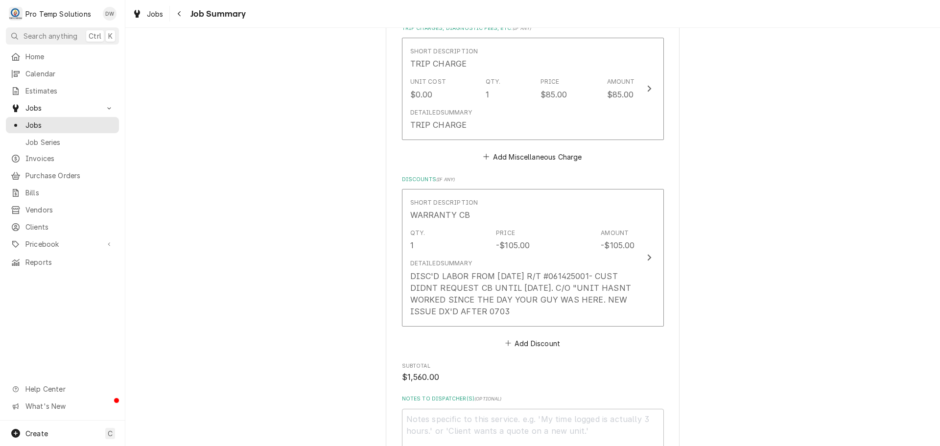
scroll to position [1517, 0]
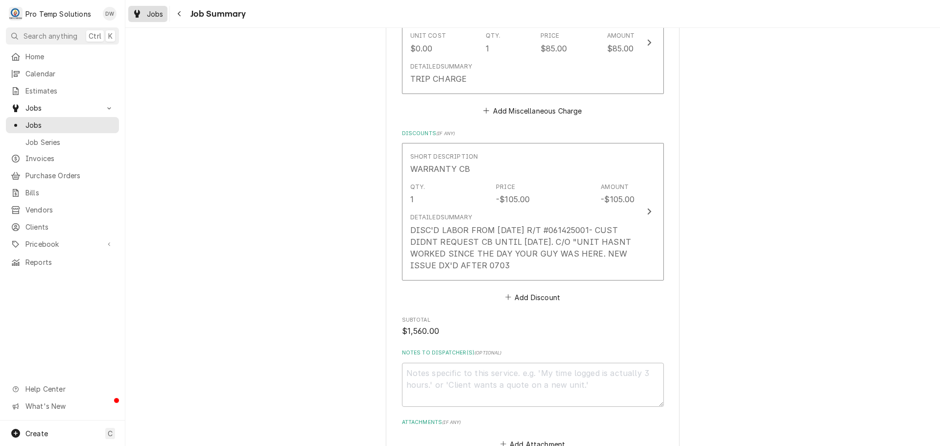
click at [155, 14] on span "Jobs" at bounding box center [155, 14] width 17 height 10
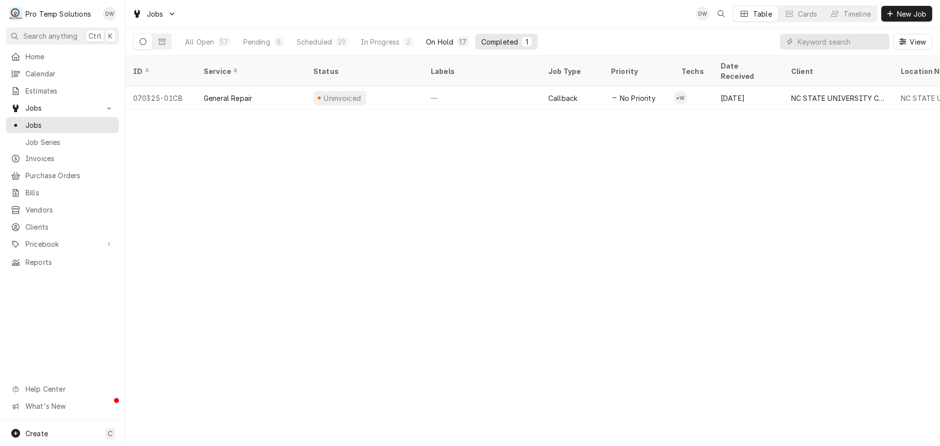
click at [439, 38] on div "On Hold" at bounding box center [439, 42] width 27 height 10
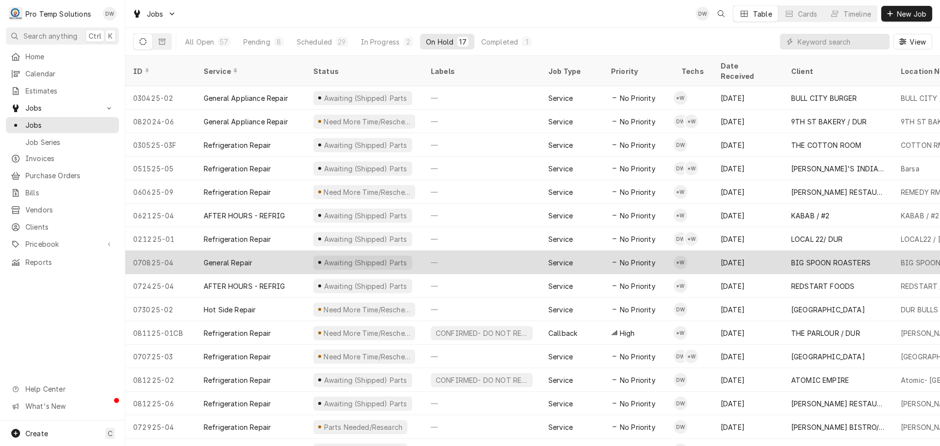
scroll to position [35, 0]
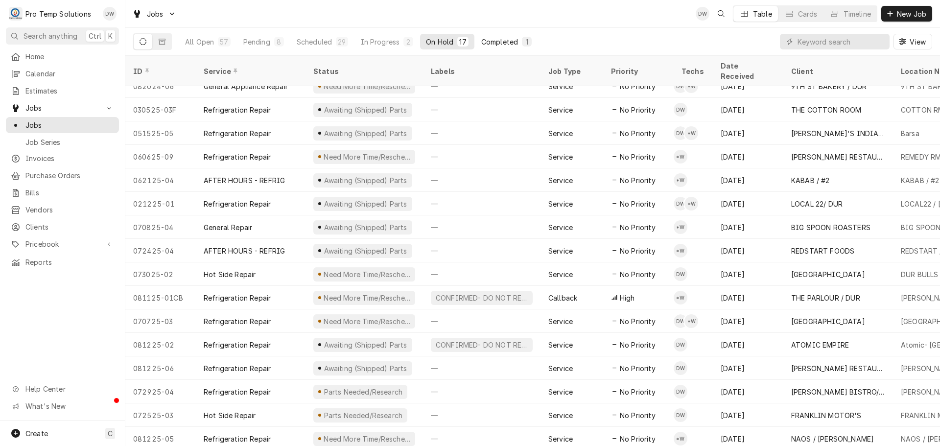
click at [502, 39] on div "Completed" at bounding box center [499, 42] width 37 height 10
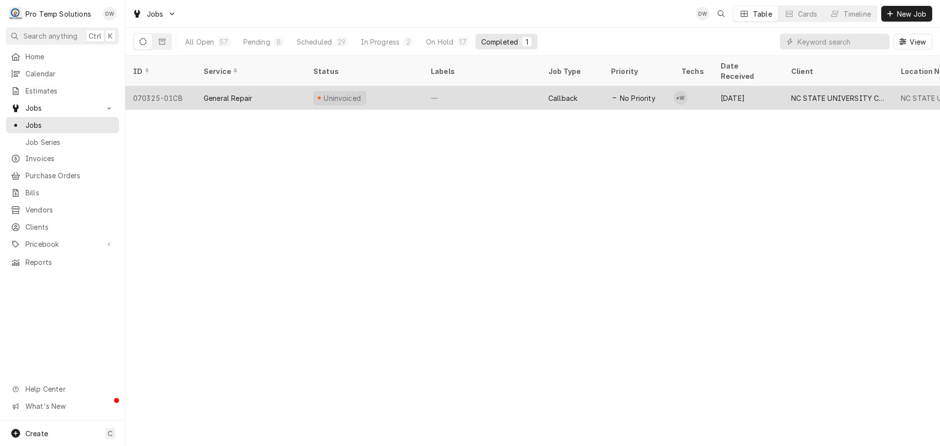
click at [503, 86] on div "—" at bounding box center [481, 97] width 117 height 23
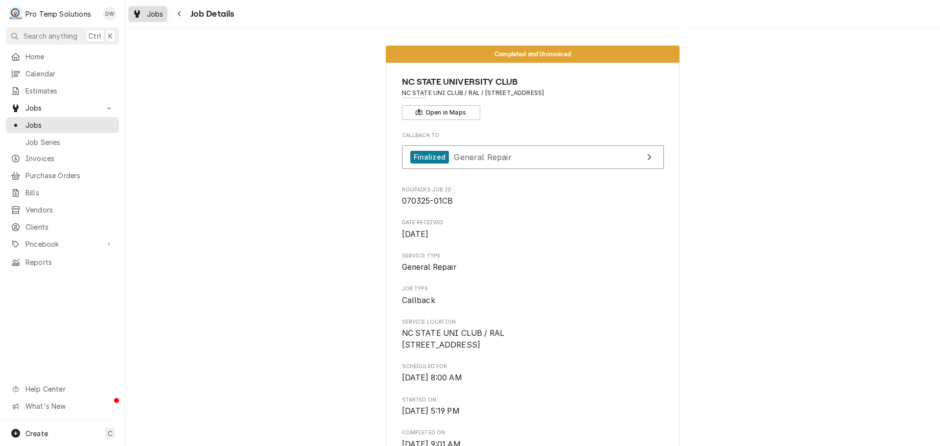
click at [157, 17] on span "Jobs" at bounding box center [155, 14] width 17 height 10
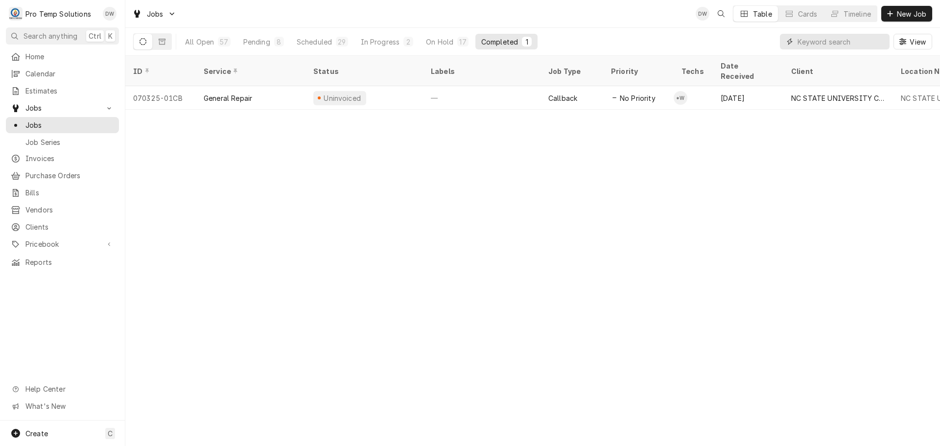
click at [840, 43] on input "Dynamic Content Wrapper" at bounding box center [840, 42] width 87 height 16
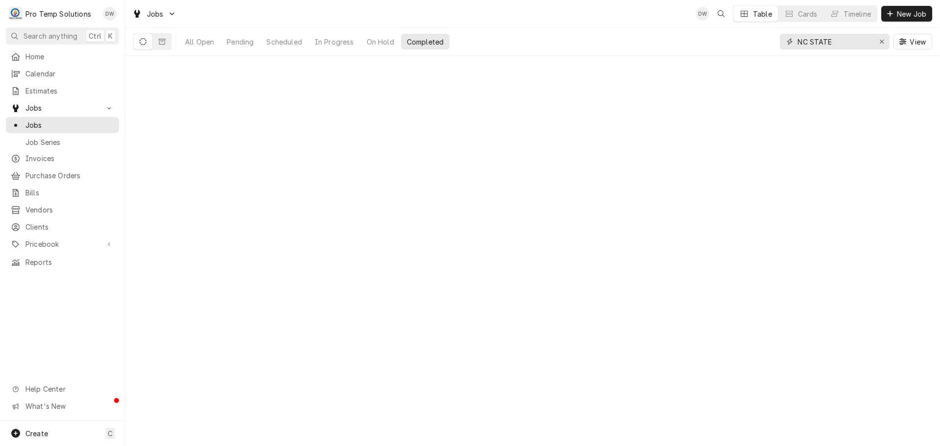
type input "NC STATE"
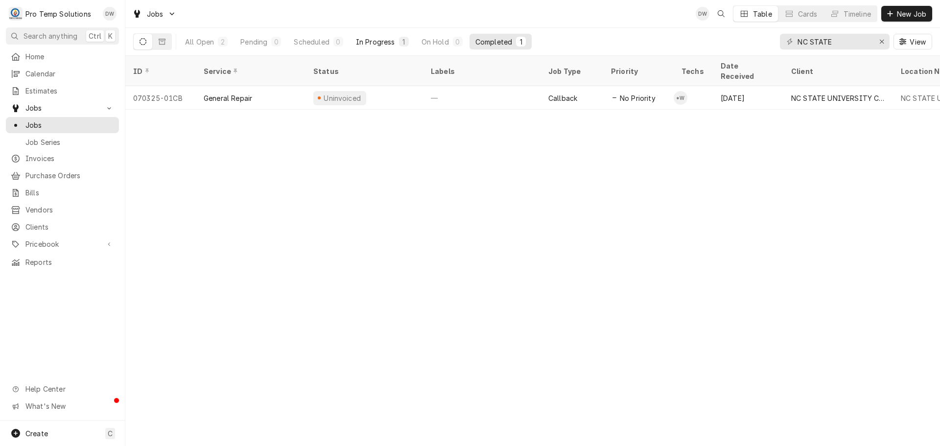
click at [378, 40] on div "In Progress" at bounding box center [375, 42] width 39 height 10
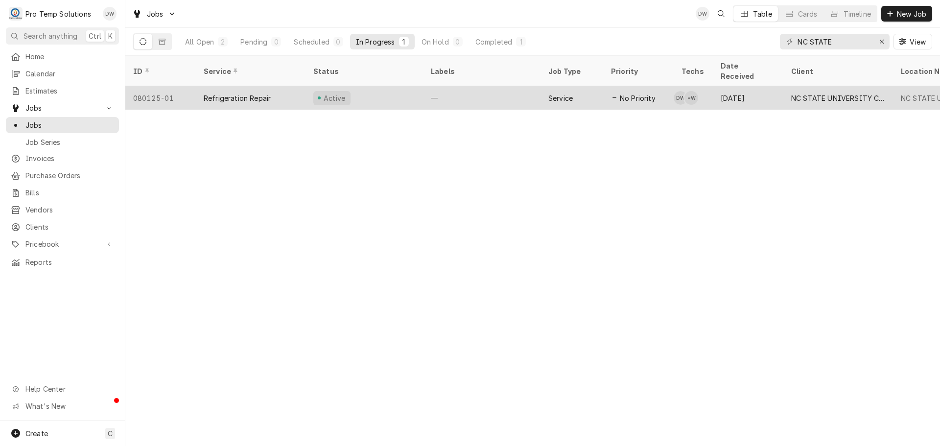
click at [486, 86] on div "—" at bounding box center [481, 97] width 117 height 23
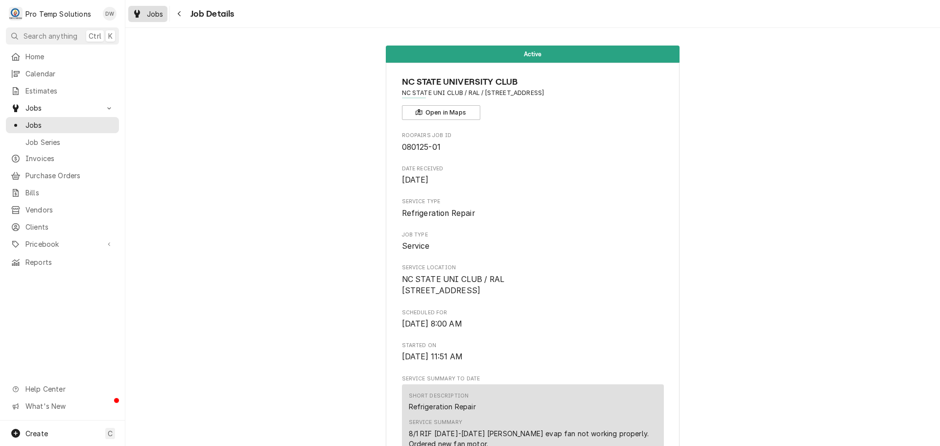
click at [152, 11] on span "Jobs" at bounding box center [155, 14] width 17 height 10
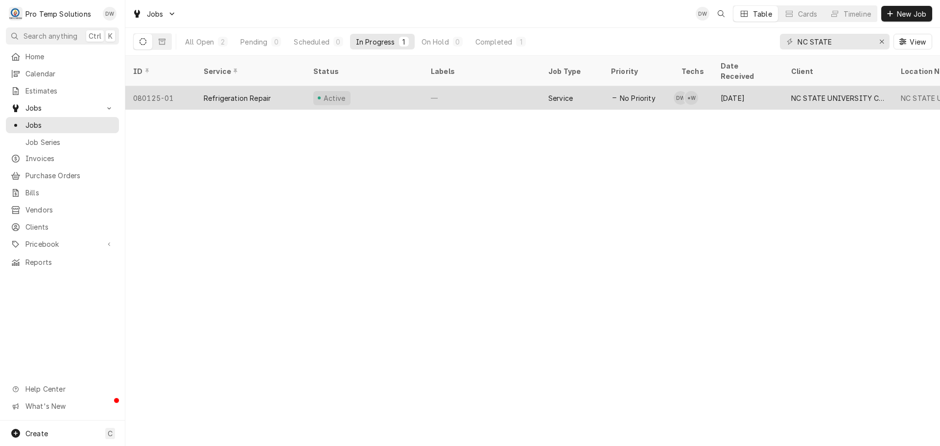
click at [458, 86] on div "—" at bounding box center [481, 97] width 117 height 23
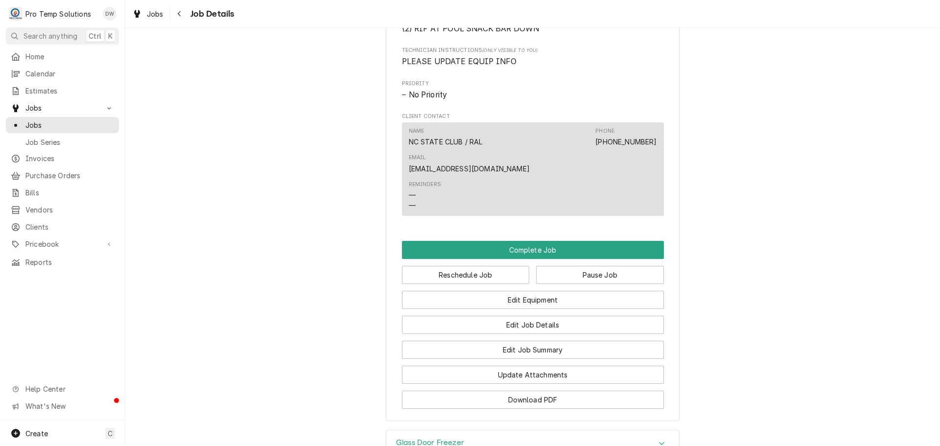
scroll to position [766, 0]
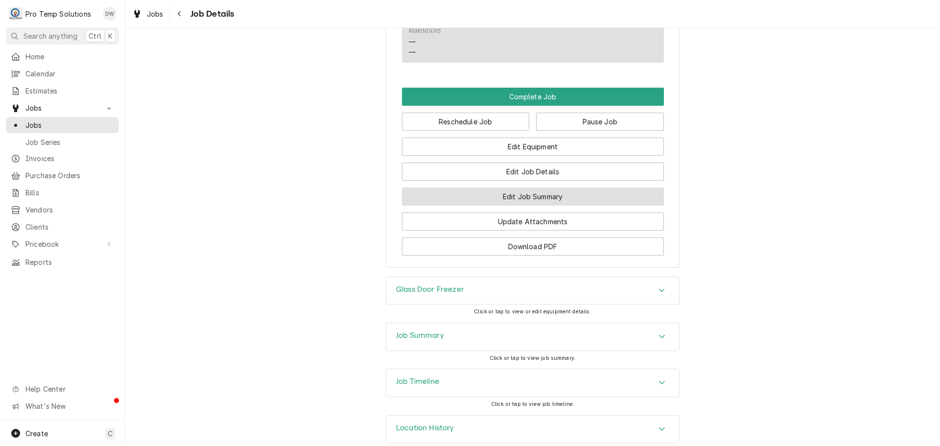
click at [527, 187] on button "Edit Job Summary" at bounding box center [533, 196] width 262 height 18
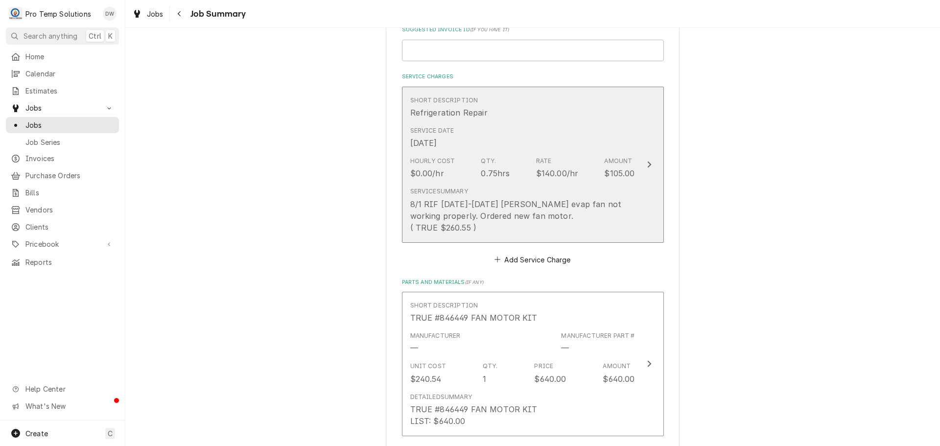
scroll to position [294, 0]
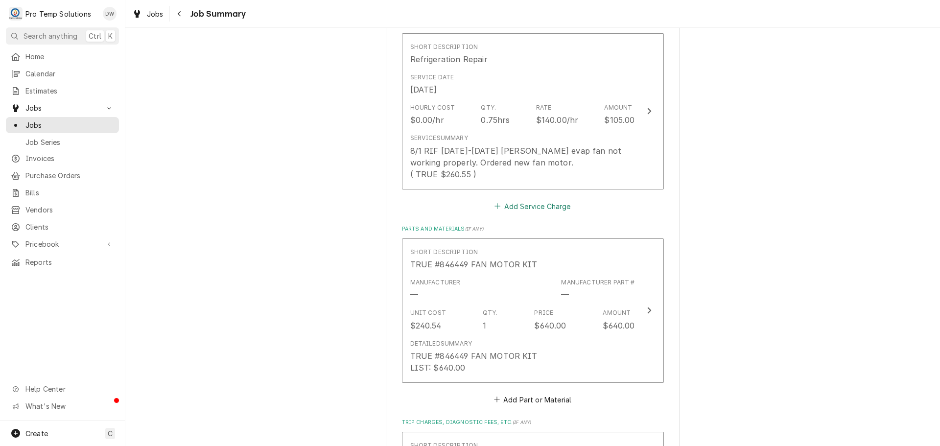
click at [523, 213] on button "Add Service Charge" at bounding box center [532, 206] width 79 height 14
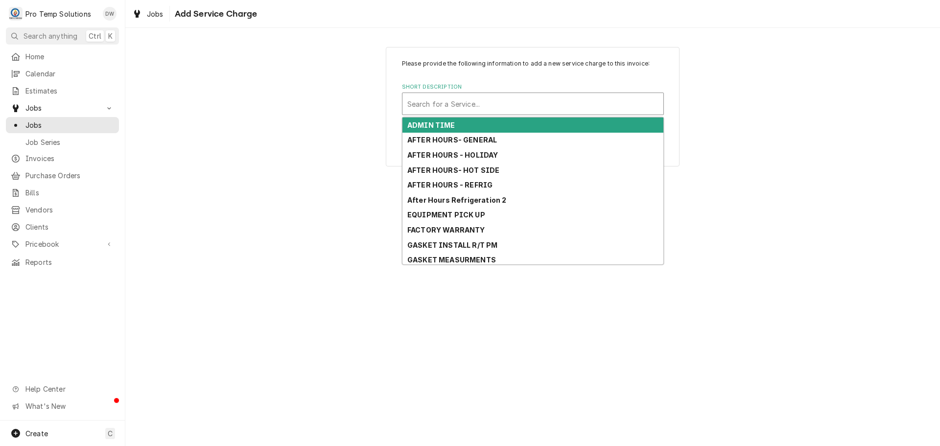
click at [488, 104] on div "Short Description" at bounding box center [532, 104] width 251 height 18
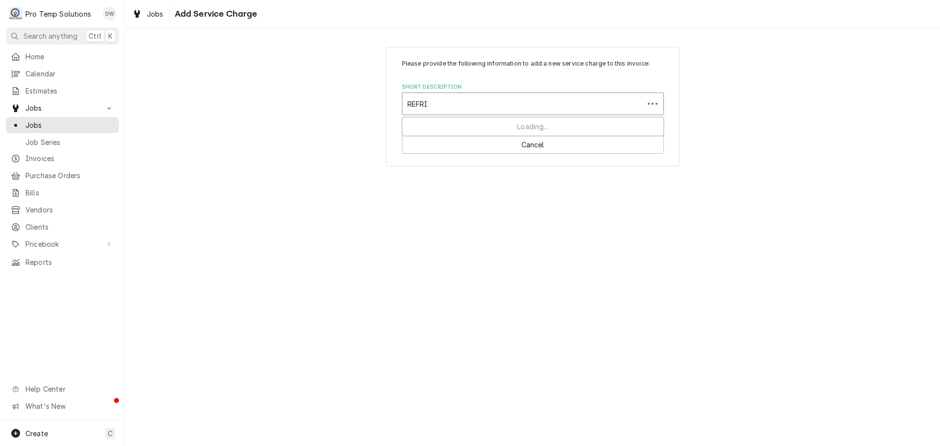
type input "REFRIG"
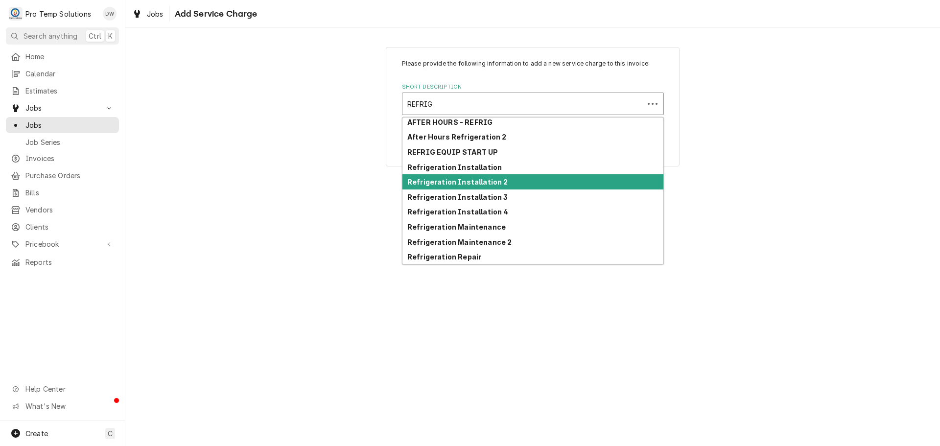
scroll to position [18, 0]
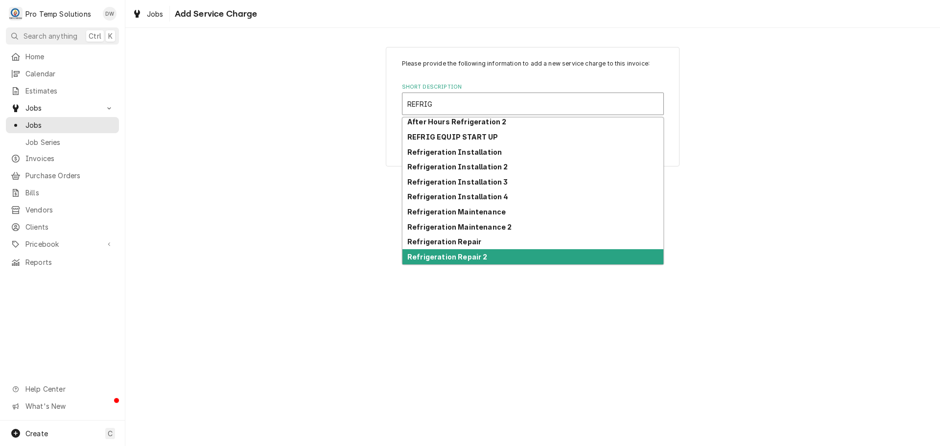
click at [482, 254] on strong "Refrigeration Repair 2" at bounding box center [447, 257] width 80 height 8
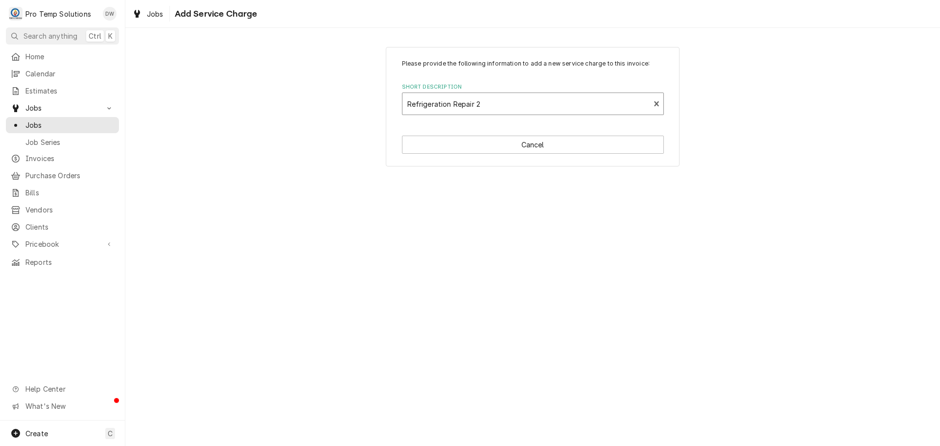
type textarea "x"
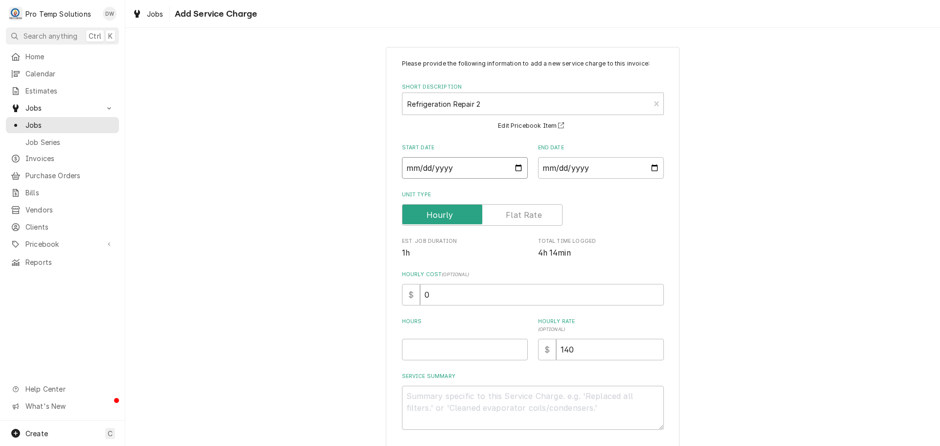
click at [512, 169] on input "Start Date" at bounding box center [465, 168] width 126 height 22
type input "[DATE]"
type textarea "x"
click at [650, 166] on input "End Date" at bounding box center [601, 168] width 126 height 22
type input "2025-08-13"
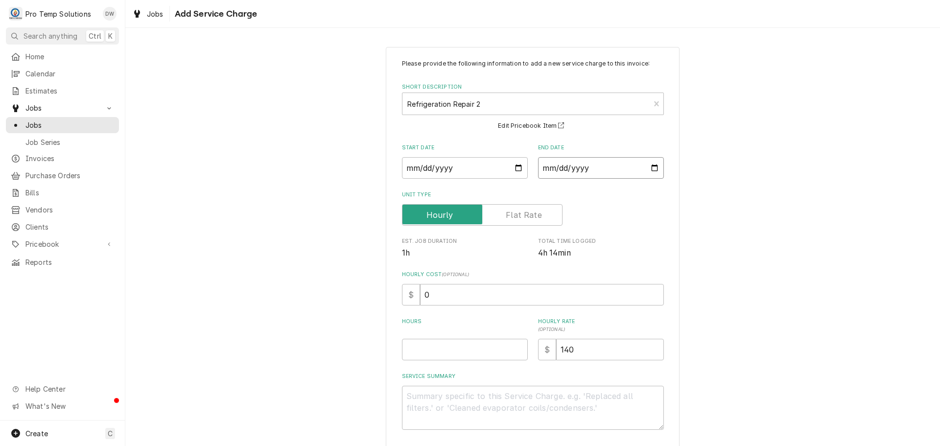
scroll to position [44, 0]
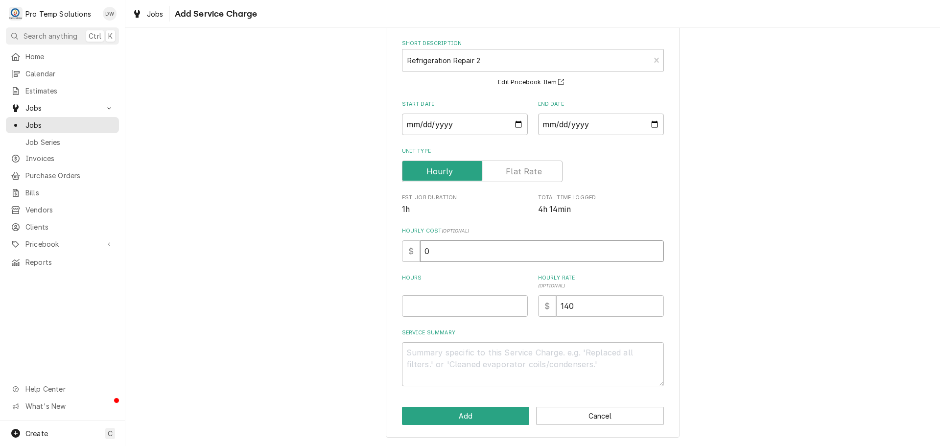
click at [440, 253] on input "0" at bounding box center [542, 251] width 244 height 22
type textarea "x"
type input "1"
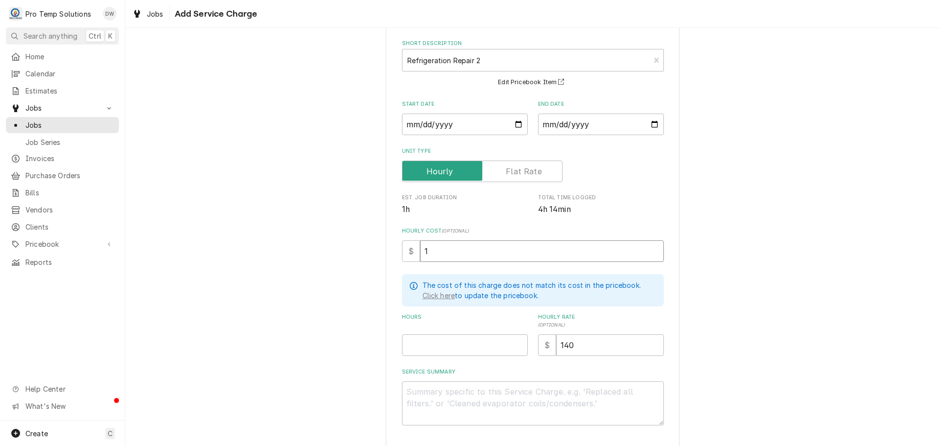
type textarea "x"
type input "18"
click at [465, 344] on input "Hours" at bounding box center [465, 345] width 126 height 22
type textarea "x"
type input ".7"
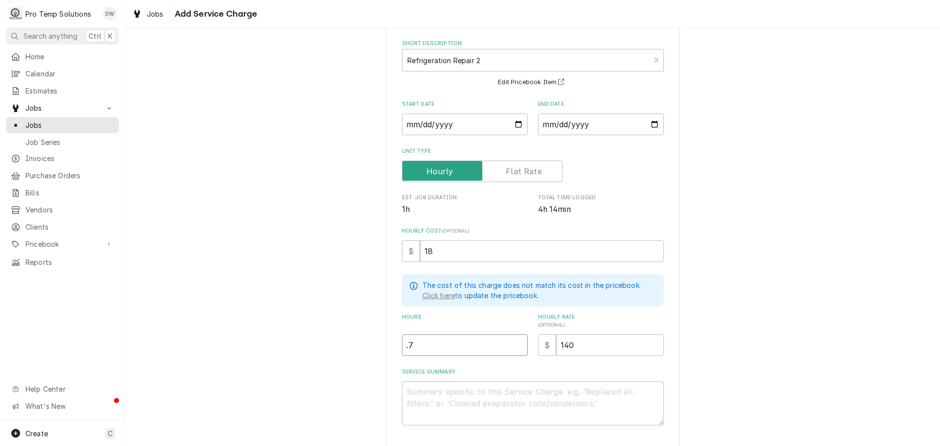
type textarea "x"
type input ".75"
click at [445, 393] on textarea "Service Summary" at bounding box center [533, 403] width 262 height 44
type textarea "x"
type textarea "0"
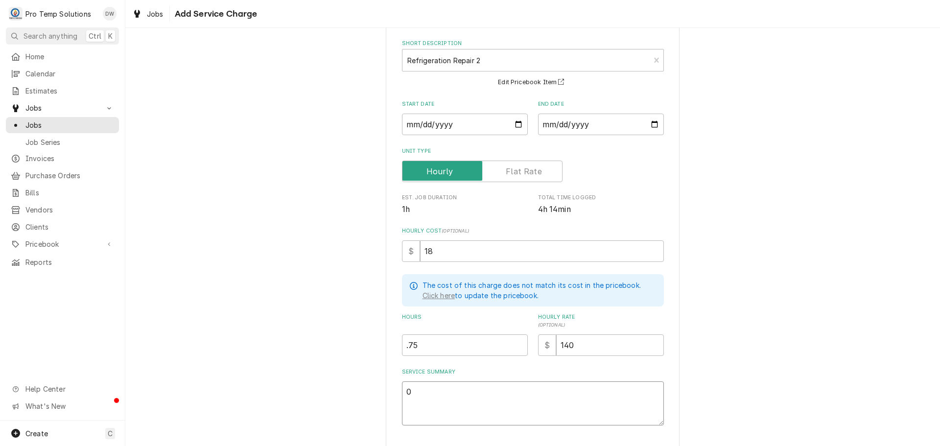
type textarea "x"
type textarea "08"
type textarea "x"
type textarea "08/"
type textarea "x"
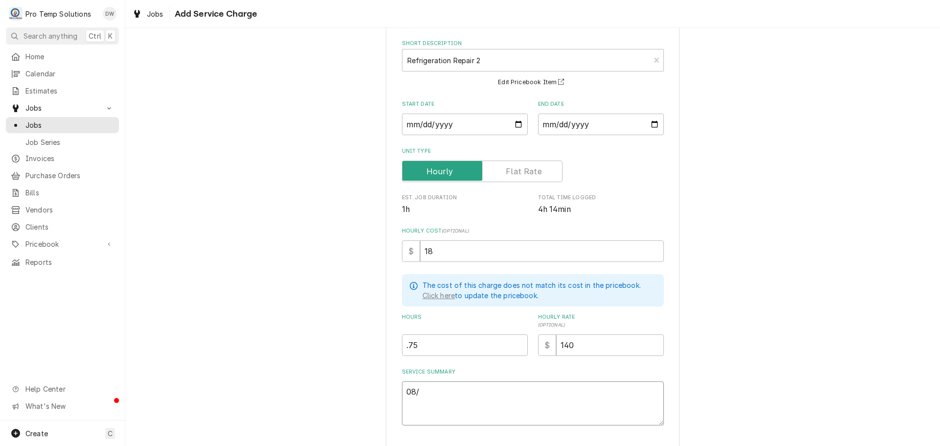
type textarea "08/1"
type textarea "x"
type textarea "08/13"
type textarea "x"
type textarea "08/13"
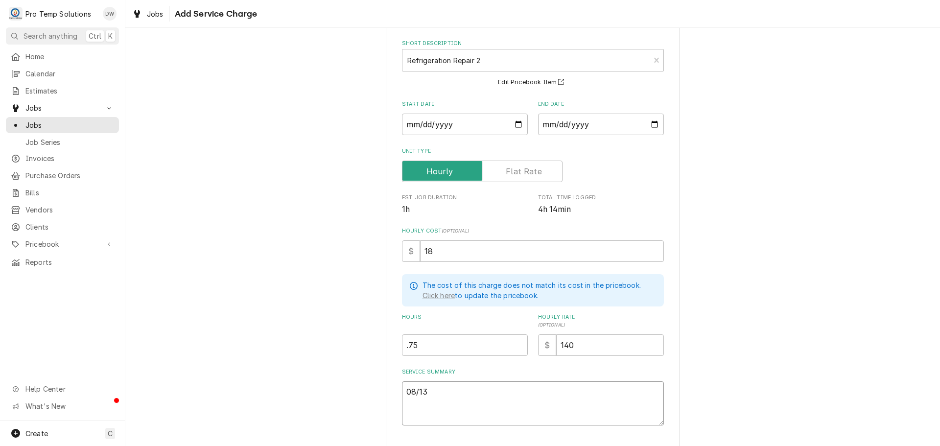
type textarea "x"
type textarea "08/13 R"
type textarea "x"
type textarea "08/13 RI"
type textarea "x"
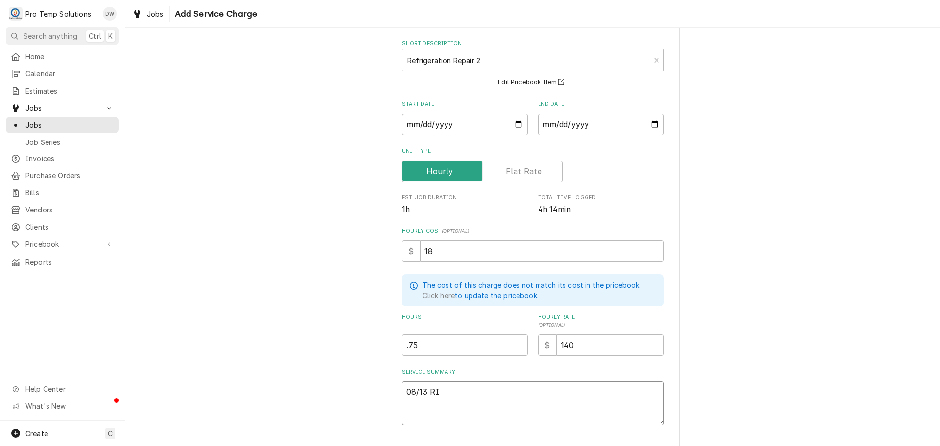
type textarea "08/13 RIC"
type textarea "x"
type textarea "08/13 RIC"
type textarea "x"
type textarea "08/13 RIC 8"
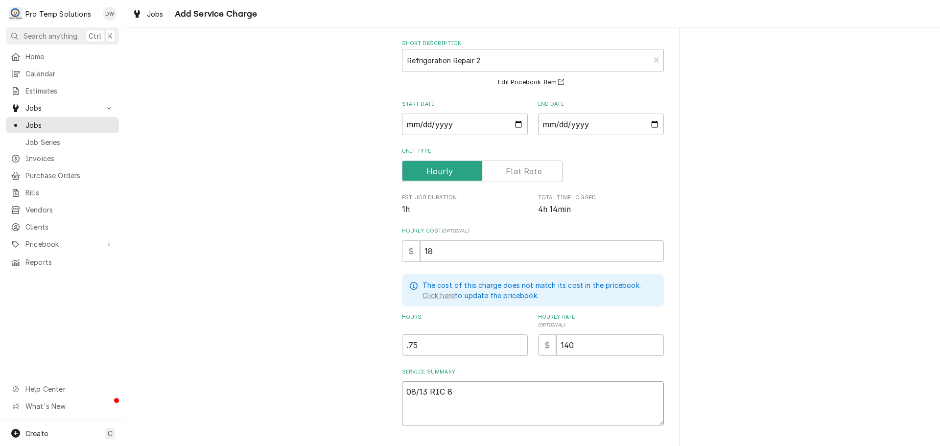
type textarea "x"
type textarea "08/13 RIC 81"
type textarea "x"
type textarea "08/13 RIC 815"
type textarea "x"
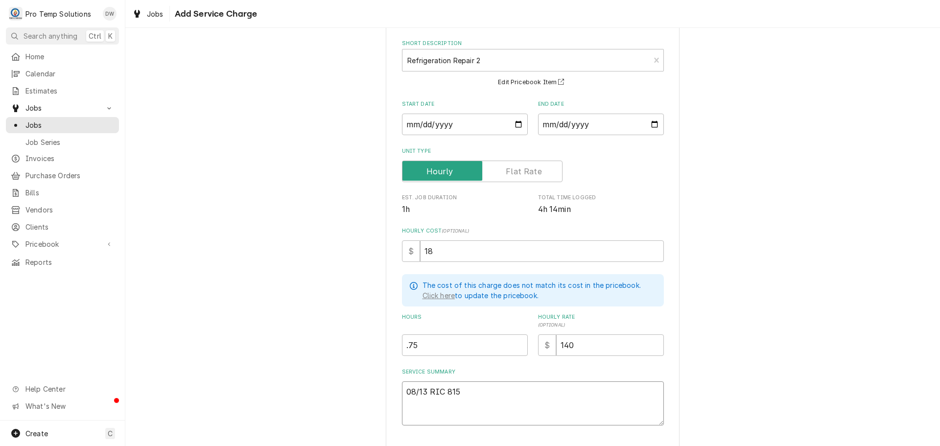
type textarea "08/13 RIC 815-"
type textarea "x"
type textarea "08/13 RIC 815-9"
type textarea "x"
type textarea "08/13 RIC 815-90"
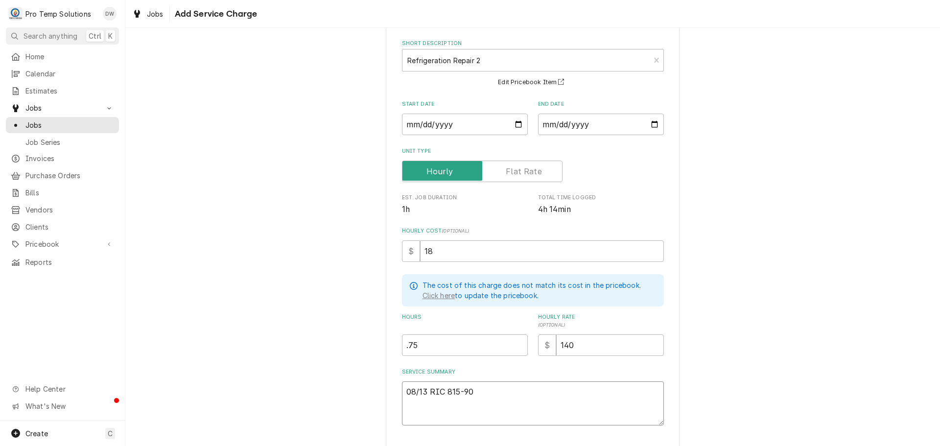
type textarea "x"
type textarea "08/13 RIC 815-900"
type textarea "x"
type textarea "08/13 RIC 815-900"
type textarea "x"
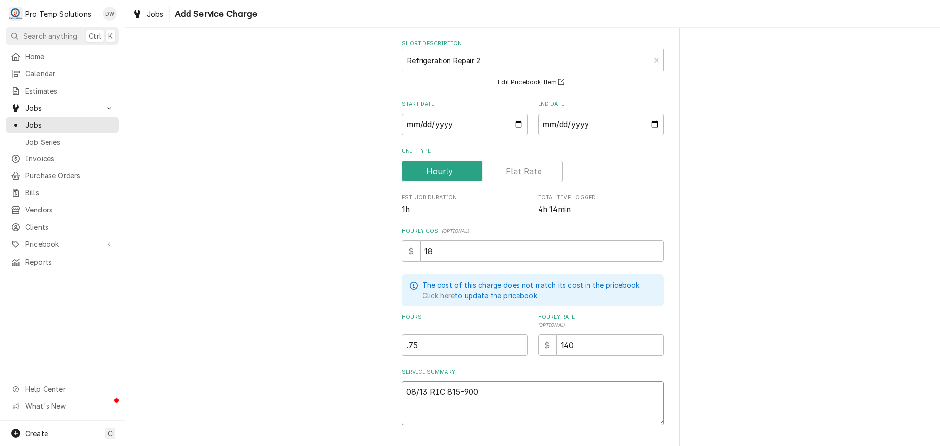
type textarea "08/13 RIC 815-900 K"
type textarea "x"
type textarea "08/13 RIC 815-900 KE"
type textarea "x"
type textarea "08/13 RIC 815-900 KEV"
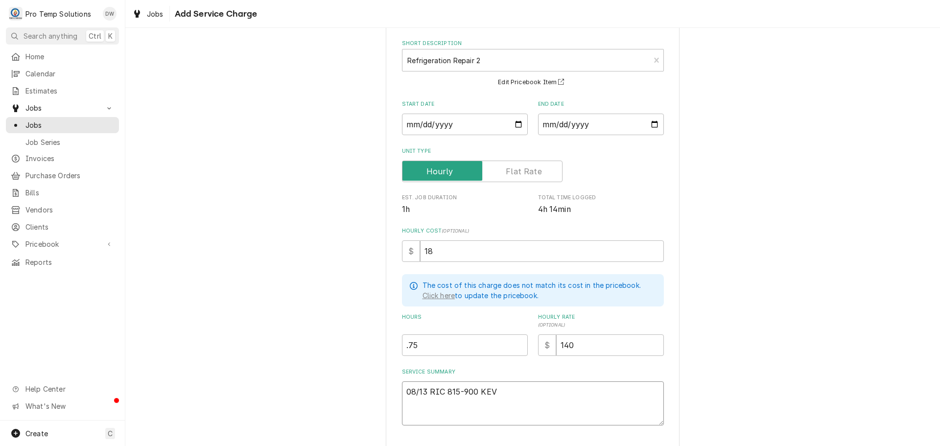
type textarea "x"
type textarea "08/13 RIC 815-900 KEVI"
type textarea "x"
type textarea "08/13 RIC 815-900 KEVIN"
type textarea "x"
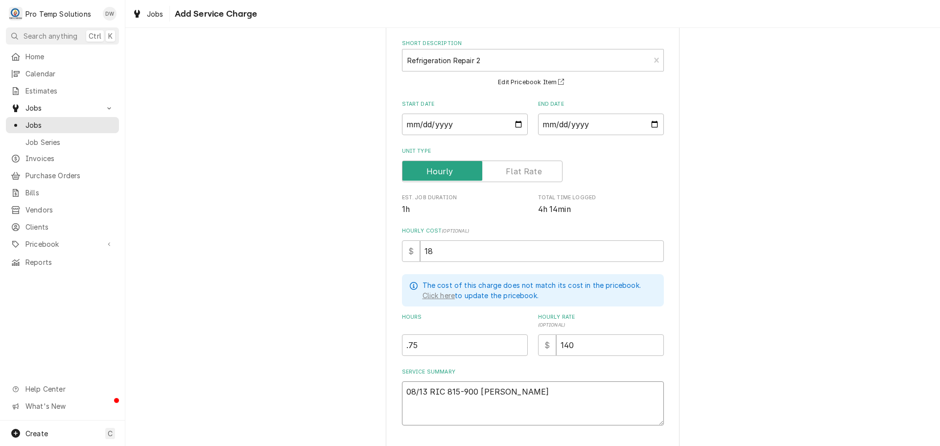
type textarea "08/13 RIC 815-900 KEVIN"
type textarea "x"
type textarea "08/13 RIC 815-900 KEVIN 8"
type textarea "x"
type textarea "08/13 RIC 815-900 KEVIN 82"
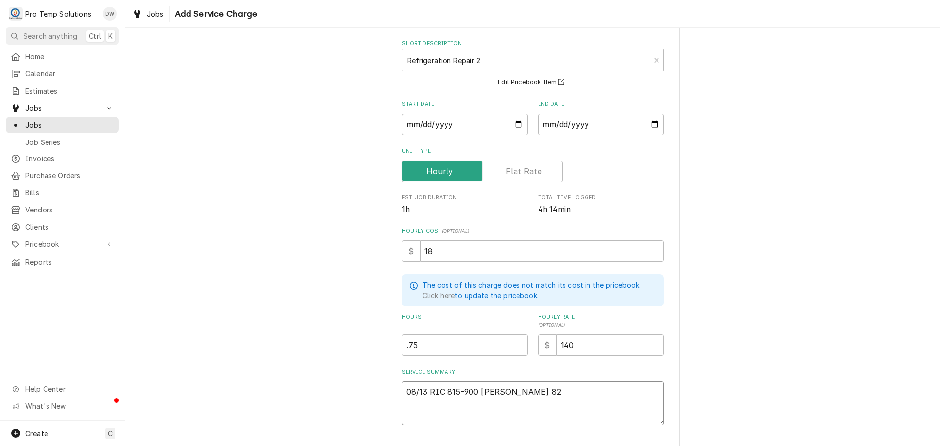
type textarea "x"
type textarea "08/13 RIC 815-900 KEVIN 825"
type textarea "x"
type textarea "08/13 RIC 815-900 KEVIN 825-"
type textarea "x"
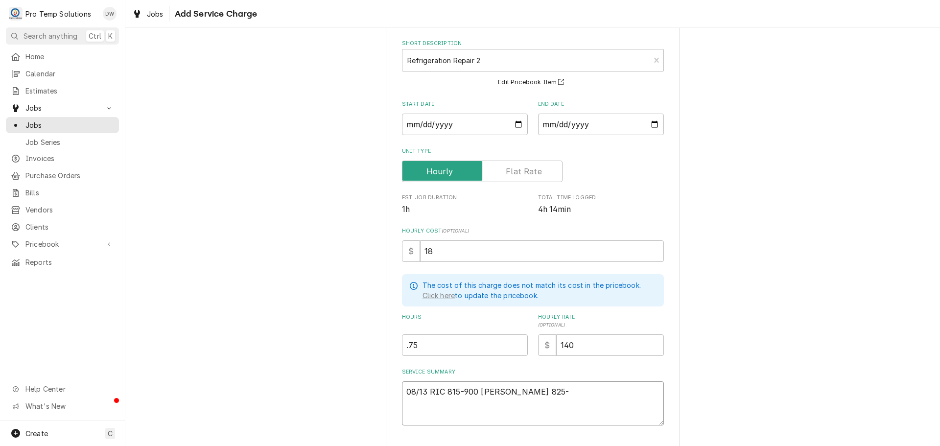
type textarea "08/13 RIC 815-900 KEVIN 825-9"
type textarea "x"
type textarea "08/13 RIC 815-900 KEVIN 825-90"
type textarea "x"
type textarea "08/13 RIC 815-900 KEVIN 825-900"
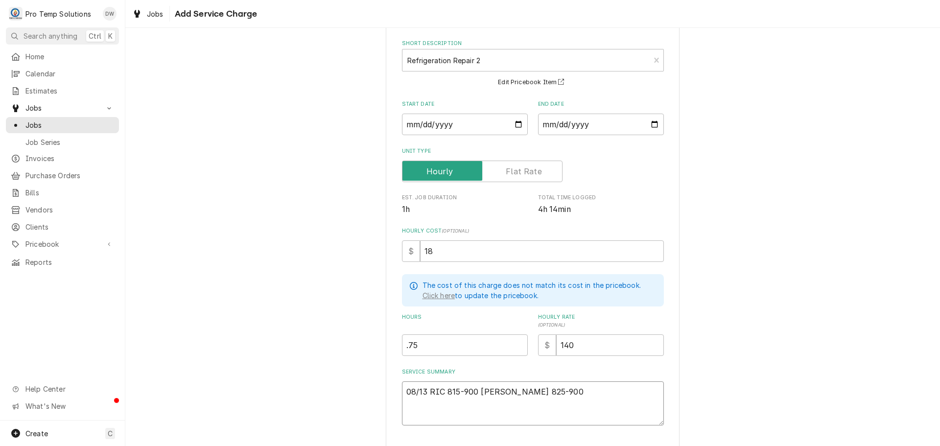
type textarea "x"
type textarea "08/13 RIC 815-900 KEVIN 825-900"
type textarea "x"
type textarea "08/13 RIC 815-900 KEVIN 825-900 K"
type textarea "x"
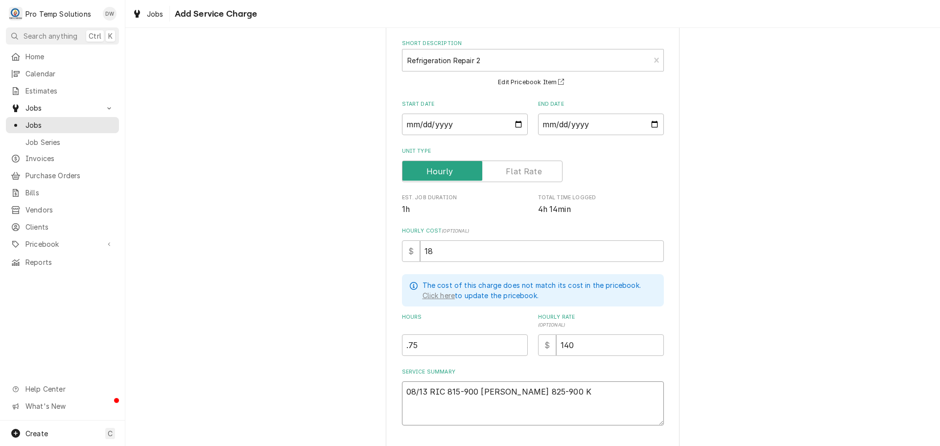
type textarea "08/13 RIC 815-900 KEVIN 825-900 KO"
type textarea "x"
type textarea "08/13 RIC 815-900 KEVIN 825-900 KOT"
type textarea "x"
type textarea "08/13 RIC 815-900 KEVIN 825-900 KOTY"
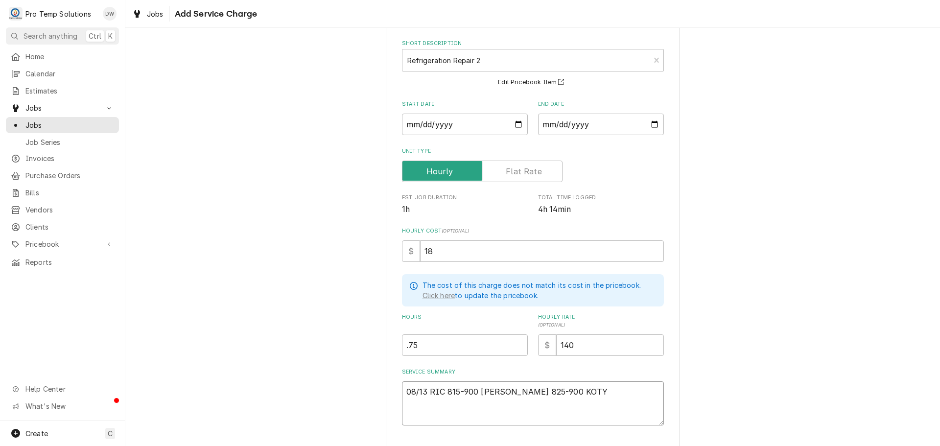
type textarea "x"
type textarea "08/13 RIC 815-900 KEVIN 825-900 KOTY"
type textarea "x"
type textarea "08/13 RIC 815-900 KEVIN 825-900 KOTY"
type textarea "x"
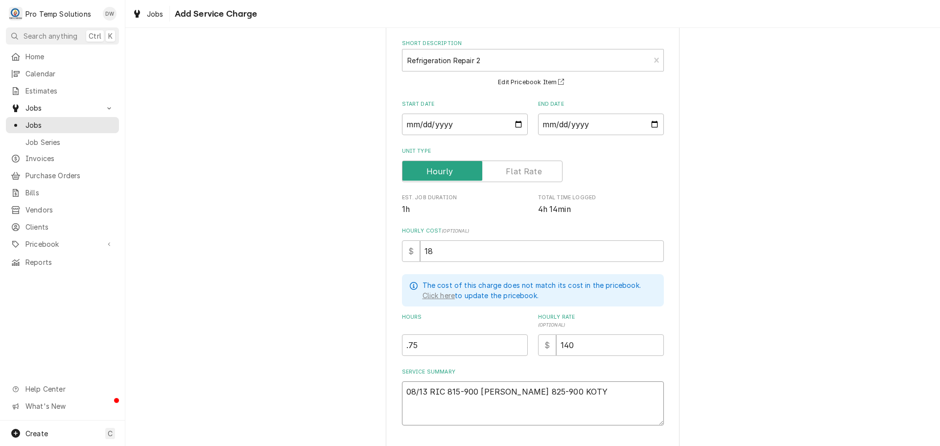
type textarea "08/13 RIC 815-900 KEVIN 825-900 KOTY P"
type textarea "x"
type textarea "08/13 RIC 815-900 KEVIN 825-900 KOTY Pu"
type textarea "x"
type textarea "08/13 RIC 815-900 KEVIN 825-900 KOTY Put"
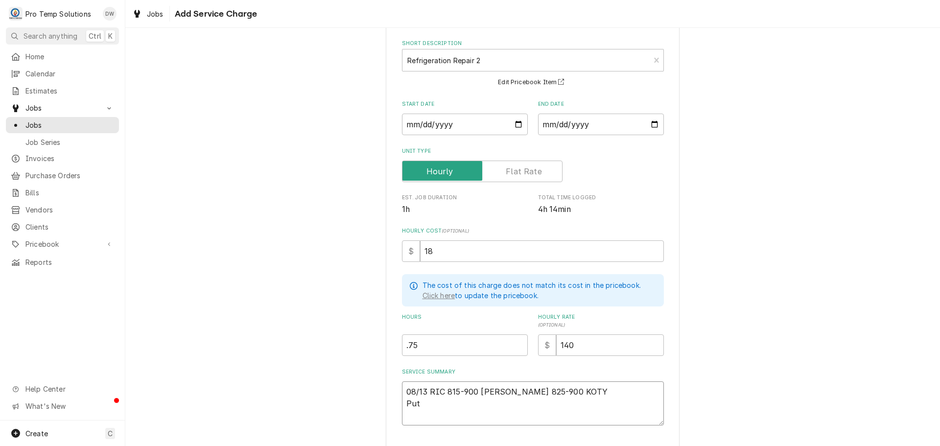
type textarea "x"
type textarea "08/13 RIC 815-900 KEVIN 825-900 KOTY Put"
type textarea "x"
type textarea "08/13 RIC 815-900 KEVIN 825-900 KOTY Put i"
type textarea "x"
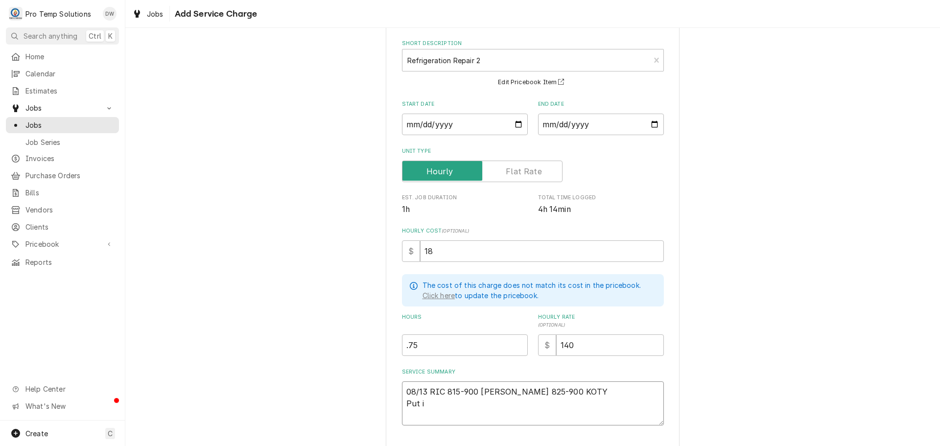
type textarea "08/13 RIC 815-900 KEVIN 825-900 KOTY Put in"
type textarea "x"
type textarea "08/13 RIC 815-900 KEVIN 825-900 KOTY Put in"
type textarea "x"
type textarea "08/13 RIC 815-900 KEVIN 825-900 KOTY Put in e"
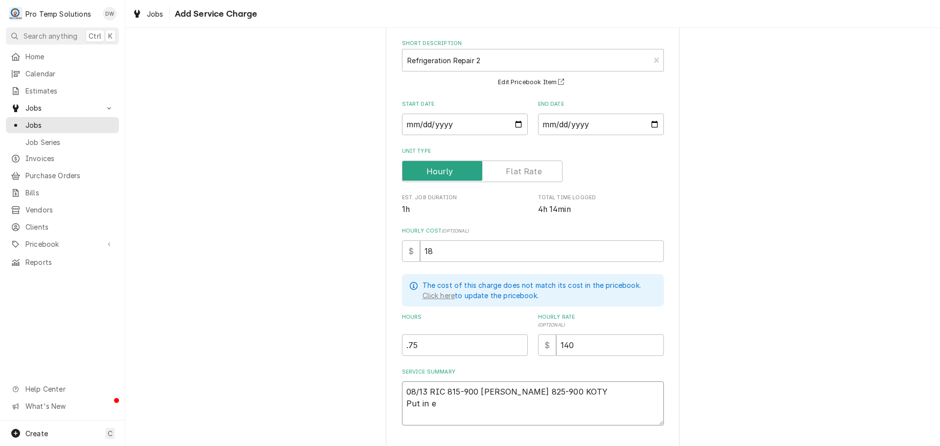
type textarea "x"
type textarea "08/13 RIC 815-900 KEVIN 825-900 KOTY Put in ev"
type textarea "x"
type textarea "08/13 RIC 815-900 KEVIN 825-900 KOTY Put in eva"
type textarea "x"
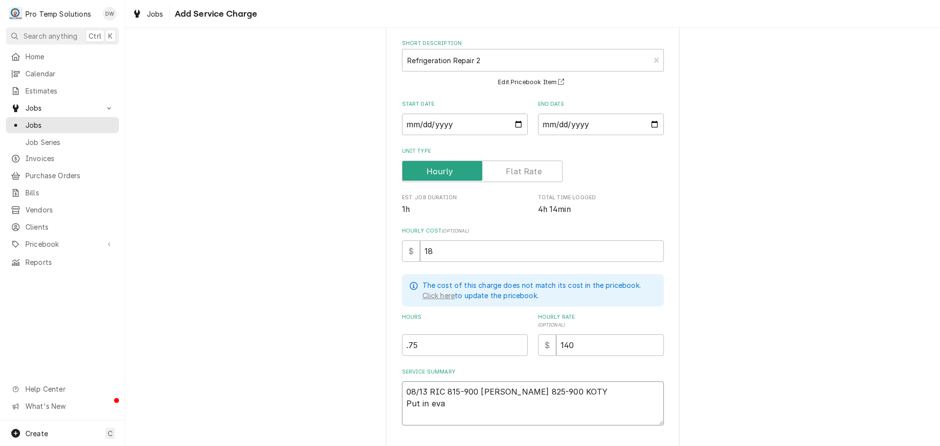
type textarea "08/13 RIC 815-900 KEVIN 825-900 KOTY Put in evap"
type textarea "x"
type textarea "08/13 RIC 815-900 KEVIN 825-900 KOTY Put in evap"
type textarea "x"
type textarea "08/13 RIC 815-900 KEVIN 825-900 KOTY Put in evap f"
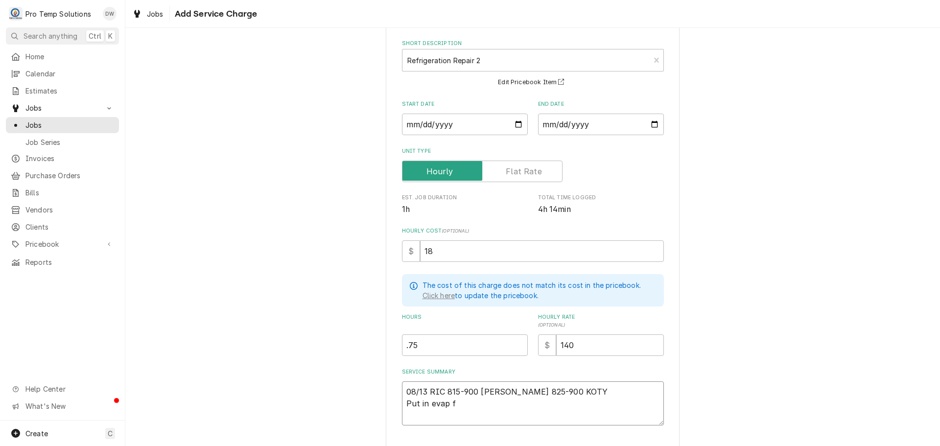
type textarea "x"
type textarea "08/13 RIC 815-900 KEVIN 825-900 KOTY Put in evap fa"
type textarea "x"
type textarea "08/13 RIC 815-900 KEVIN 825-900 KOTY Put in evap fan"
type textarea "x"
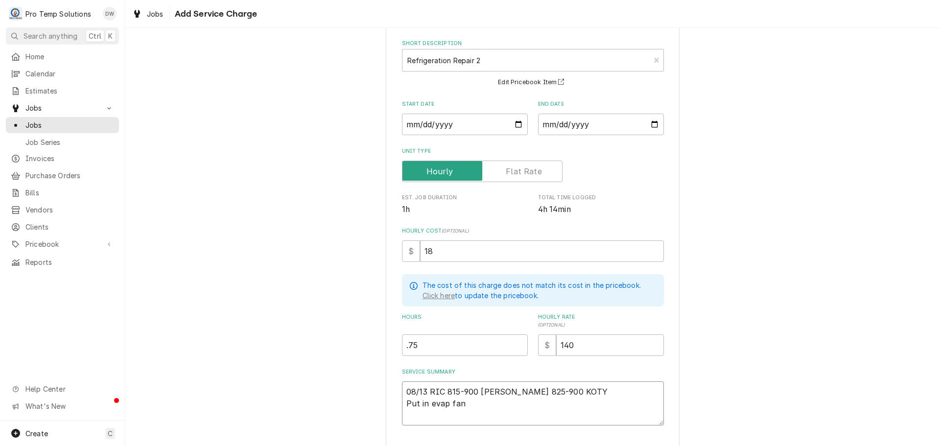
type textarea "08/13 RIC 815-900 KEVIN 825-900 KOTY Put in evap fan"
type textarea "x"
type textarea "08/13 RIC 815-900 KEVIN 825-900 KOTY Put in evap fan m"
type textarea "x"
type textarea "08/13 RIC 815-900 KEVIN 825-900 KOTY Put in evap fan mo"
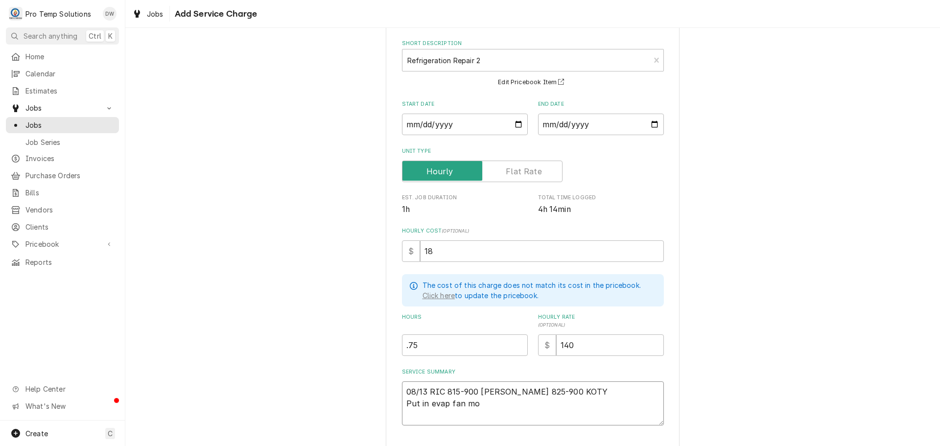
type textarea "x"
type textarea "08/13 RIC 815-900 KEVIN 825-900 KOTY Put in evap fan mot"
type textarea "x"
type textarea "08/13 RIC 815-900 KEVIN 825-900 KOTY Put in evap fan moto"
type textarea "x"
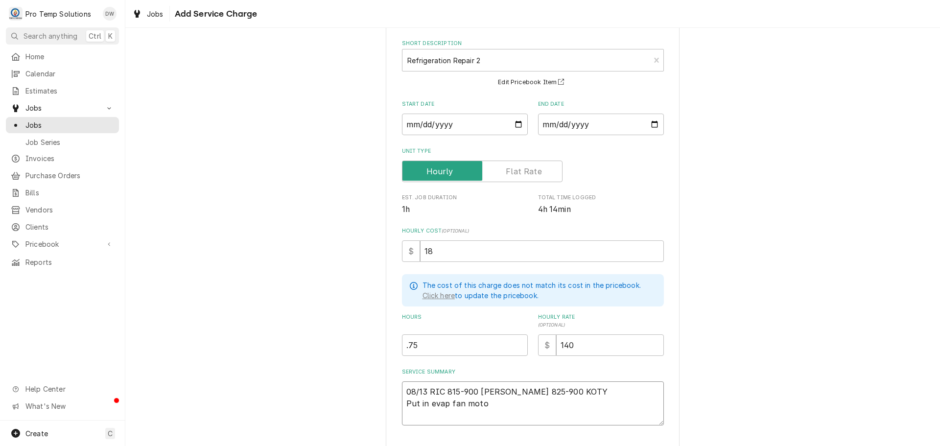
type textarea "08/13 RIC 815-900 KEVIN 825-900 KOTY Put in evap fan motor"
click at [426, 404] on textarea "08/13 RIC 815-900 KEVIN 825-900 KOTY Put in evap fan motor" at bounding box center [533, 403] width 262 height 44
type textarea "x"
type textarea "08/13 RIC 815-900 KEVIN 825-900 KOTY Put in nevap fan motor"
type textarea "x"
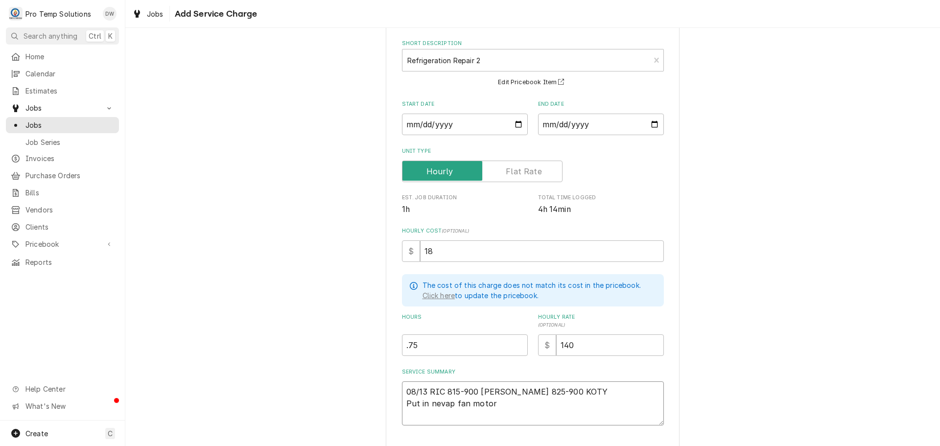
type textarea "08/13 RIC 815-900 KEVIN 825-900 KOTY Put in neevap fan motor"
type textarea "x"
type textarea "08/13 RIC 815-900 KEVIN 825-900 KOTY Put in newevap fan motor"
type textarea "x"
type textarea "08/13 RIC 815-900 KEVIN 825-900 KOTY Put in new evap fan motor"
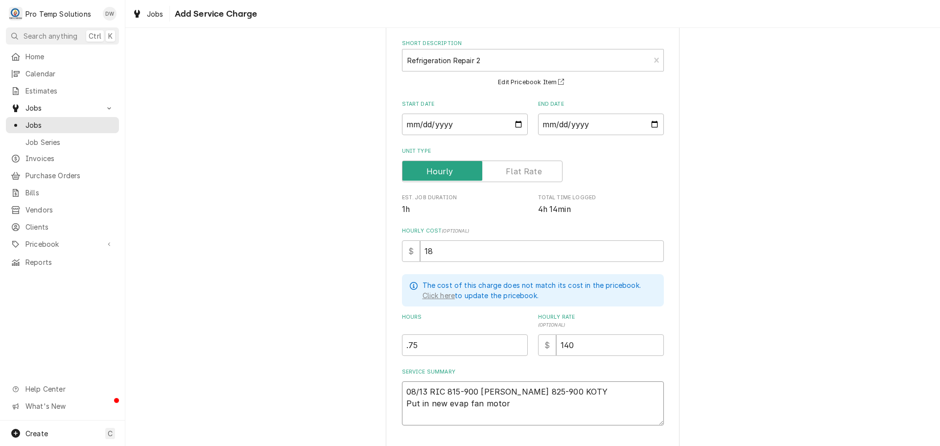
click at [503, 401] on textarea "08/13 RIC 815-900 KEVIN 825-900 KOTY Put in new evap fan motor" at bounding box center [533, 403] width 262 height 44
type textarea "x"
type textarea "08/13 RIC 815-900 KEVIN 825-900 KOTY Put in new evap fan motor."
type textarea "x"
type textarea "08/13 RIC 815-900 KEVIN 825-900 KOTY Put in new evap fan motor."
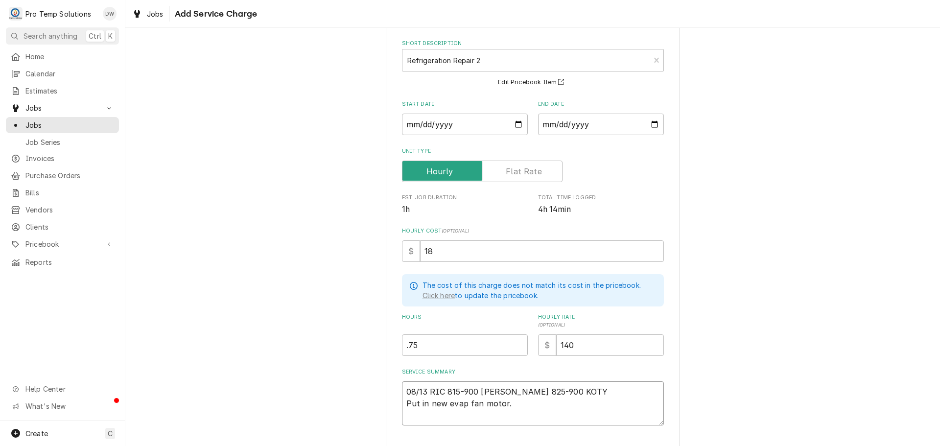
type textarea "x"
type textarea "08/13 RIC 815-900 KEVIN 825-900 KOTY Put in new evap fan motor. T"
type textarea "x"
type textarea "08/13 RIC 815-900 KEVIN 825-900 KOTY Put in new evap fan motor. Te"
type textarea "x"
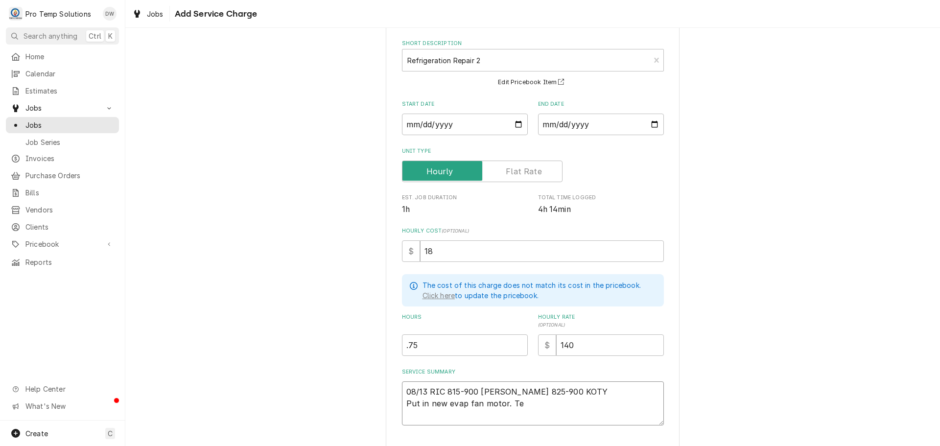
type textarea "08/13 RIC 815-900 KEVIN 825-900 KOTY Put in new evap fan motor. Tes"
type textarea "x"
type textarea "08/13 RIC 815-900 KEVIN 825-900 KOTY Put in new evap fan motor. Test"
type textarea "x"
type textarea "08/13 RIC 815-900 KEVIN 825-900 KOTY Put in new evap fan motor. Teste"
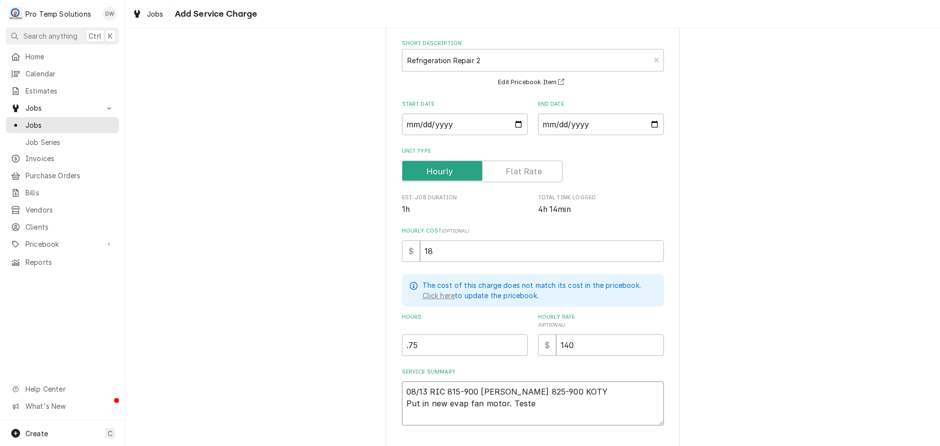
type textarea "x"
type textarea "08/13 RIC 815-900 KEVIN 825-900 KOTY Put in new evap fan motor. Tested"
type textarea "x"
type textarea "08/13 RIC 815-900 KEVIN 825-900 KOTY Put in new evap fan motor. Tested"
type textarea "x"
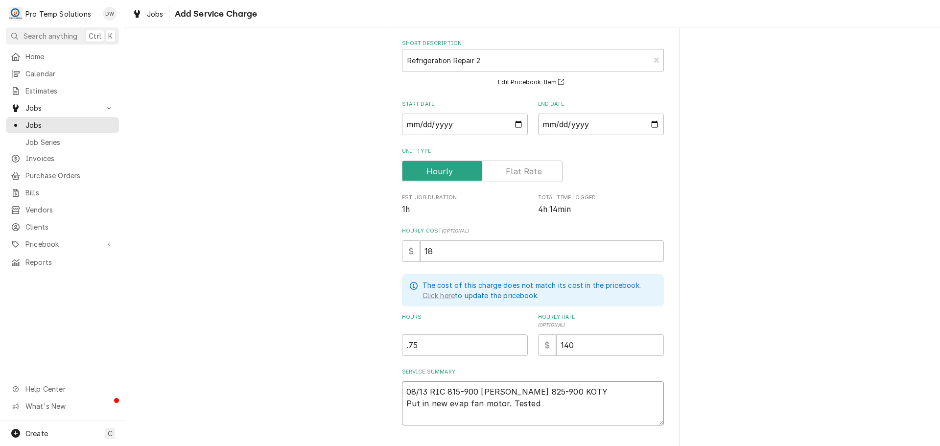
type textarea "08/13 RIC 815-900 KEVIN 825-900 KOTY Put in new evap fan motor. Tested &"
type textarea "x"
type textarea "08/13 RIC 815-900 KEVIN 825-900 KOTY Put in new evap fan motor. Tested &"
type textarea "x"
type textarea "08/13 RIC 815-900 KEVIN 825-900 KOTY Put in new evap fan motor. Tested & c"
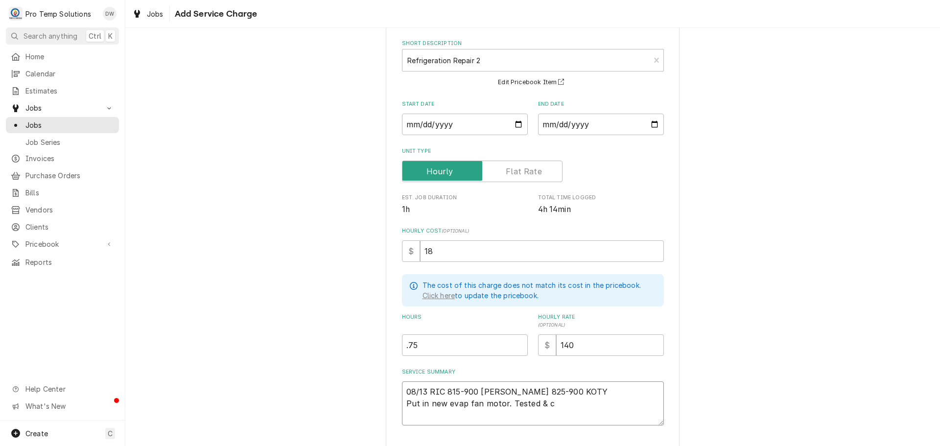
type textarea "x"
type textarea "08/13 RIC 815-900 KEVIN 825-900 KOTY Put in new evap fan motor. Tested & cy"
type textarea "x"
type textarea "08/13 RIC 815-900 KEVIN 825-900 KOTY Put in new evap fan motor. Tested & cyc"
type textarea "x"
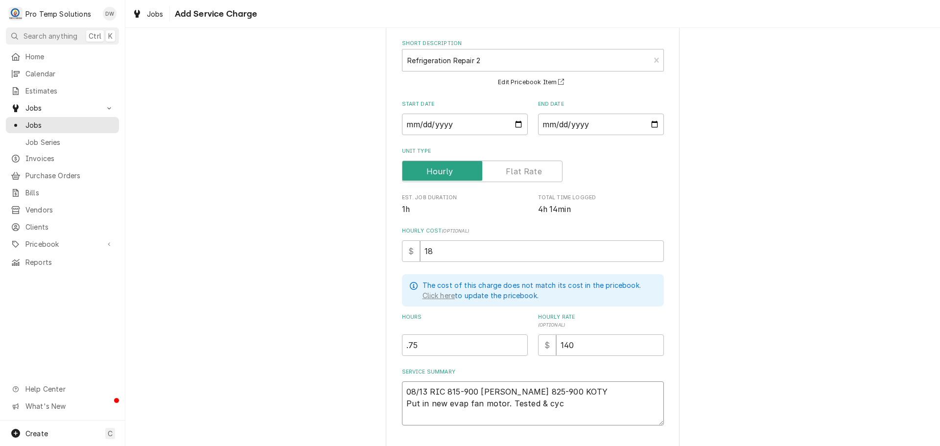
type textarea "08/13 RIC 815-900 KEVIN 825-900 KOTY Put in new evap fan motor. Tested & cyce"
type textarea "x"
type textarea "08/13 RIC 815-900 KEVIN 825-900 KOTY Put in new evap fan motor. Tested & cycel"
type textarea "x"
type textarea "08/13 RIC 815-900 KEVIN 825-900 KOTY Put in new evap fan motor. Tested & cyceld"
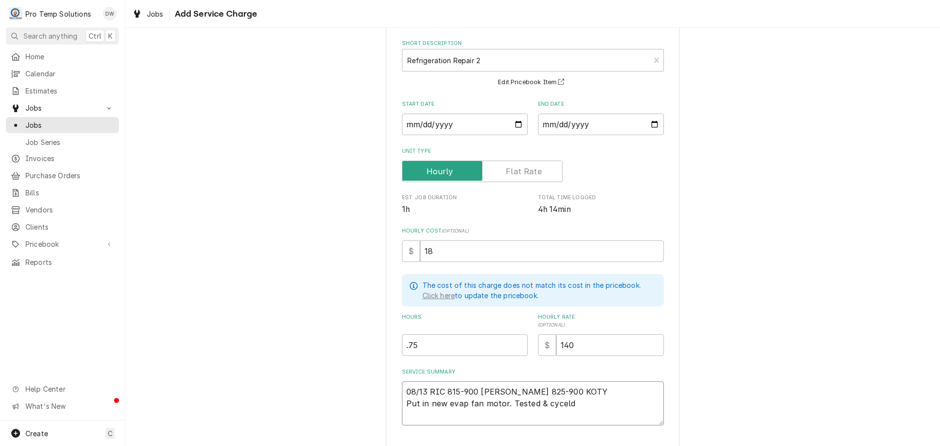
type textarea "x"
type textarea "08/13 RIC 815-900 KEVIN 825-900 KOTY Put in new evap fan motor. Tested & cyceld."
type textarea "x"
type textarea "08/13 RIC 815-900 KEVIN 825-900 KOTY Put in new evap fan motor. Tested & cyceld."
type textarea "x"
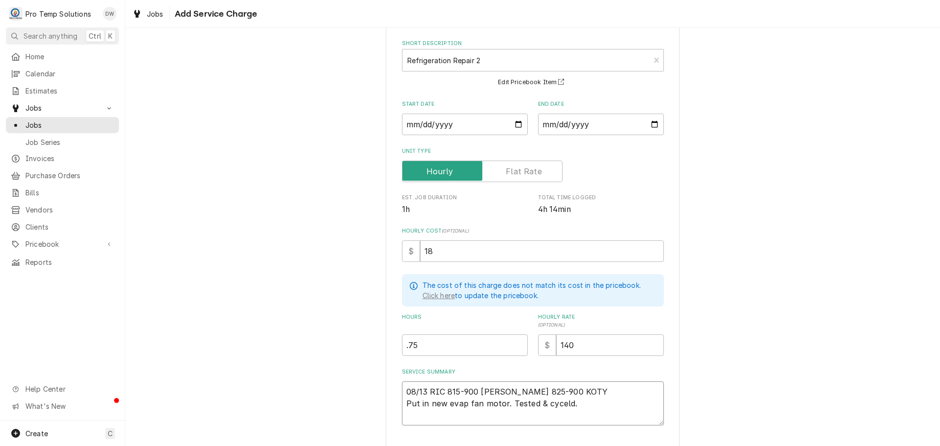
type textarea "08/13 RIC 815-900 KEVIN 825-900 KOTY Put in new evap fan motor. Tested & cyceld."
type textarea "x"
type textarea "08/13 RIC 815-900 KEVIN 825-900 KOTY Put in new evap fan motor. Tested & cyceld"
type textarea "x"
type textarea "08/13 RIC 815-900 KEVIN 825-900 KOTY Put in new evap fan motor. Tested & cycel"
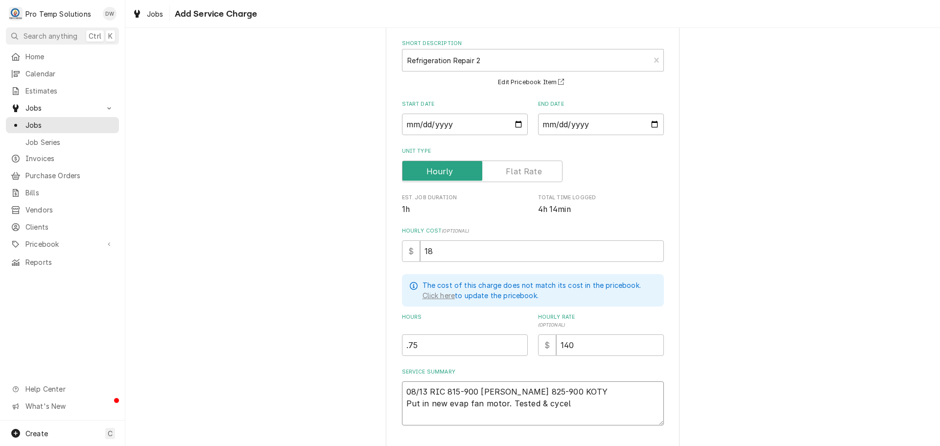
type textarea "x"
type textarea "08/13 RIC 815-900 KEVIN 825-900 KOTY Put in new evap fan motor. Tested & cyce"
type textarea "x"
type textarea "08/13 RIC 815-900 KEVIN 825-900 KOTY Put in new evap fan motor. Tested & cyc"
type textarea "x"
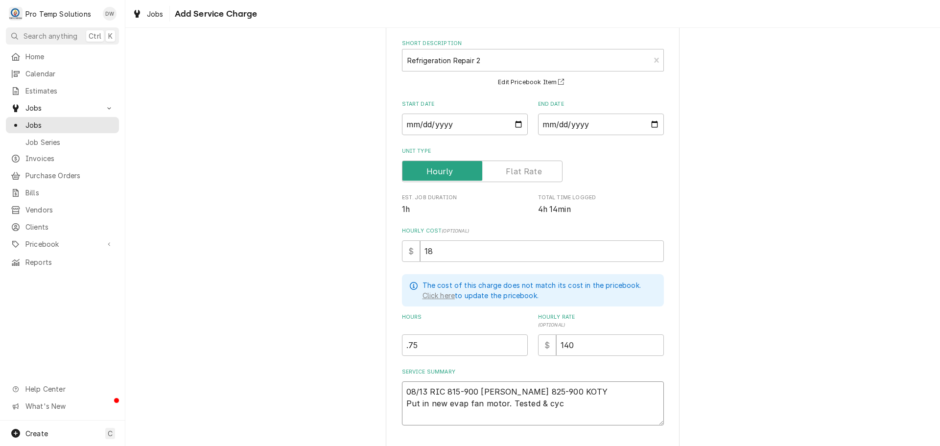
type textarea "08/13 RIC 815-900 KEVIN 825-900 KOTY Put in new evap fan motor. Tested & cycl"
type textarea "x"
type textarea "08/13 RIC 815-900 KEVIN 825-900 KOTY Put in new evap fan motor. Tested & cycle"
type textarea "x"
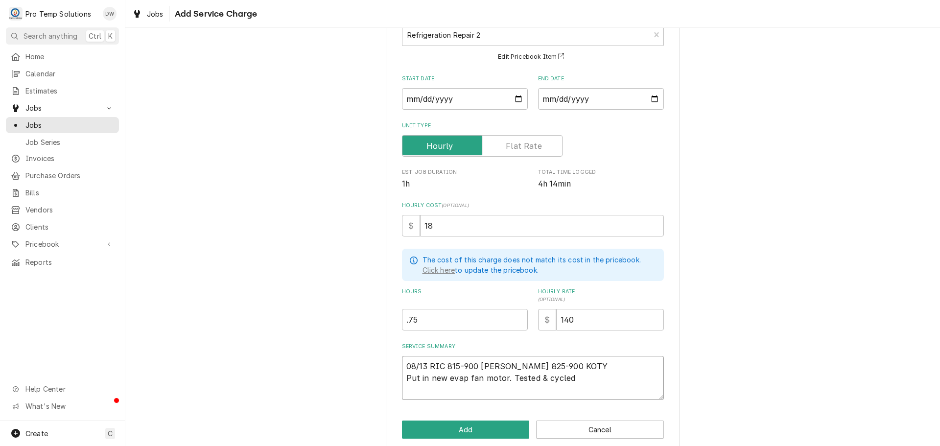
scroll to position [82, 0]
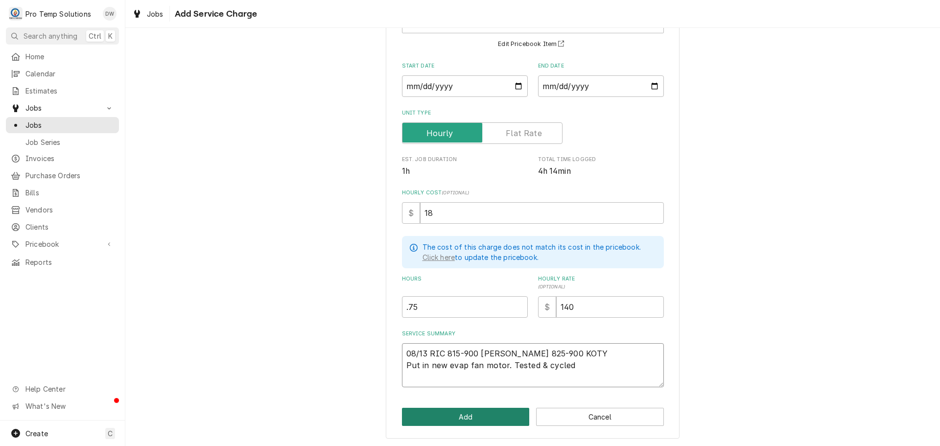
type textarea "08/13 RIC 815-900 KEVIN 825-900 KOTY Put in new evap fan motor. Tested & cycled"
click at [471, 419] on button "Add" at bounding box center [466, 417] width 128 height 18
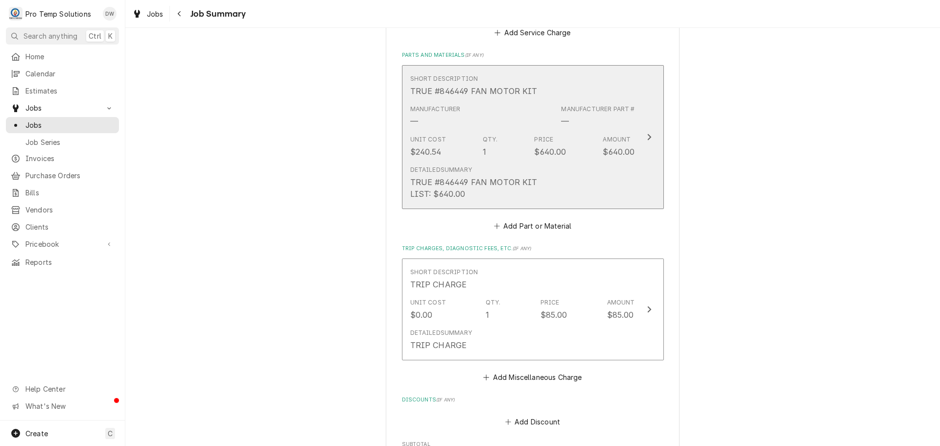
scroll to position [636, 0]
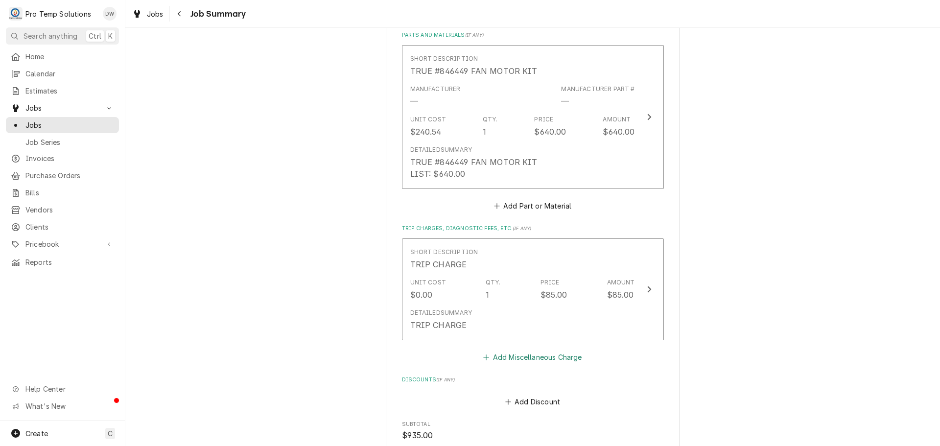
click at [539, 364] on button "Add Miscellaneous Charge" at bounding box center [533, 357] width 102 height 14
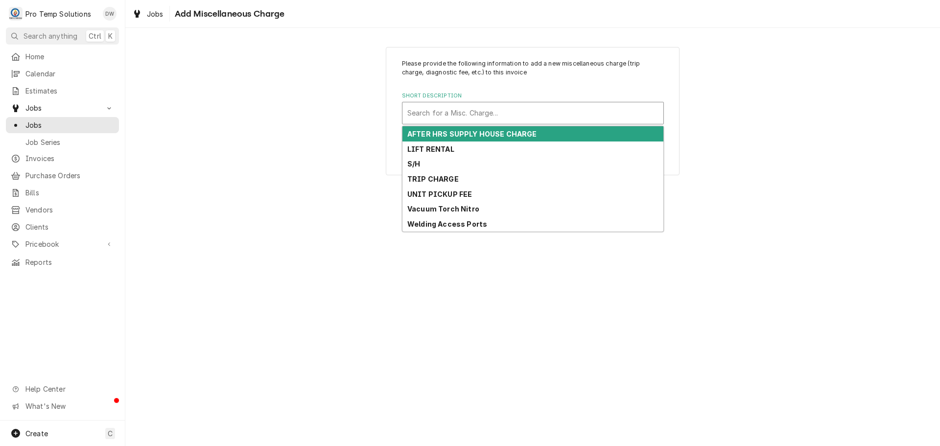
click at [499, 109] on div "Short Description" at bounding box center [532, 113] width 251 height 18
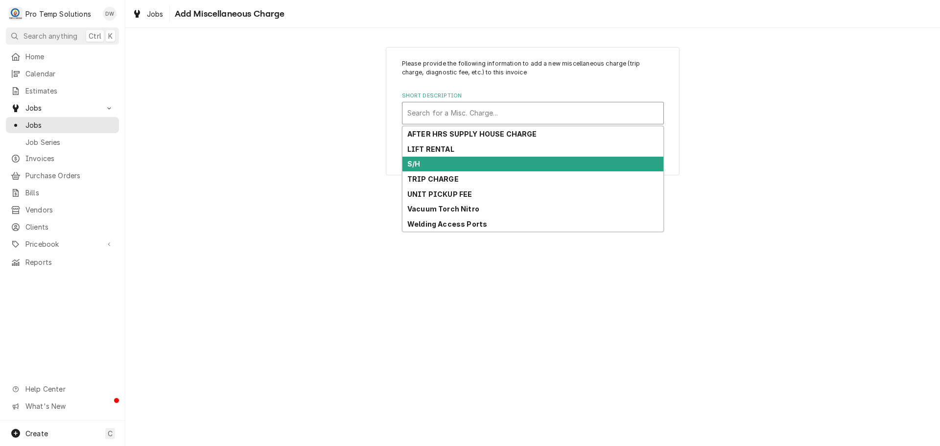
click at [485, 166] on div "S/H" at bounding box center [532, 164] width 261 height 15
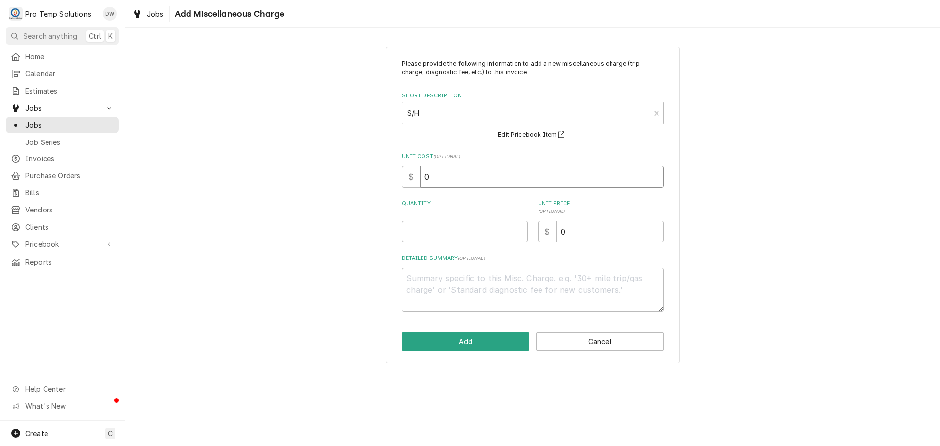
click at [476, 178] on input "0" at bounding box center [542, 177] width 244 height 22
type textarea "x"
type input "2"
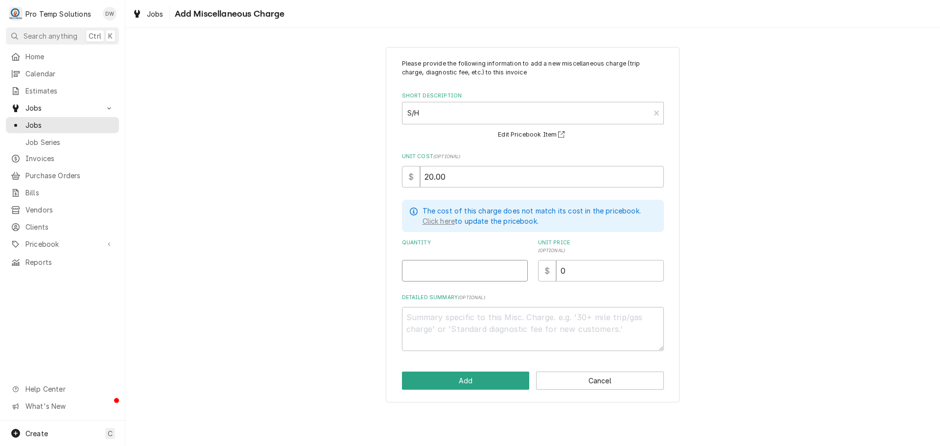
click at [503, 267] on input "Quantity" at bounding box center [465, 271] width 126 height 22
click at [575, 268] on input "0" at bounding box center [610, 271] width 108 height 22
click at [447, 314] on textarea "Detailed Summary ( optional )" at bounding box center [533, 329] width 262 height 44
click at [477, 378] on button "Add" at bounding box center [466, 380] width 128 height 18
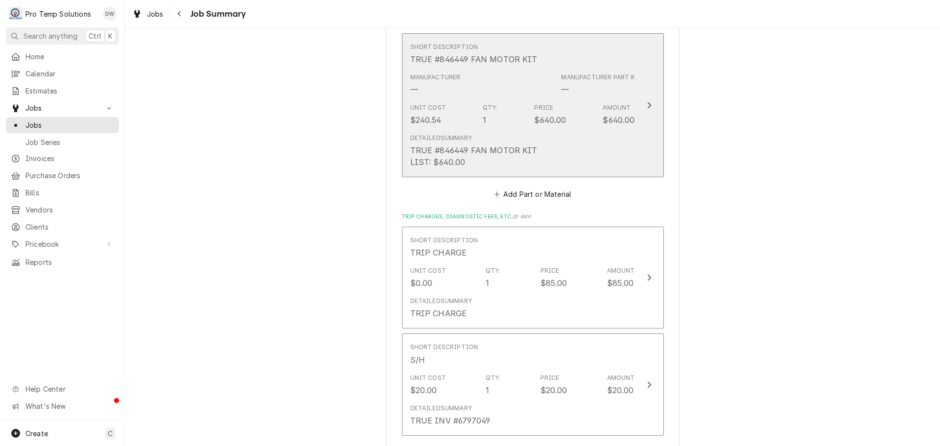
click at [643, 111] on div "Update Line Item" at bounding box center [649, 105] width 13 height 12
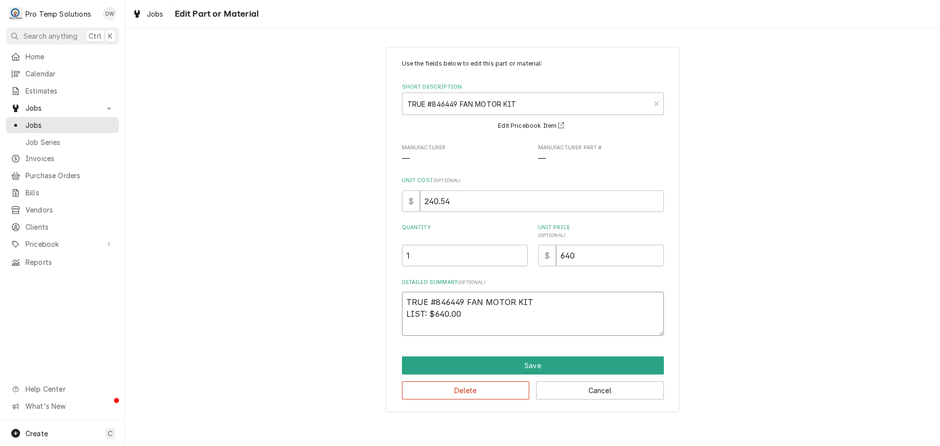
click at [404, 311] on textarea "TRUE #846449 FAN MOTOR KIT LIST: $640.00" at bounding box center [533, 314] width 262 height 44
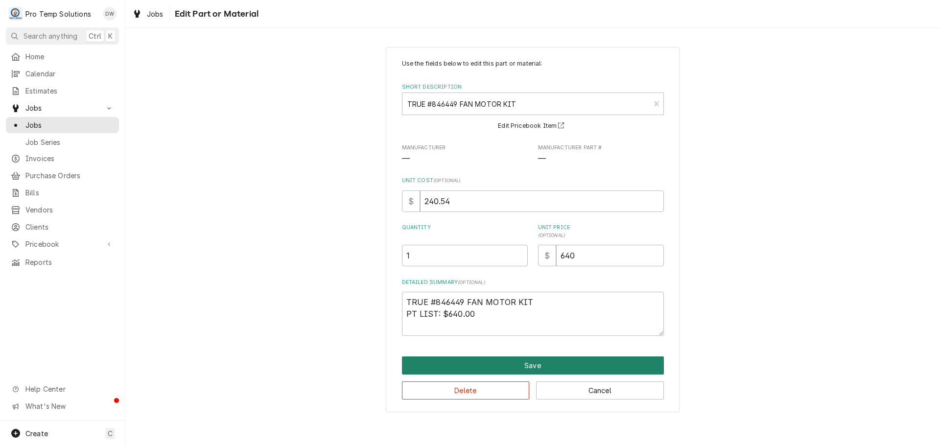
click at [540, 365] on button "Save" at bounding box center [533, 365] width 262 height 18
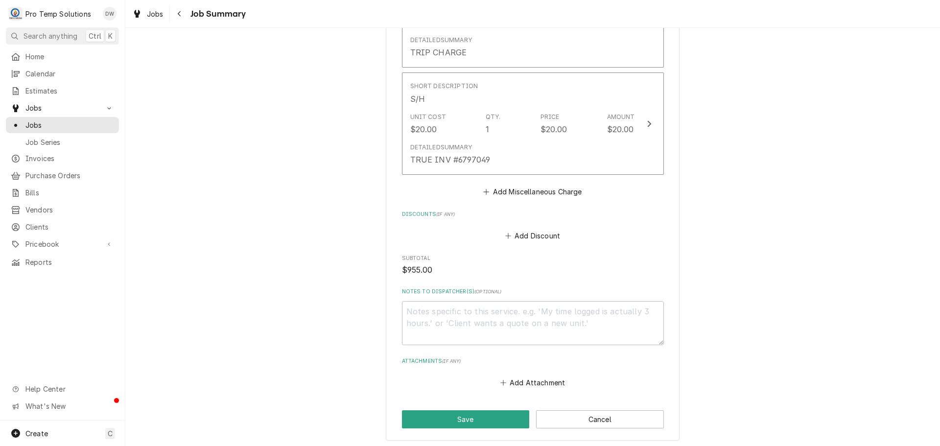
scroll to position [953, 0]
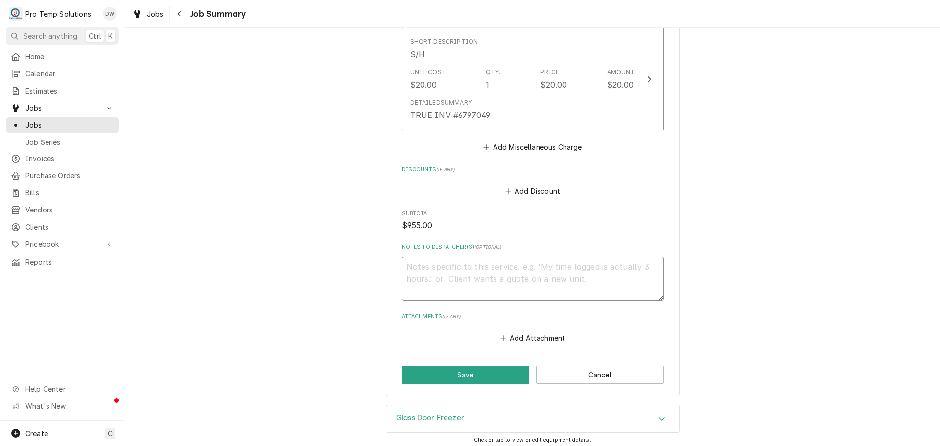
click at [414, 284] on textarea "Notes to Dispatcher(s) ( optional )" at bounding box center [533, 278] width 262 height 44
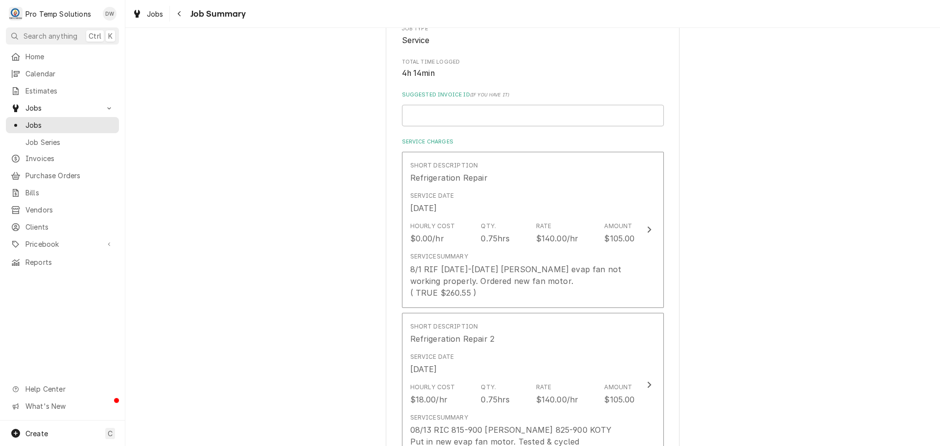
scroll to position [170, 0]
click at [447, 111] on input "Suggested Invoice ID ( if you have it )" at bounding box center [533, 121] width 262 height 22
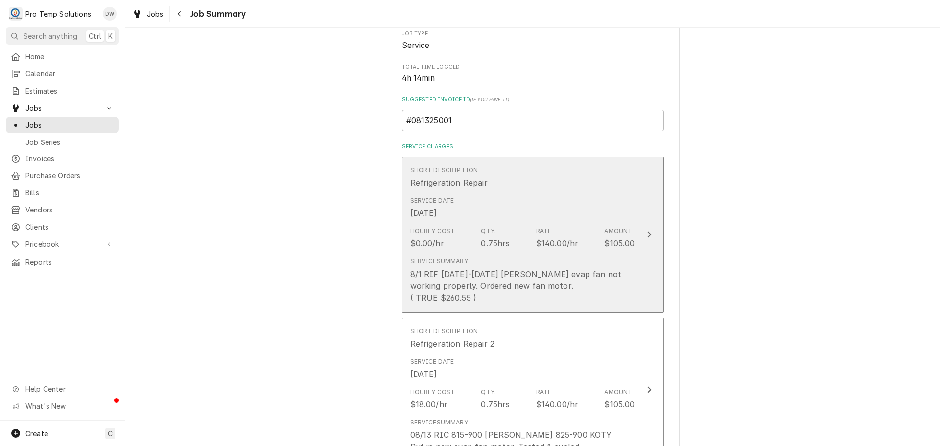
click at [647, 238] on icon "Update Line Item" at bounding box center [649, 234] width 4 height 6
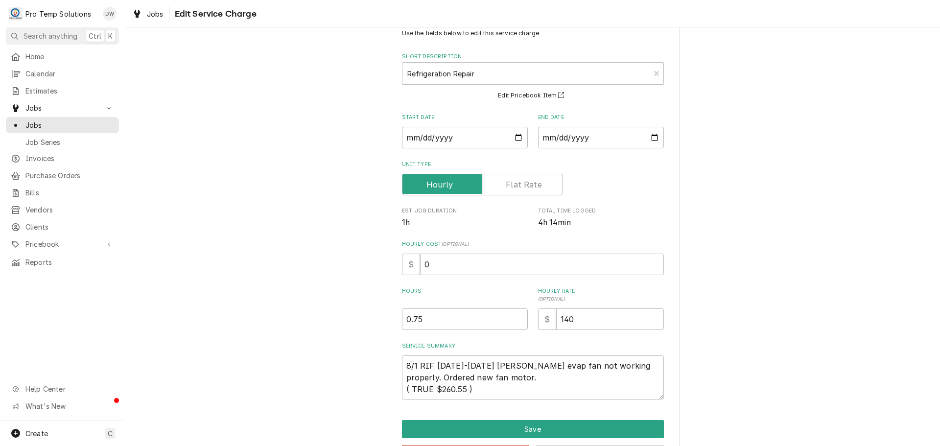
scroll to position [69, 0]
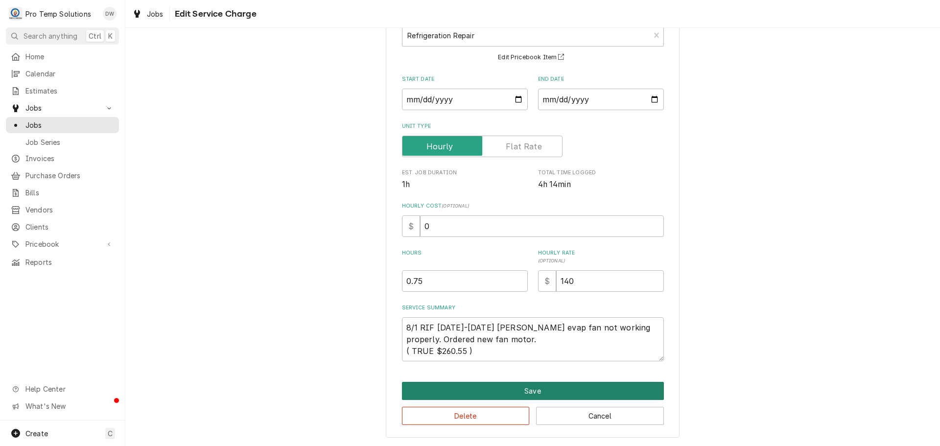
click at [530, 387] on button "Save" at bounding box center [533, 391] width 262 height 18
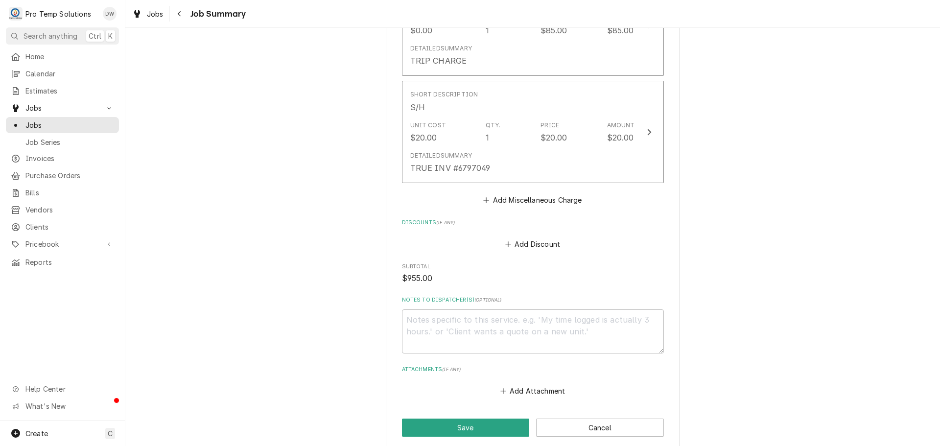
scroll to position [953, 0]
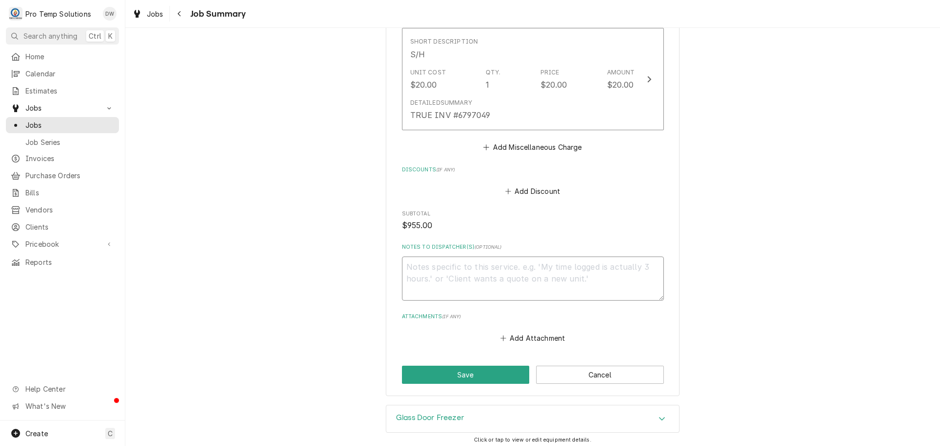
click at [454, 276] on textarea "Notes to Dispatcher(s) ( optional )" at bounding box center [533, 278] width 262 height 44
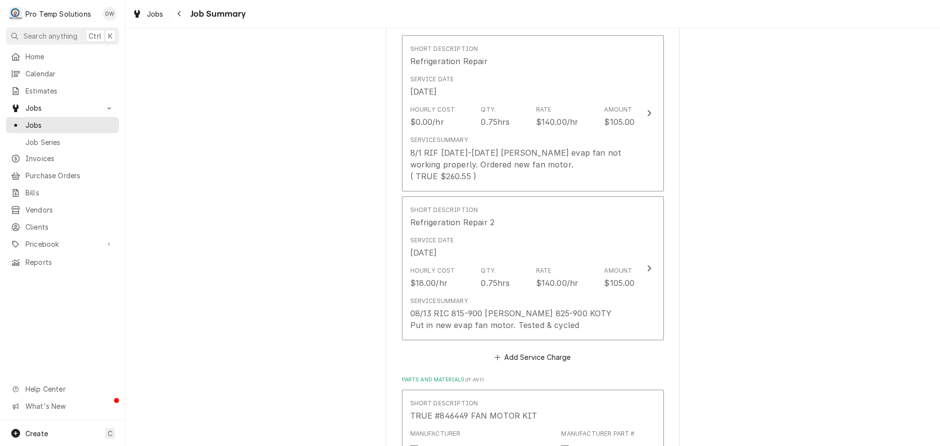
scroll to position [233, 0]
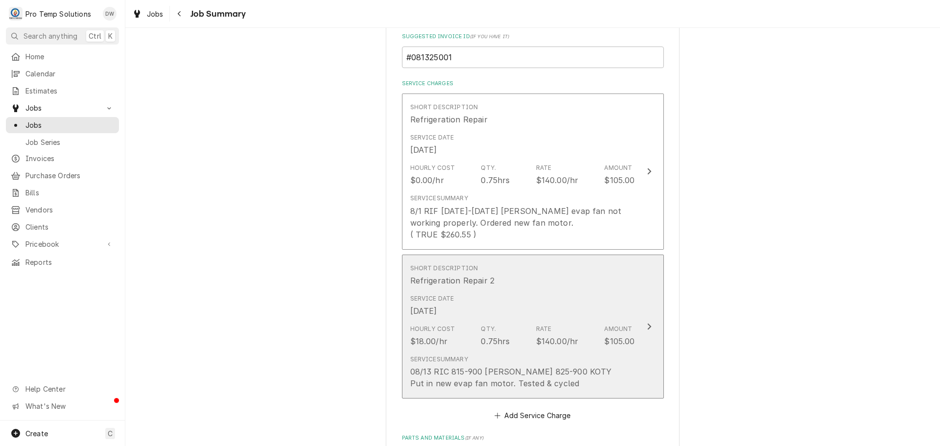
click at [647, 332] on div "Update Line Item" at bounding box center [649, 327] width 13 height 12
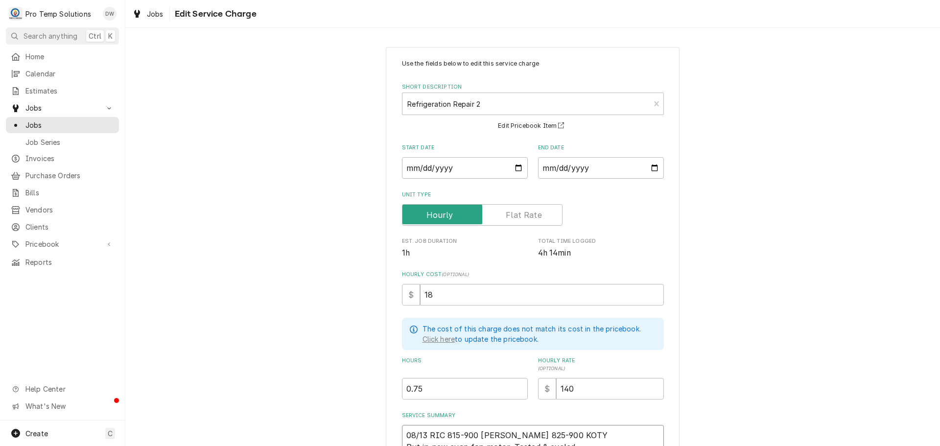
click at [439, 431] on textarea "08/13 RIC 815-900 KEVIN 825-900 KOTY Put in new evap fan motor. Tested & cycled" at bounding box center [533, 447] width 262 height 44
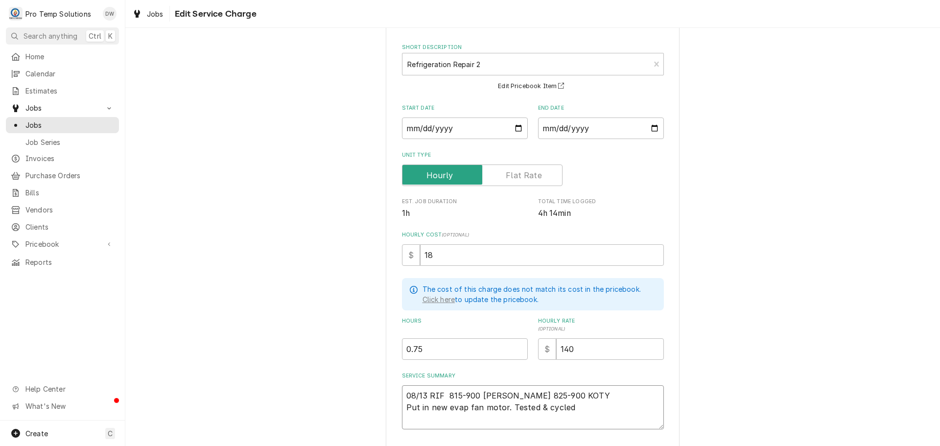
scroll to position [107, 0]
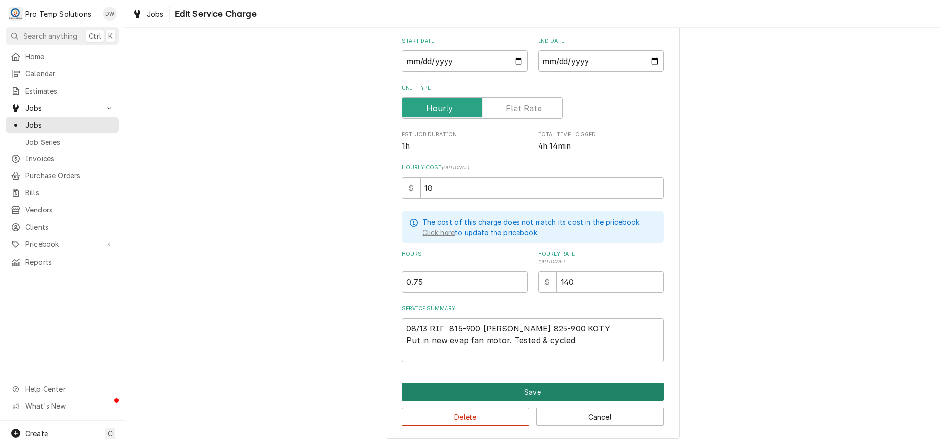
click at [528, 391] on button "Save" at bounding box center [533, 392] width 262 height 18
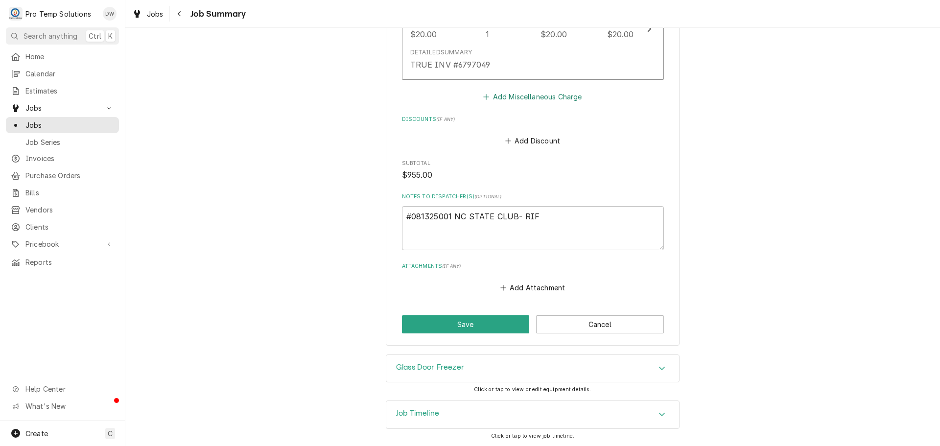
scroll to position [1017, 0]
click at [463, 322] on button "Save" at bounding box center [466, 323] width 128 height 18
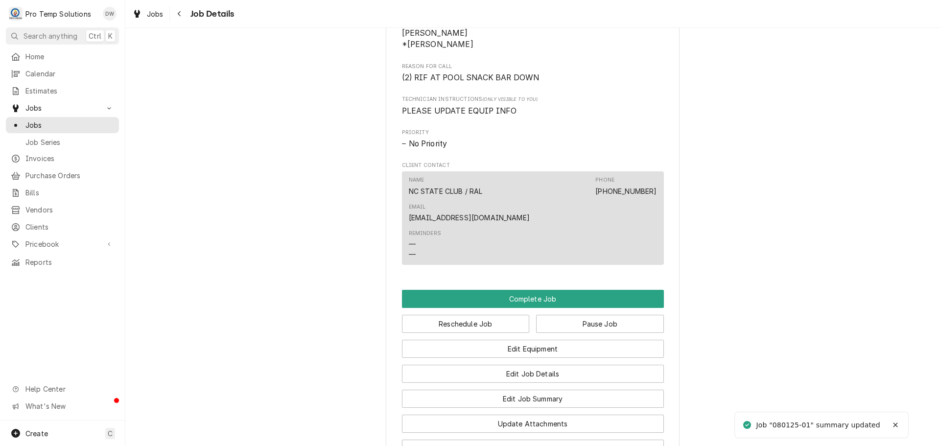
scroll to position [685, 0]
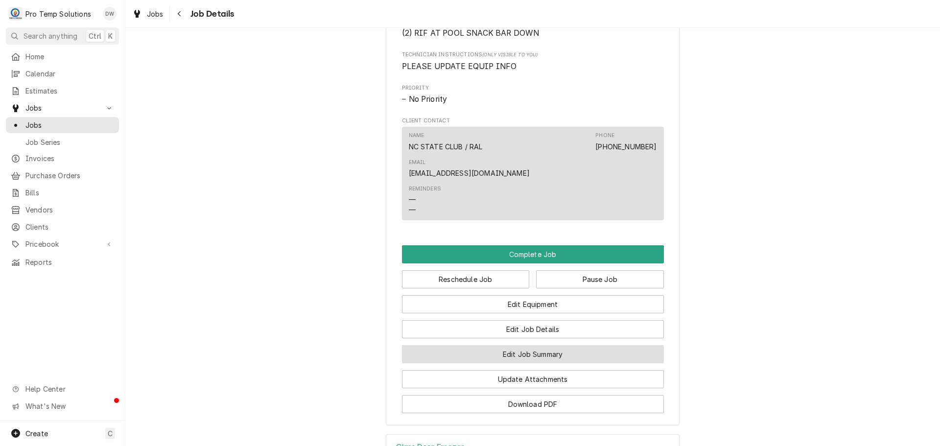
click at [512, 345] on button "Edit Job Summary" at bounding box center [533, 354] width 262 height 18
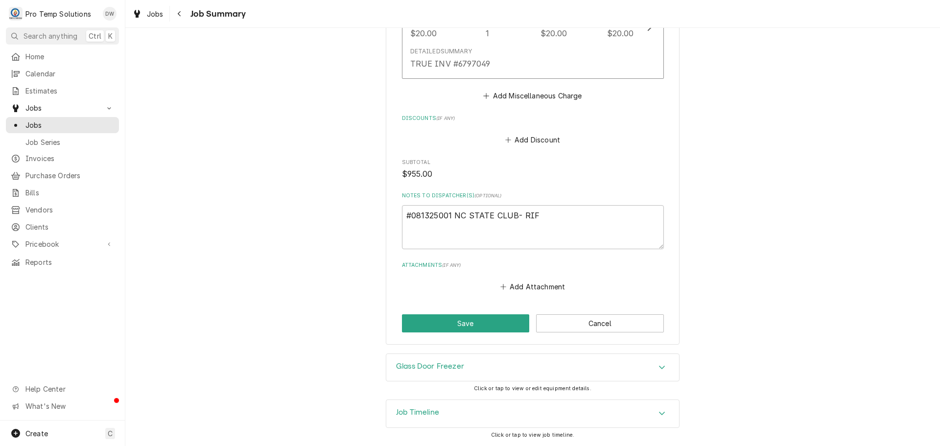
scroll to position [1017, 0]
click at [478, 326] on button "Save" at bounding box center [466, 323] width 128 height 18
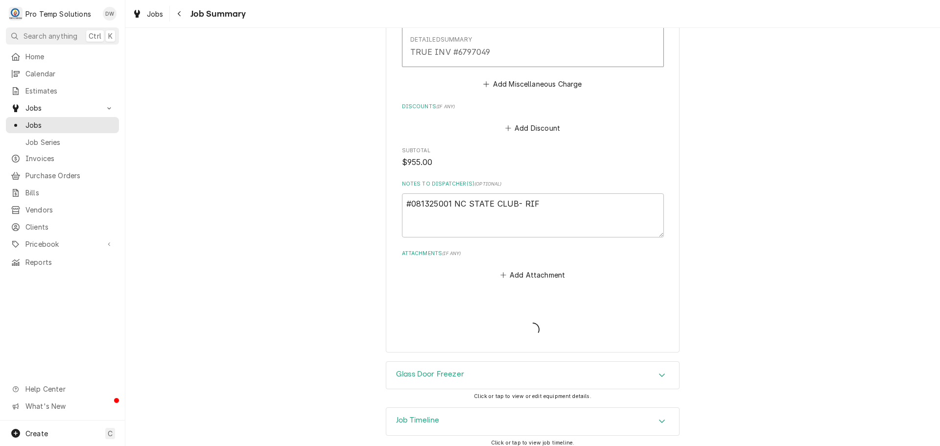
type textarea "x"
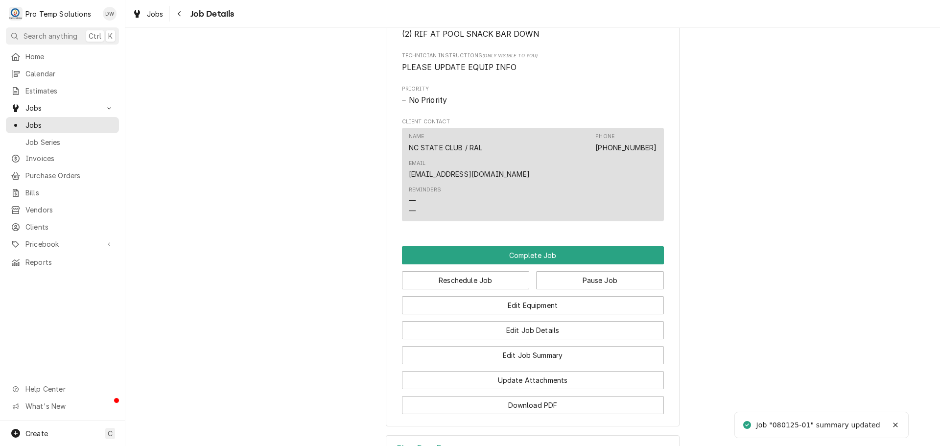
scroll to position [685, 0]
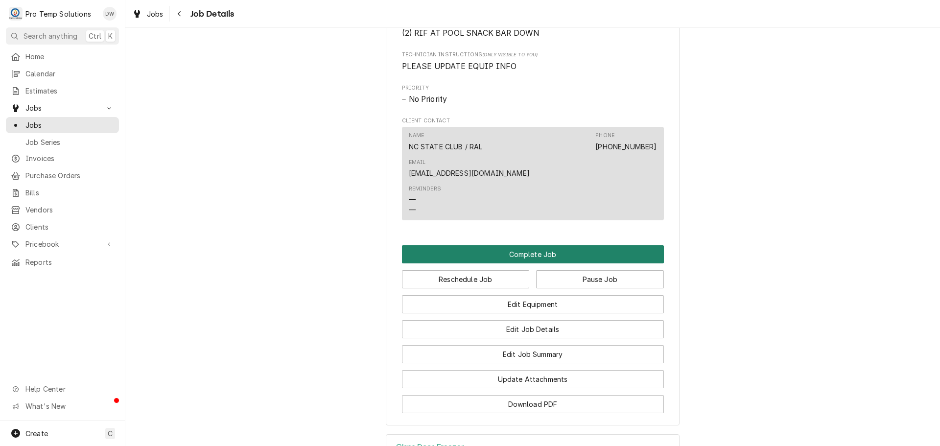
click at [522, 245] on button "Complete Job" at bounding box center [533, 254] width 262 height 18
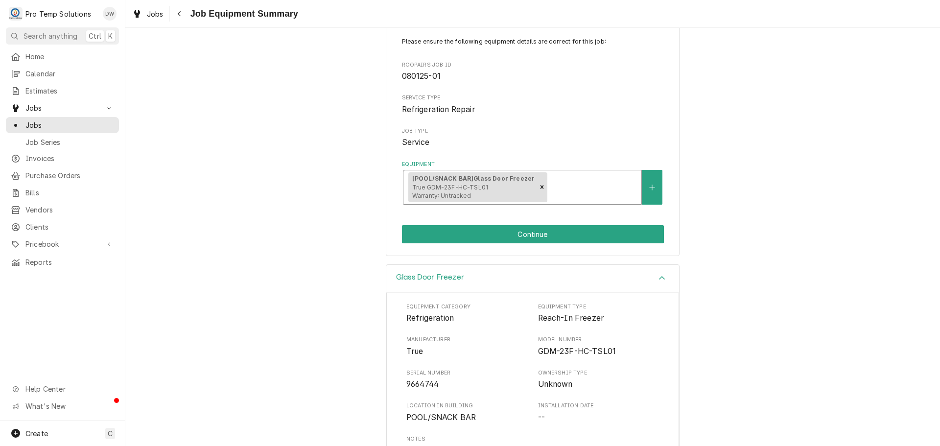
scroll to position [171, 0]
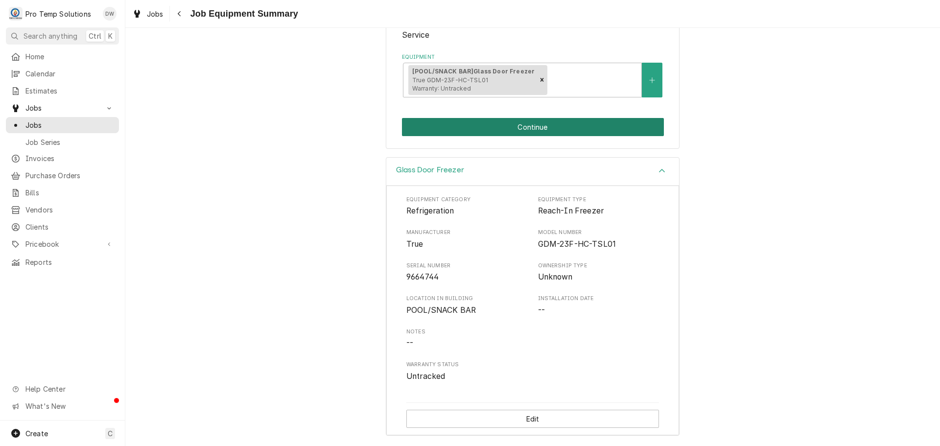
click at [515, 127] on button "Continue" at bounding box center [533, 127] width 262 height 18
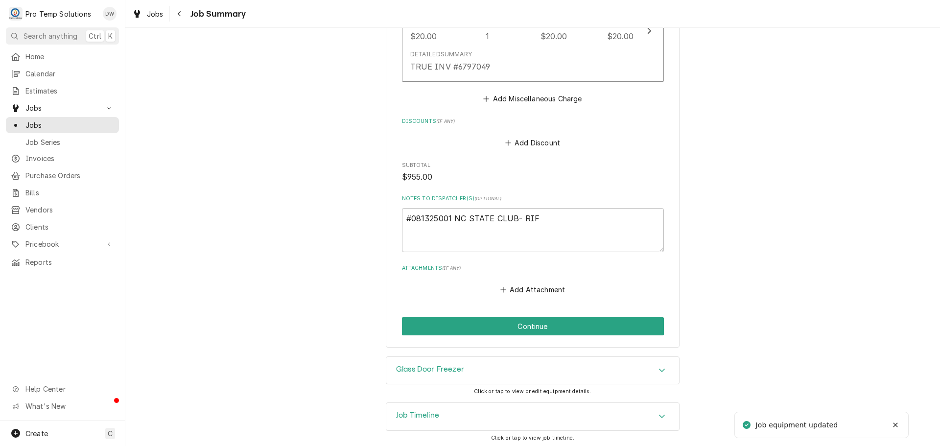
scroll to position [1017, 0]
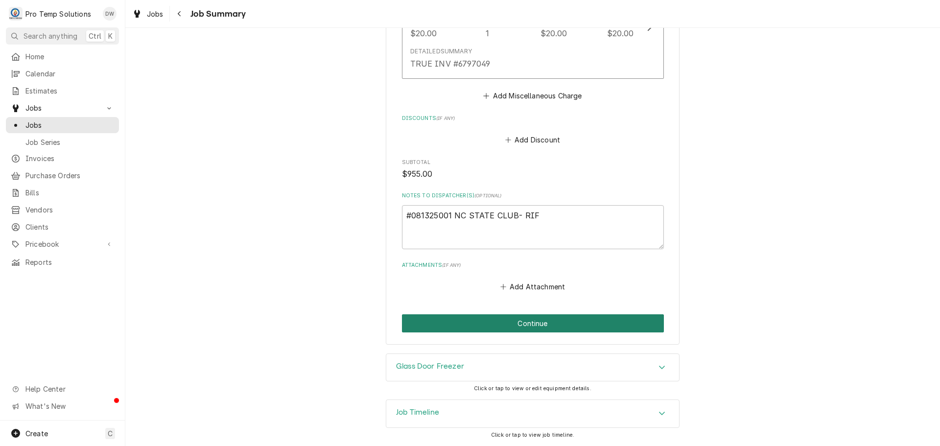
click at [529, 324] on button "Continue" at bounding box center [533, 323] width 262 height 18
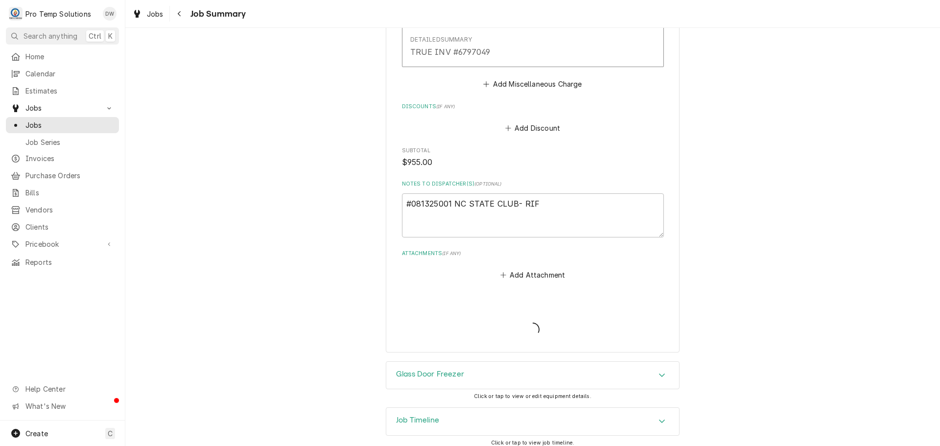
type textarea "x"
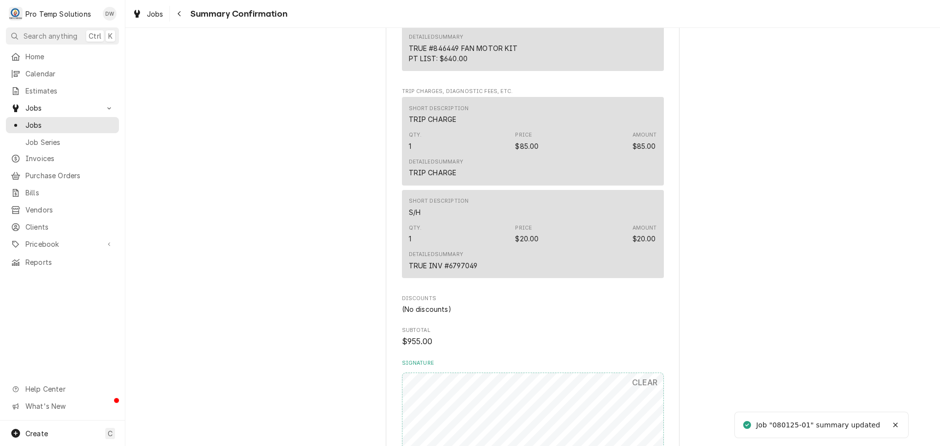
scroll to position [832, 0]
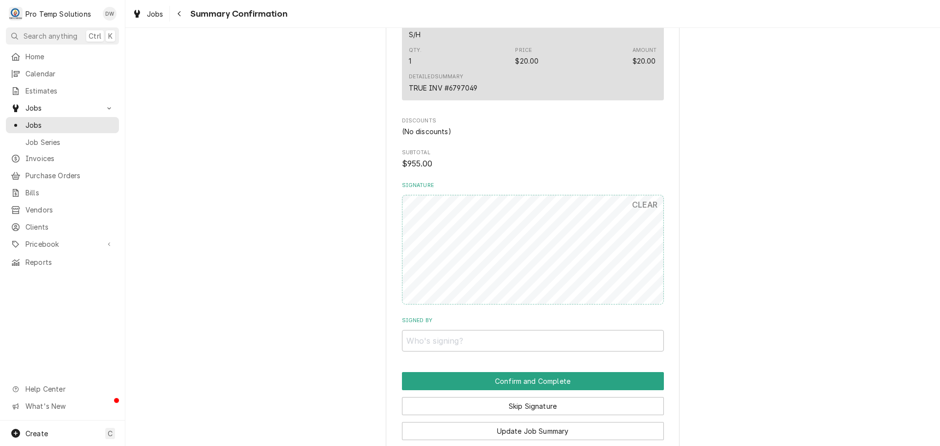
click at [474, 339] on input "Signed By" at bounding box center [533, 341] width 262 height 22
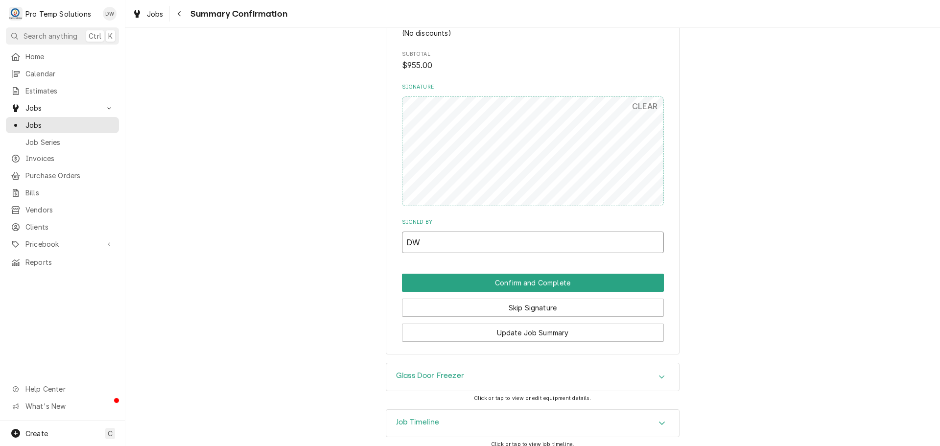
scroll to position [940, 0]
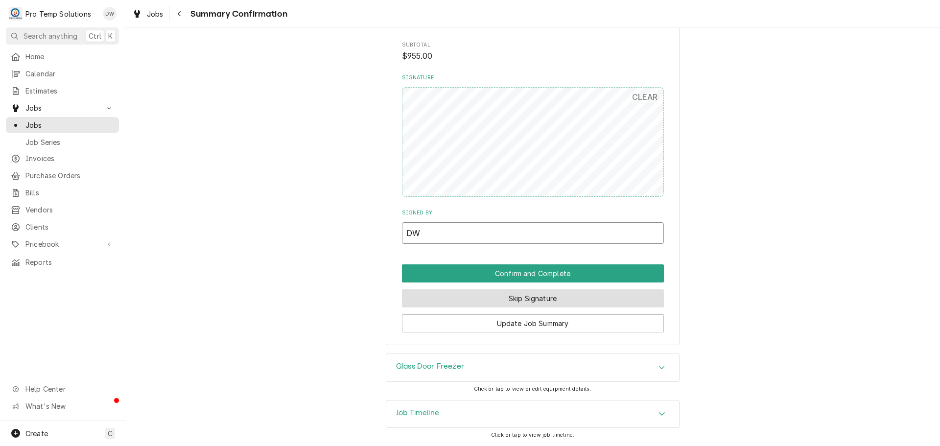
type input "DW"
click at [529, 295] on button "Skip Signature" at bounding box center [533, 298] width 262 height 18
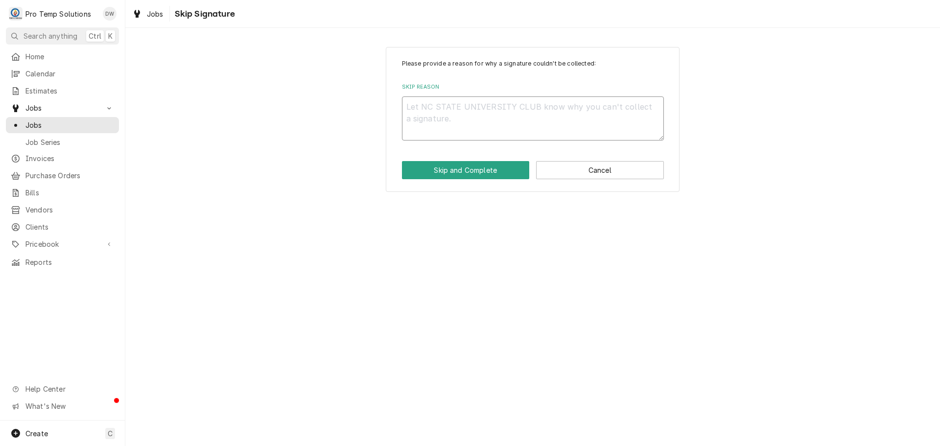
click at [443, 110] on textarea "Skip Reason" at bounding box center [533, 118] width 262 height 44
type textarea "x"
type textarea "D"
type textarea "x"
type textarea "DW"
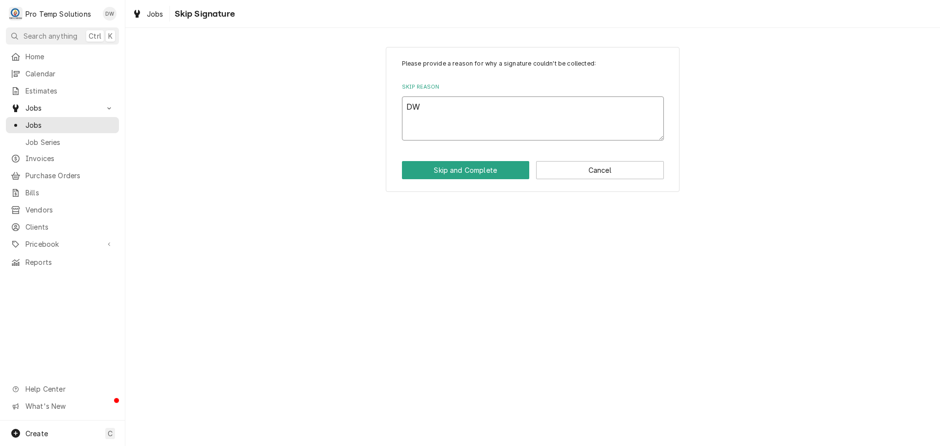
type textarea "x"
type textarea "DW"
type textarea "x"
type textarea "DW C"
type textarea "x"
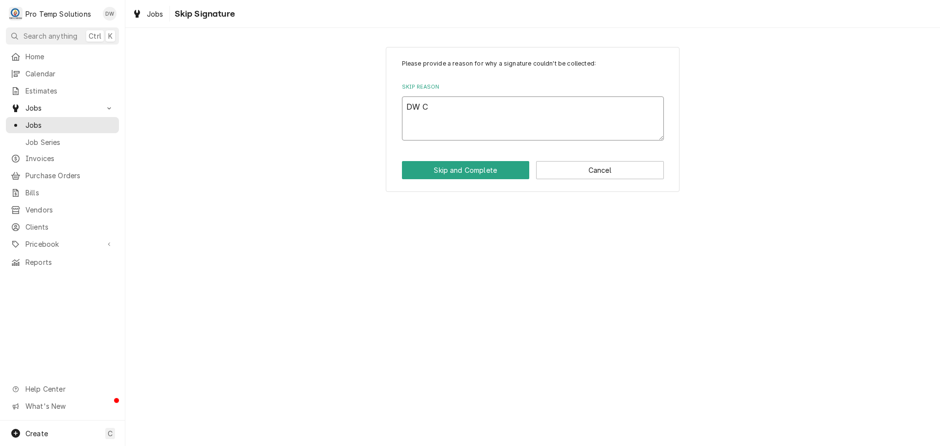
type textarea "DW CL"
type textarea "x"
type textarea "DW CLO"
type textarea "x"
type textarea "DW CLOS"
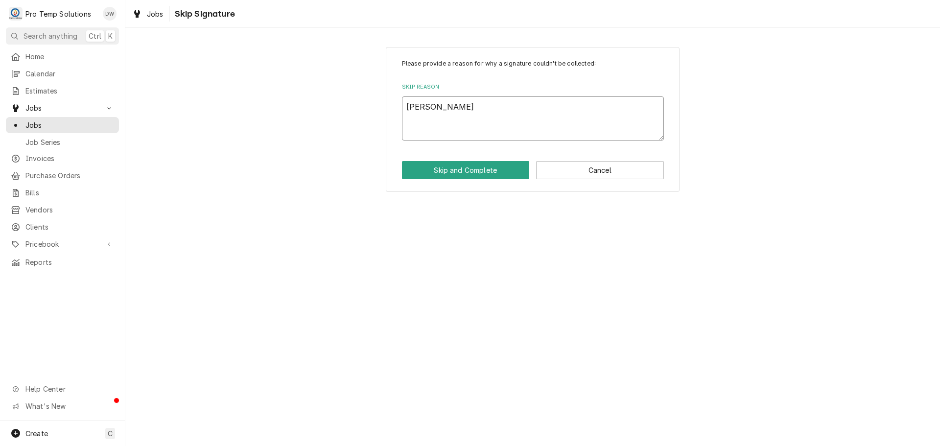
type textarea "x"
type textarea "DW CLOSE"
type textarea "x"
type textarea "DW CLOSED"
type textarea "x"
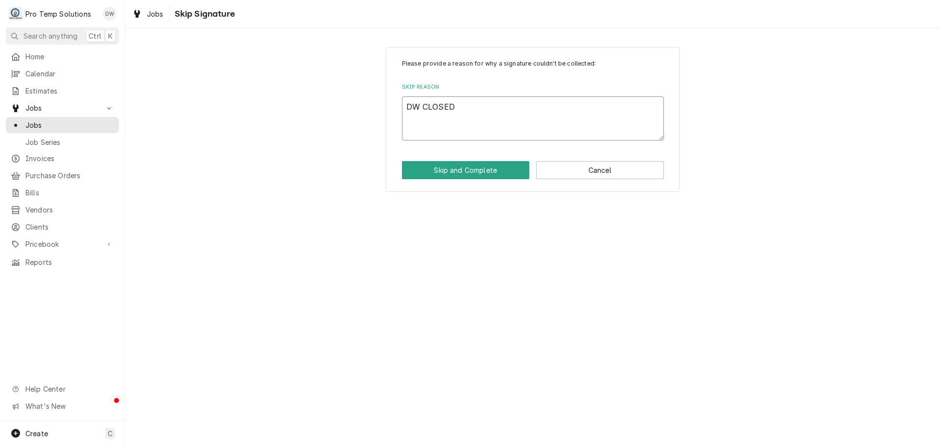
type textarea "DW CLOSED"
type textarea "x"
type textarea "DW CLOSED C"
type textarea "x"
type textarea "DW CLOSED CA"
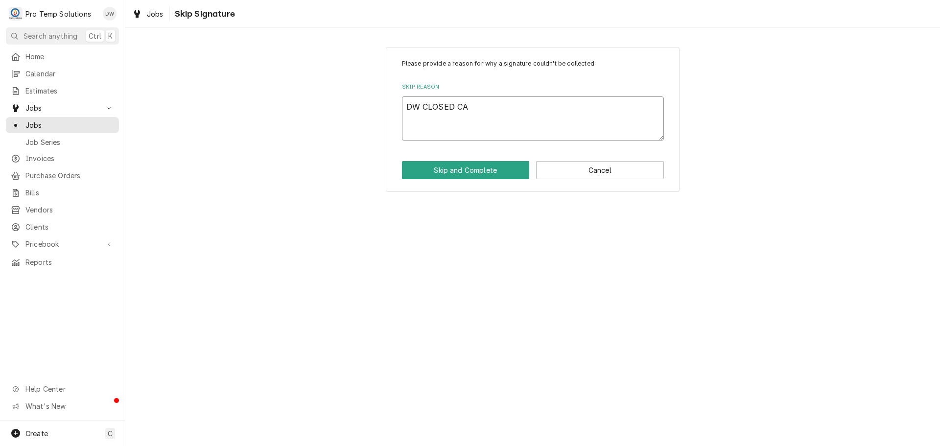
type textarea "x"
type textarea "DW CLOSED CAL"
type textarea "x"
type textarea "DW CLOSED CALL"
click at [464, 169] on button "Skip and Complete" at bounding box center [466, 170] width 128 height 18
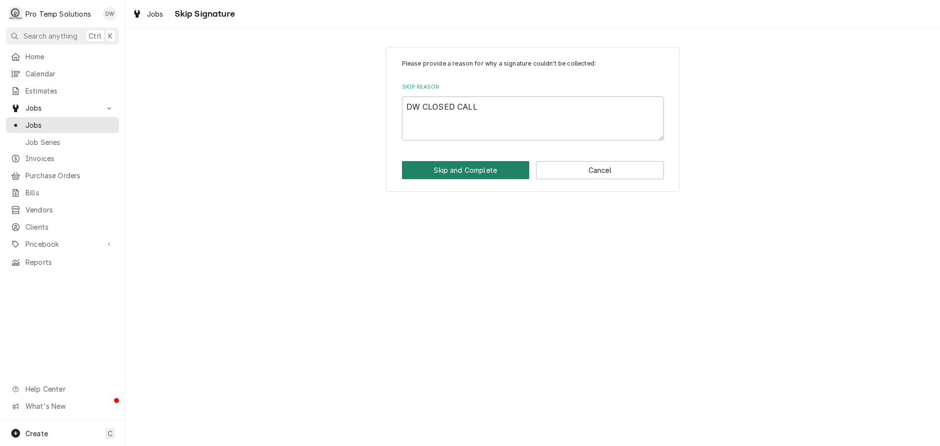
type textarea "x"
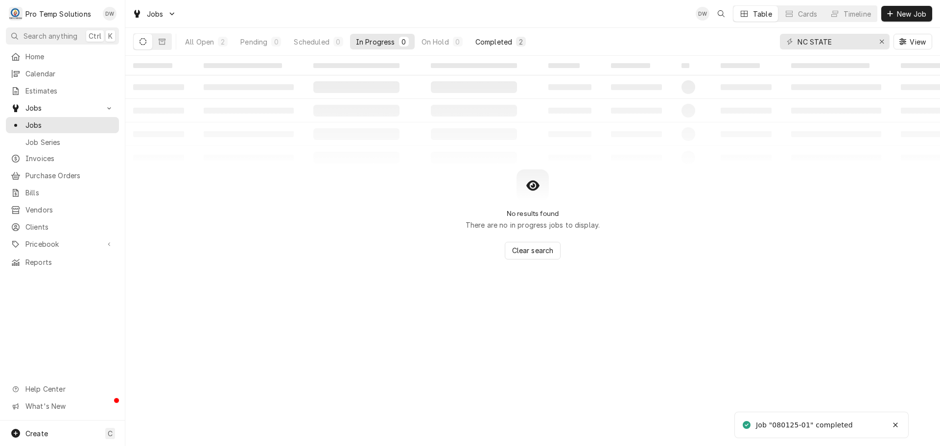
click at [499, 42] on div "Completed" at bounding box center [493, 42] width 37 height 10
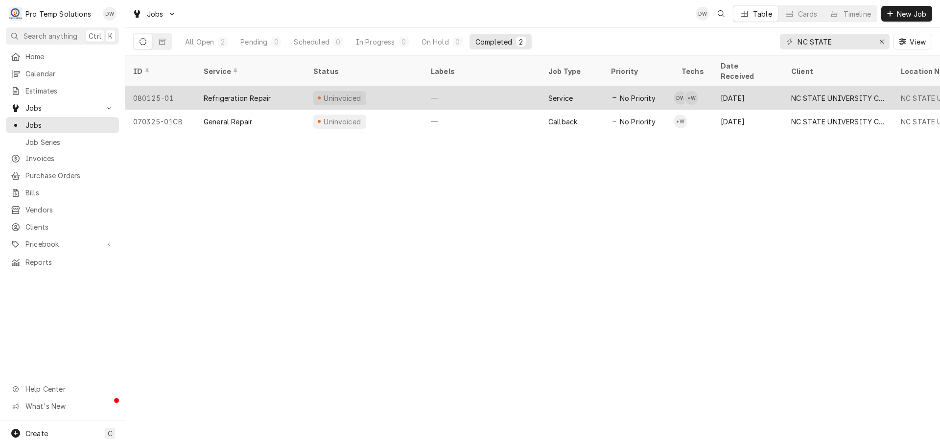
click at [509, 86] on div "—" at bounding box center [481, 97] width 117 height 23
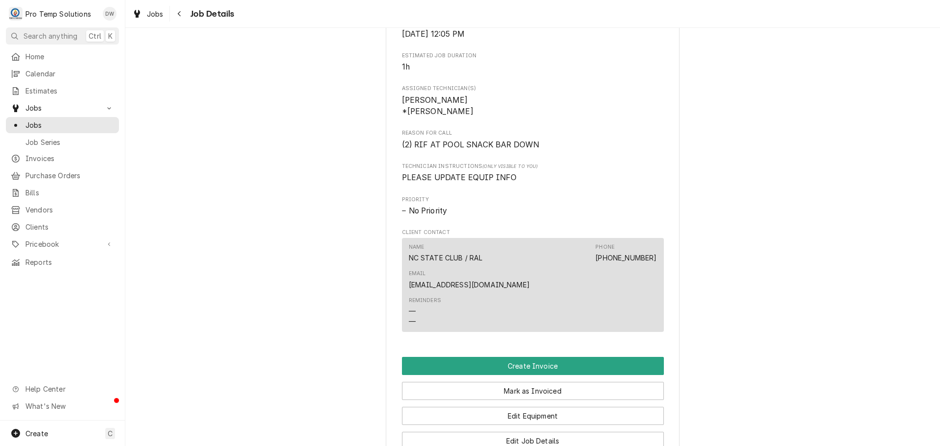
scroll to position [636, 0]
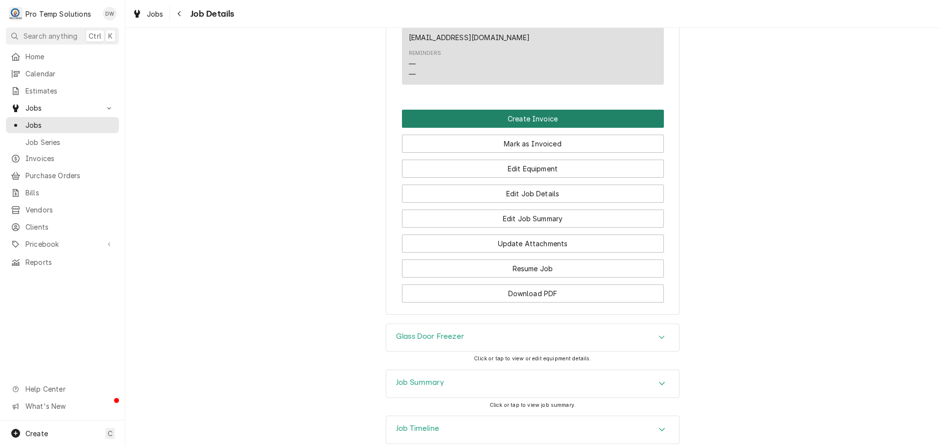
click at [515, 110] on button "Create Invoice" at bounding box center [533, 119] width 262 height 18
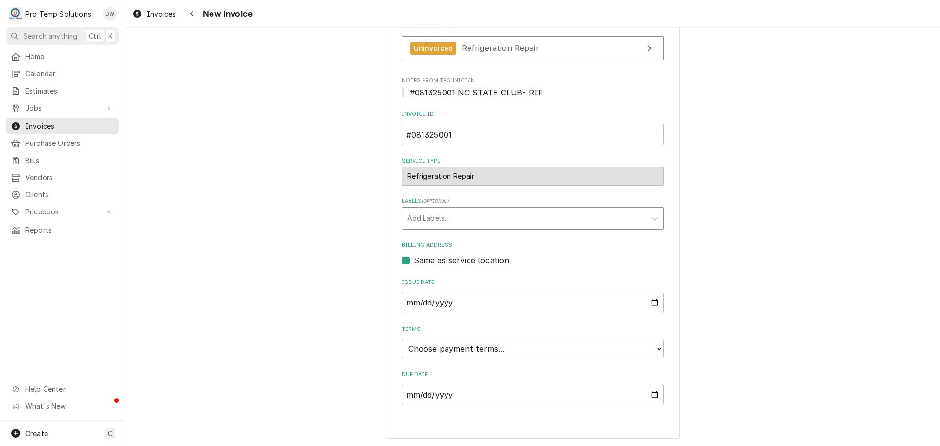
scroll to position [193, 0]
click at [455, 349] on select "Choose payment terms... Same Day Net 7 Net 14 Net 21 Net 30 Net 45 Net 60 Net 90" at bounding box center [533, 348] width 262 height 20
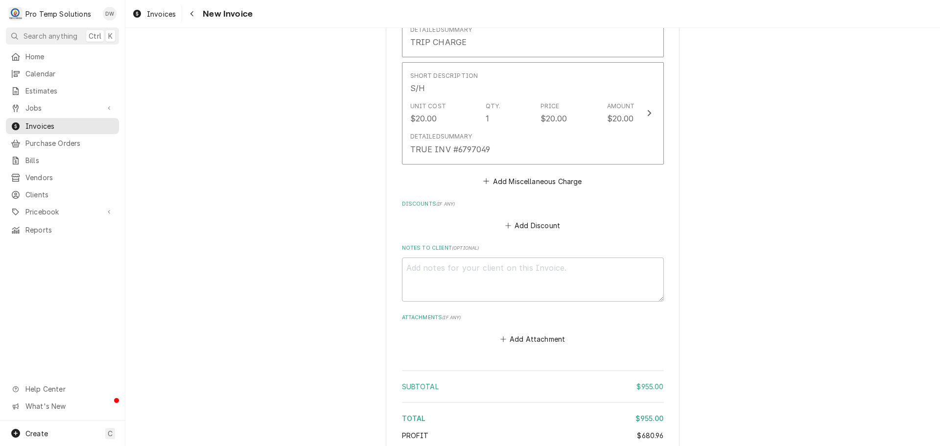
scroll to position [1343, 0]
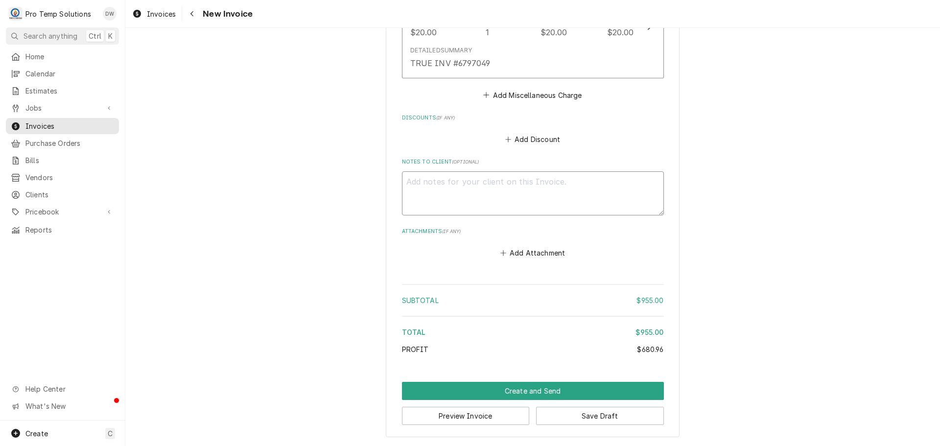
click at [427, 186] on textarea "Notes to Client ( optional )" at bounding box center [533, 193] width 262 height 44
type textarea "x"
type textarea "#"
type textarea "x"
type textarea "#0"
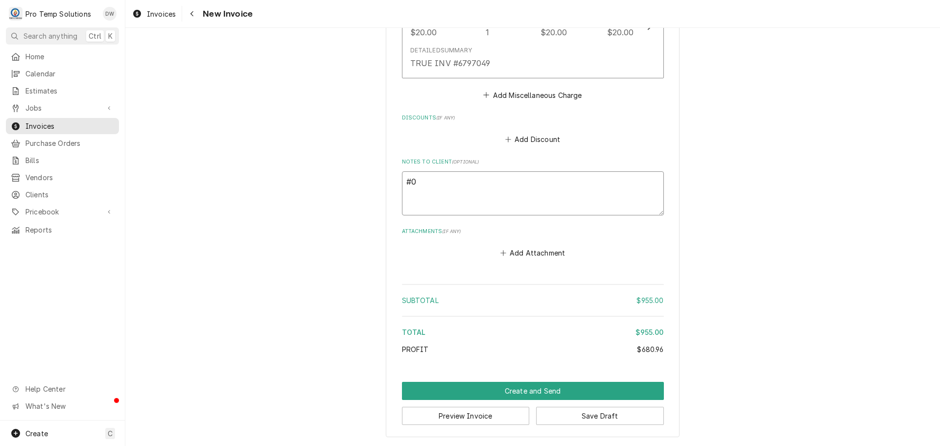
type textarea "x"
type textarea "#08"
type textarea "x"
type textarea "#081"
type textarea "x"
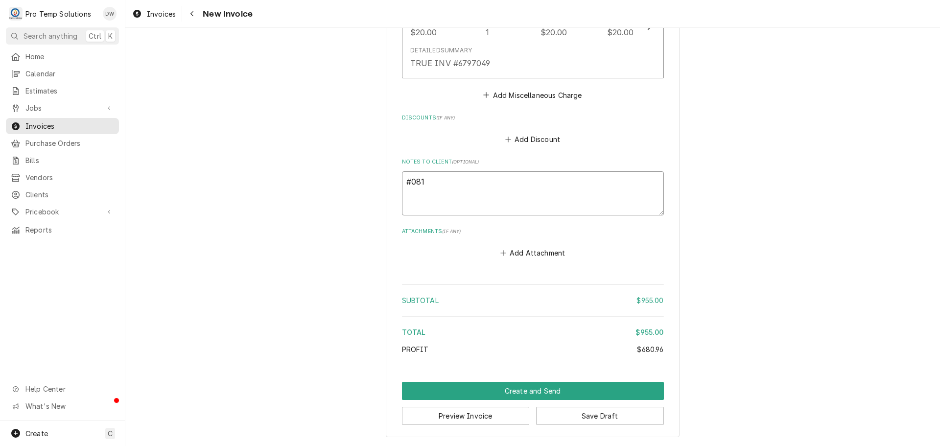
type textarea "#0813"
type textarea "x"
type textarea "#08132"
type textarea "x"
type textarea "#081325"
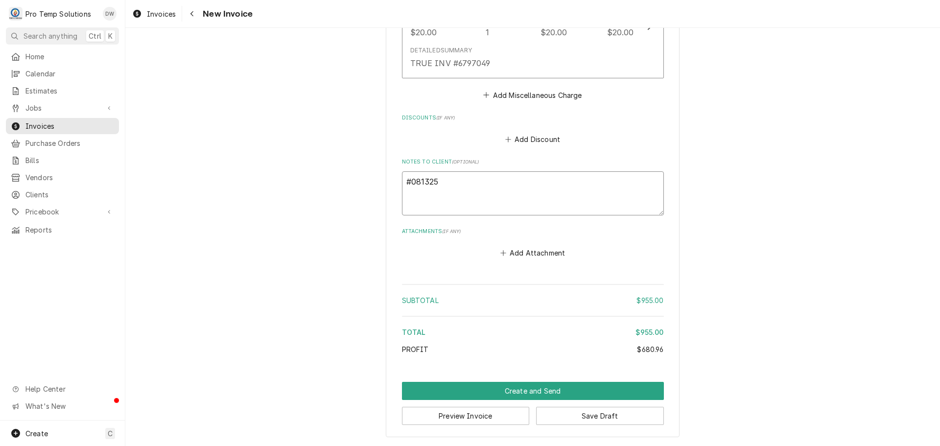
type textarea "x"
type textarea "#0813250"
type textarea "x"
type textarea "#08132500"
type textarea "x"
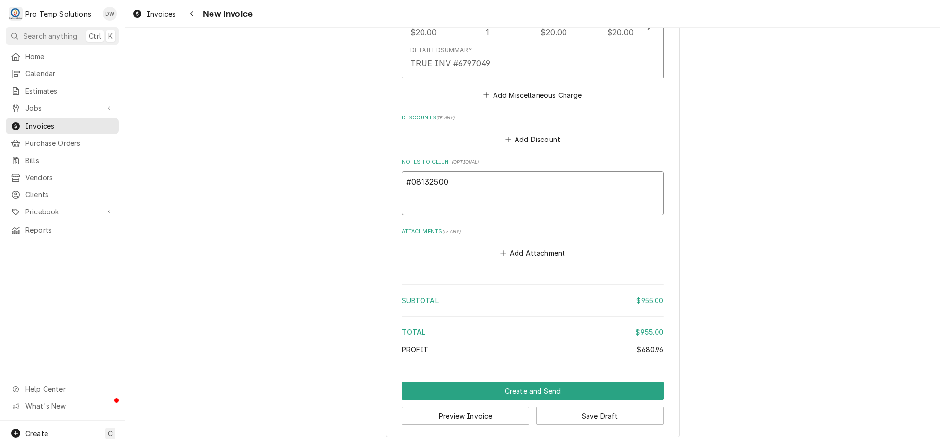
type textarea "#081325001"
type textarea "x"
type textarea "#081325001"
type textarea "x"
type textarea "#081325001 N"
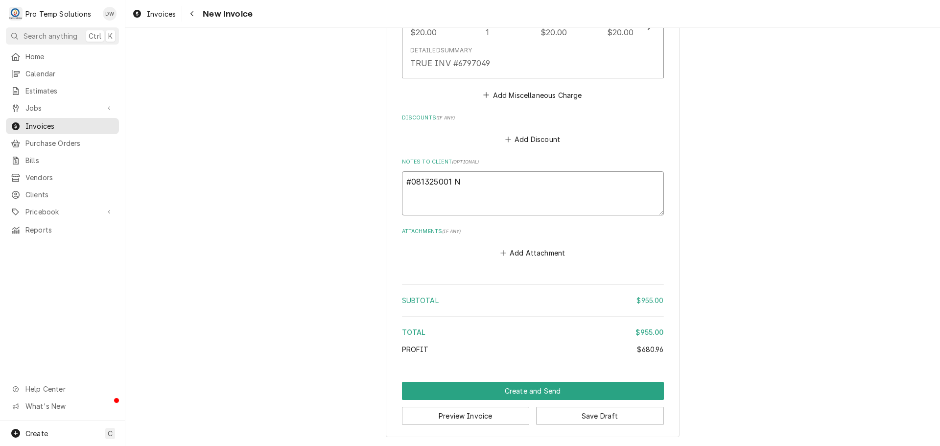
type textarea "x"
type textarea "#081325001 NC"
type textarea "x"
type textarea "#081325001 NC"
type textarea "x"
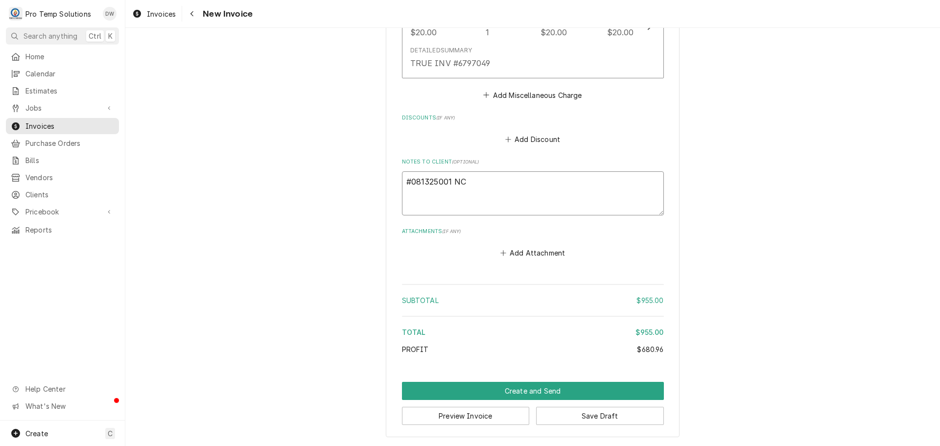
type textarea "#081325001 NC S"
type textarea "x"
type textarea "#081325001 NC ST"
type textarea "x"
type textarea "#081325001 NC STA"
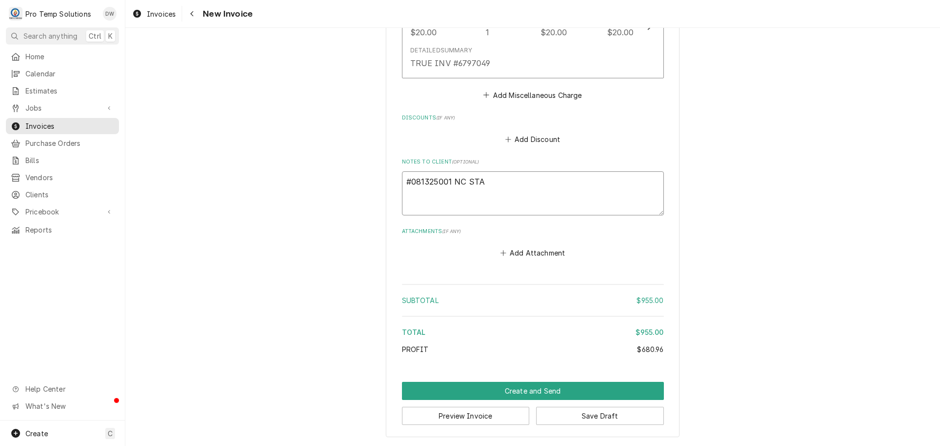
type textarea "x"
type textarea "#081325001 NC STAT"
type textarea "x"
type textarea "#081325001 NC STATE"
type textarea "x"
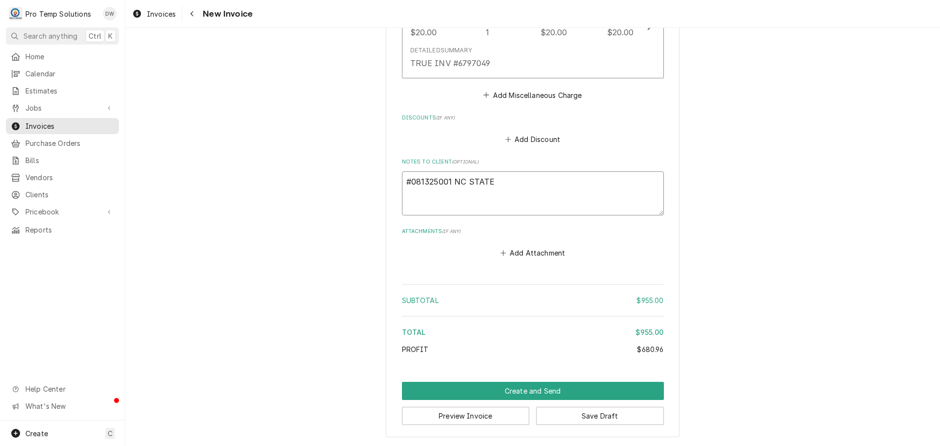
type textarea "#081325001 NC STATE"
type textarea "x"
type textarea "#081325001 NC STATE C"
type textarea "x"
type textarea "#081325001 NC STATE CL"
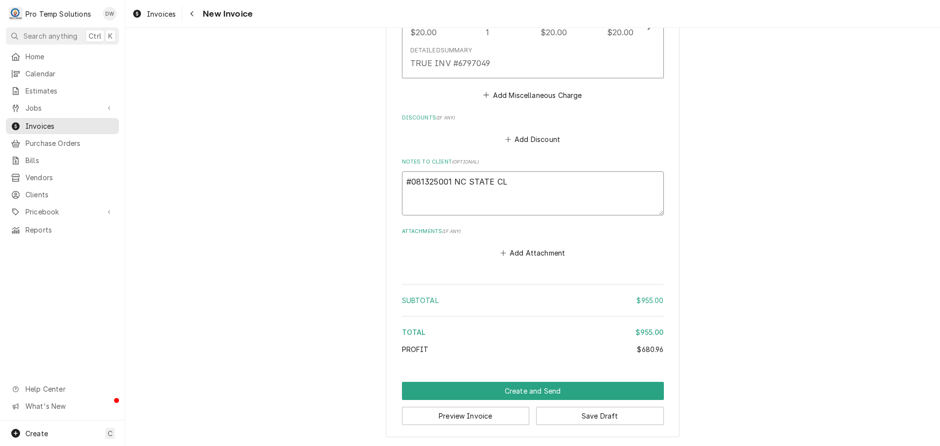
type textarea "x"
type textarea "#081325001 NC STATE CLU"
type textarea "x"
type textarea "#081325001 NC STATE CLUB"
type textarea "x"
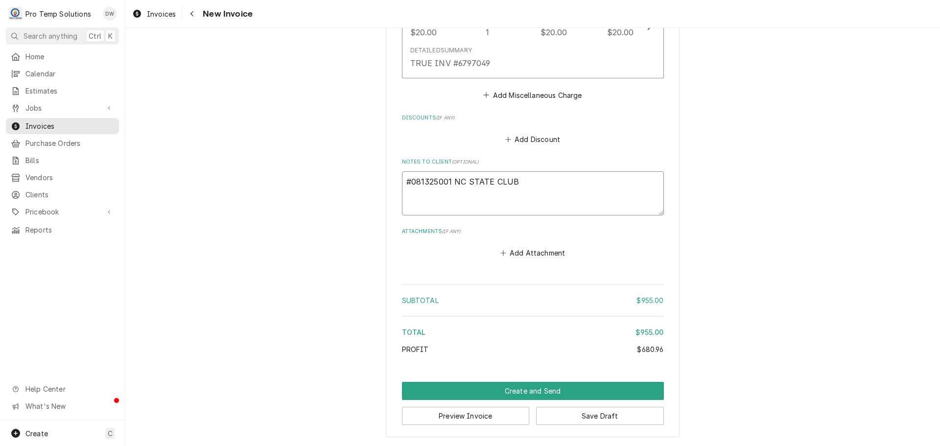
type textarea "#081325001 NC STATE CLUB-"
type textarea "x"
type textarea "#081325001 NC STATE CLUB-"
type textarea "x"
type textarea "#081325001 NC STATE CLUB- R"
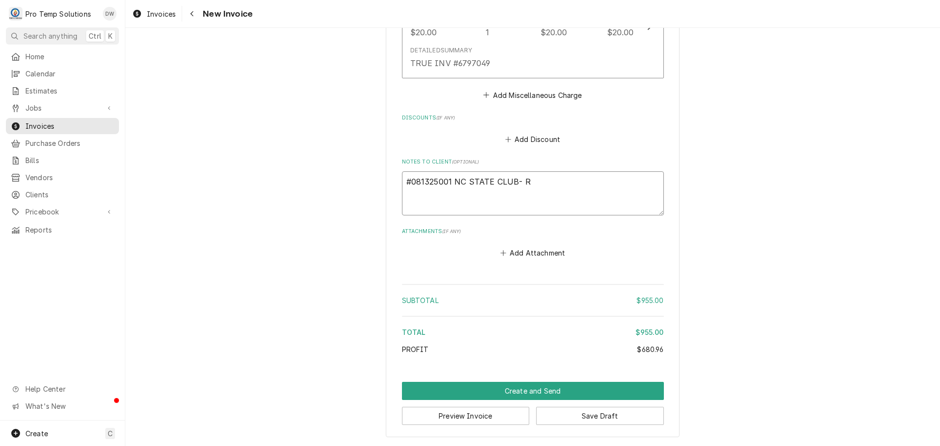
type textarea "x"
type textarea "#081325001 NC STATE CLUB- RI"
type textarea "x"
type textarea "#081325001 NC STATE CLUB- RIF"
type textarea "x"
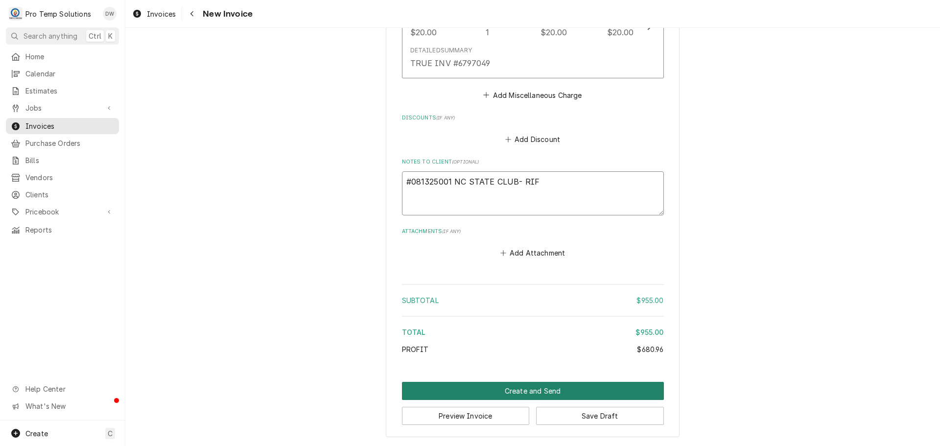
type textarea "#081325001 NC STATE CLUB- RIF"
click at [526, 392] on button "Create and Send" at bounding box center [533, 391] width 262 height 18
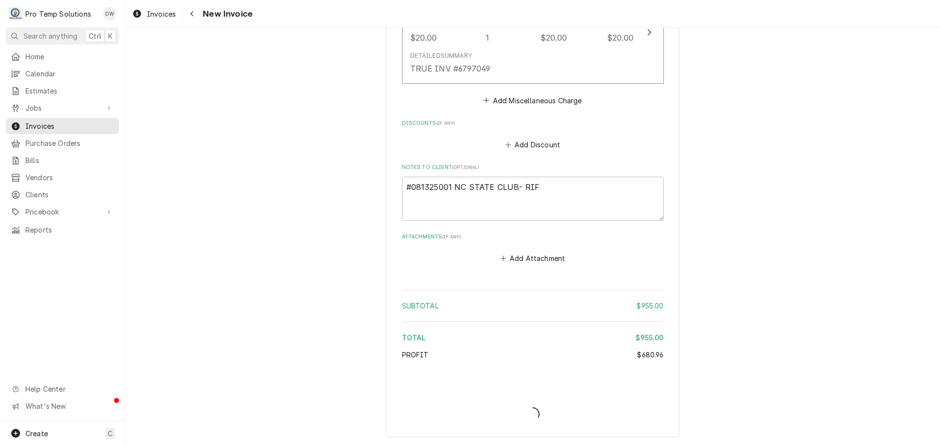
type textarea "x"
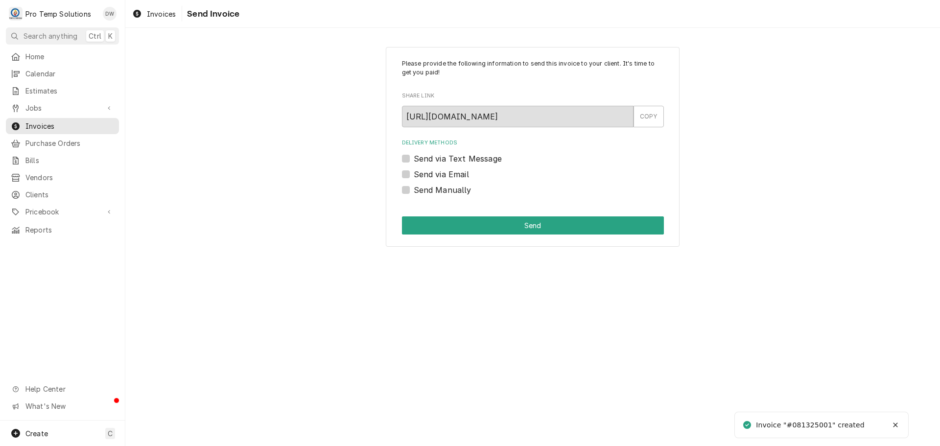
click at [414, 172] on label "Send via Email" at bounding box center [441, 174] width 55 height 12
click at [414, 172] on input "Send via Email" at bounding box center [545, 179] width 262 height 22
checkbox input "true"
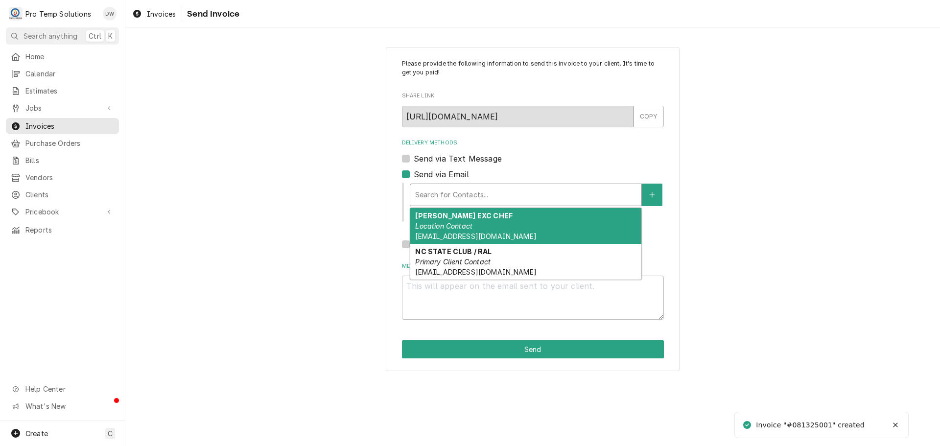
click at [475, 195] on div "Delivery Methods" at bounding box center [525, 195] width 221 height 18
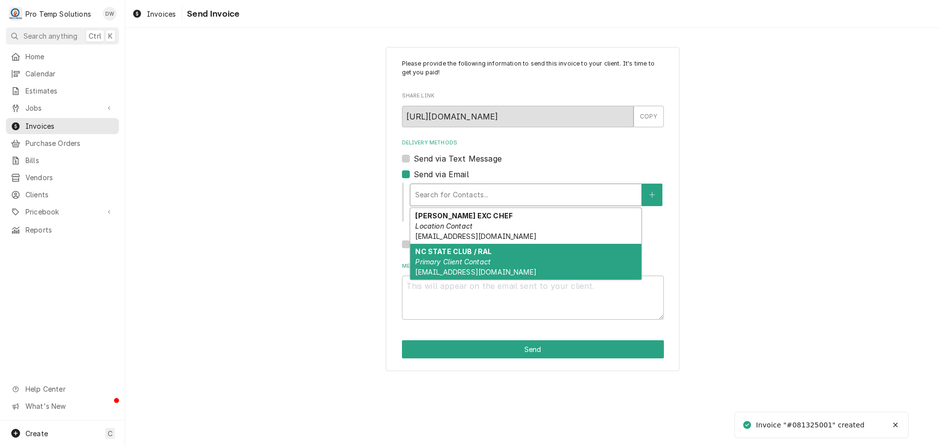
click at [470, 254] on strong "NC STATE CLUB / RAL" at bounding box center [453, 251] width 76 height 8
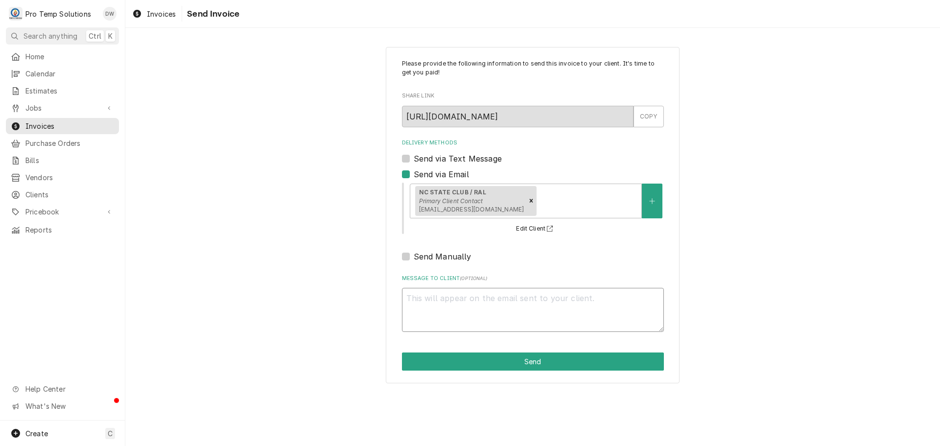
click at [442, 305] on textarea "Message to Client ( optional )" at bounding box center [533, 310] width 262 height 44
type textarea "x"
type textarea "#"
type textarea "x"
type textarea "#0"
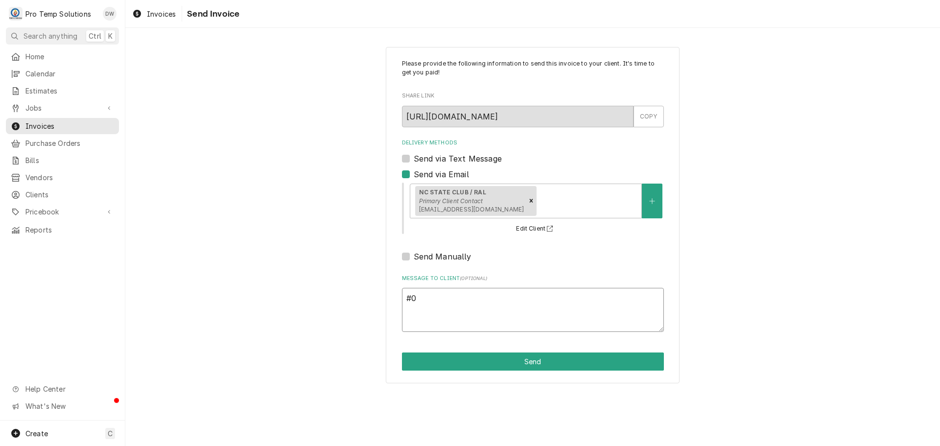
type textarea "x"
type textarea "#08"
type textarea "x"
type textarea "#081"
type textarea "x"
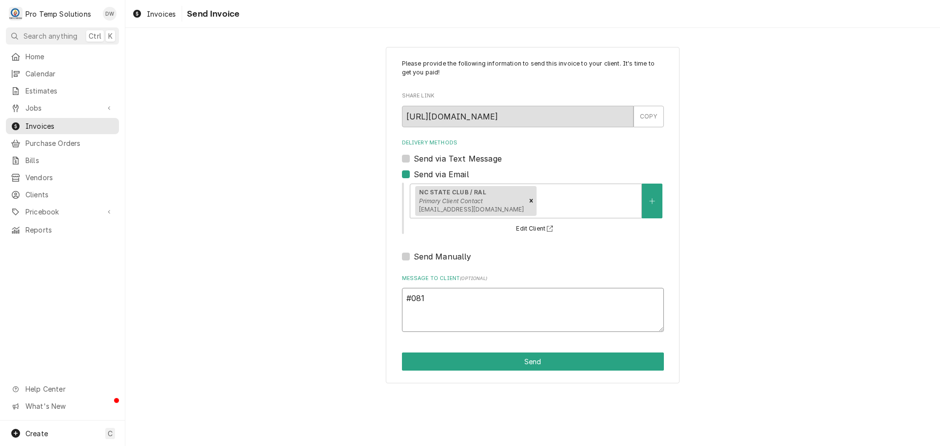
type textarea "#0813"
type textarea "x"
type textarea "#08132"
type textarea "x"
type textarea "#081325"
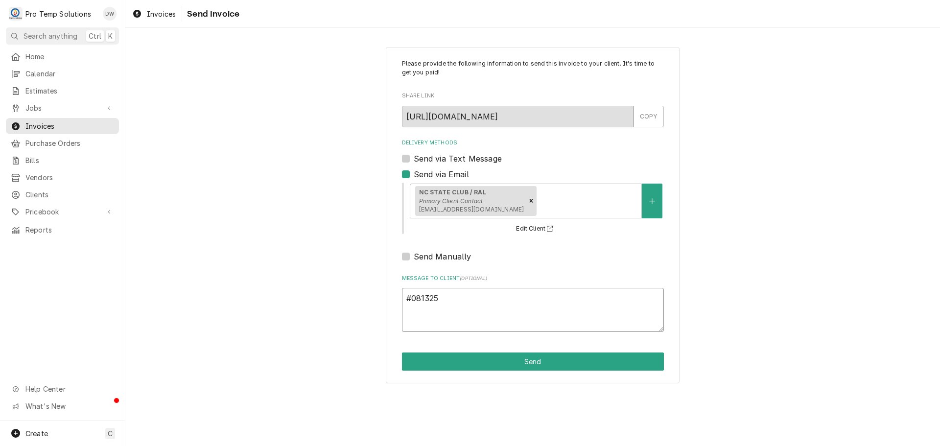
type textarea "x"
type textarea "#0813250"
type textarea "x"
type textarea "#08132500"
type textarea "x"
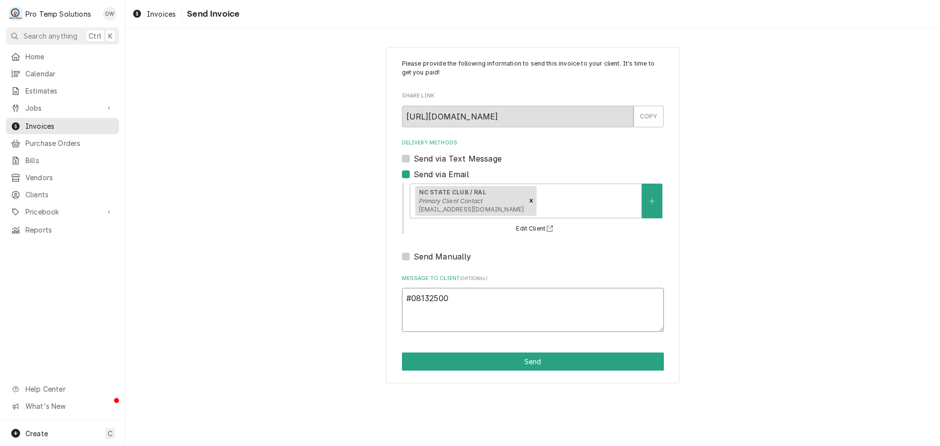
type textarea "#081325001"
type textarea "x"
type textarea "#081325001"
type textarea "x"
type textarea "#081325001 N"
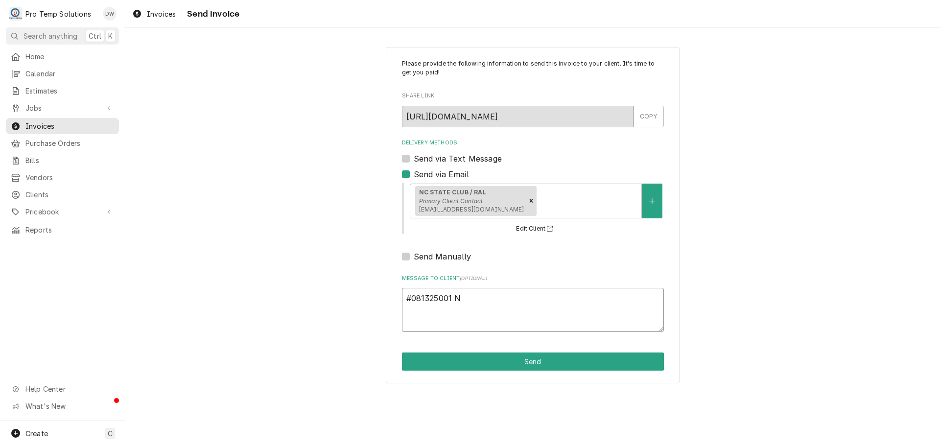
type textarea "x"
type textarea "#081325001 NC"
type textarea "x"
type textarea "#081325001 NC"
type textarea "x"
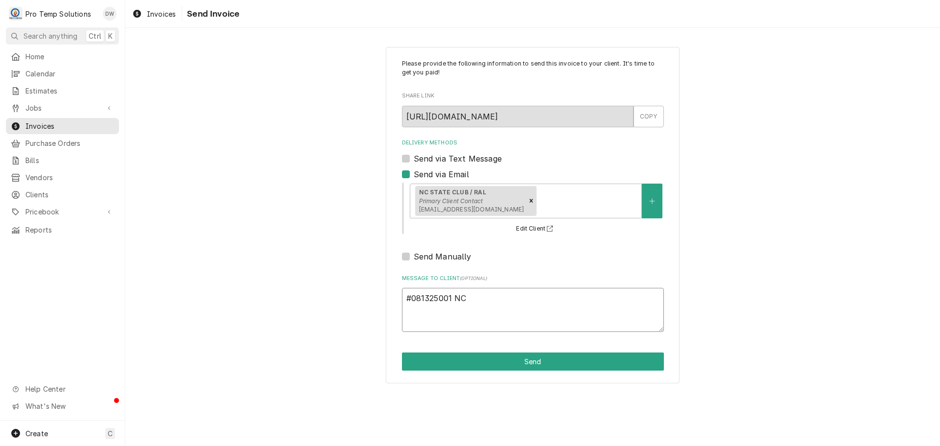
type textarea "#081325001 NC S"
type textarea "x"
type textarea "#081325001 NC ST"
type textarea "x"
type textarea "#081325001 NC STA"
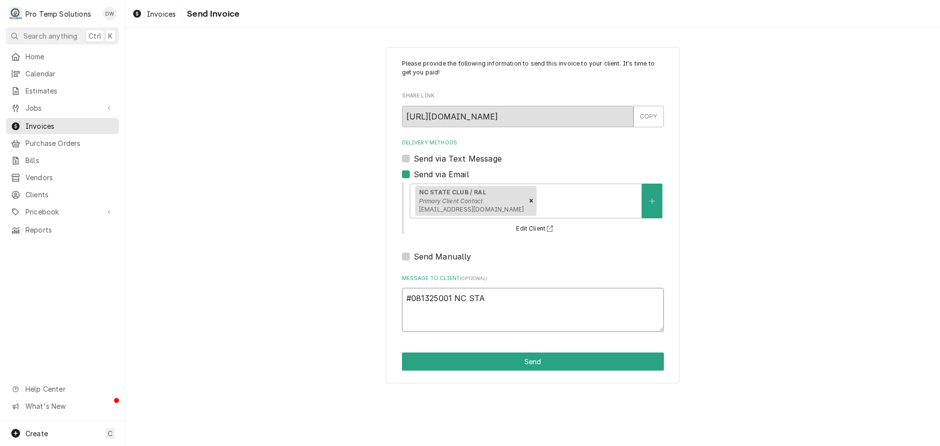
type textarea "x"
type textarea "#081325001 NC STAT"
type textarea "x"
type textarea "#081325001 NC STATE"
type textarea "x"
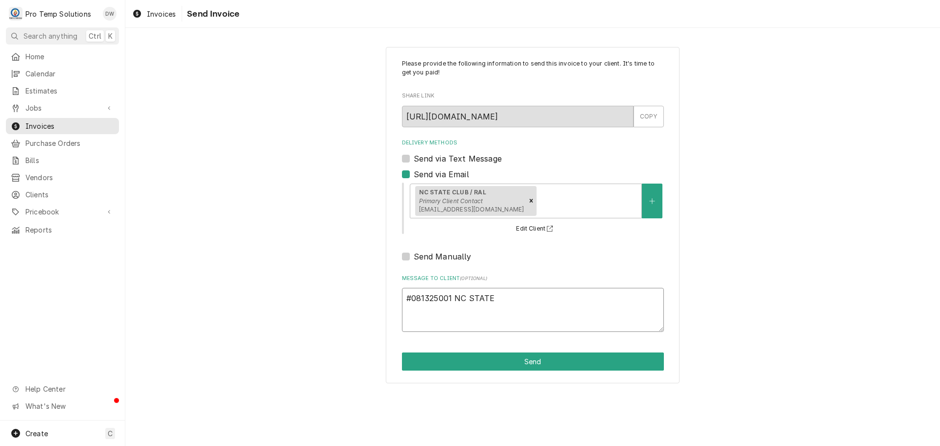
type textarea "#081325001 NC STATE"
type textarea "x"
type textarea "#081325001 NC STATE C"
type textarea "x"
type textarea "#081325001 NC STATE CL"
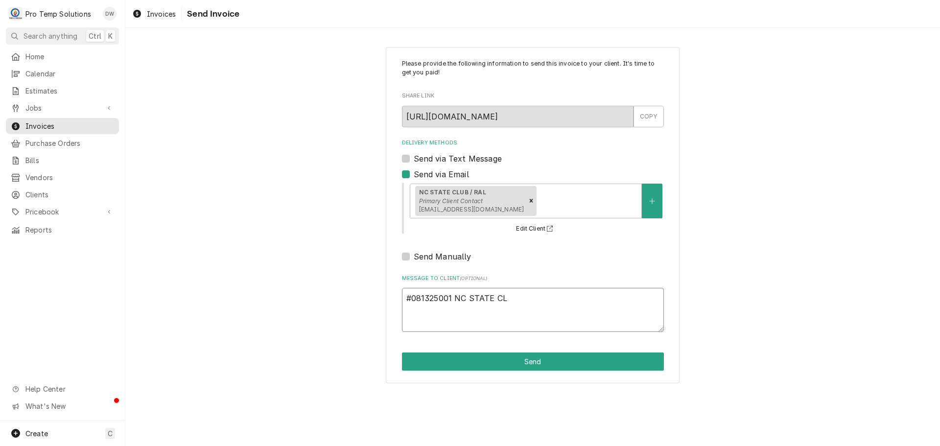
type textarea "x"
type textarea "#081325001 NC STATE CLU"
type textarea "x"
type textarea "#081325001 NC STATE CLUB"
type textarea "x"
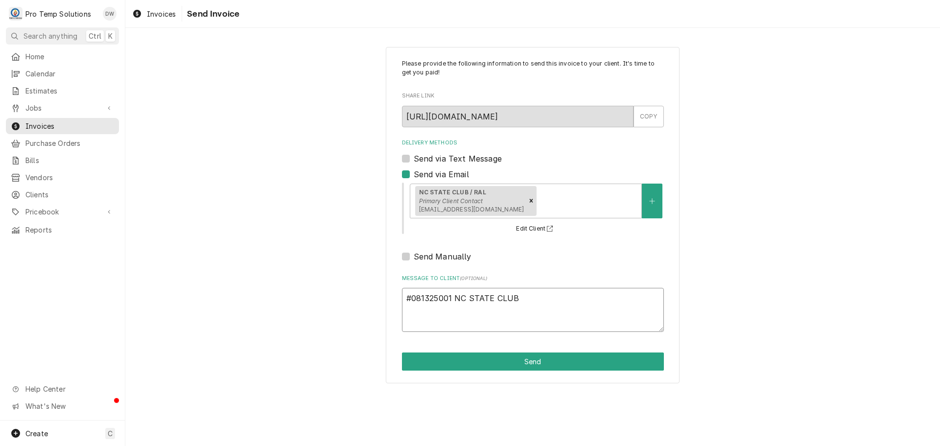
type textarea "#081325001 NC STATE CLUB-"
type textarea "x"
type textarea "#081325001 NC STATE CLUB-"
type textarea "x"
type textarea "#081325001 NC STATE CLUB- R"
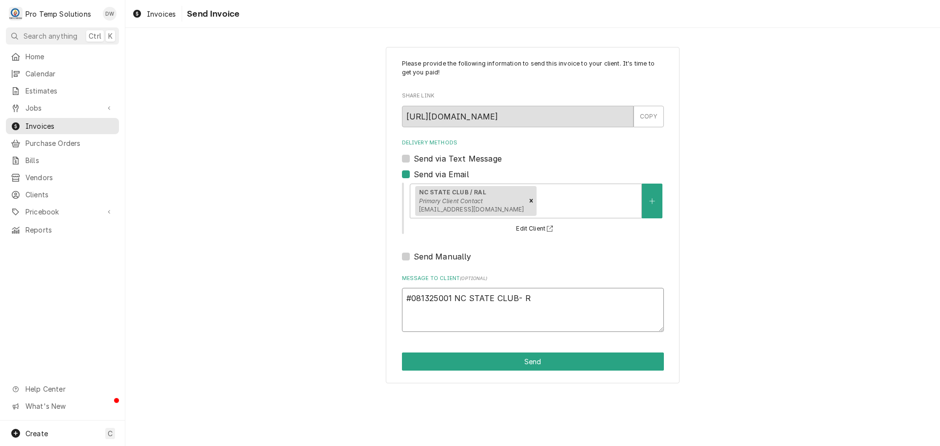
type textarea "x"
type textarea "#081325001 NC STATE CLUB- RI"
type textarea "x"
type textarea "#081325001 NC STATE CLUB- RIF"
type textarea "x"
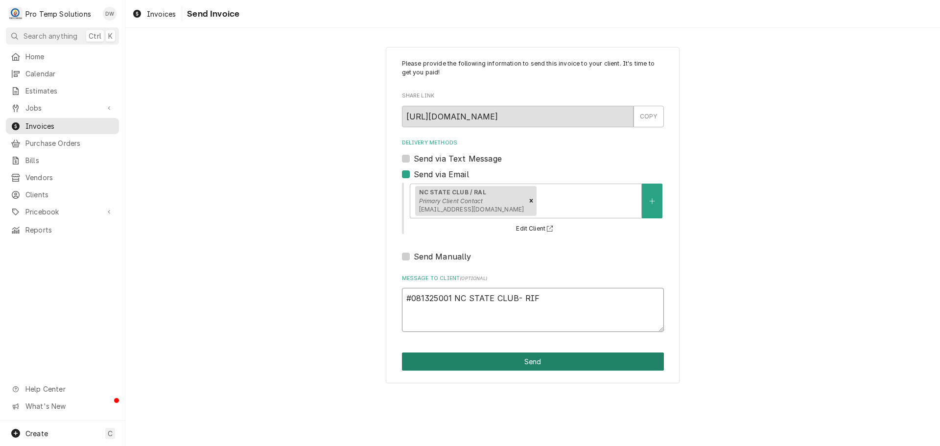
type textarea "#081325001 NC STATE CLUB- RIF"
click at [535, 360] on button "Send" at bounding box center [533, 361] width 262 height 18
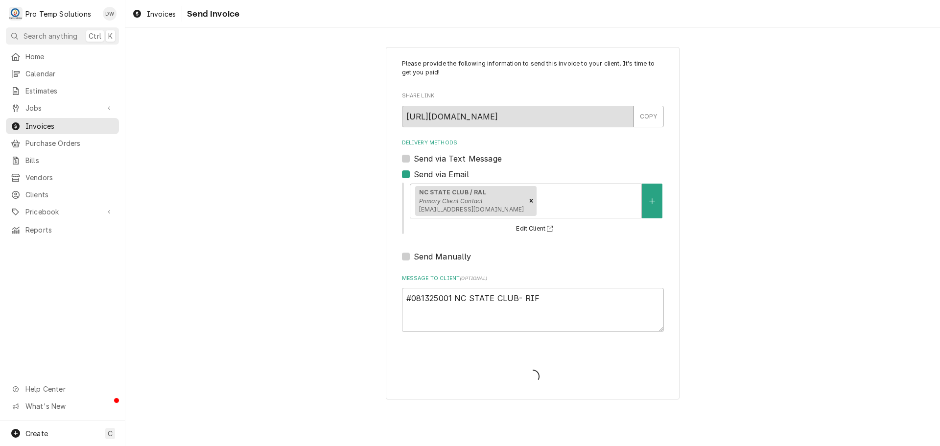
type textarea "x"
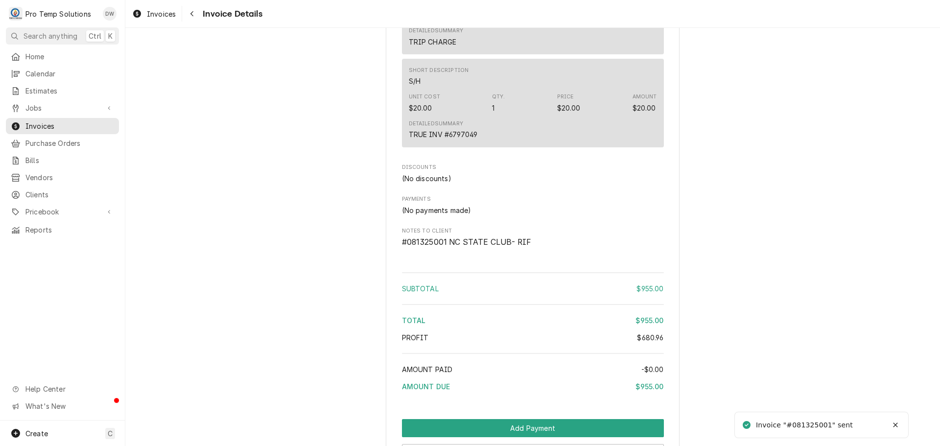
scroll to position [1187, 0]
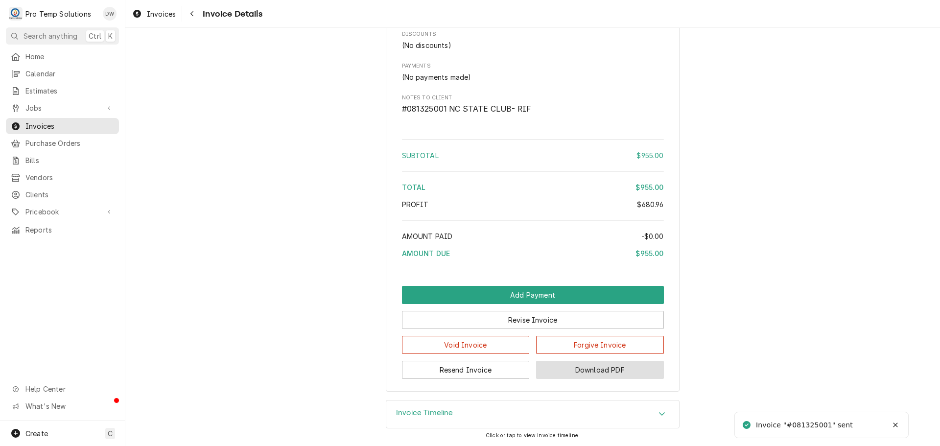
click at [598, 371] on button "Download PDF" at bounding box center [600, 370] width 128 height 18
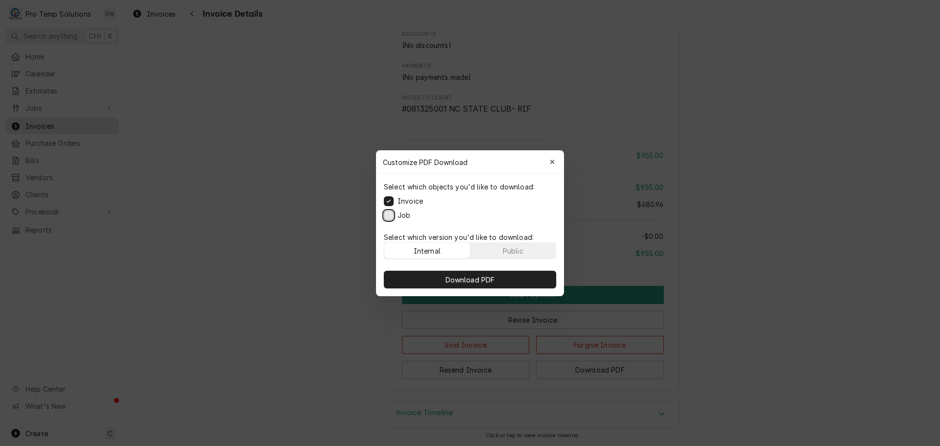
click at [386, 211] on button "Job" at bounding box center [389, 215] width 10 height 10
click at [475, 278] on span "Download PDF" at bounding box center [469, 279] width 53 height 10
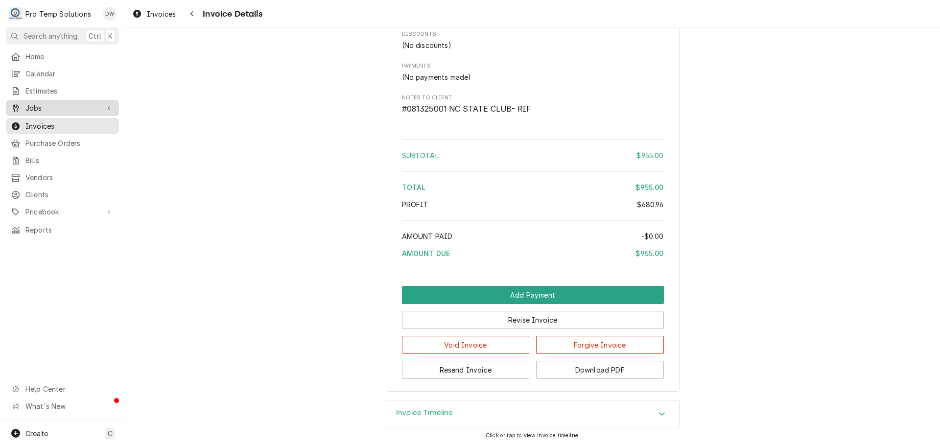
click at [45, 103] on span "Jobs" at bounding box center [62, 108] width 74 height 10
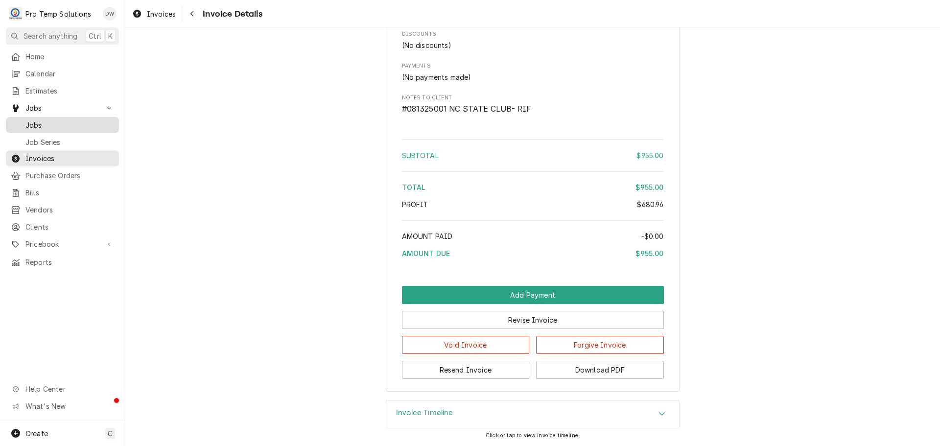
click at [41, 120] on span "Jobs" at bounding box center [69, 125] width 89 height 10
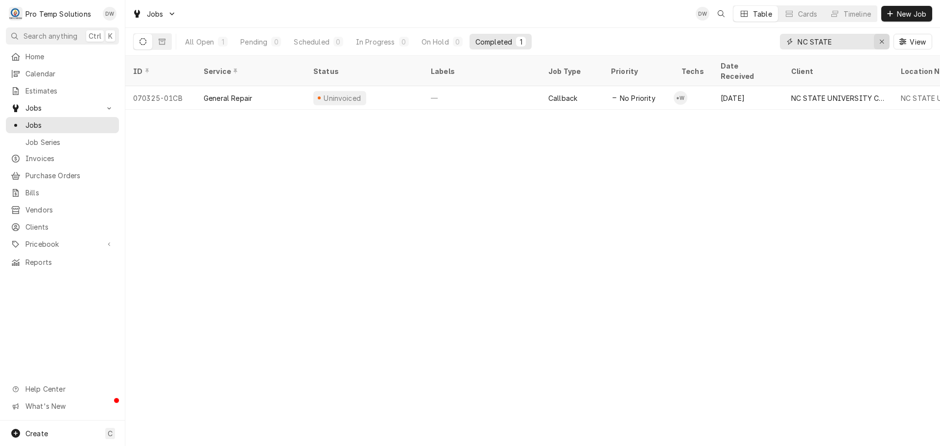
click at [880, 41] on icon "Erase input" at bounding box center [881, 41] width 5 height 7
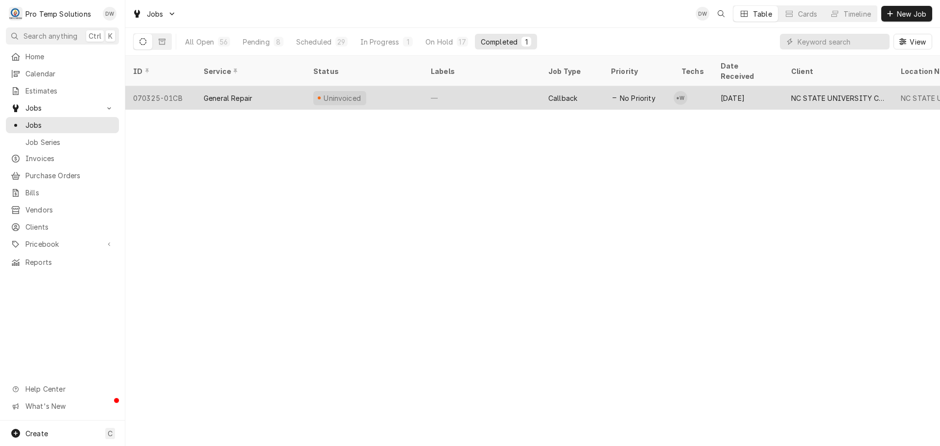
click at [519, 88] on div "—" at bounding box center [481, 97] width 117 height 23
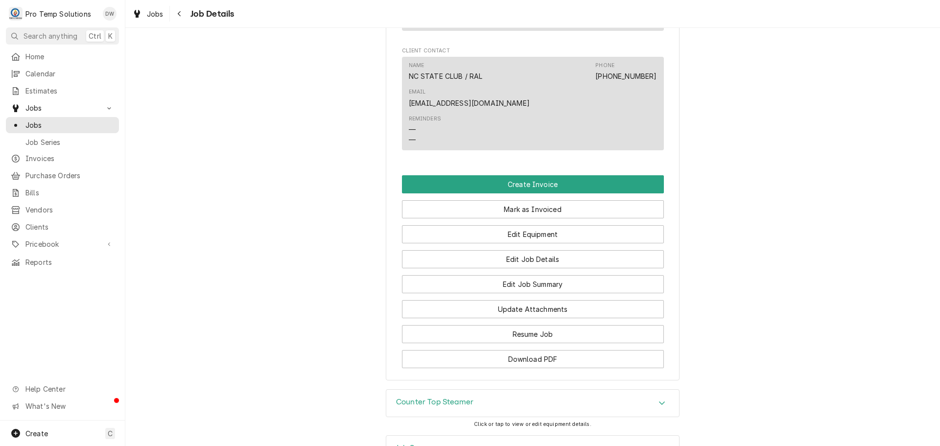
scroll to position [734, 0]
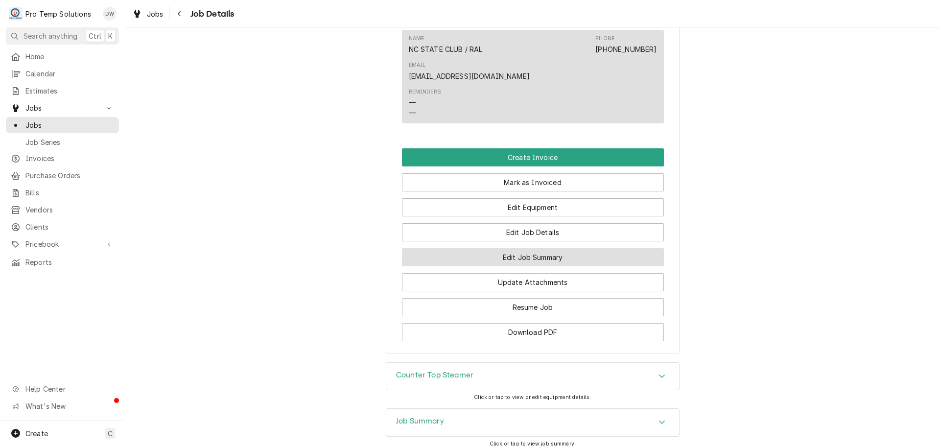
click at [522, 248] on button "Edit Job Summary" at bounding box center [533, 257] width 262 height 18
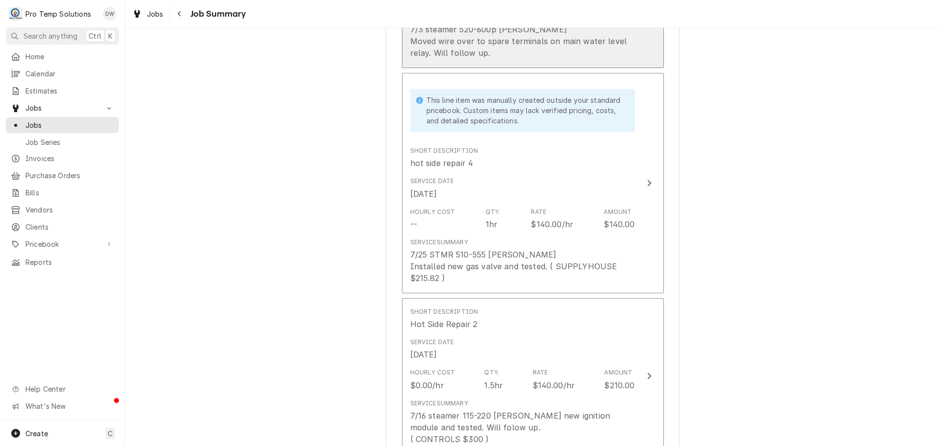
scroll to position [587, 0]
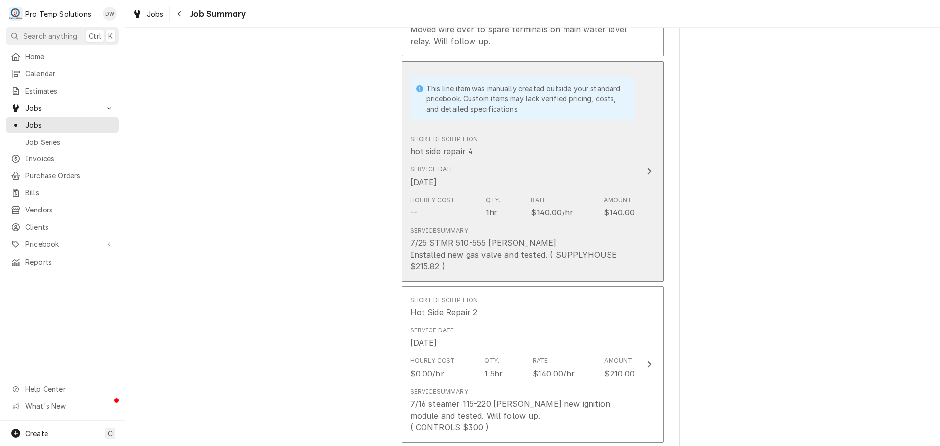
click at [643, 177] on div "Update Line Item" at bounding box center [649, 171] width 13 height 12
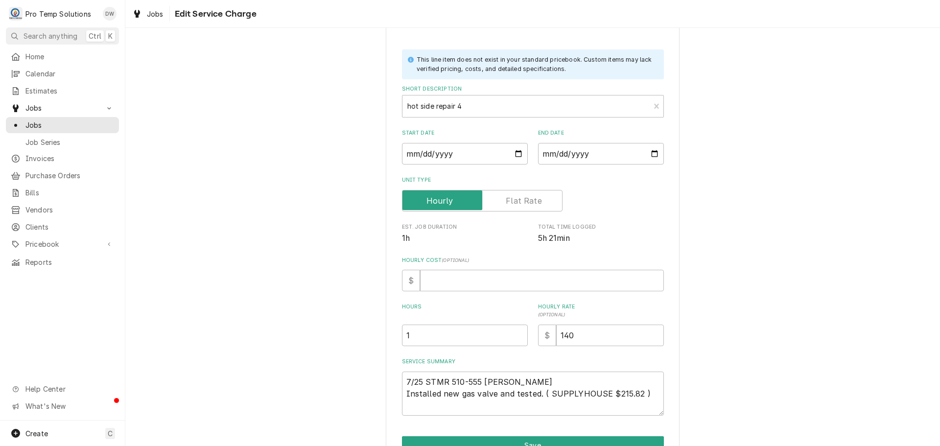
scroll to position [94, 0]
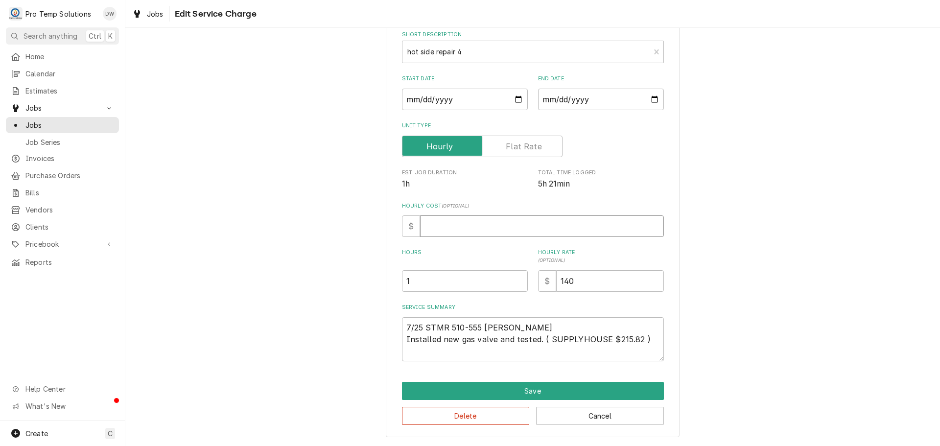
click at [440, 217] on input "Hourly Cost ( optional )" at bounding box center [542, 226] width 244 height 22
type textarea "x"
type input "0"
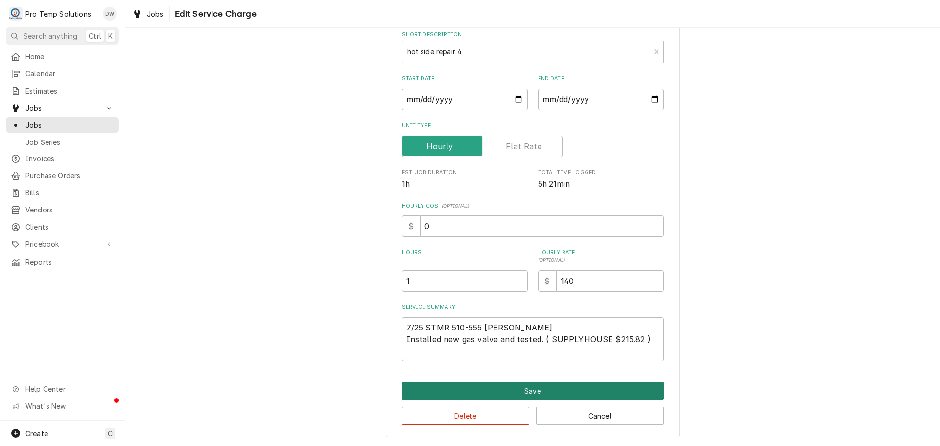
click at [525, 392] on button "Save" at bounding box center [533, 391] width 262 height 18
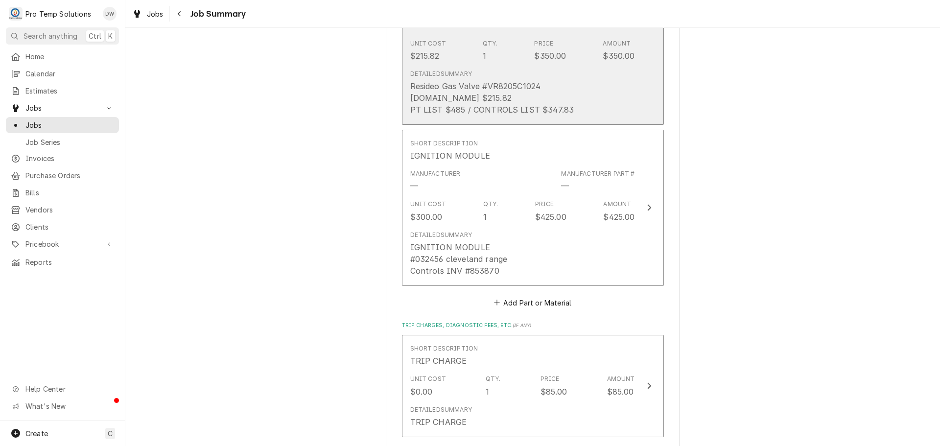
scroll to position [1175, 0]
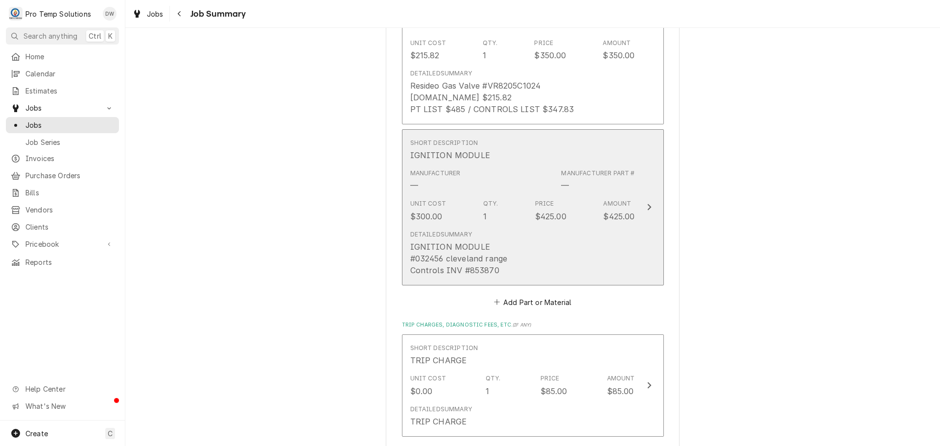
click at [647, 210] on icon "Update Line Item" at bounding box center [649, 207] width 4 height 6
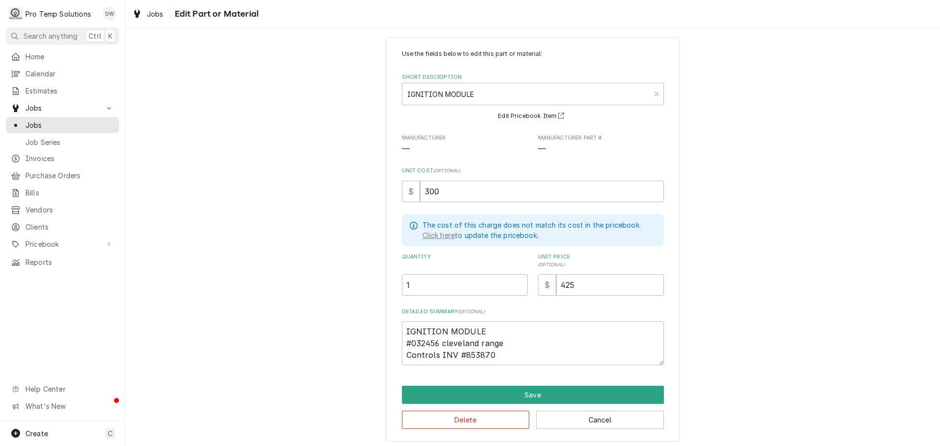
scroll to position [13, 0]
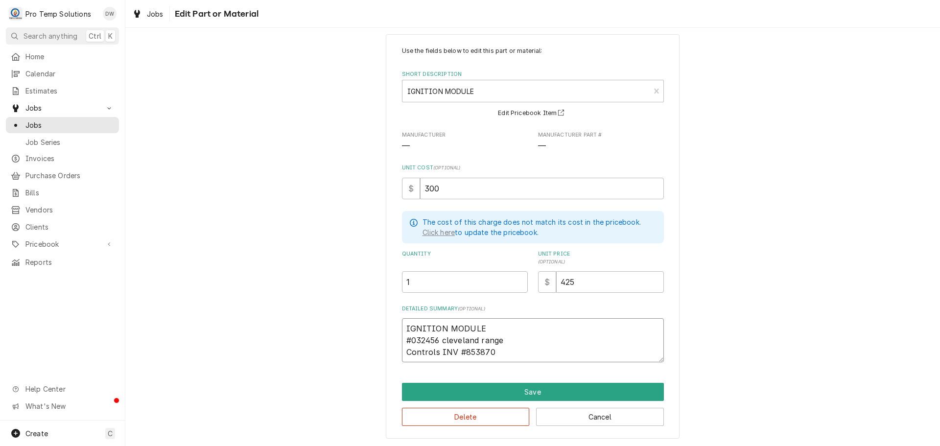
click at [515, 351] on textarea "IGNITION MODULE #032456 cleveland range Controls INV #853870" at bounding box center [533, 340] width 262 height 44
type textarea "x"
type textarea "IGNITION MODULE #032456 cleveland range Controls INV #853870"
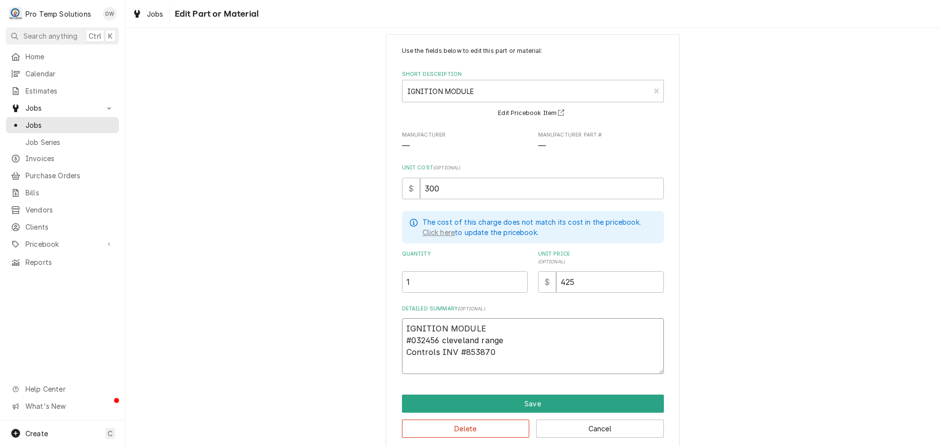
type textarea "x"
type textarea "IGNITION MODULE #032456 cleveland range Controls INV #853870 C"
type textarea "x"
type textarea "IGNITION MODULE #032456 cleveland range Controls INV #853870 CO"
type textarea "x"
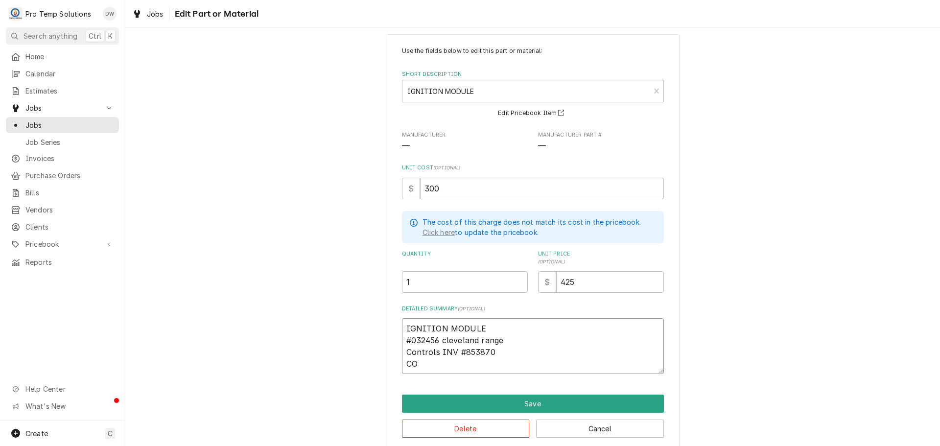
type textarea "IGNITION MODULE #032456 cleveland range Controls INV #853870 CON"
type textarea "x"
type textarea "IGNITION MODULE #032456 cleveland range Controls INV #853870 CONT"
type textarea "x"
type textarea "IGNITION MODULE #032456 cleveland range Controls INV #853870 CONTR"
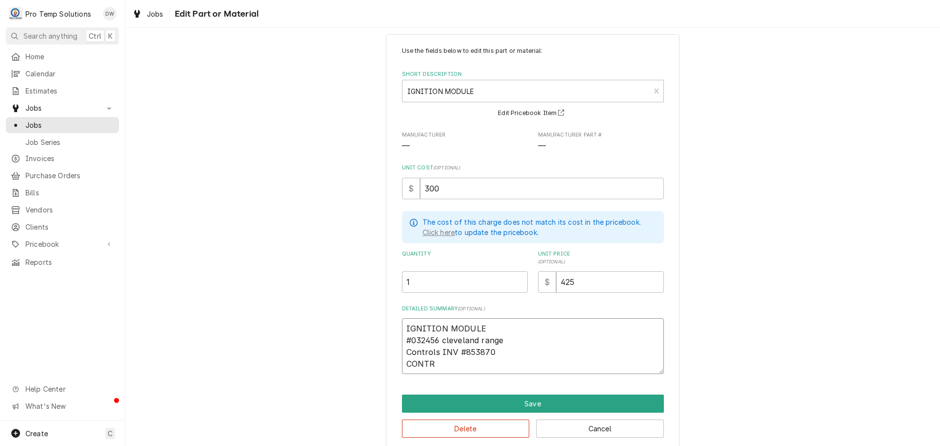
type textarea "x"
type textarea "IGNITION MODULE #032456 cleveland range Controls INV #853870 CONTRO"
type textarea "x"
type textarea "IGNITION MODULE #032456 cleveland range Controls INV #853870 CONTROL"
type textarea "x"
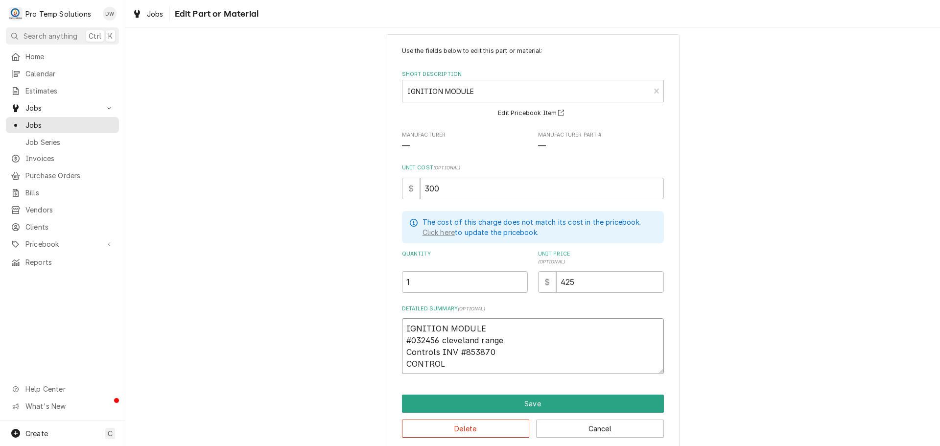
type textarea "IGNITION MODULE #032456 cleveland range Controls INV #853870 CONTROLS"
type textarea "x"
type textarea "IGNITION MODULE #032456 cleveland range Controls INV #853870 CONTROLS"
type textarea "x"
type textarea "IGNITION MODULE #032456 cleveland range Controls INV #853870 CONTROLS L"
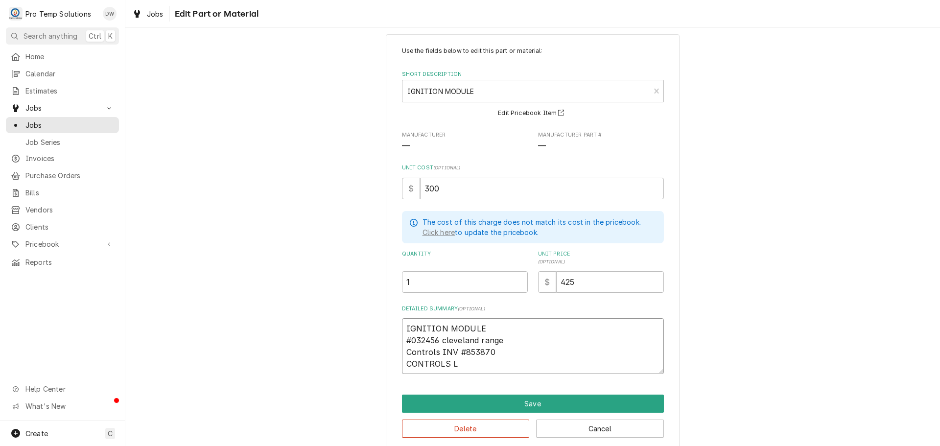
type textarea "x"
type textarea "IGNITION MODULE #032456 cleveland range Controls INV #853870 CONTROLS LI"
type textarea "x"
type textarea "IGNITION MODULE #032456 cleveland range Controls INV #853870 CONTROLS LIS"
type textarea "x"
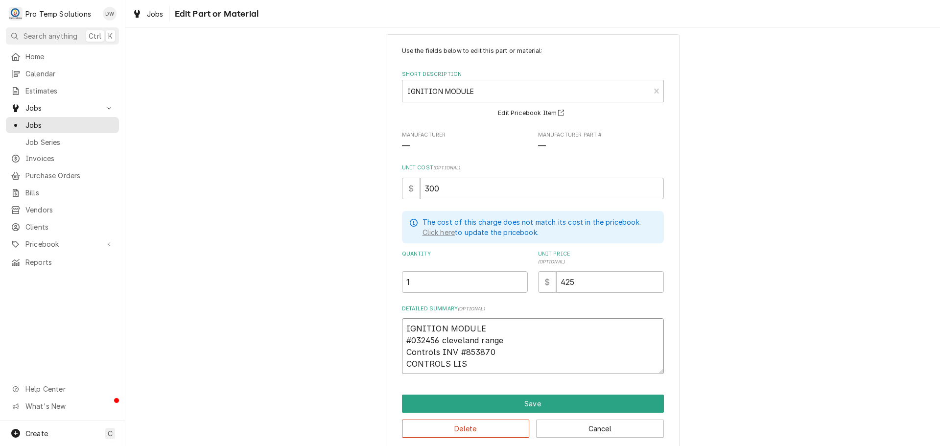
type textarea "IGNITION MODULE #032456 cleveland range Controls INV #853870 CONTROLS LIST"
type textarea "x"
type textarea "IGNITION MODULE #032456 cleveland range Controls INV #853870 CONTROLS LIST"
type textarea "x"
type textarea "IGNITION MODULE #032456 cleveland range Controls INV #853870 CONTROLS LIST $"
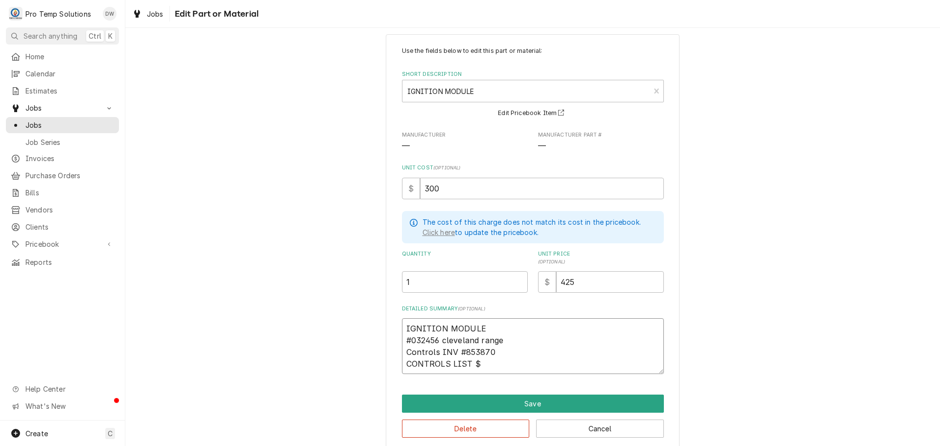
type textarea "x"
type textarea "IGNITION MODULE #032456 cleveland range Controls INV #853870 CONTROLS LIST $4"
type textarea "x"
type textarea "IGNITION MODULE #032456 cleveland range Controls INV #853870 CONTROLS LIST $48"
type textarea "x"
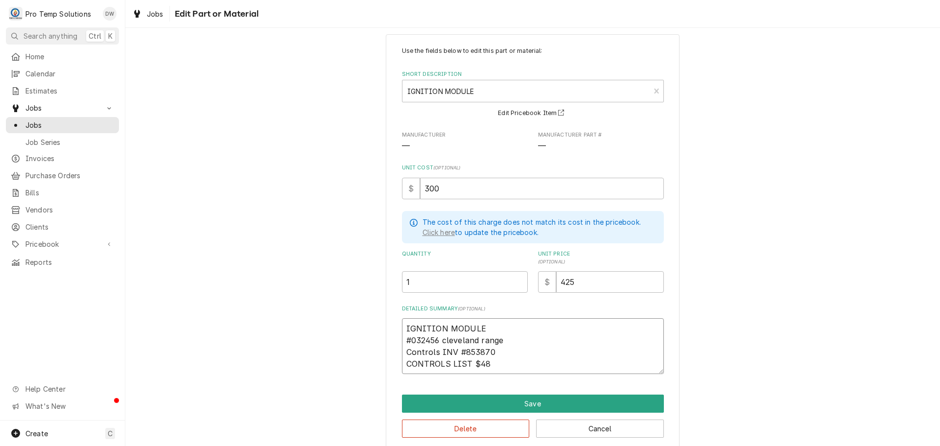
type textarea "IGNITION MODULE #032456 cleveland range Controls INV #853870 CONTROLS LIST $481"
type textarea "x"
type textarea "IGNITION MODULE #032456 cleveland range Controls INV #853870 CONTROLS LIST $481."
type textarea "x"
type textarea "IGNITION MODULE #032456 cleveland range Controls INV #853870 CONTROLS LIST $481…"
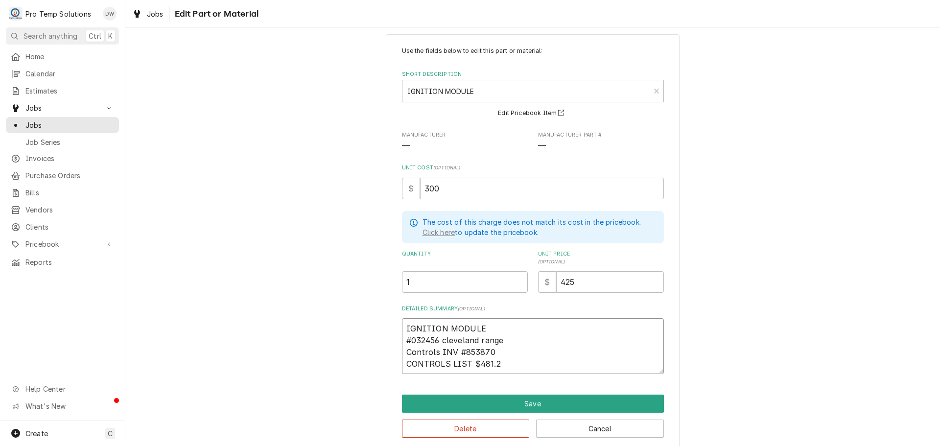
type textarea "x"
type textarea "IGNITION MODULE #032456 cleveland range Controls INV #853870 CONTROLS LIST $481…"
click at [585, 289] on input "425" at bounding box center [610, 282] width 108 height 22
type textarea "x"
type input "42"
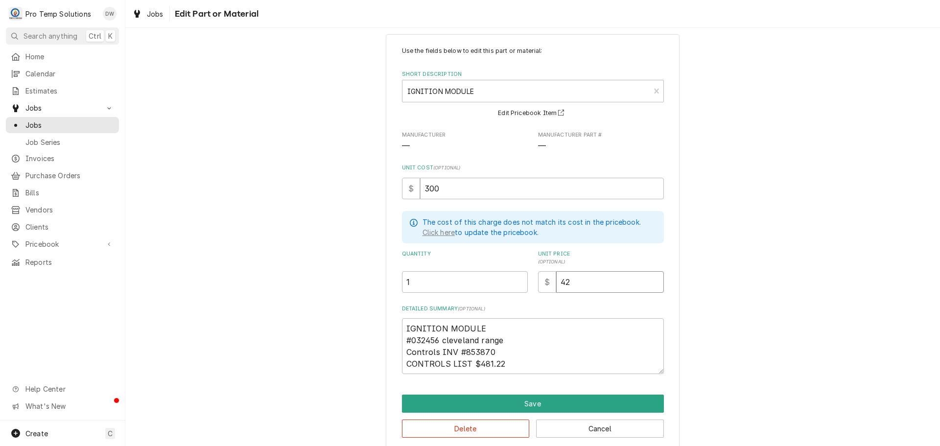
type textarea "x"
type input "4"
type textarea "x"
type input "47"
type textarea "x"
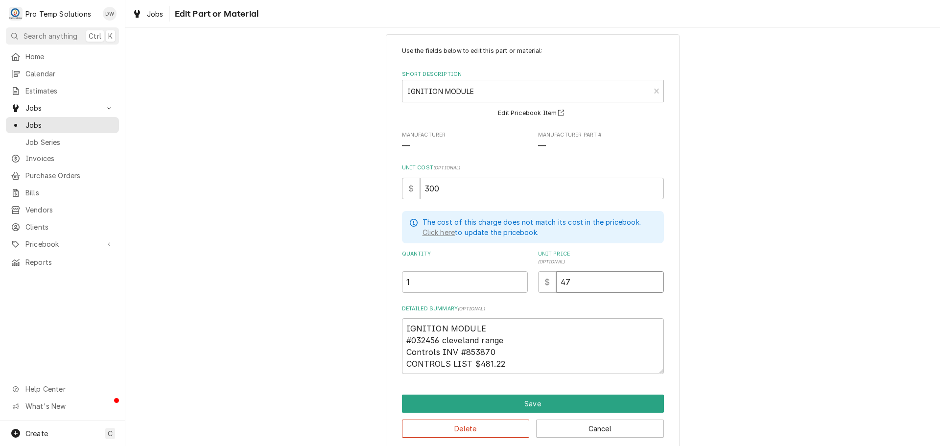
type input "475"
type textarea "x"
type input "475.0"
type textarea "x"
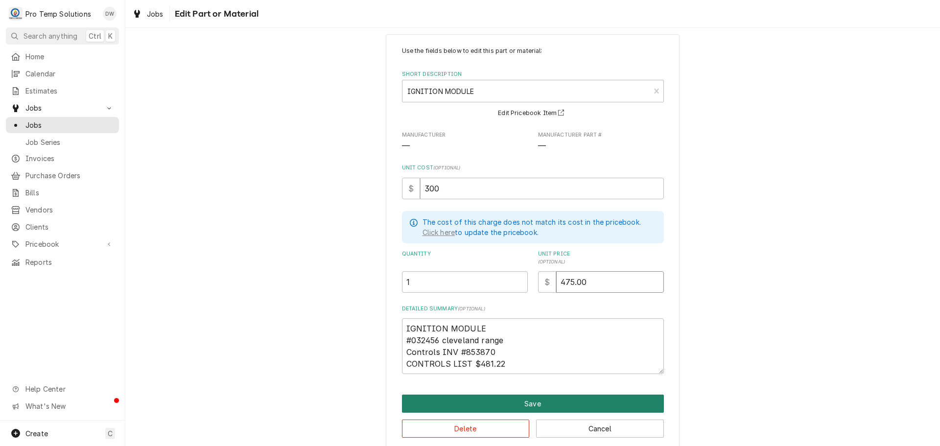
type input "475.00"
click at [515, 402] on button "Save" at bounding box center [533, 403] width 262 height 18
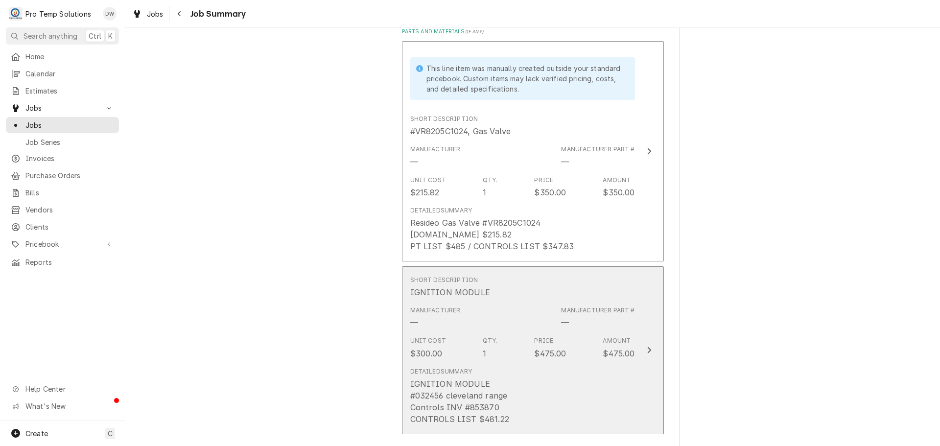
scroll to position [1028, 0]
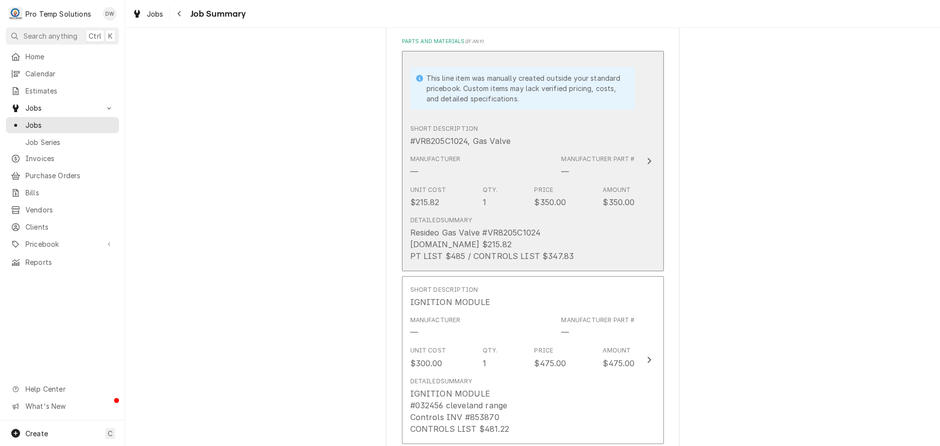
click at [647, 164] on icon "Update Line Item" at bounding box center [649, 161] width 4 height 6
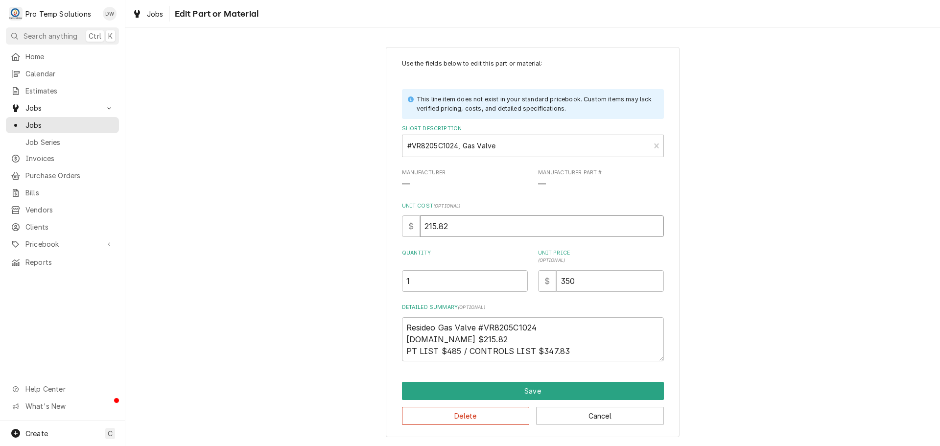
click at [483, 227] on input "215.82" at bounding box center [542, 226] width 244 height 22
click at [592, 285] on input "350" at bounding box center [610, 281] width 108 height 22
type textarea "x"
type input "35"
type textarea "x"
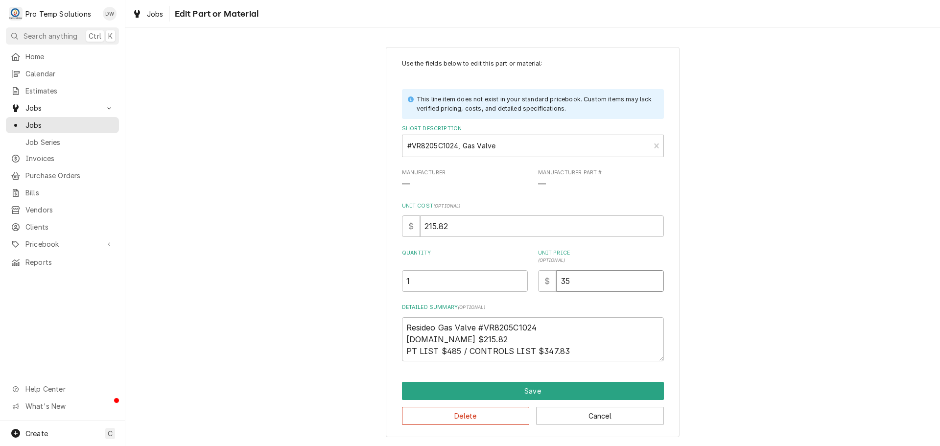
type input "3"
type textarea "x"
type input "4"
type textarea "x"
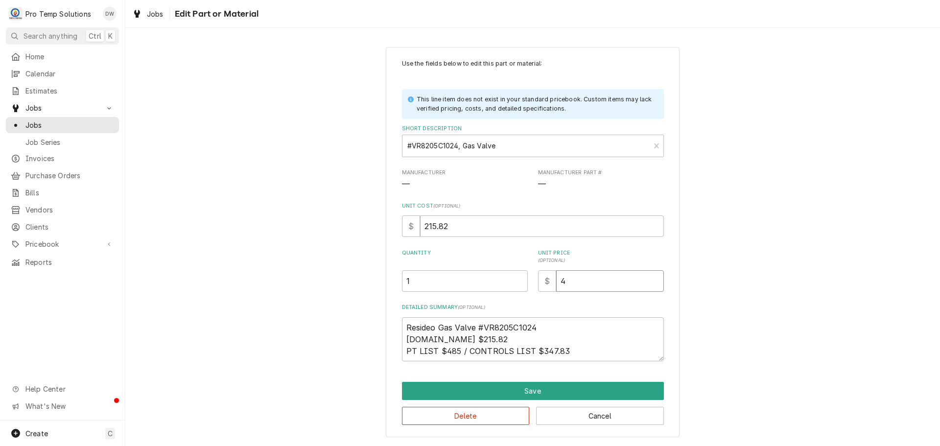
type input "42"
type textarea "x"
type input "425"
type textarea "x"
type input "42"
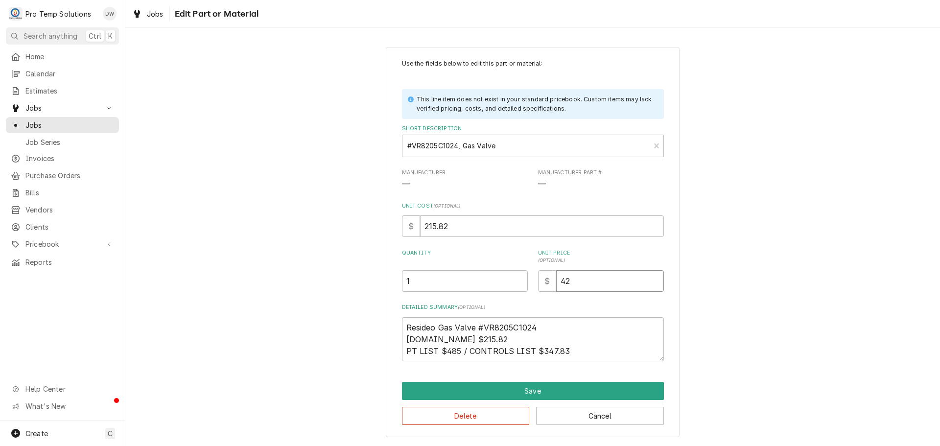
type textarea "x"
type input "4"
type textarea "x"
type input "45"
type textarea "x"
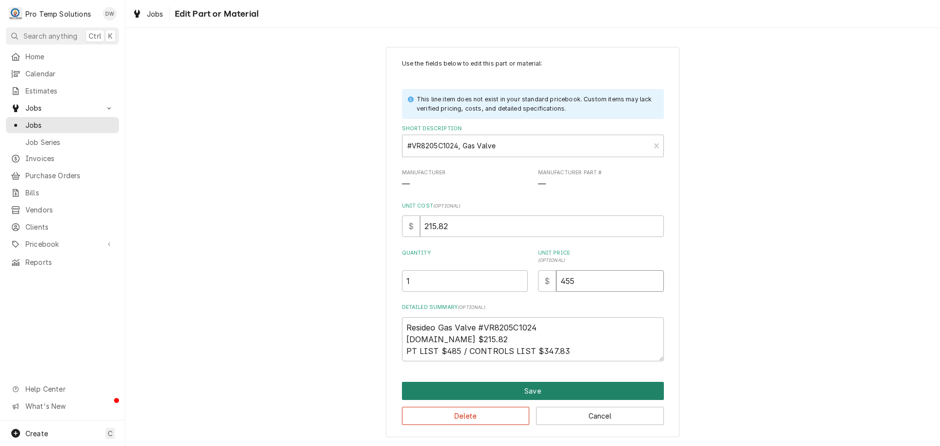
type input "455"
click at [530, 390] on button "Save" at bounding box center [533, 391] width 262 height 18
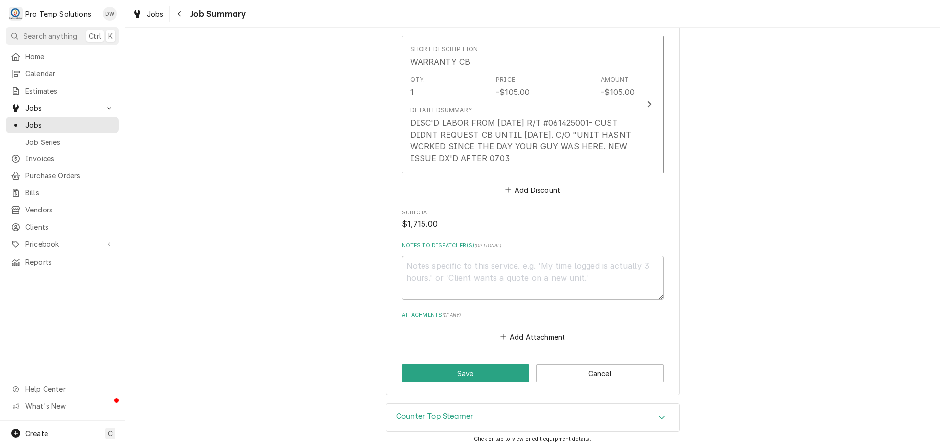
scroll to position [1698, 0]
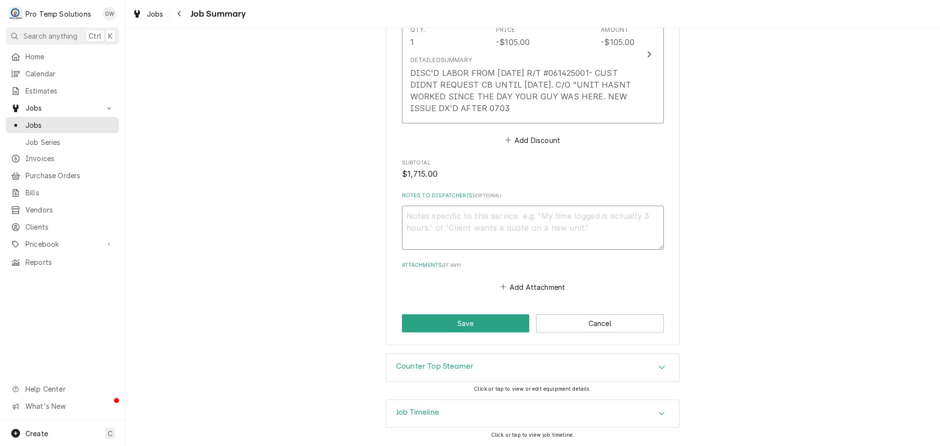
click at [438, 231] on textarea "Notes to Dispatcher(s) ( optional )" at bounding box center [533, 228] width 262 height 44
type textarea "x"
type textarea "#"
type textarea "x"
type textarea "#0"
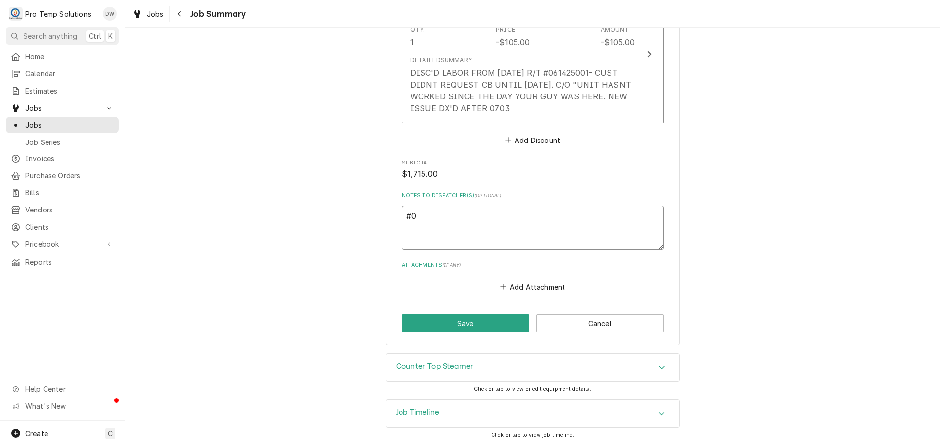
type textarea "x"
type textarea "#07"
type textarea "x"
type textarea "#072"
type textarea "x"
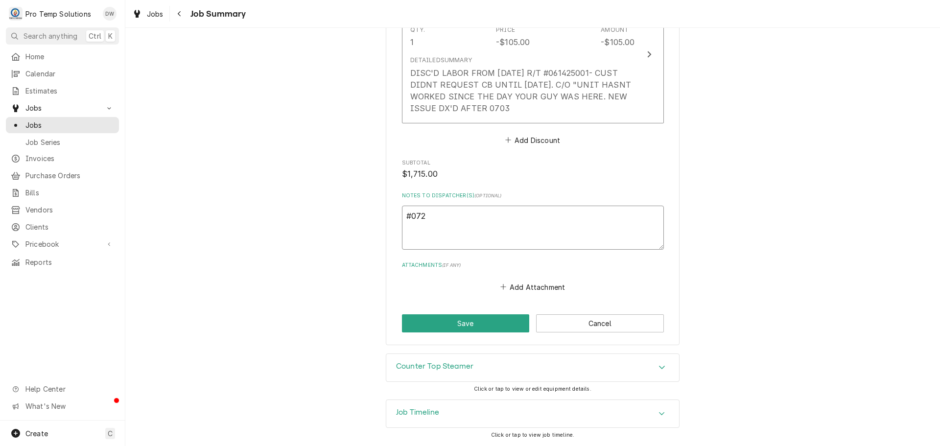
type textarea "#0725"
type textarea "x"
type textarea "#07250"
type textarea "x"
type textarea "#0725"
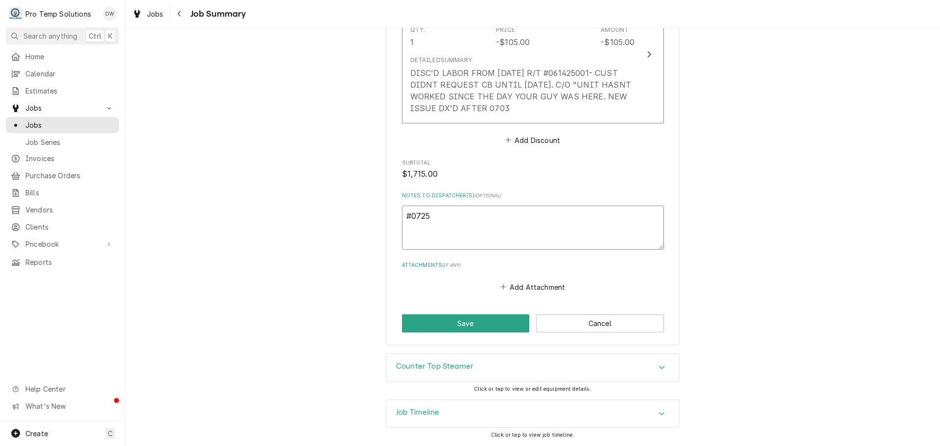
type textarea "x"
type textarea "#07252"
type textarea "x"
type textarea "#072525"
type textarea "x"
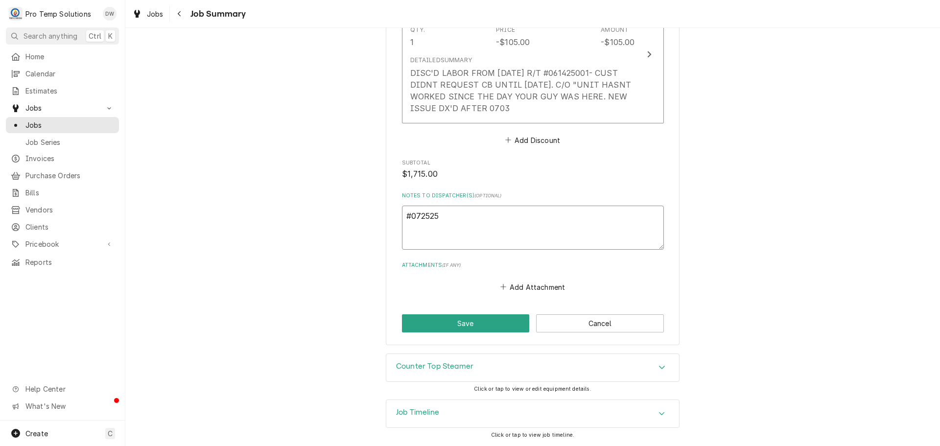
type textarea "#0725250"
type textarea "x"
type textarea "#07252500"
type textarea "x"
type textarea "#072525004"
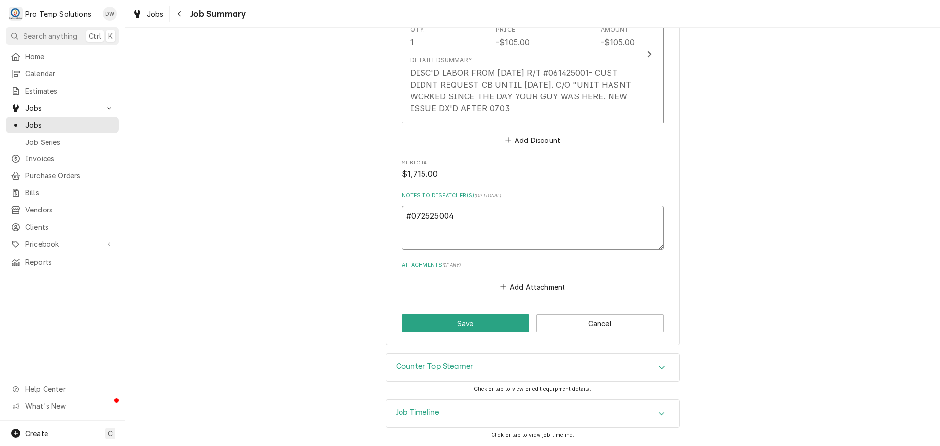
type textarea "x"
type textarea "#072525004"
type textarea "x"
type textarea "#072525004 N"
type textarea "x"
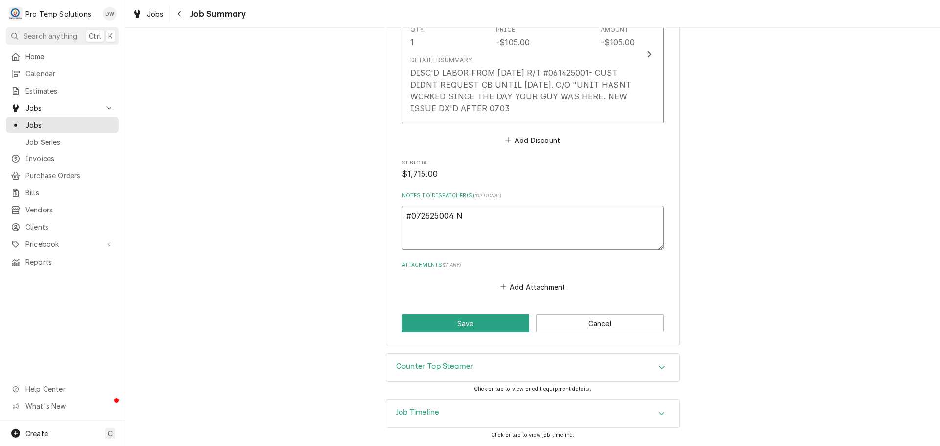
type textarea "#072525004 NC"
type textarea "x"
type textarea "#072525004 NC"
type textarea "x"
type textarea "#072525004 NC S"
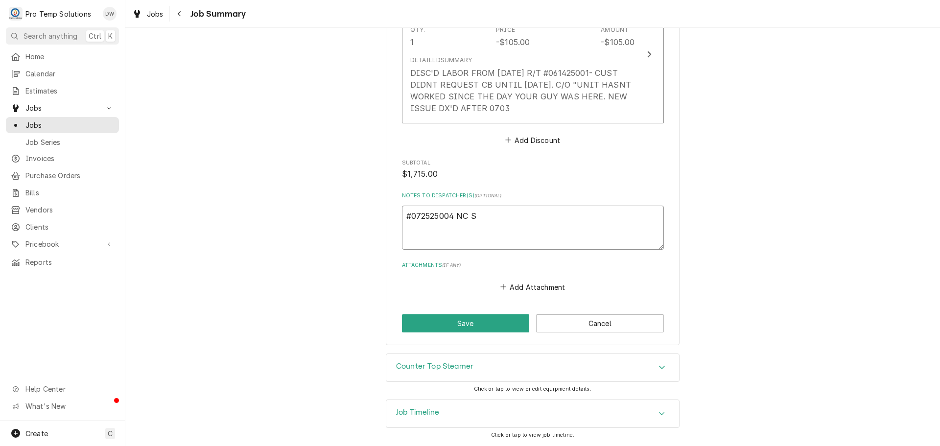
type textarea "x"
type textarea "#072525004 NC ST"
type textarea "x"
type textarea "#072525004 NC STA"
type textarea "x"
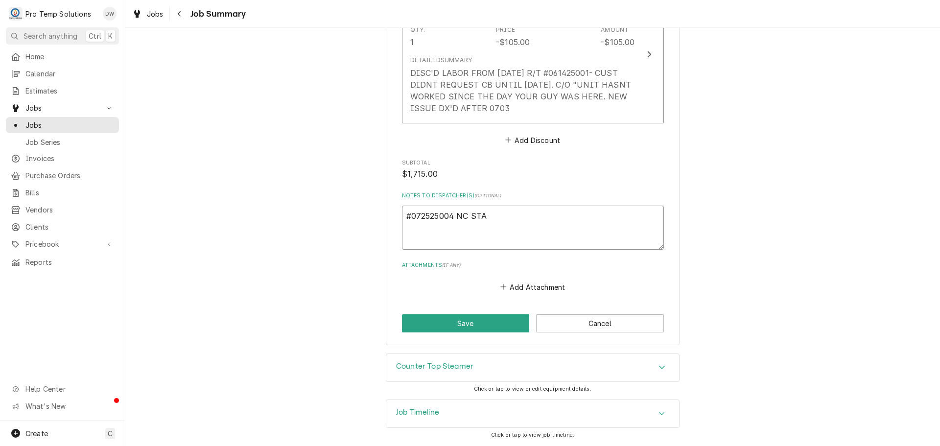
type textarea "#072525004 NC STAT"
type textarea "x"
type textarea "#072525004 NC STATE"
type textarea "x"
type textarea "#072525004 NC STATE"
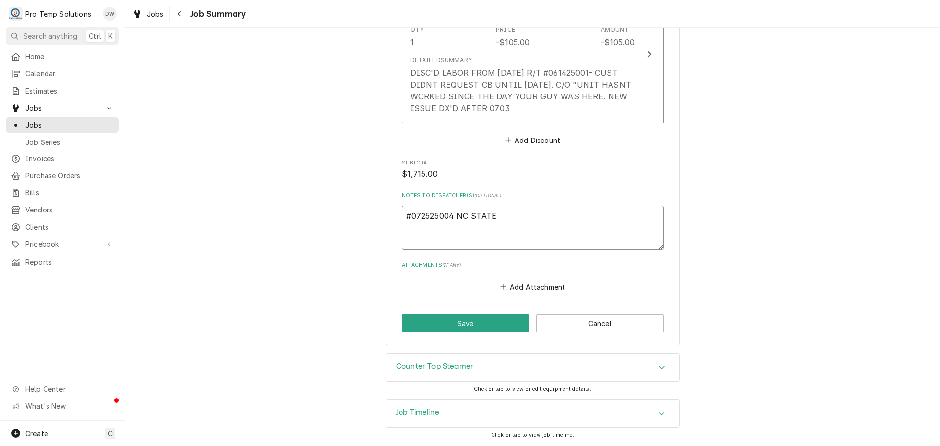
type textarea "x"
type textarea "#072525004 NC STATE C"
type textarea "x"
type textarea "#072525004 NC STATE CL"
type textarea "x"
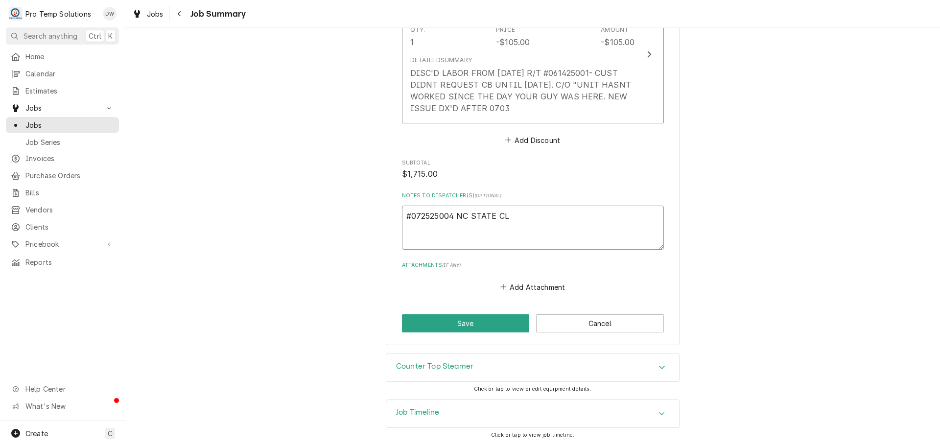
type textarea "#072525004 NC STATE CLU"
type textarea "x"
type textarea "#072525004 NC STATE CLUB"
type textarea "x"
type textarea "#072525004 NC STATE CLUB-"
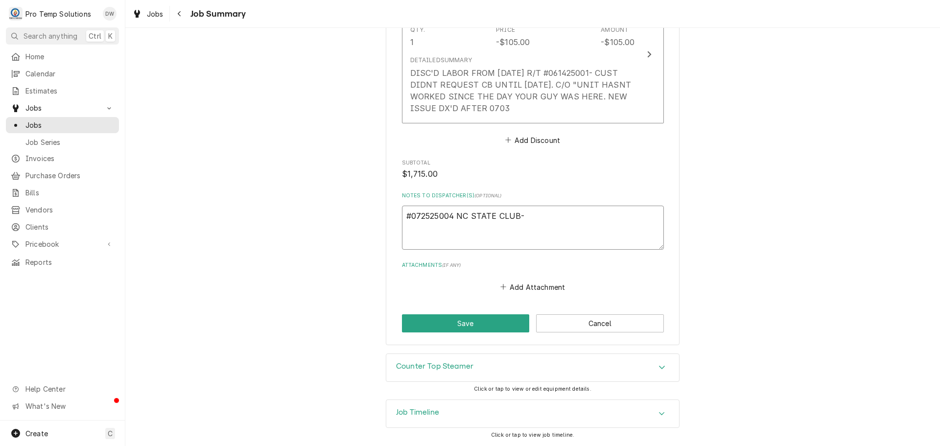
type textarea "x"
type textarea "#072525004 NC STATE CLUB-"
type textarea "x"
type textarea "#072525004 NC STATE CLUB- S"
type textarea "x"
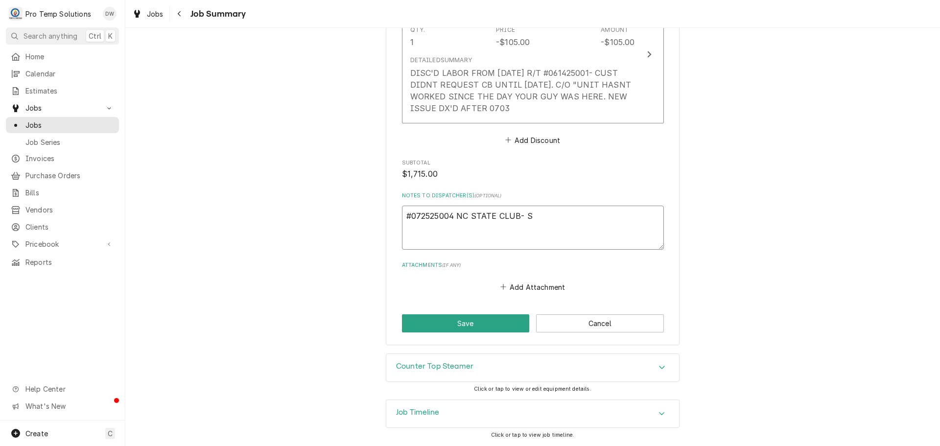
type textarea "#072525004 NC STATE CLUB- ST"
type textarea "x"
type textarea "#072525004 NC STATE CLUB- STE"
type textarea "x"
type textarea "#072525004 NC STATE CLUB- STEA"
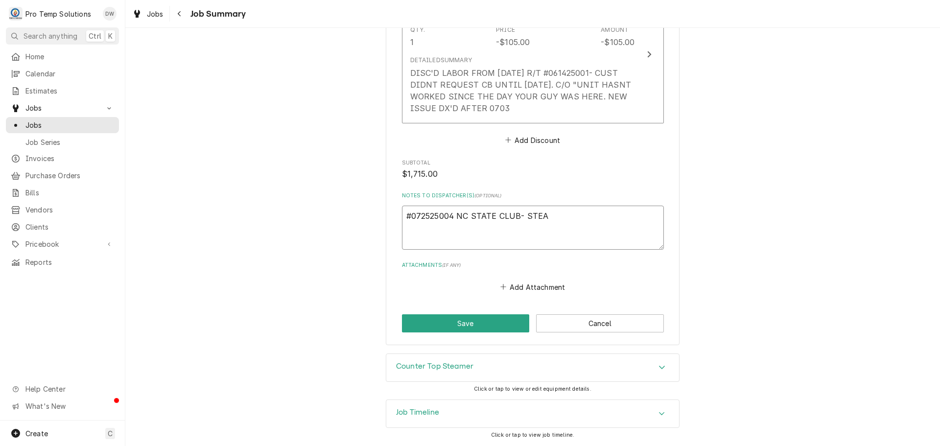
type textarea "x"
type textarea "#072525004 NC STATE CLUB- STEAM"
type textarea "x"
type textarea "#072525004 NC STATE CLUB- STEAME"
type textarea "x"
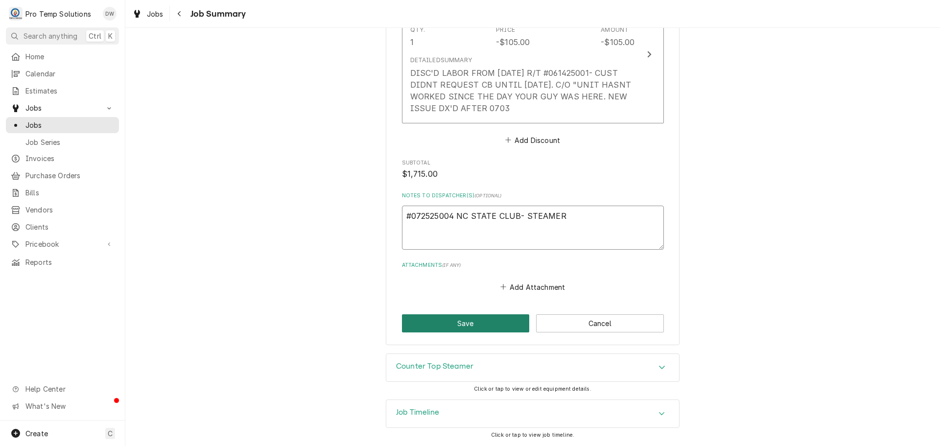
type textarea "#072525004 NC STATE CLUB- STEAMER"
click at [465, 324] on button "Save" at bounding box center [466, 323] width 128 height 18
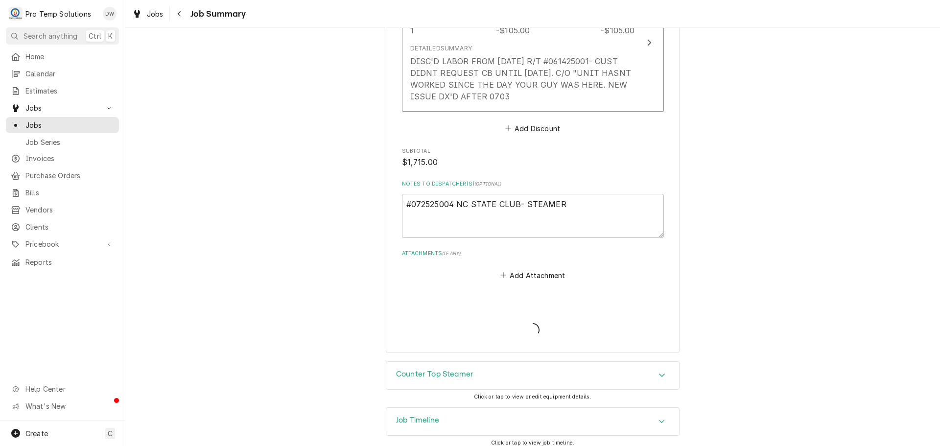
type textarea "x"
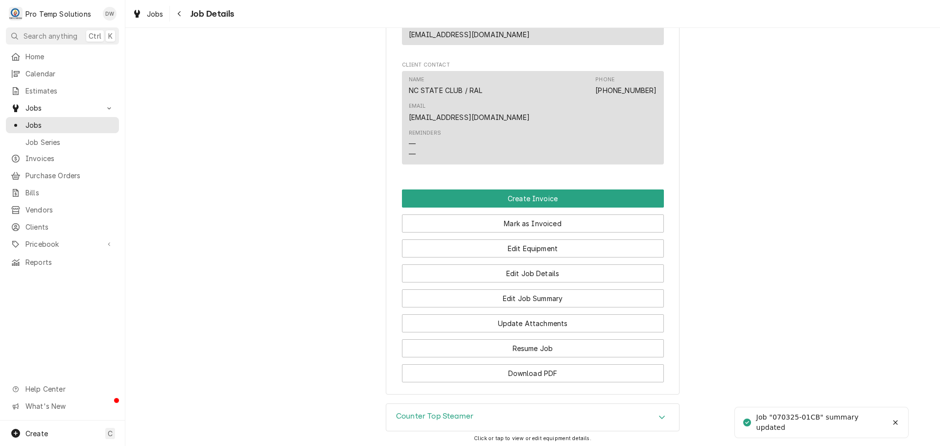
scroll to position [734, 0]
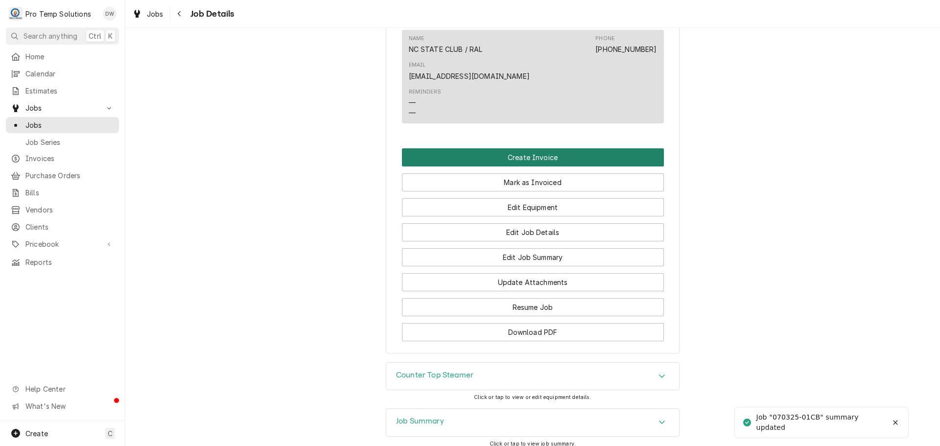
click at [524, 148] on button "Create Invoice" at bounding box center [533, 157] width 262 height 18
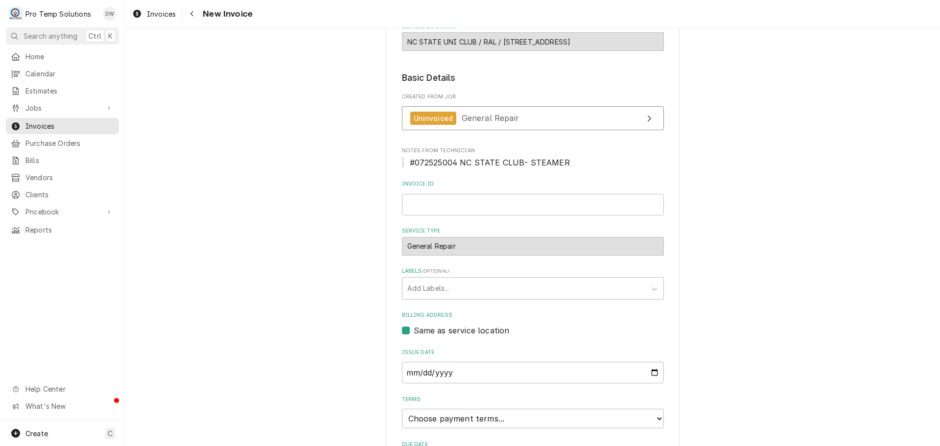
scroll to position [193, 0]
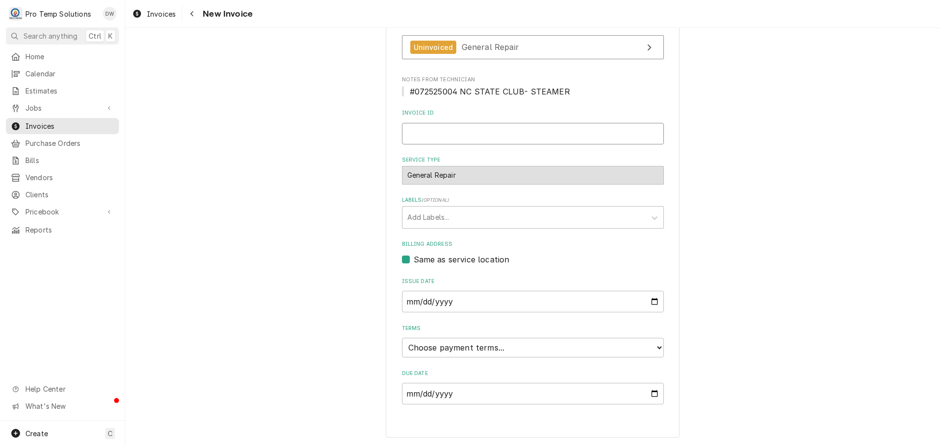
click at [455, 134] on input "Invoice ID" at bounding box center [533, 134] width 262 height 22
type input "#072525004"
click at [446, 348] on select "Choose payment terms... Same Day Net 7 Net 14 Net 21 Net 30 Net 45 Net 60 Net 90" at bounding box center [533, 348] width 262 height 20
click at [809, 221] on div "Please provide the following information to create your invoice: Client Details…" at bounding box center [532, 145] width 814 height 601
click at [650, 302] on input "2025-08-13" at bounding box center [533, 302] width 262 height 22
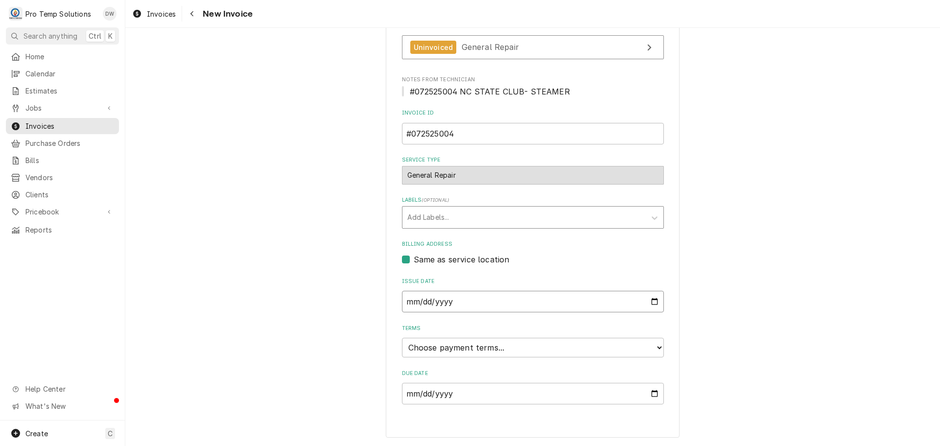
type input "2025-07-25"
click at [430, 348] on select "Choose payment terms... Same Day Net 7 Net 14 Net 21 Net 30 Net 45 Net 60 Net 90" at bounding box center [533, 348] width 262 height 20
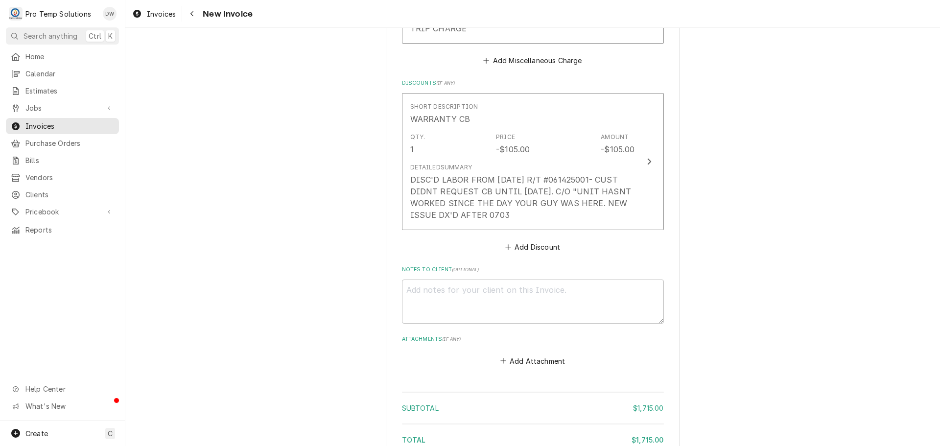
scroll to position [1906, 0]
click at [431, 303] on textarea "Notes to Client ( optional )" at bounding box center [533, 300] width 262 height 44
type textarea "x"
type textarea "#"
type textarea "x"
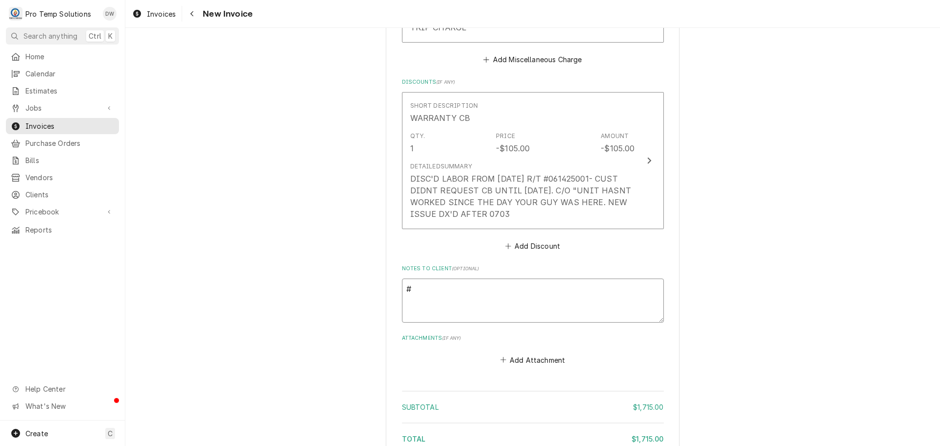
type textarea "#0"
type textarea "x"
type textarea "#07"
type textarea "x"
type textarea "#072"
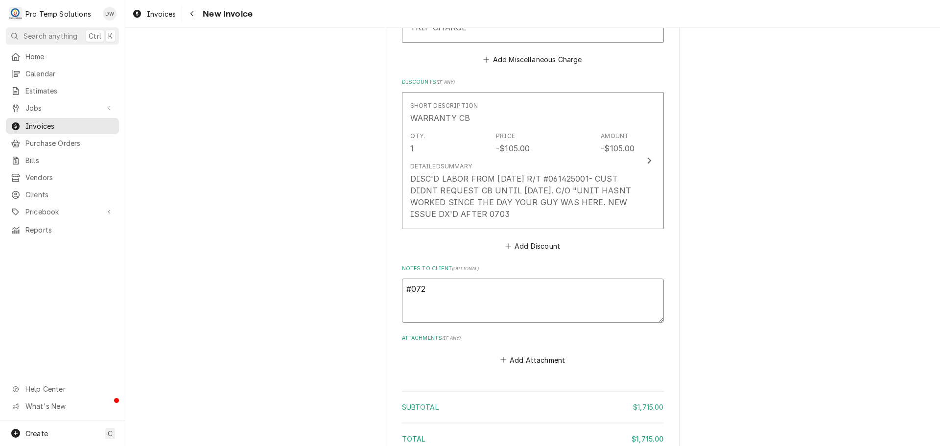
type textarea "x"
type textarea "#0725"
type textarea "x"
type textarea "#07252"
type textarea "x"
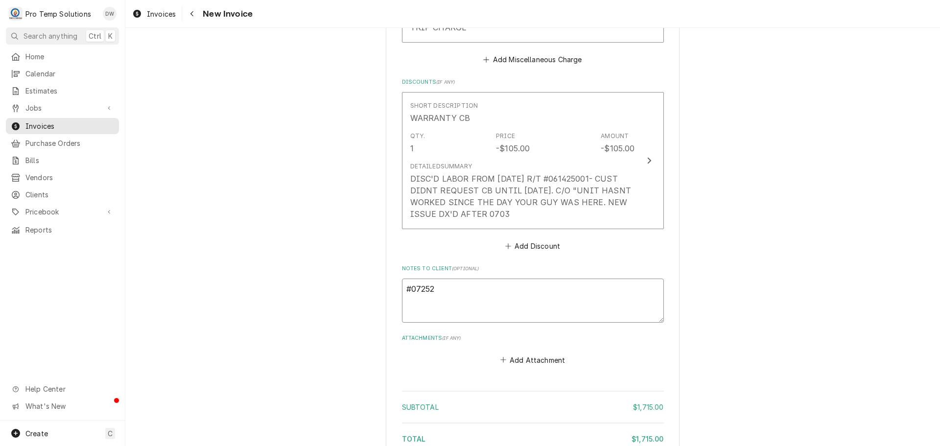
type textarea "#072525"
type textarea "x"
type textarea "#0725250"
type textarea "x"
type textarea "#07252500"
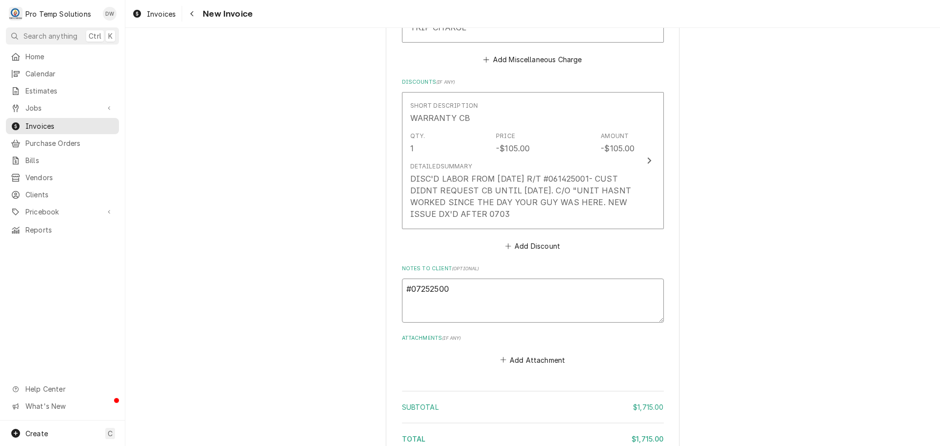
type textarea "x"
type textarea "#072525004"
type textarea "x"
type textarea "#072525004"
type textarea "x"
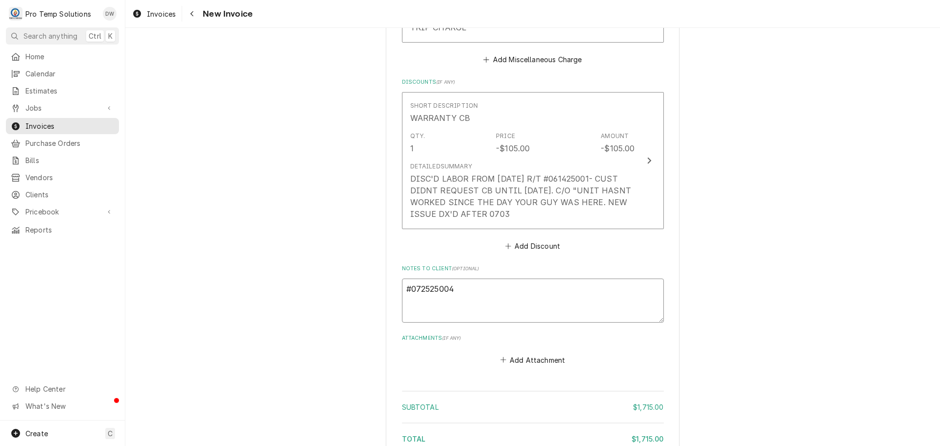
type textarea "#072525004 N"
type textarea "x"
type textarea "#072525004 NC"
type textarea "x"
type textarea "#072525004 NC"
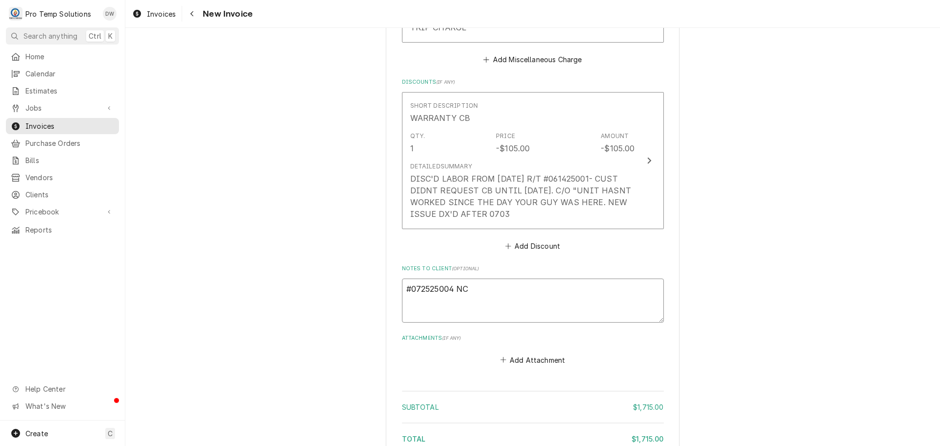
type textarea "x"
type textarea "#072525004 NC S"
type textarea "x"
type textarea "#072525004 NC ST"
type textarea "x"
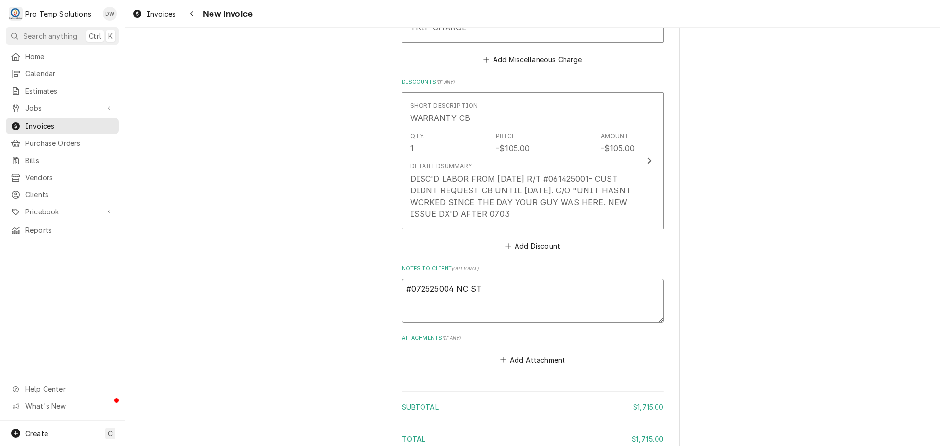
type textarea "#072525004 NC STA"
type textarea "x"
type textarea "#072525004 NC STAT"
type textarea "x"
type textarea "#072525004 NC STATE"
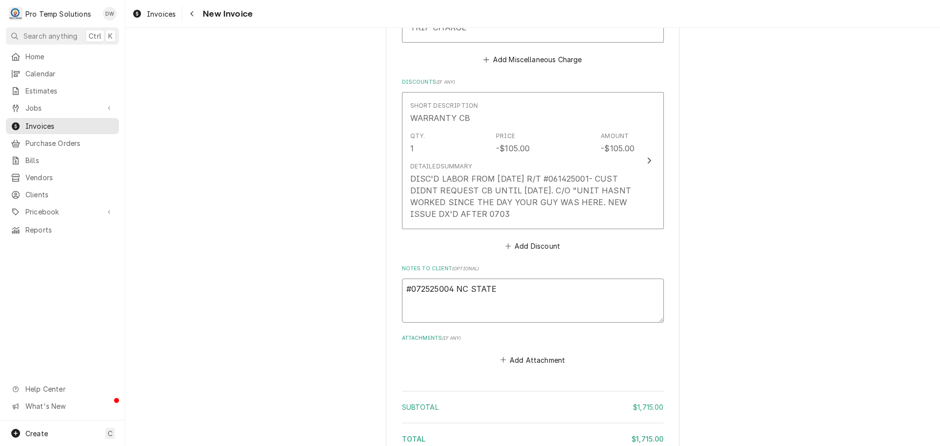
type textarea "x"
type textarea "#072525004 NC STATE"
type textarea "x"
type textarea "#072525004 NC STATE C"
type textarea "x"
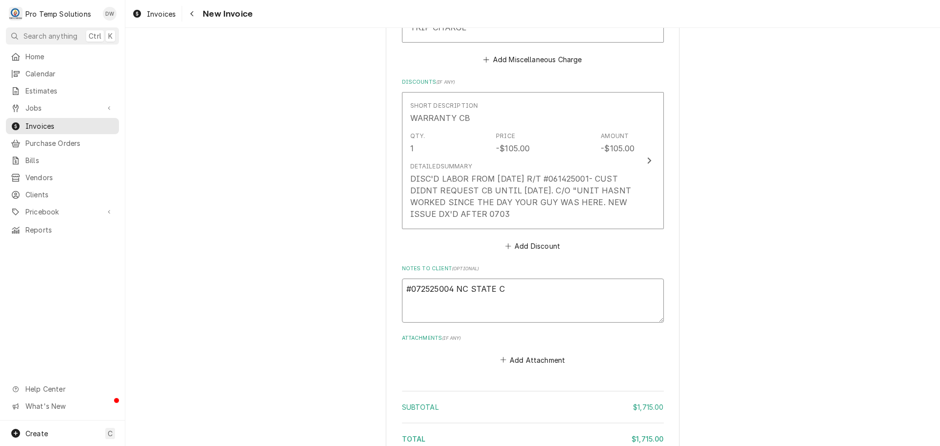
type textarea "#072525004 NC STATE CL"
type textarea "x"
type textarea "#072525004 NC STATE CLU"
type textarea "x"
type textarea "#072525004 NC STATE CLUB"
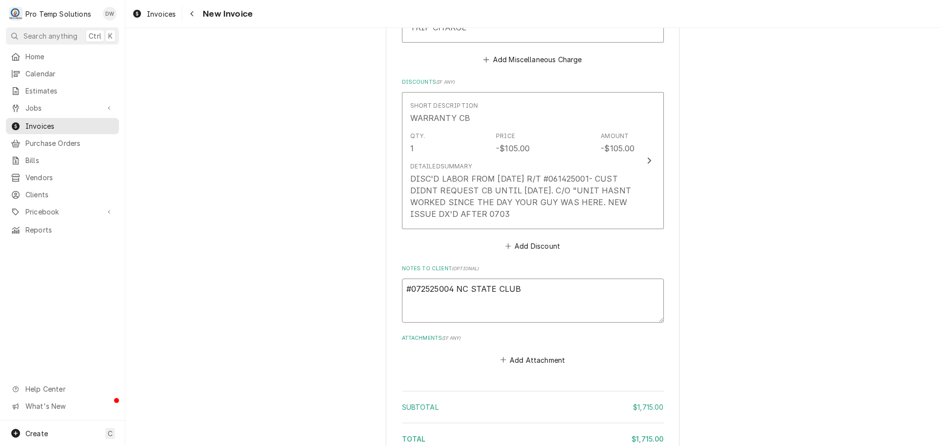
type textarea "x"
type textarea "#072525004 NC STATE CLUB-"
type textarea "x"
type textarea "#072525004 NC STATE CLUB-"
type textarea "x"
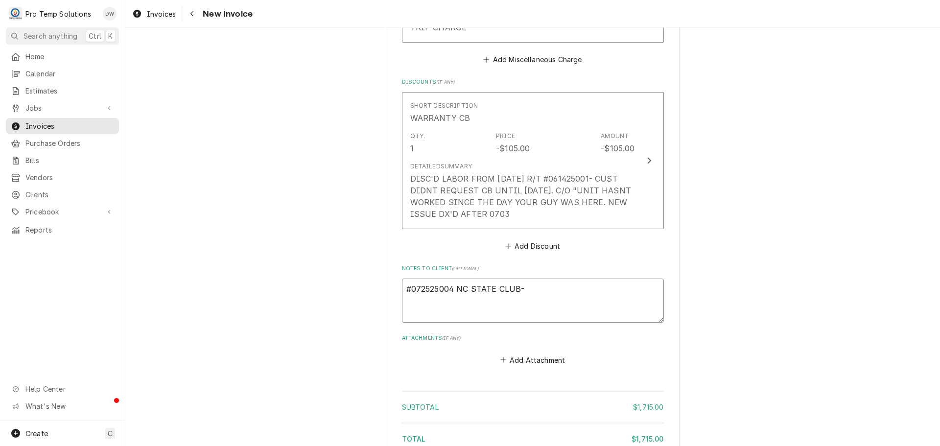
type textarea "#072525004 NC STATE CLUB- S"
type textarea "x"
type textarea "#072525004 NC STATE CLUB- ST"
type textarea "x"
type textarea "#072525004 NC STATE CLUB- STE"
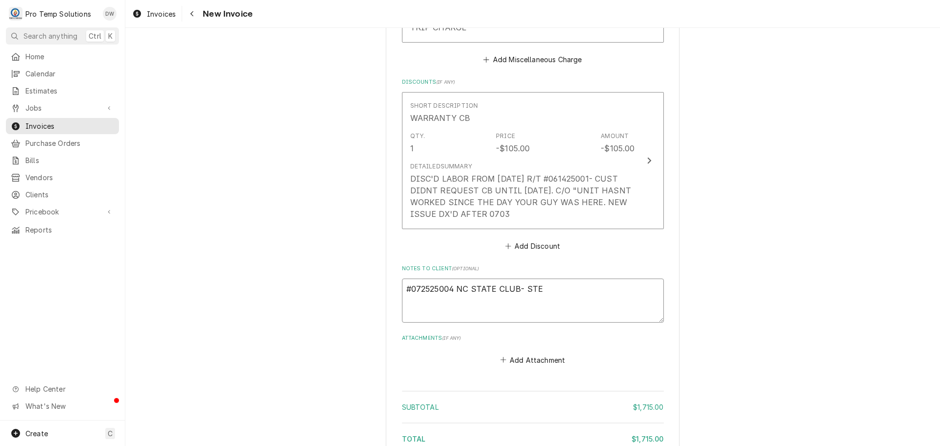
type textarea "x"
type textarea "#072525004 NC STATE CLUB- STEA"
type textarea "x"
type textarea "#072525004 NC STATE CLUB- STEAM"
type textarea "x"
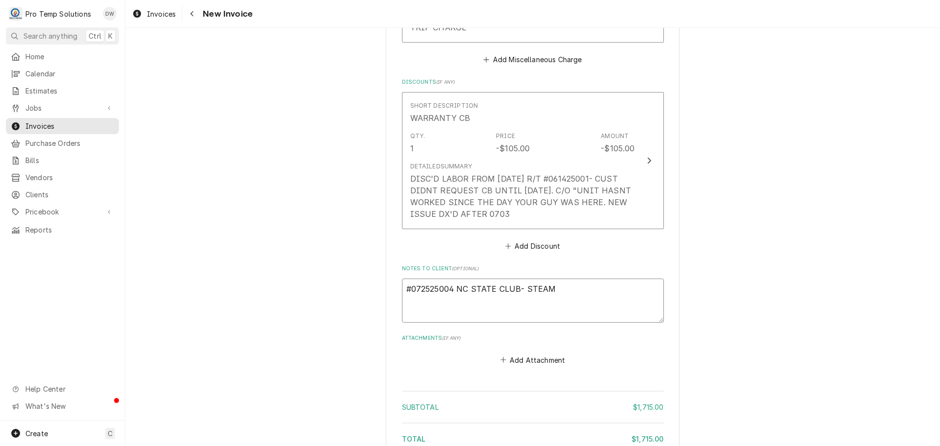
type textarea "#072525004 NC STATE CLUB- STEAME"
type textarea "x"
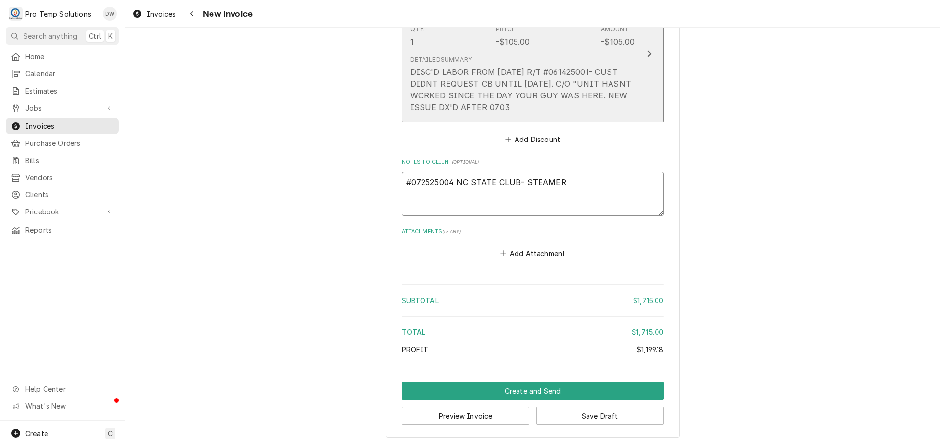
scroll to position [2024, 0]
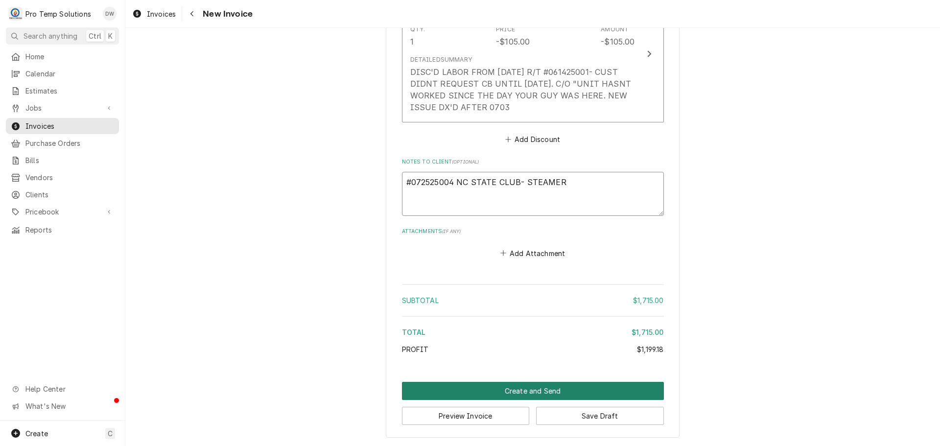
type textarea "#072525004 NC STATE CLUB- STEAMER"
click at [523, 395] on button "Create and Send" at bounding box center [533, 391] width 262 height 18
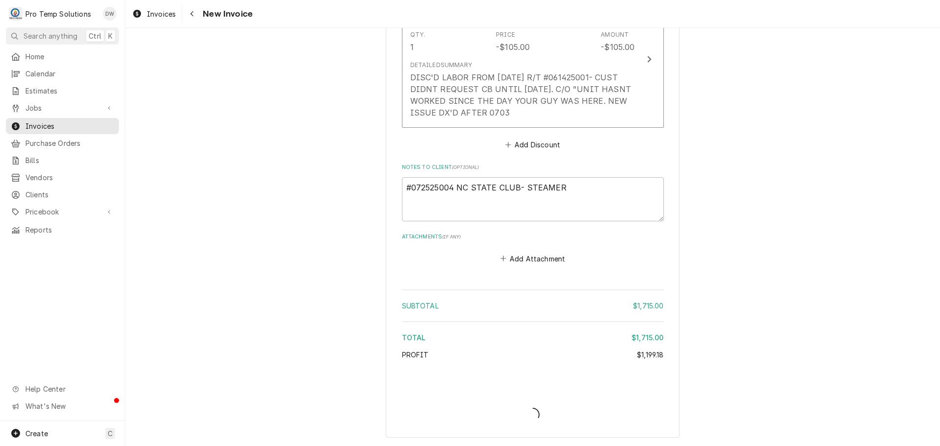
scroll to position [2019, 0]
type textarea "x"
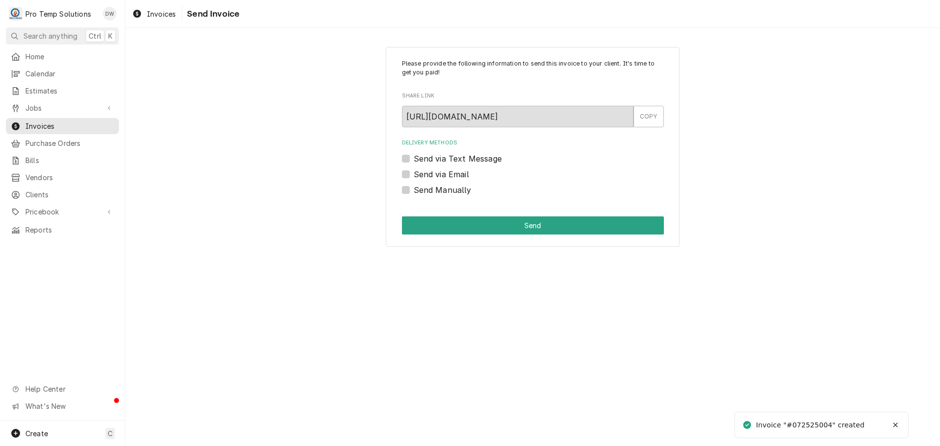
click at [414, 172] on label "Send via Email" at bounding box center [441, 174] width 55 height 12
click at [414, 172] on input "Send via Email" at bounding box center [545, 179] width 262 height 22
checkbox input "true"
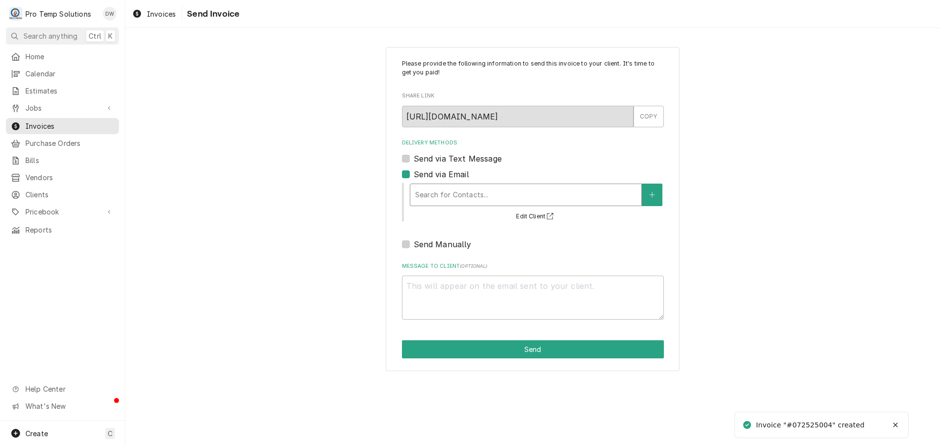
click at [518, 196] on div "Delivery Methods" at bounding box center [525, 195] width 221 height 18
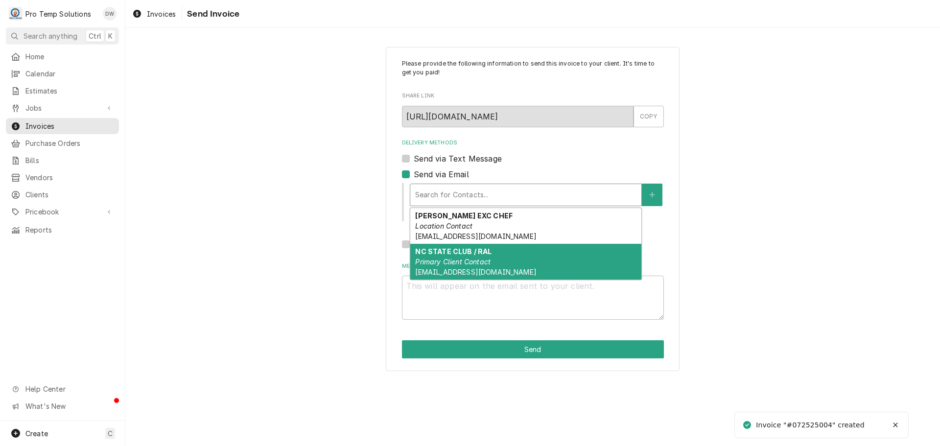
click at [497, 255] on div "NC STATE CLUB / RAL Primary Client Contact [EMAIL_ADDRESS][DOMAIN_NAME]" at bounding box center [525, 262] width 231 height 36
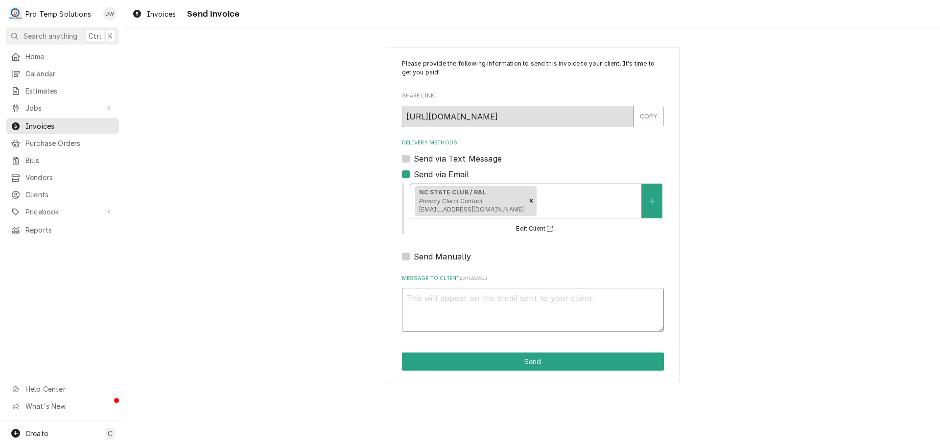
click at [456, 295] on textarea "Message to Client ( optional )" at bounding box center [533, 310] width 262 height 44
type textarea "x"
type textarea "#"
type textarea "x"
type textarea "#0"
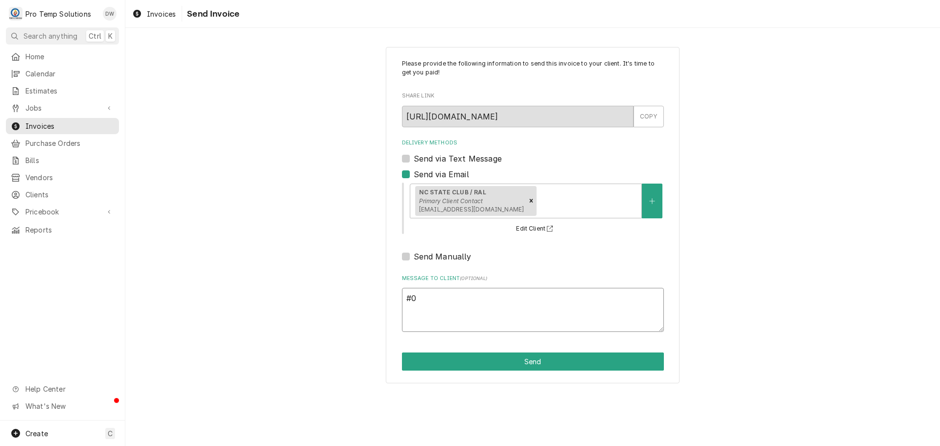
type textarea "x"
type textarea "#07"
type textarea "x"
type textarea "#072"
type textarea "x"
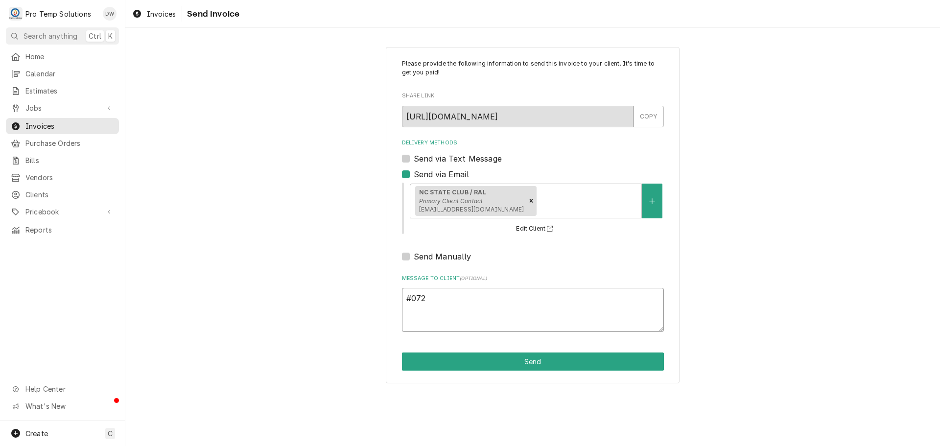
type textarea "#0725"
type textarea "x"
type textarea "#07252"
type textarea "x"
type textarea "#072525"
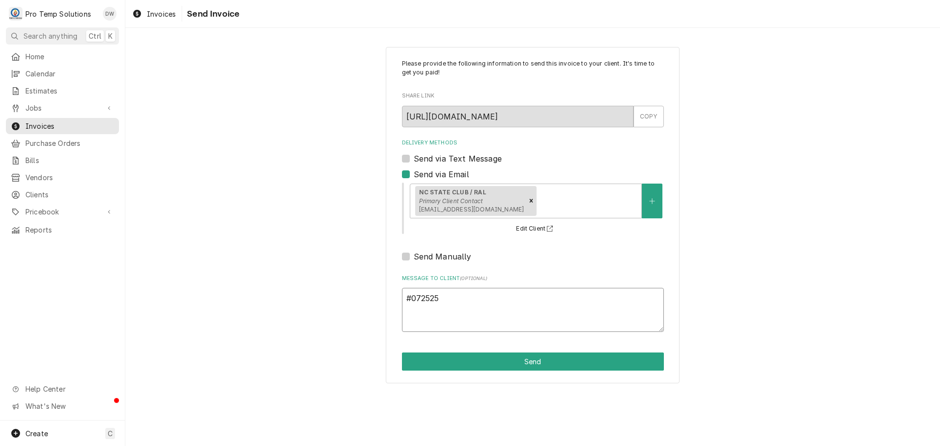
type textarea "x"
type textarea "#0725250"
type textarea "x"
type textarea "#07252500"
type textarea "x"
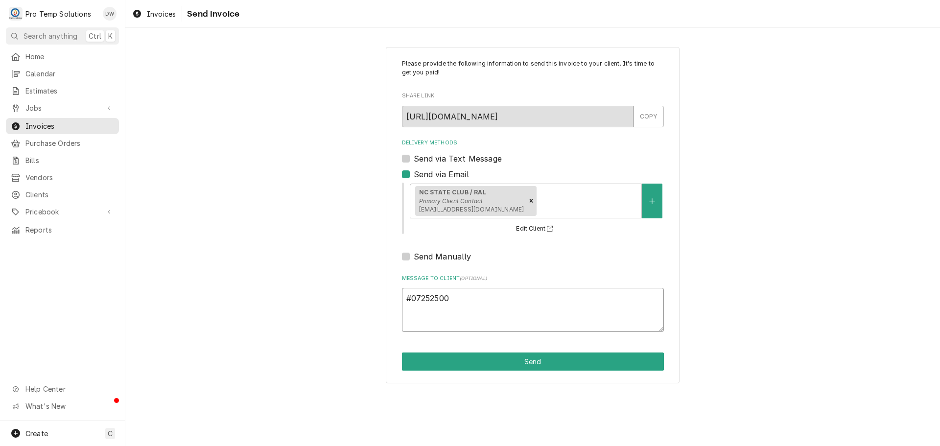
type textarea "#072525004"
type textarea "x"
type textarea "#072525004"
type textarea "x"
type textarea "#072525004 N"
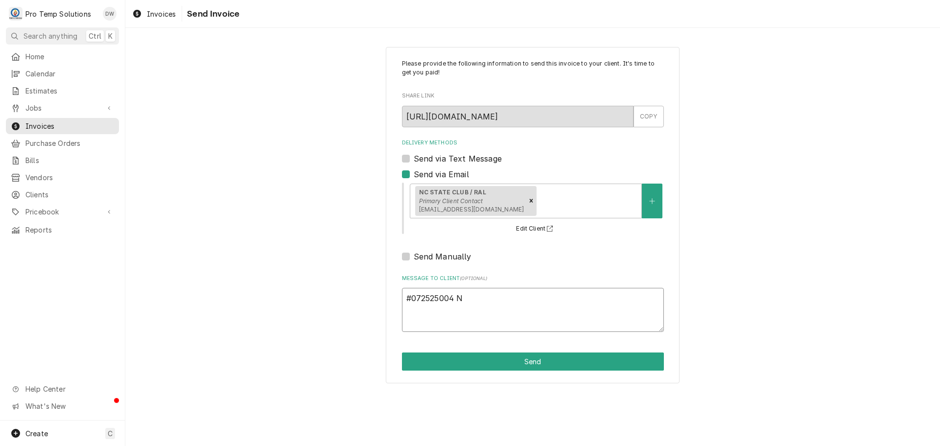
type textarea "x"
type textarea "#072525004 NC"
type textarea "x"
type textarea "#072525004 NC"
type textarea "x"
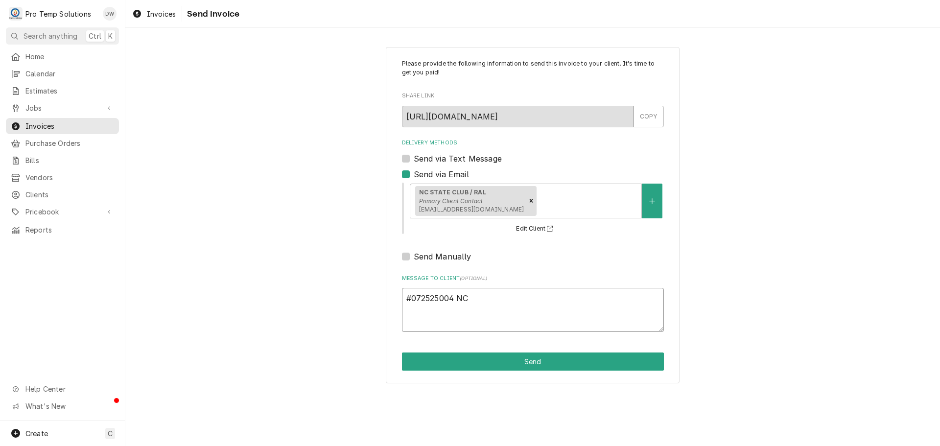
type textarea "#072525004 NC S"
type textarea "x"
type textarea "#072525004 NC ST"
type textarea "x"
type textarea "#072525004 NC STA"
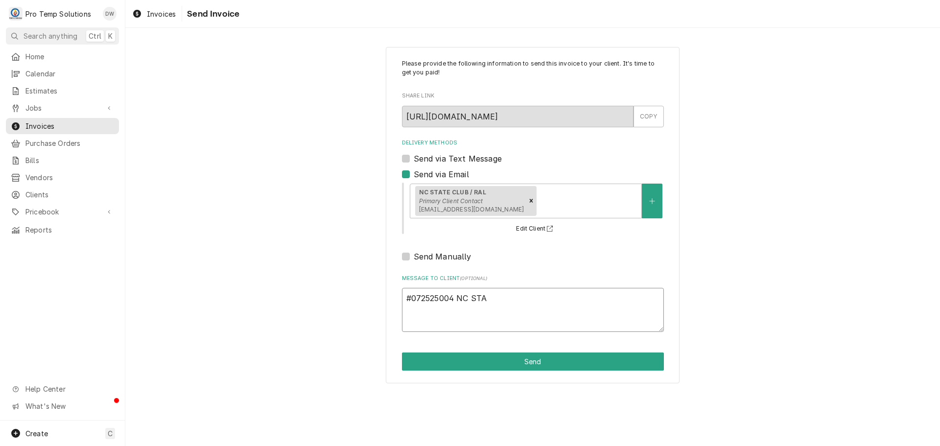
type textarea "x"
type textarea "#072525004 NC STAT"
type textarea "x"
type textarea "#072525004 NC STATE"
type textarea "x"
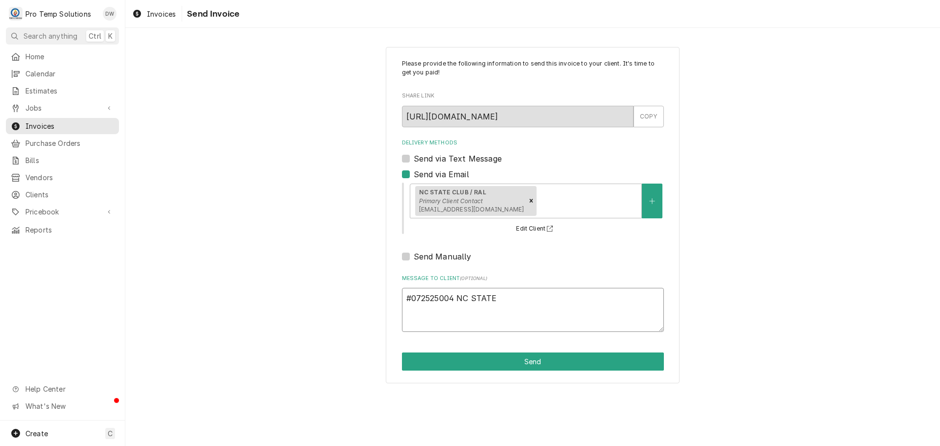
type textarea "#072525004 NC STATE"
type textarea "x"
type textarea "#072525004 NC STATE C"
type textarea "x"
type textarea "#072525004 NC STATE CL"
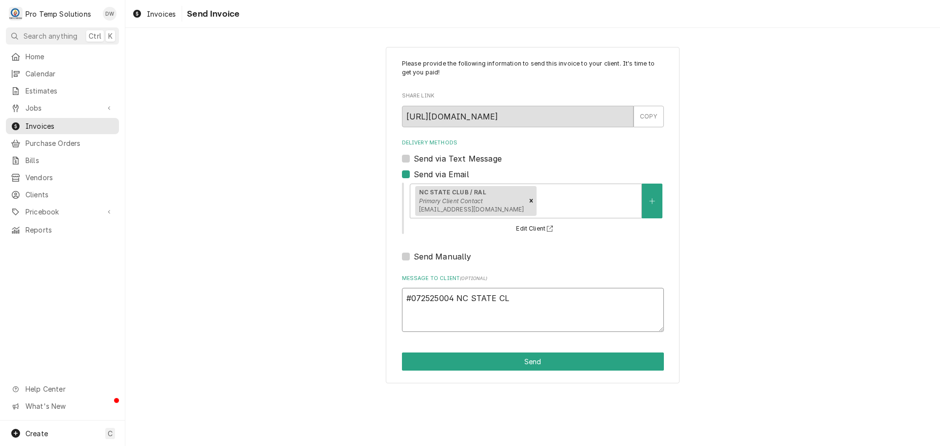
type textarea "x"
type textarea "#072525004 NC STATE CLU"
type textarea "x"
type textarea "#072525004 NC STATE CLUB"
type textarea "x"
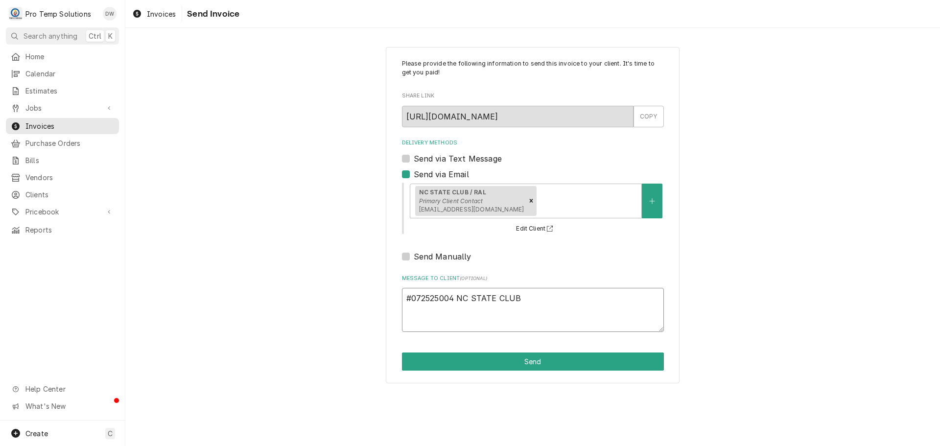
type textarea "#072525004 NC STATE CLUB-"
type textarea "x"
type textarea "#072525004 NC STATE CLUB-"
type textarea "x"
type textarea "#072525004 NC STATE CLUB- S"
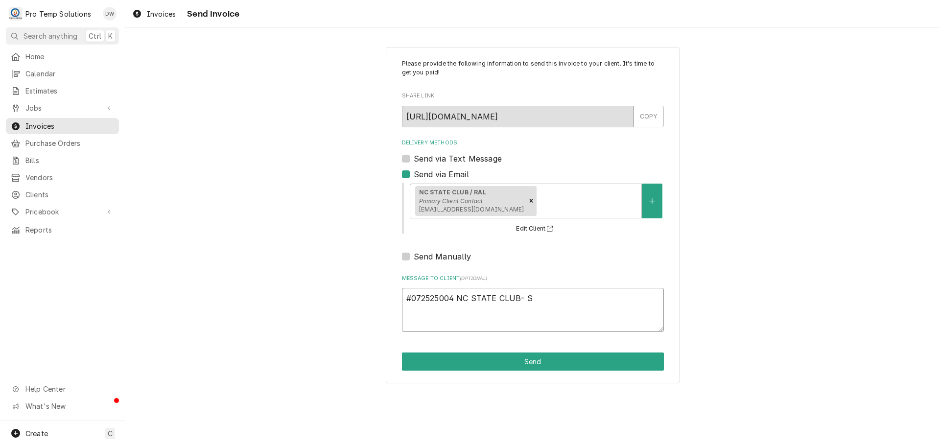
type textarea "x"
type textarea "#072525004 NC STATE CLUB- ST"
type textarea "x"
type textarea "#072525004 NC STATE CLUB- STE"
type textarea "x"
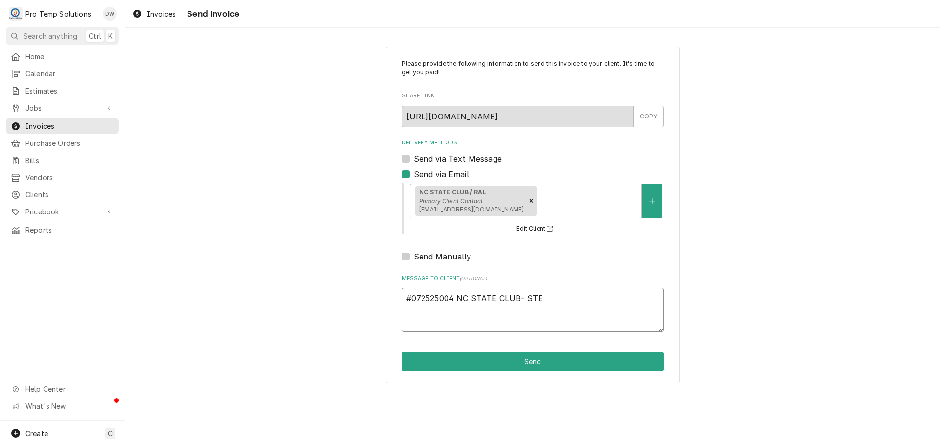
type textarea "#072525004 NC STATE CLUB- STEA"
type textarea "x"
type textarea "#072525004 NC STATE CLUB- STEAM"
type textarea "x"
type textarea "#072525004 NC STATE CLUB- STEAME"
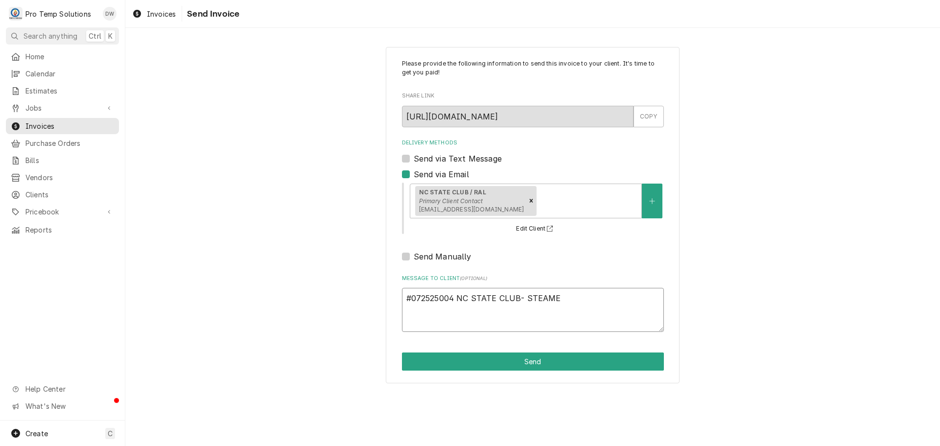
type textarea "x"
type textarea "#072525004 NC STATE CLUB- STEAMER"
type textarea "x"
type textarea "#072525004 NC STATE CLUB- STEAMER"
click at [523, 362] on button "Send" at bounding box center [533, 361] width 262 height 18
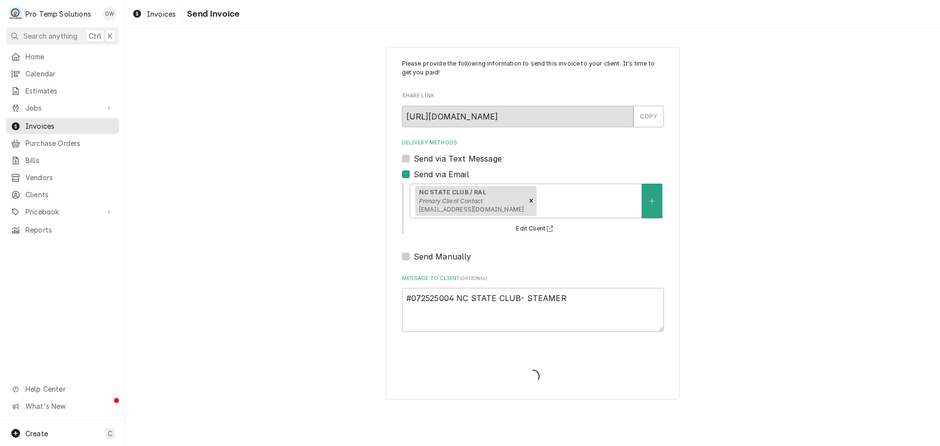
type textarea "x"
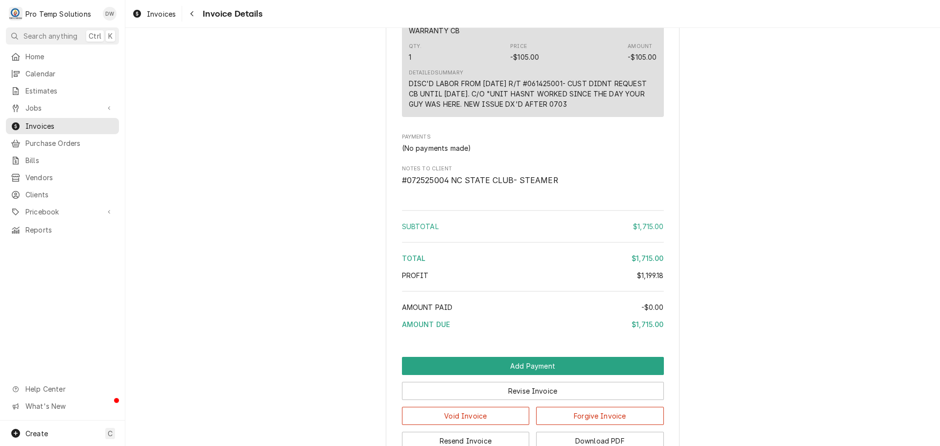
scroll to position [1721, 0]
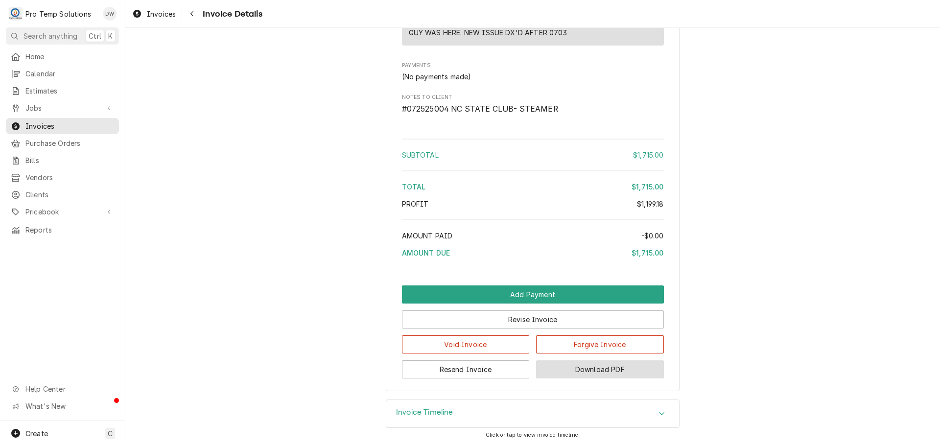
click at [591, 370] on button "Download PDF" at bounding box center [600, 369] width 128 height 18
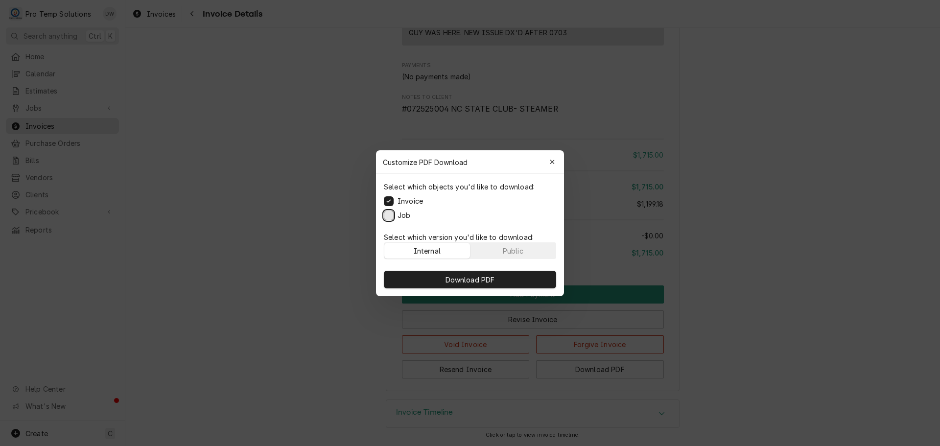
click at [391, 214] on button "Job" at bounding box center [389, 215] width 10 height 10
click at [466, 278] on span "Download PDF" at bounding box center [469, 279] width 53 height 10
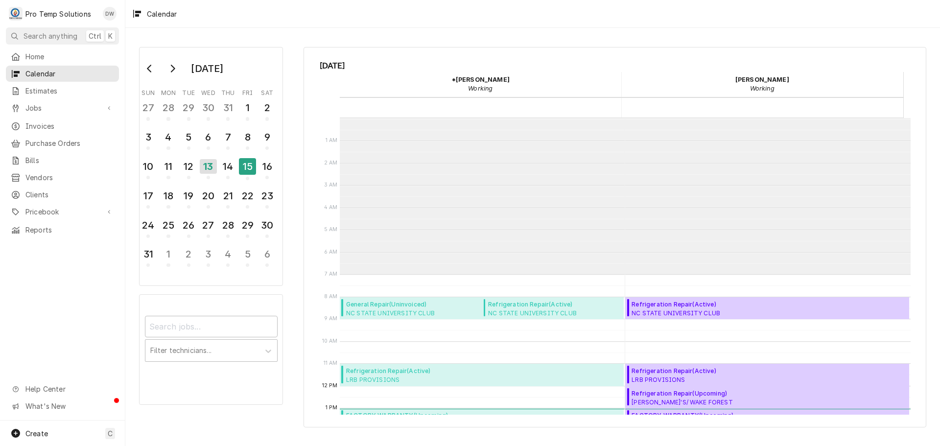
scroll to position [156, 0]
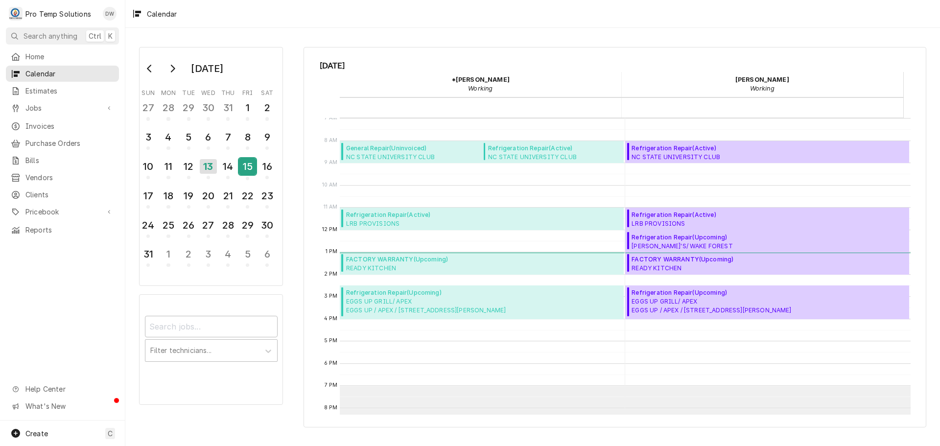
click at [250, 165] on div "15" at bounding box center [247, 166] width 17 height 17
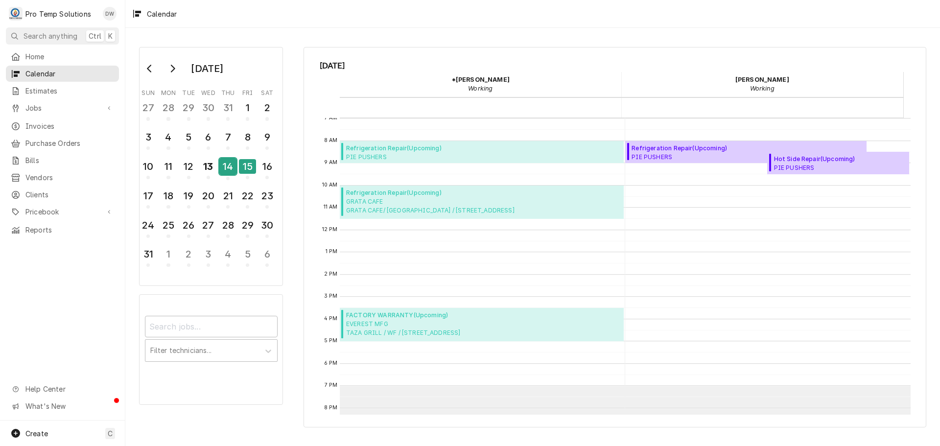
click at [222, 165] on div "14" at bounding box center [227, 166] width 17 height 17
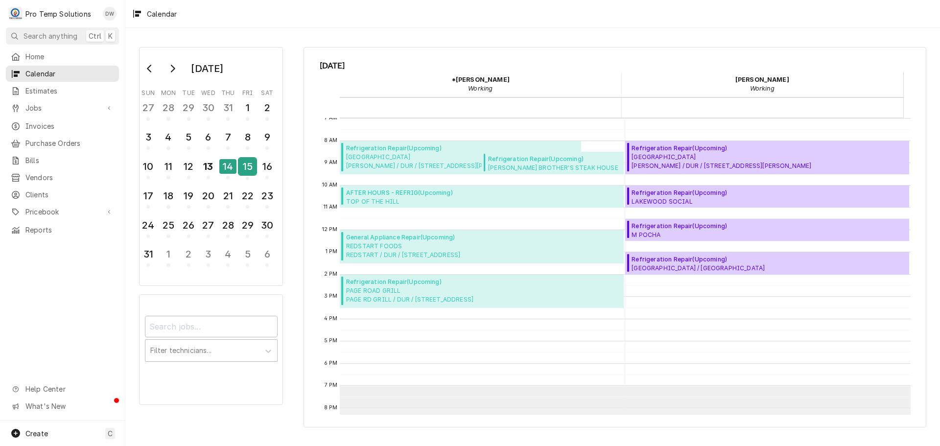
click at [248, 168] on div "15" at bounding box center [247, 166] width 17 height 17
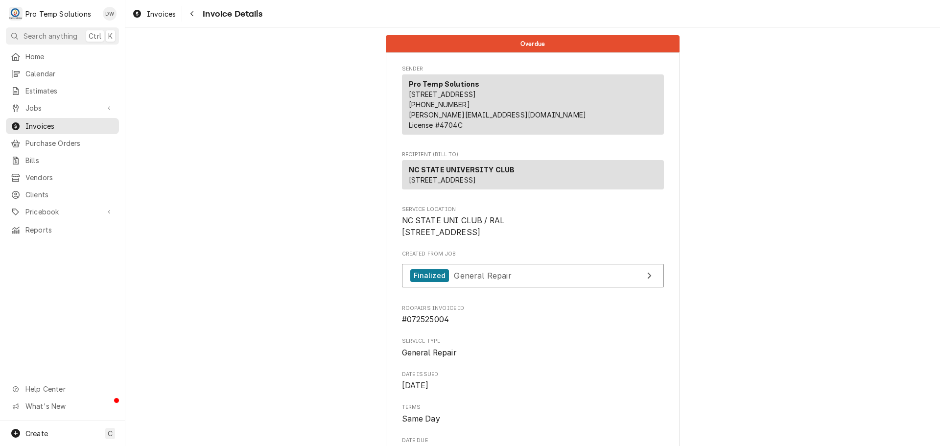
scroll to position [1721, 0]
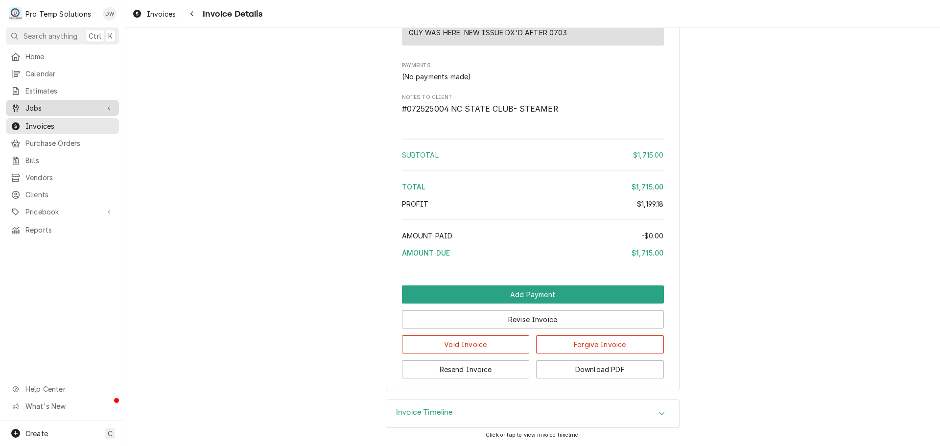
click at [41, 103] on span "Jobs" at bounding box center [62, 108] width 74 height 10
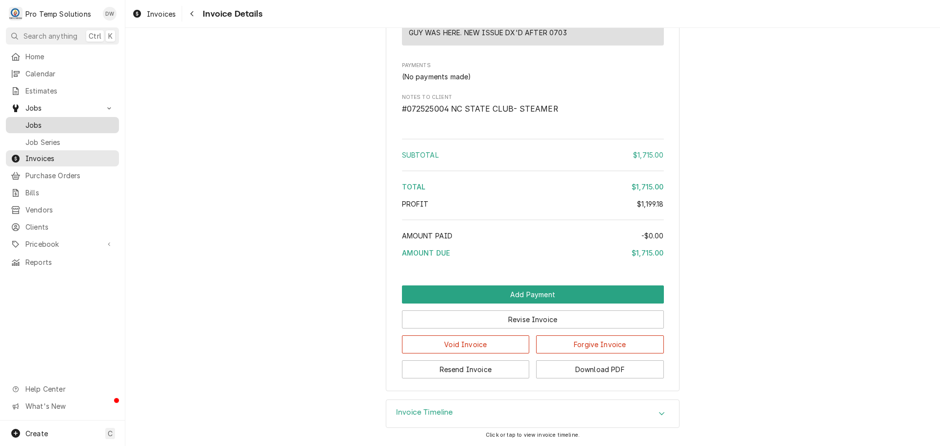
click at [36, 122] on span "Jobs" at bounding box center [69, 125] width 89 height 10
